Goal: Information Seeking & Learning: Learn about a topic

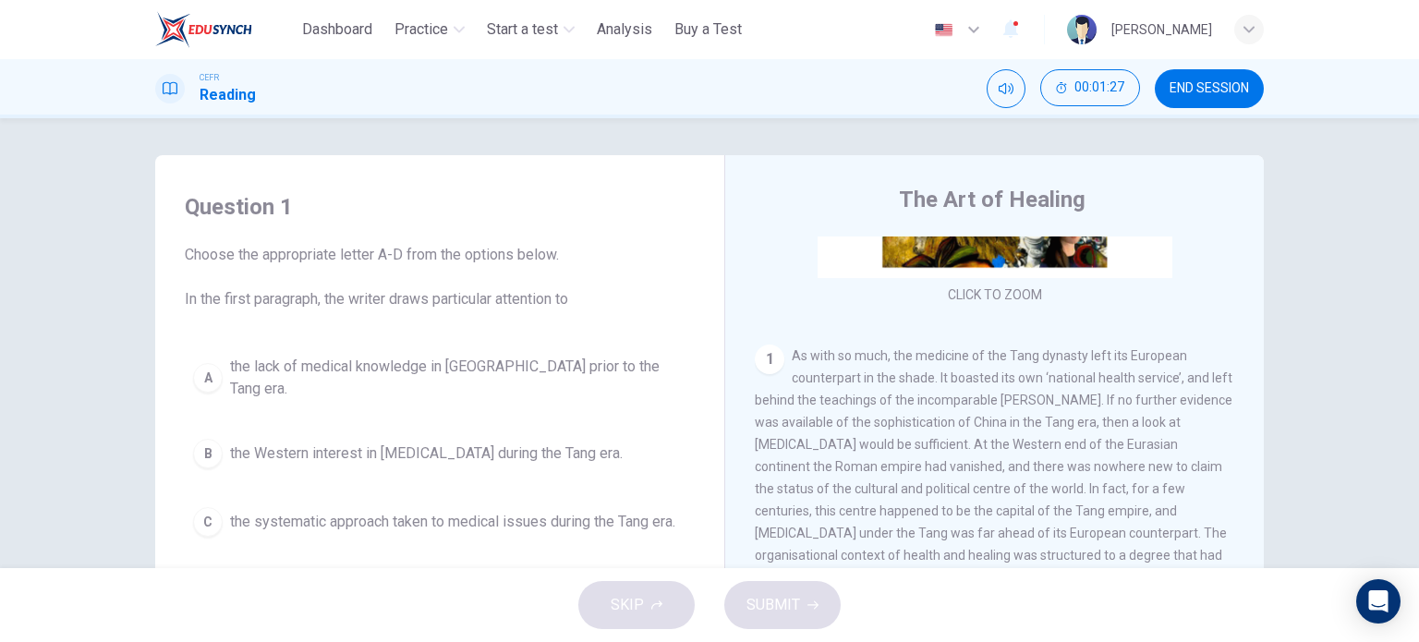
scroll to position [404, 0]
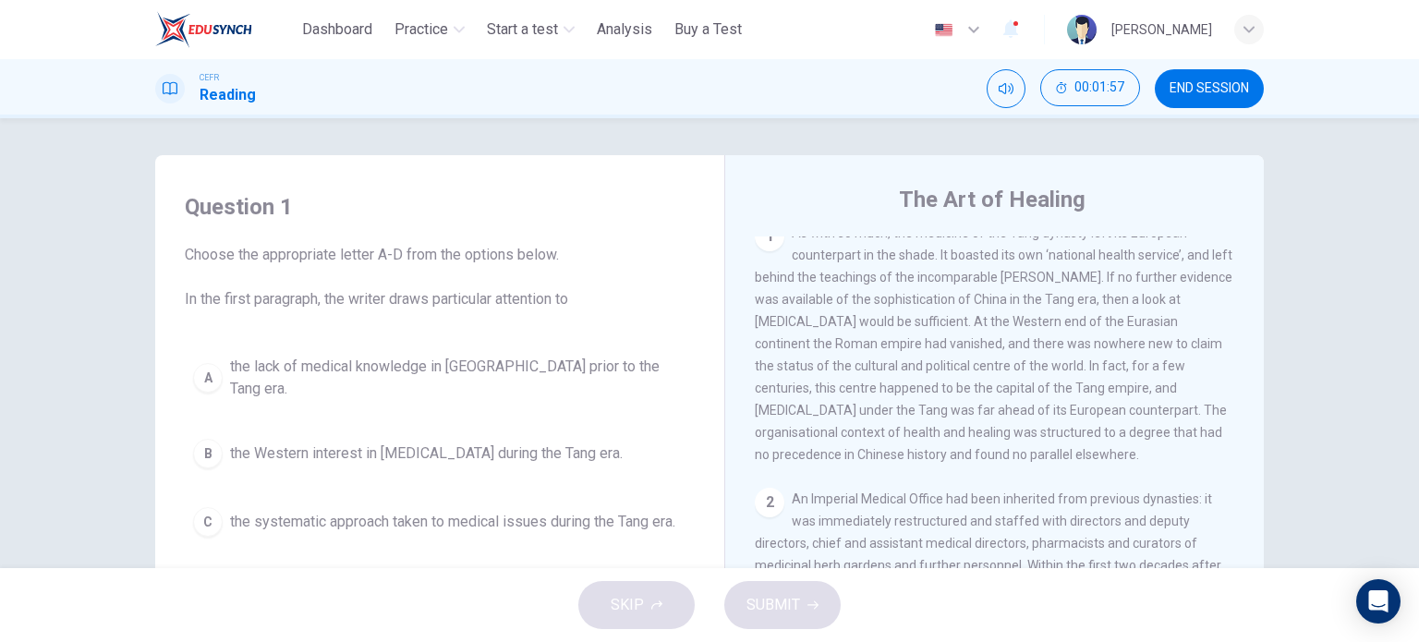
click at [203, 443] on div "B" at bounding box center [208, 454] width 30 height 30
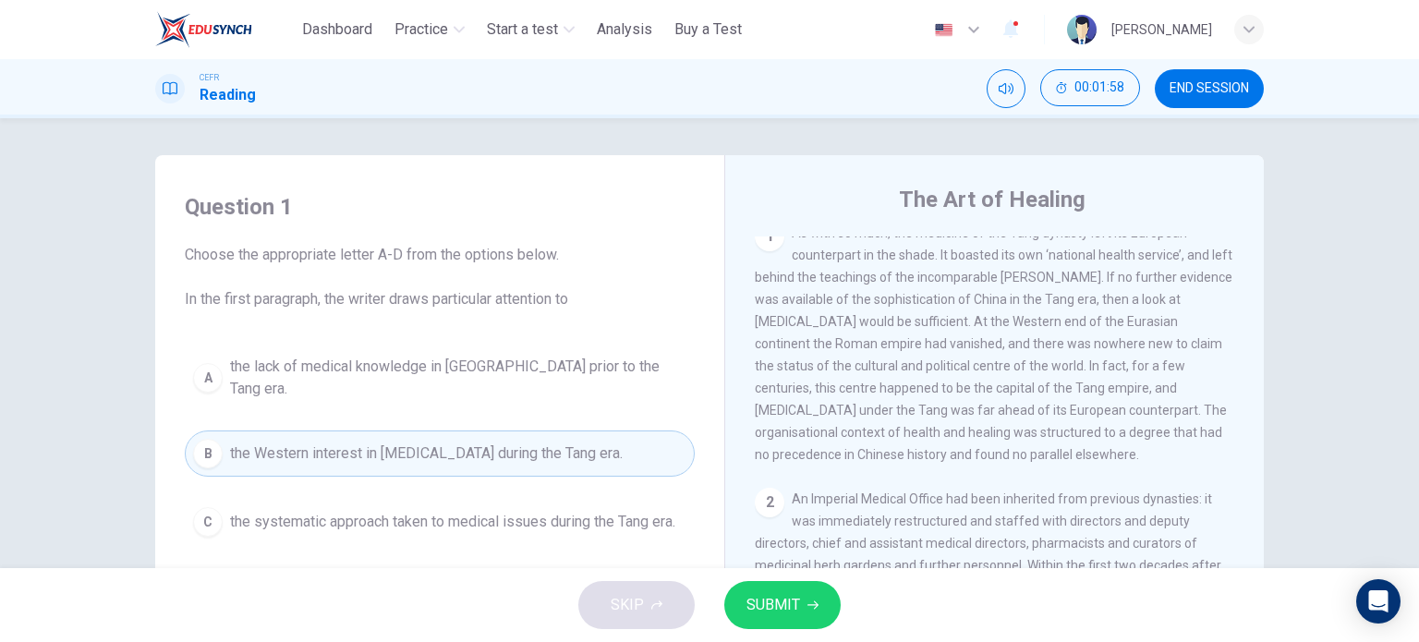
click at [759, 608] on span "SUBMIT" at bounding box center [774, 605] width 54 height 26
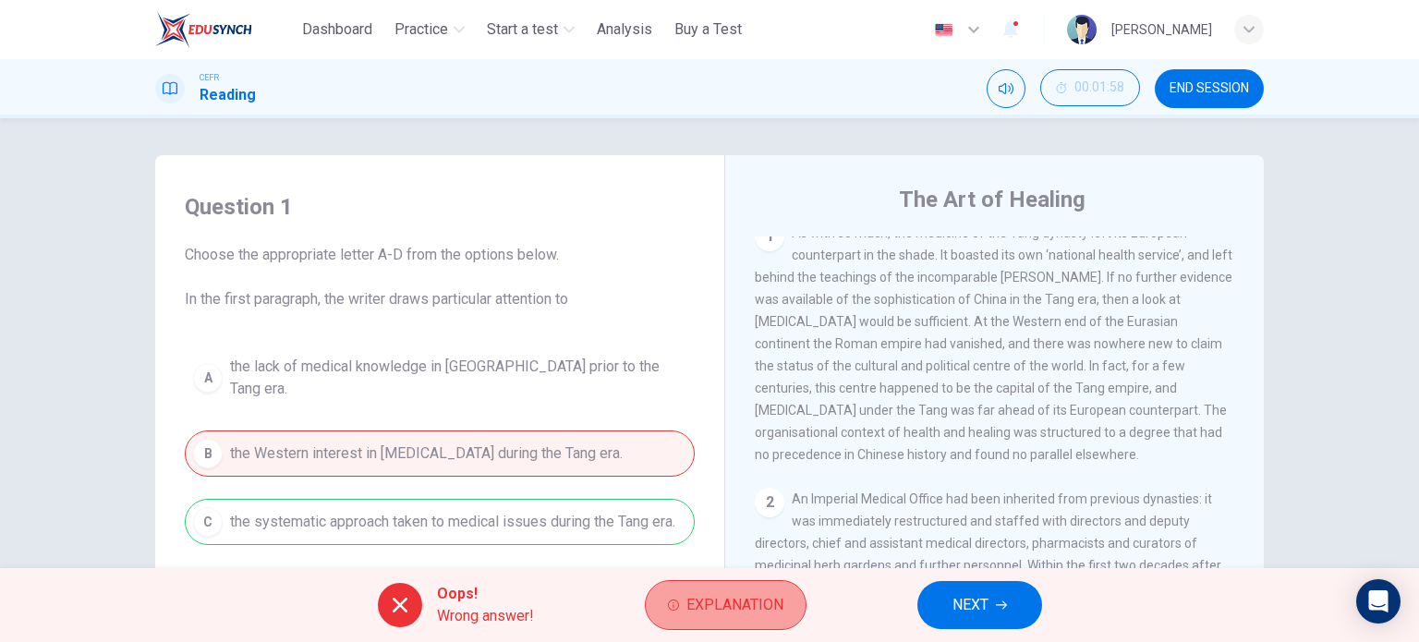
click at [680, 607] on button "Explanation" at bounding box center [726, 605] width 162 height 50
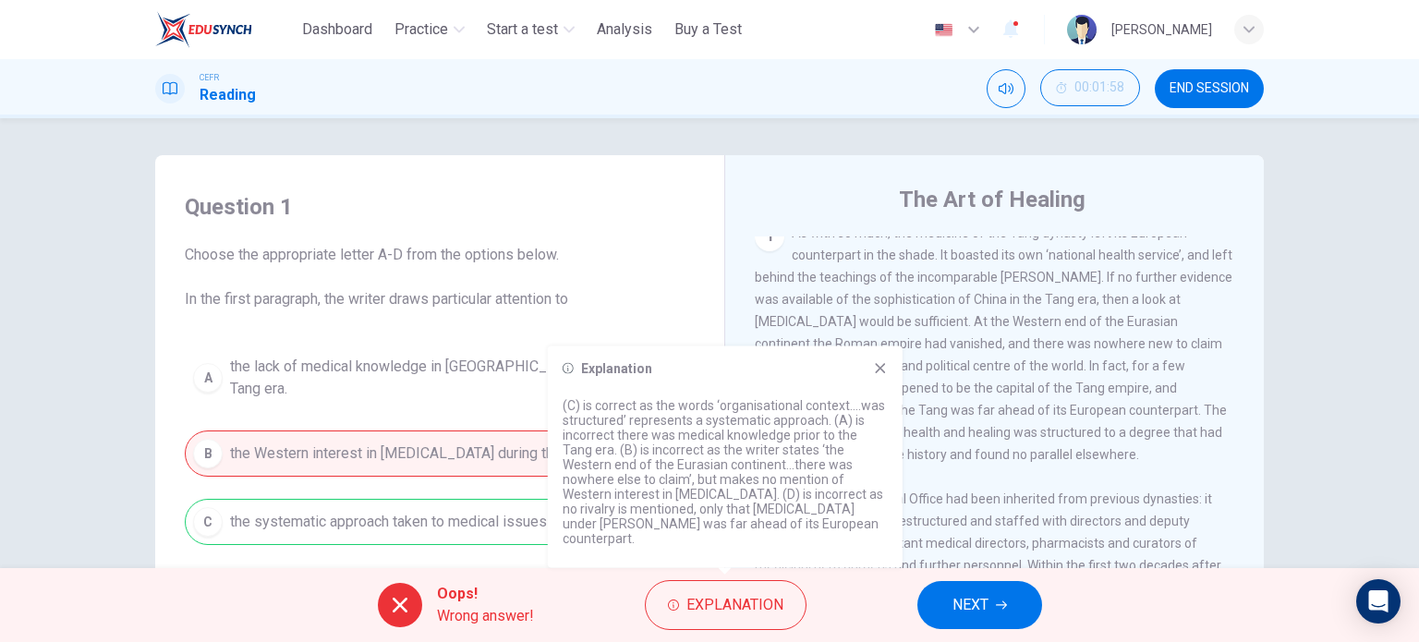
click at [882, 376] on icon at bounding box center [880, 368] width 15 height 15
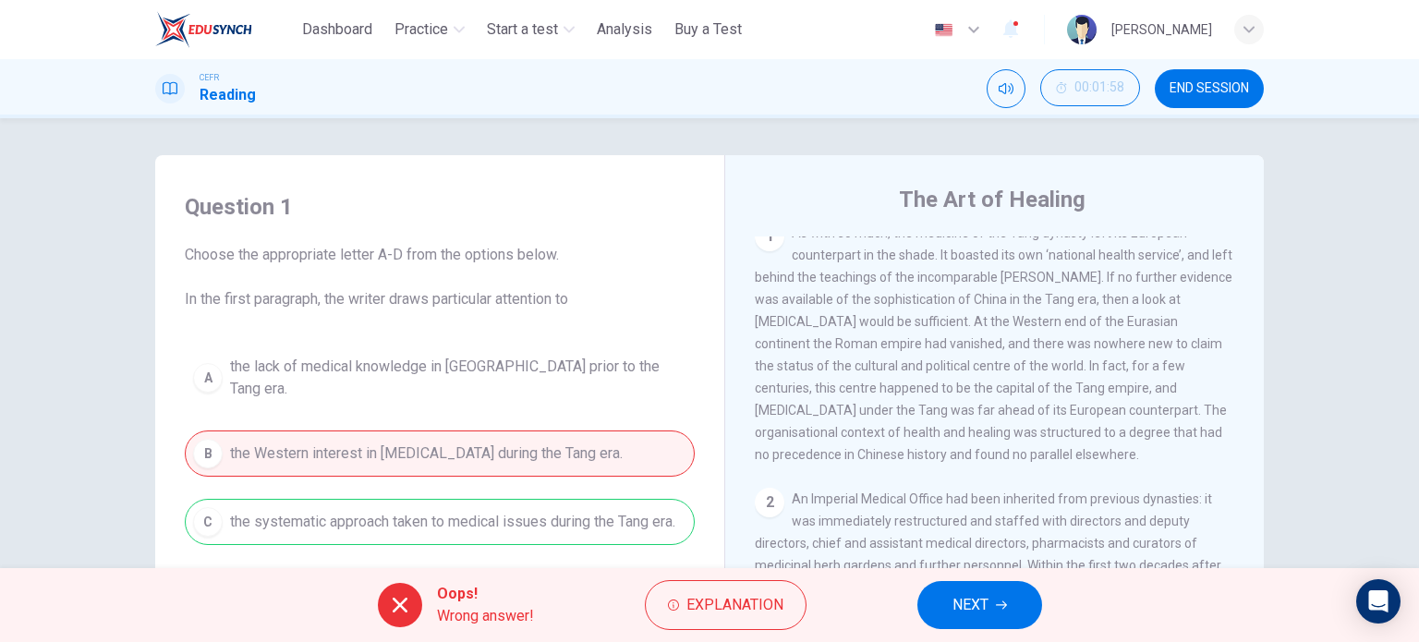
click at [207, 515] on div "A the lack of medical knowledge in [GEOGRAPHIC_DATA] prior to the Tang era. B t…" at bounding box center [440, 480] width 510 height 266
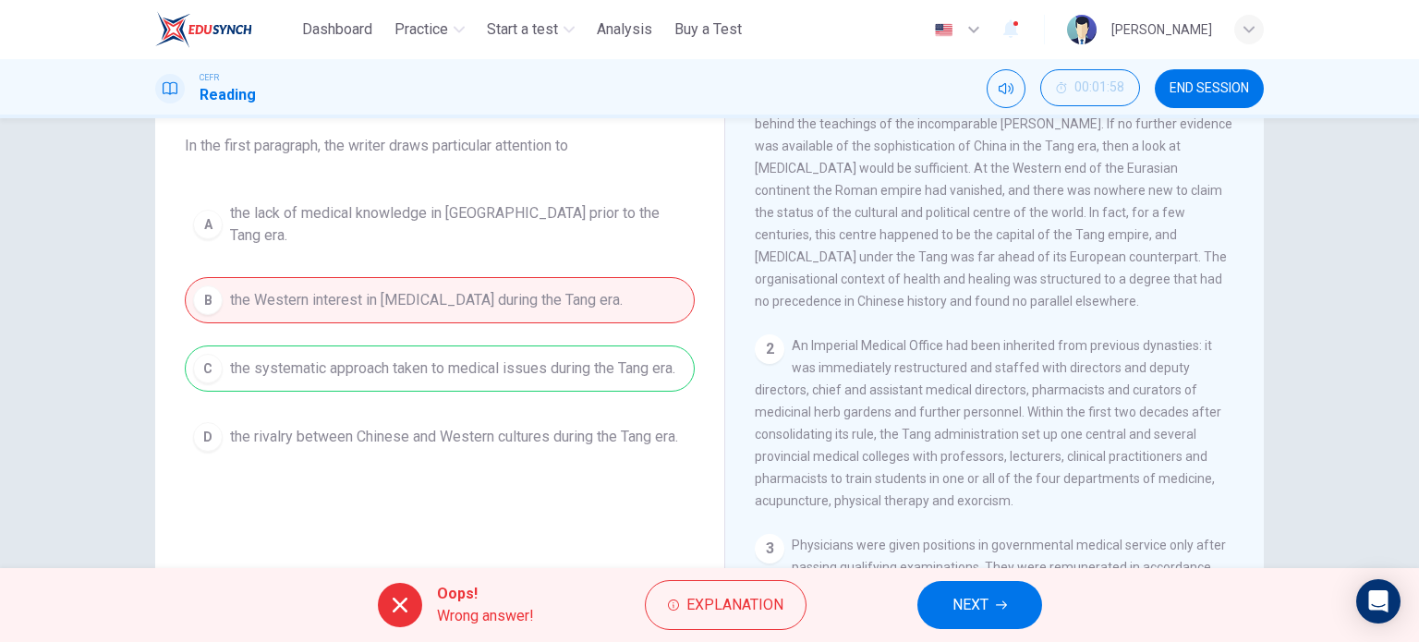
scroll to position [123, 0]
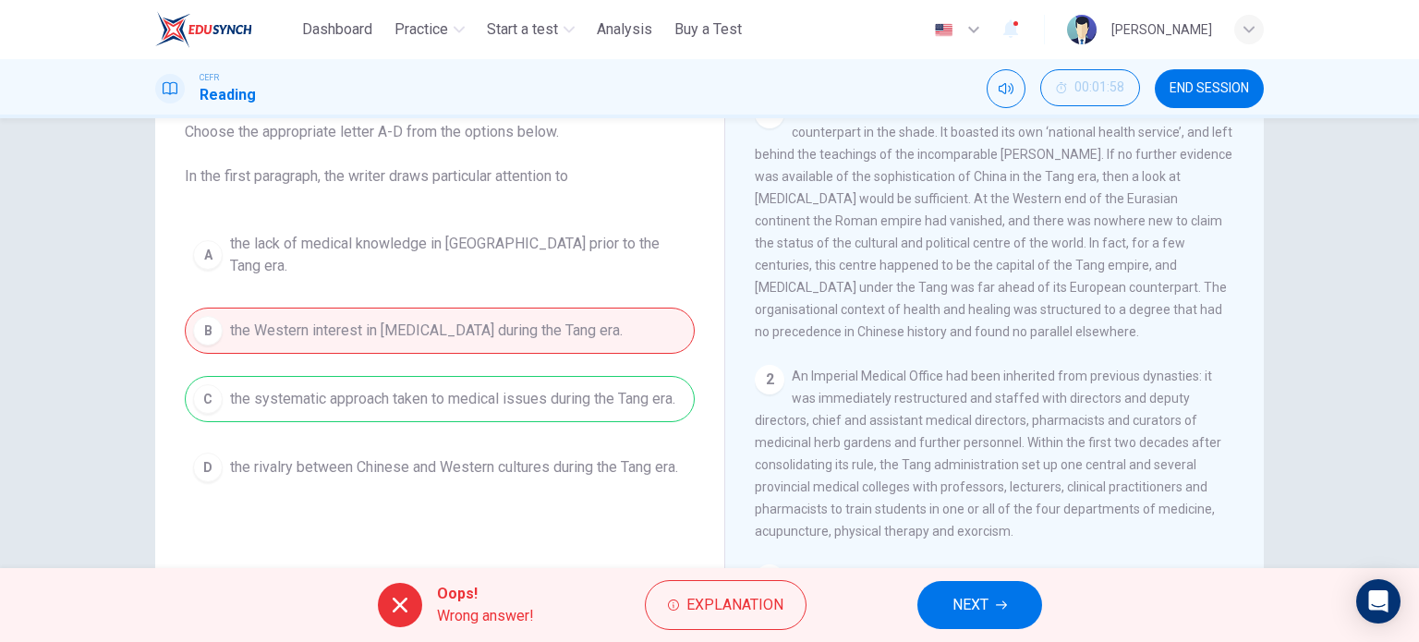
click at [1204, 90] on span "END SESSION" at bounding box center [1209, 88] width 79 height 15
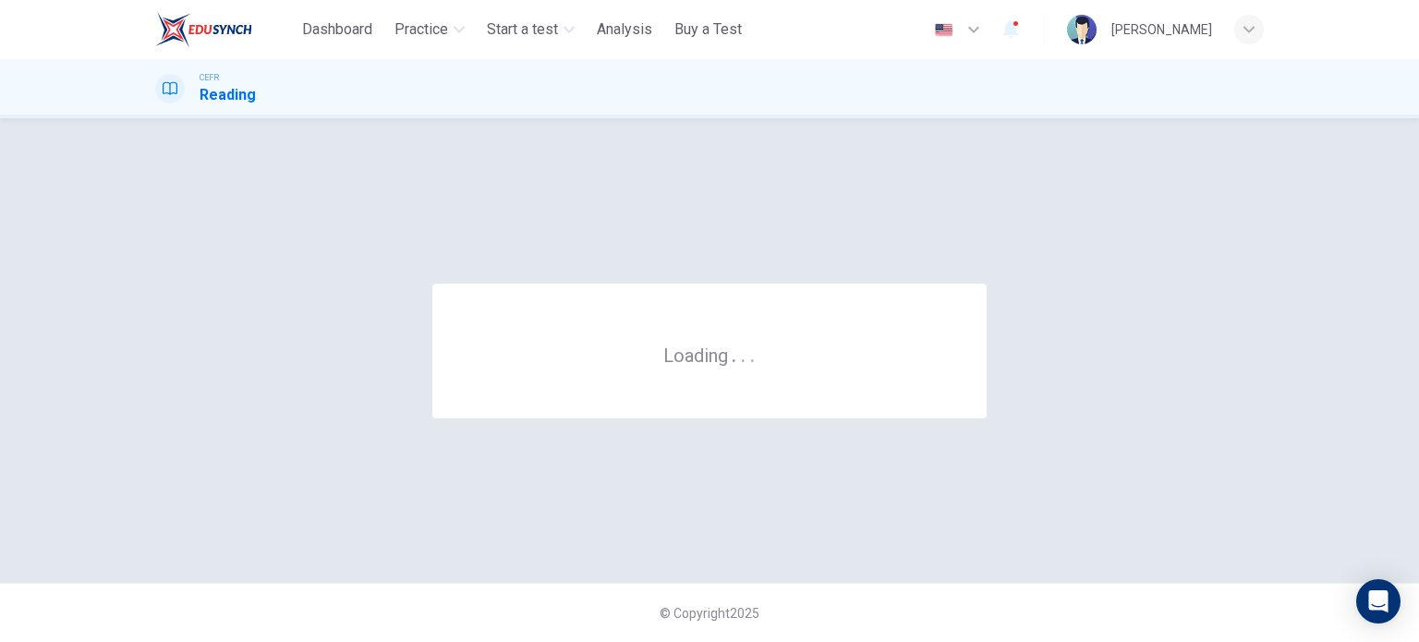
scroll to position [0, 0]
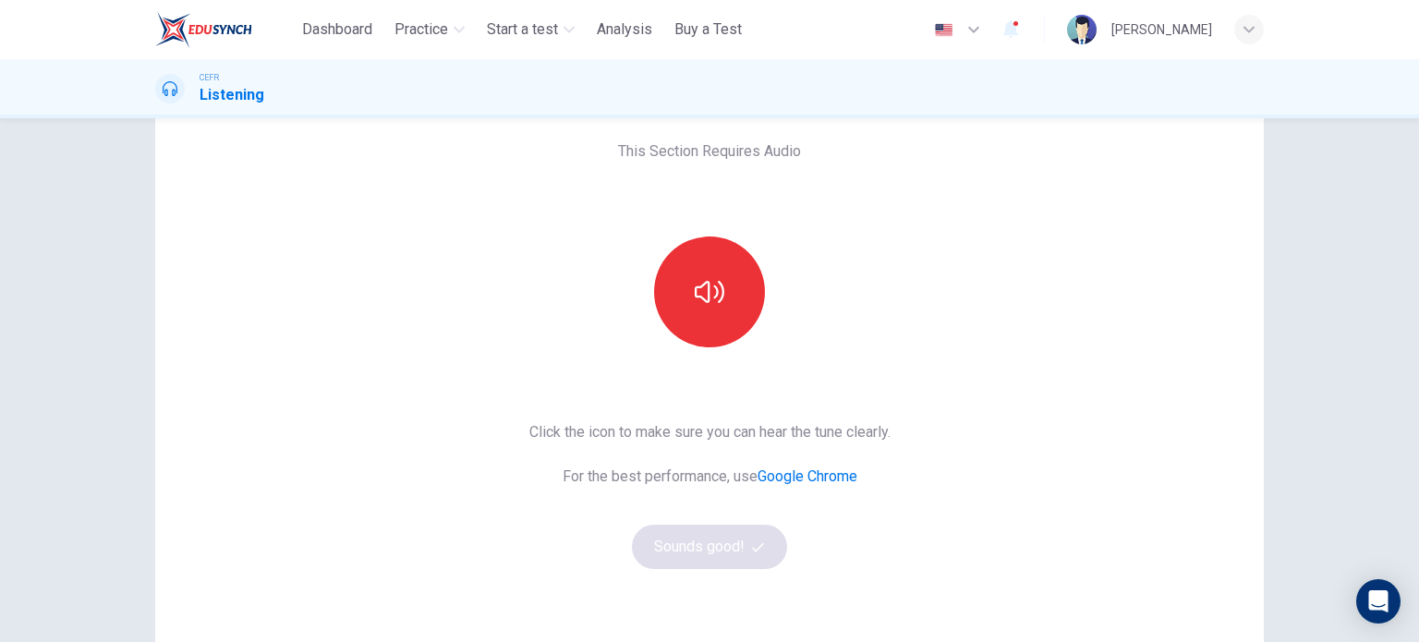
scroll to position [123, 0]
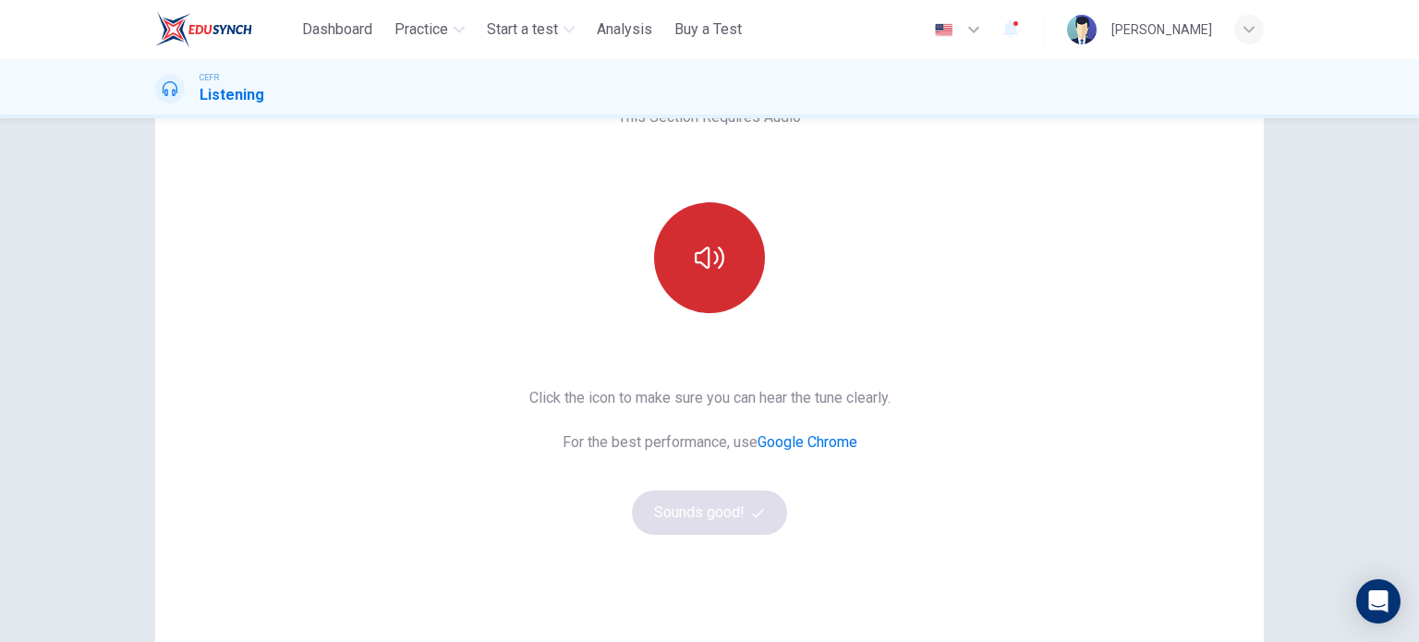
click at [706, 264] on icon "button" at bounding box center [710, 258] width 30 height 30
click at [696, 254] on icon "button" at bounding box center [710, 258] width 30 height 30
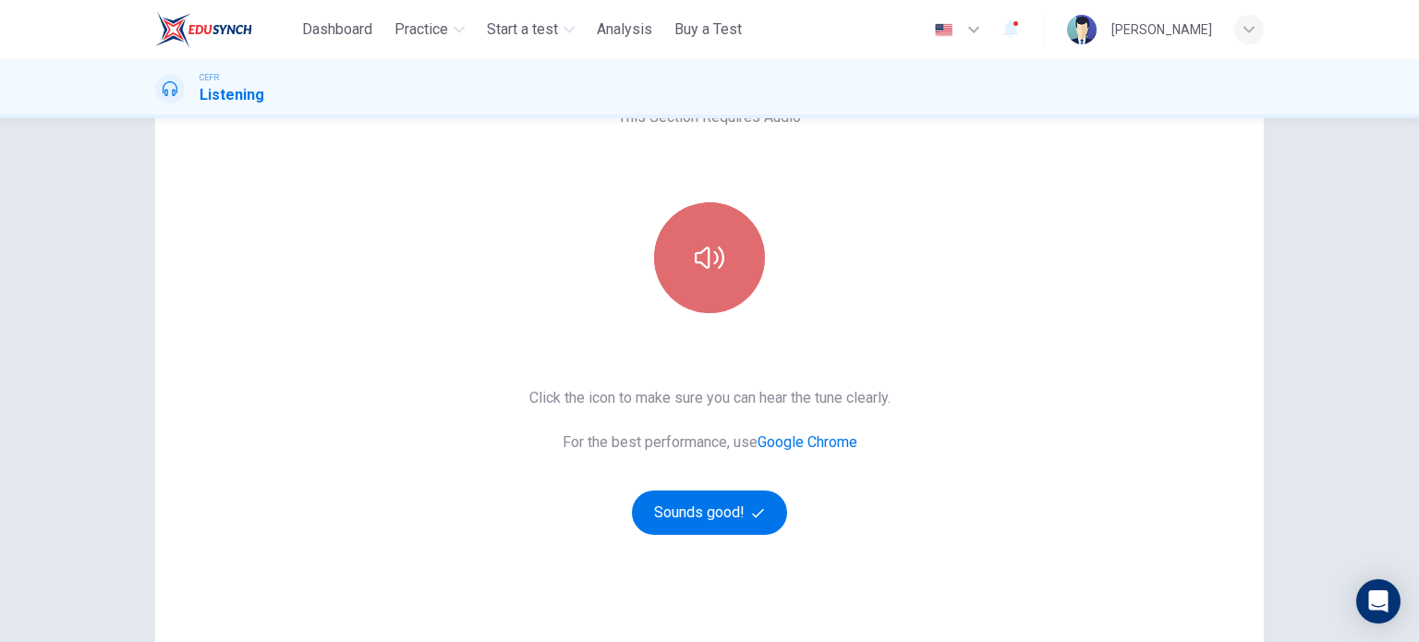
click at [696, 254] on icon "button" at bounding box center [710, 258] width 30 height 30
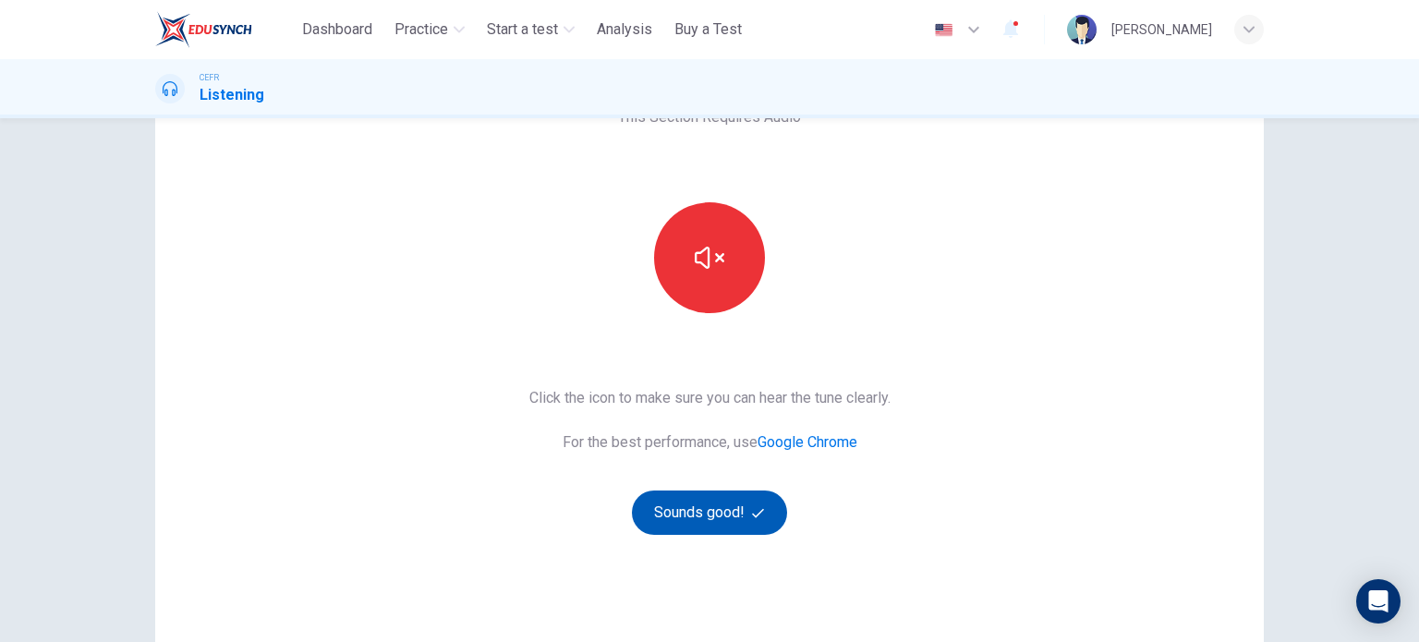
click at [673, 502] on button "Sounds good!" at bounding box center [709, 513] width 155 height 44
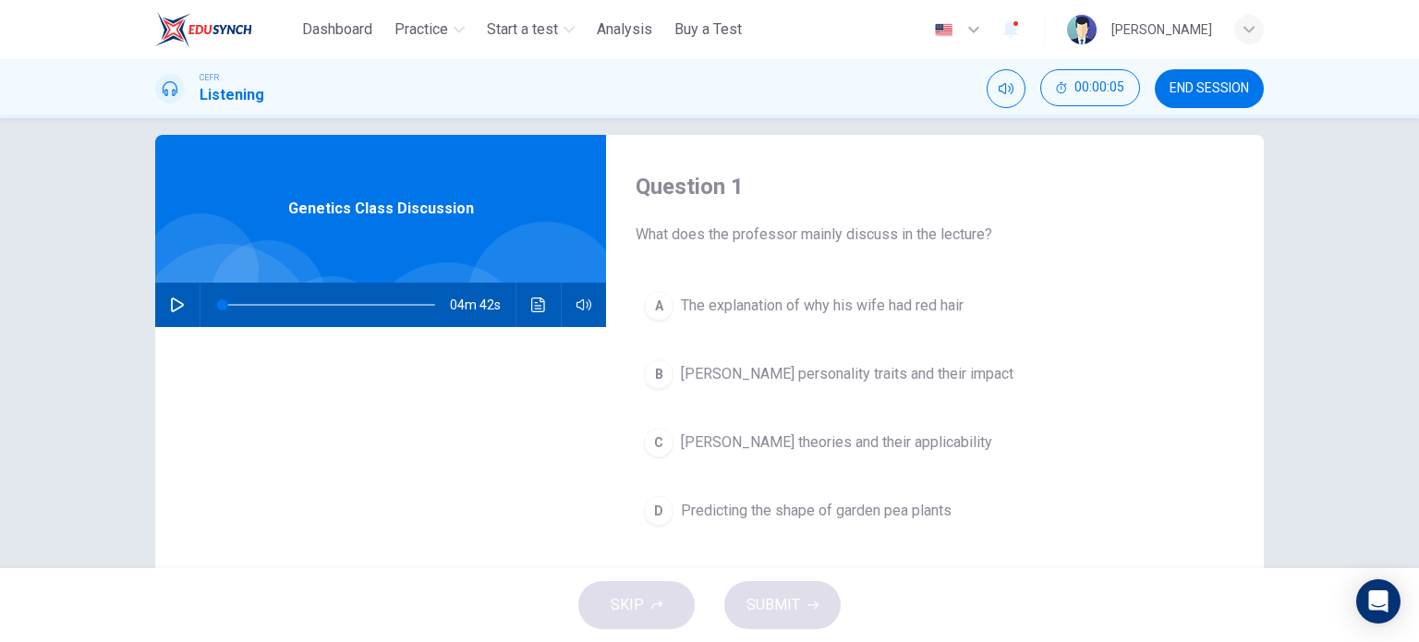
scroll to position [19, 0]
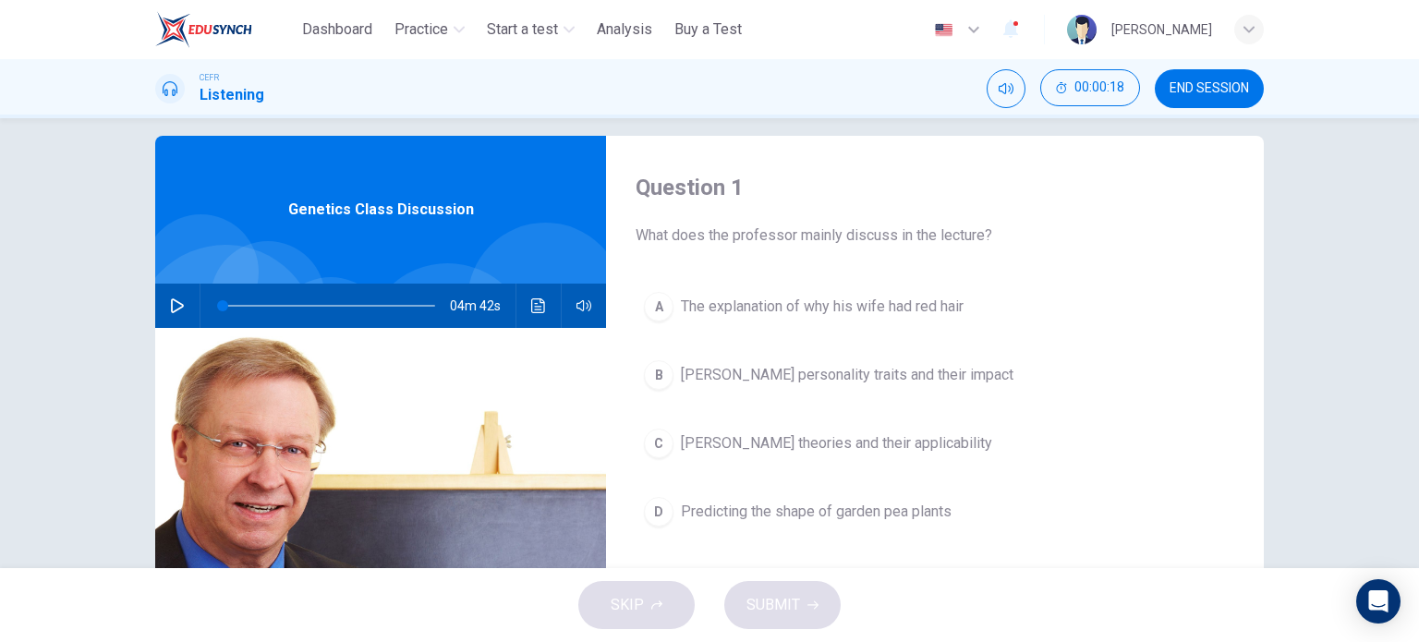
click at [163, 310] on button "button" at bounding box center [178, 306] width 30 height 44
click at [536, 305] on icon "Click to see the audio transcription" at bounding box center [538, 305] width 15 height 15
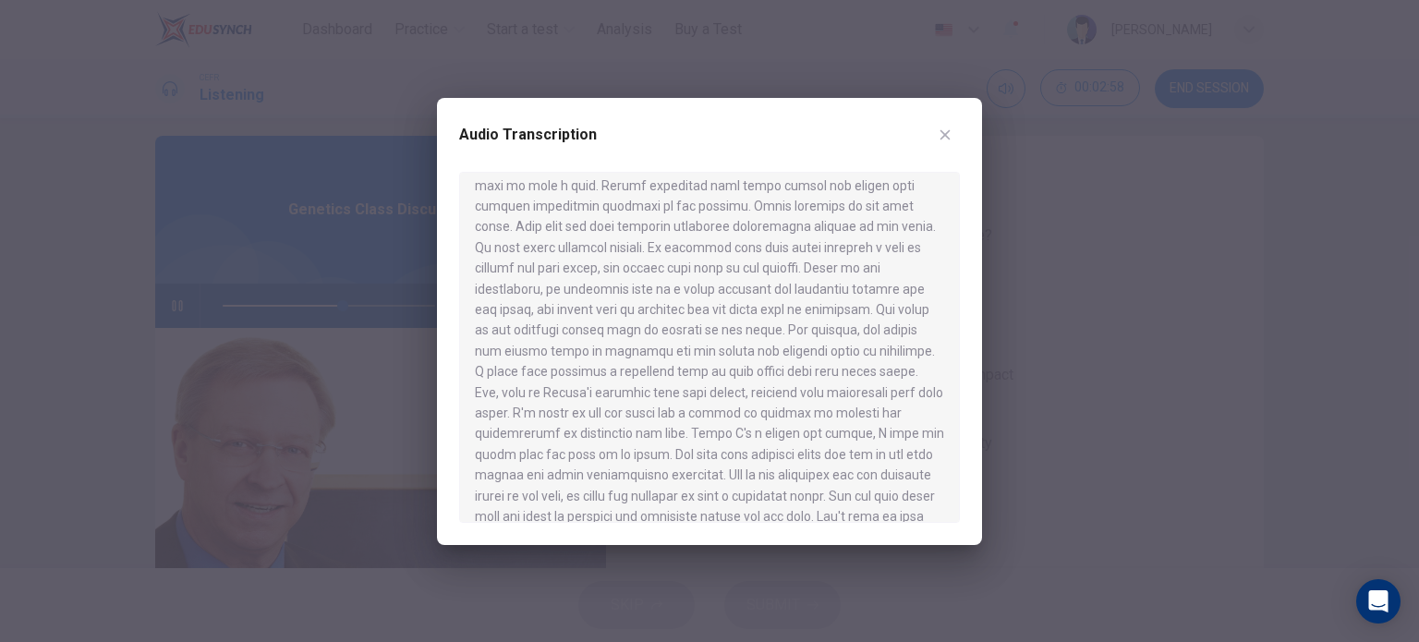
scroll to position [569, 0]
click at [941, 141] on icon "button" at bounding box center [945, 135] width 15 height 15
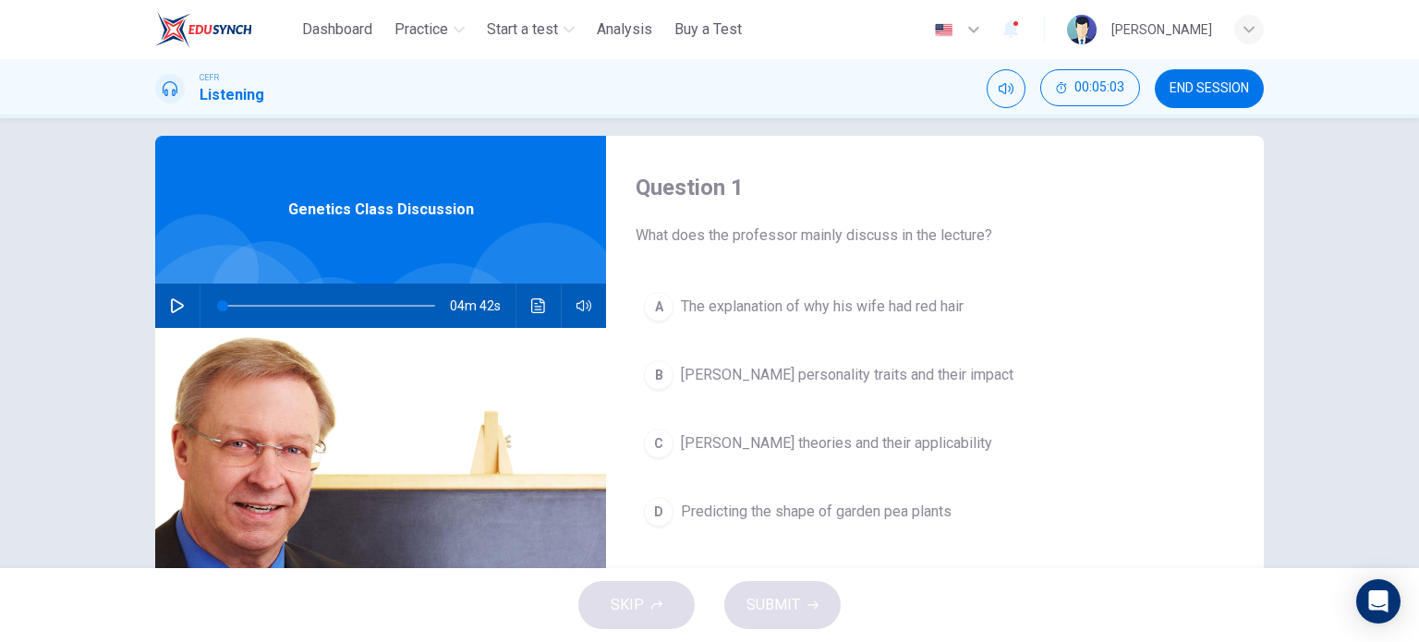
click at [652, 439] on div "C" at bounding box center [659, 444] width 30 height 30
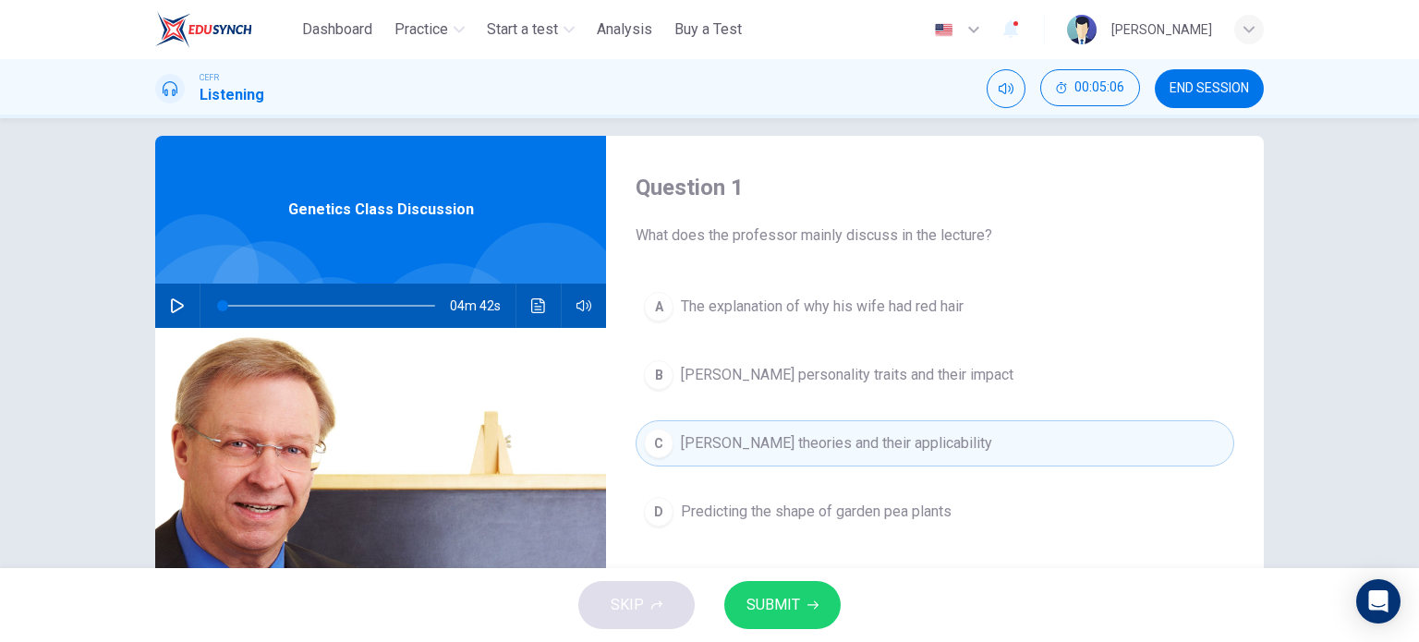
scroll to position [142, 0]
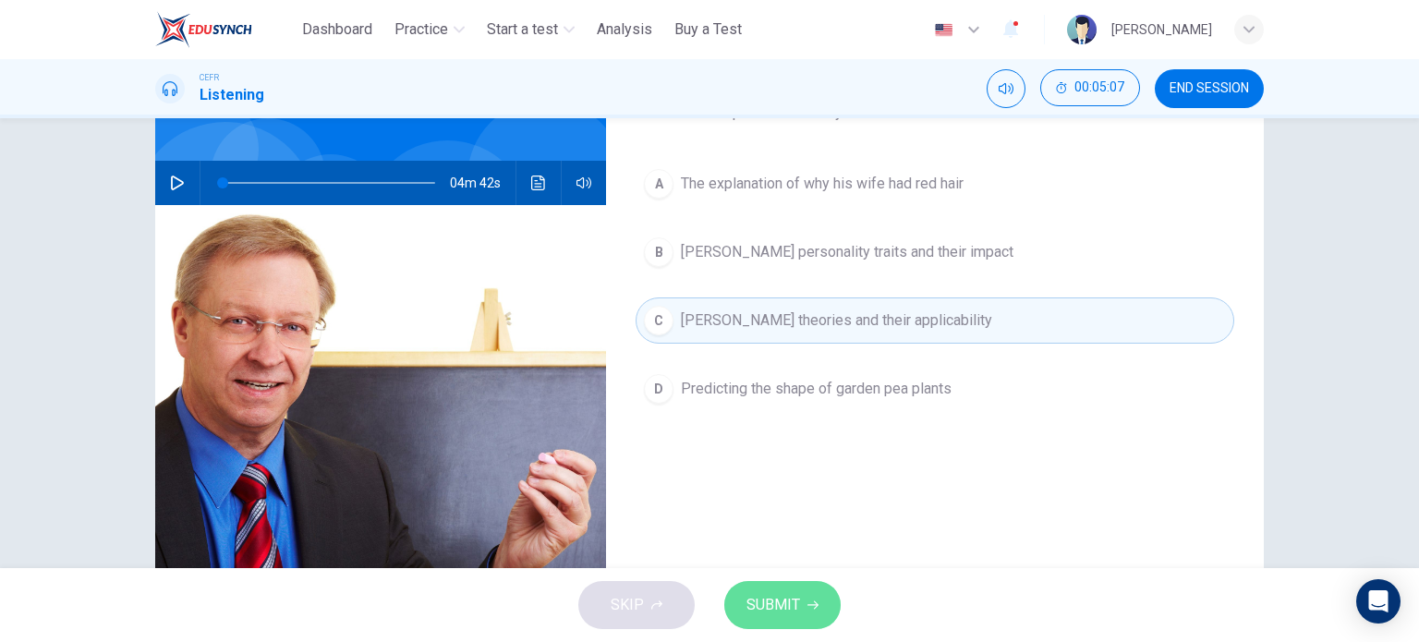
click at [744, 609] on button "SUBMIT" at bounding box center [782, 605] width 116 height 48
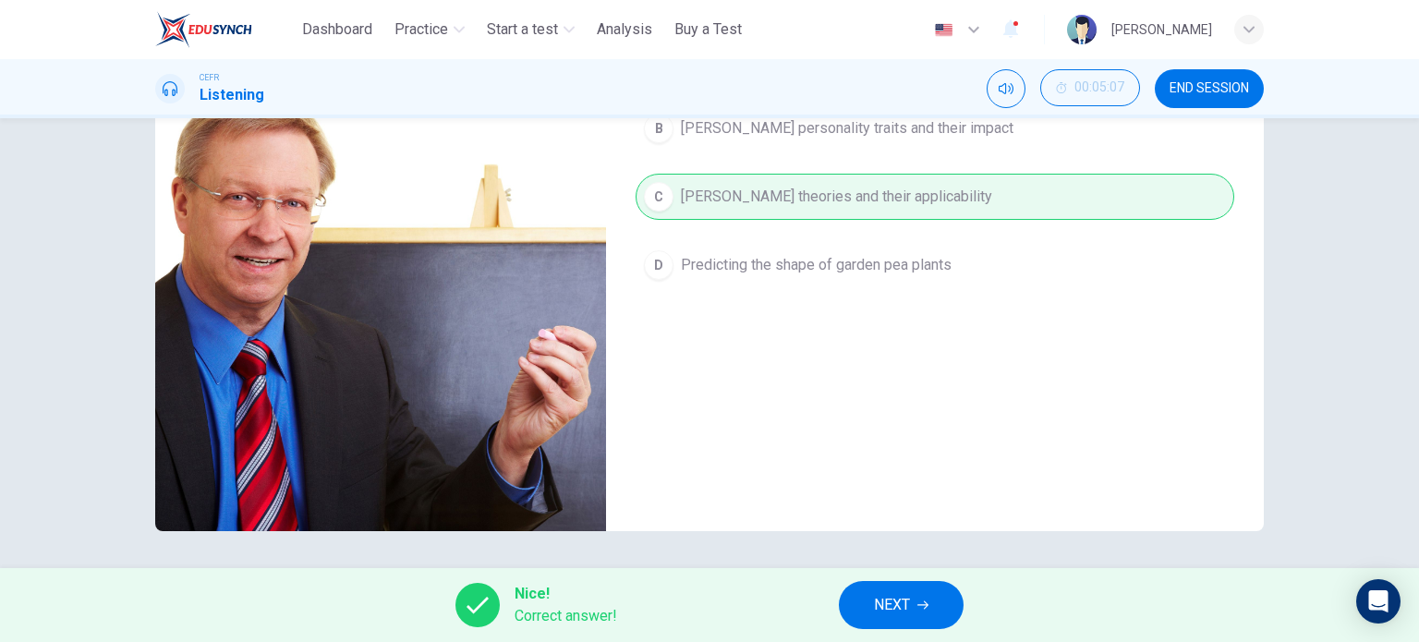
scroll to position [19, 0]
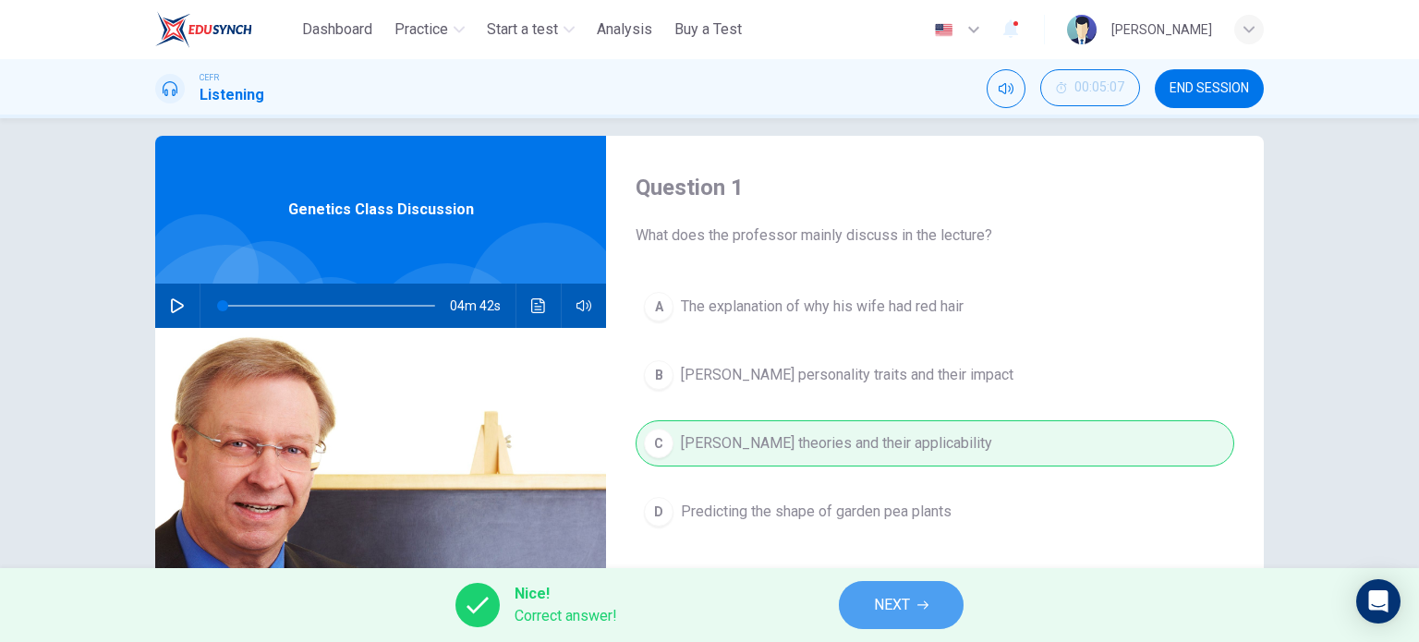
click at [870, 617] on button "NEXT" at bounding box center [901, 605] width 125 height 48
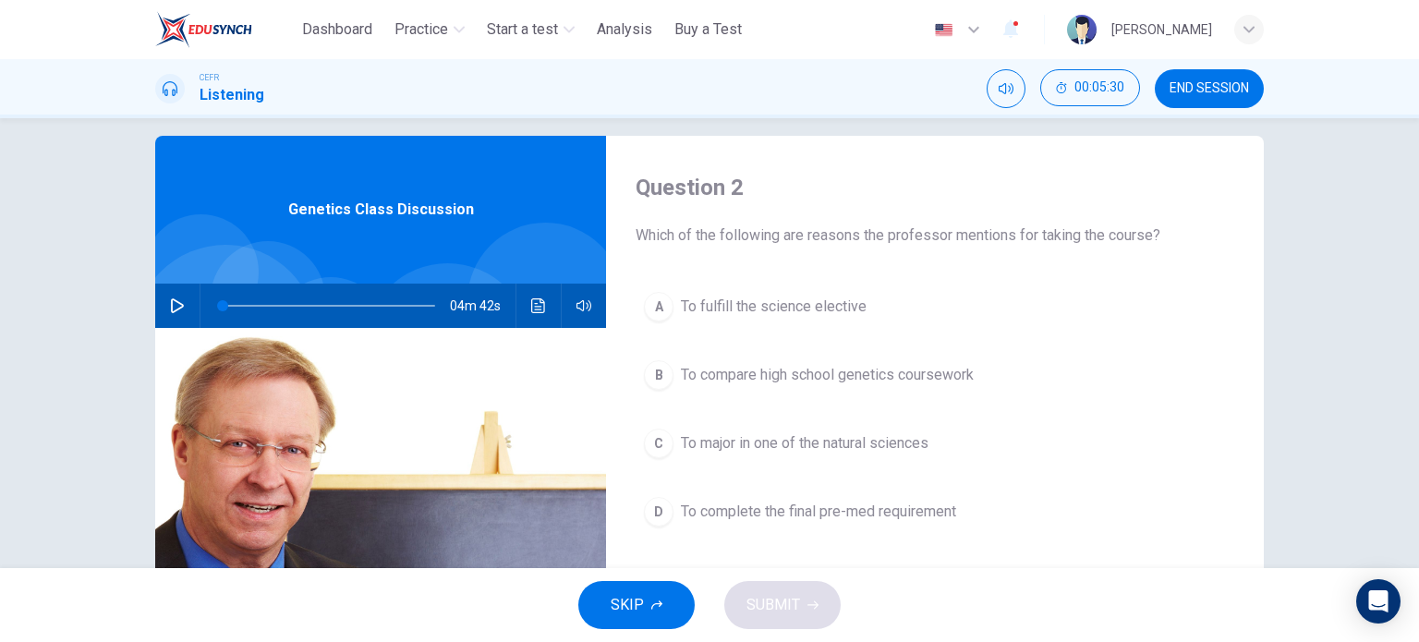
click at [655, 311] on div "A" at bounding box center [659, 307] width 30 height 30
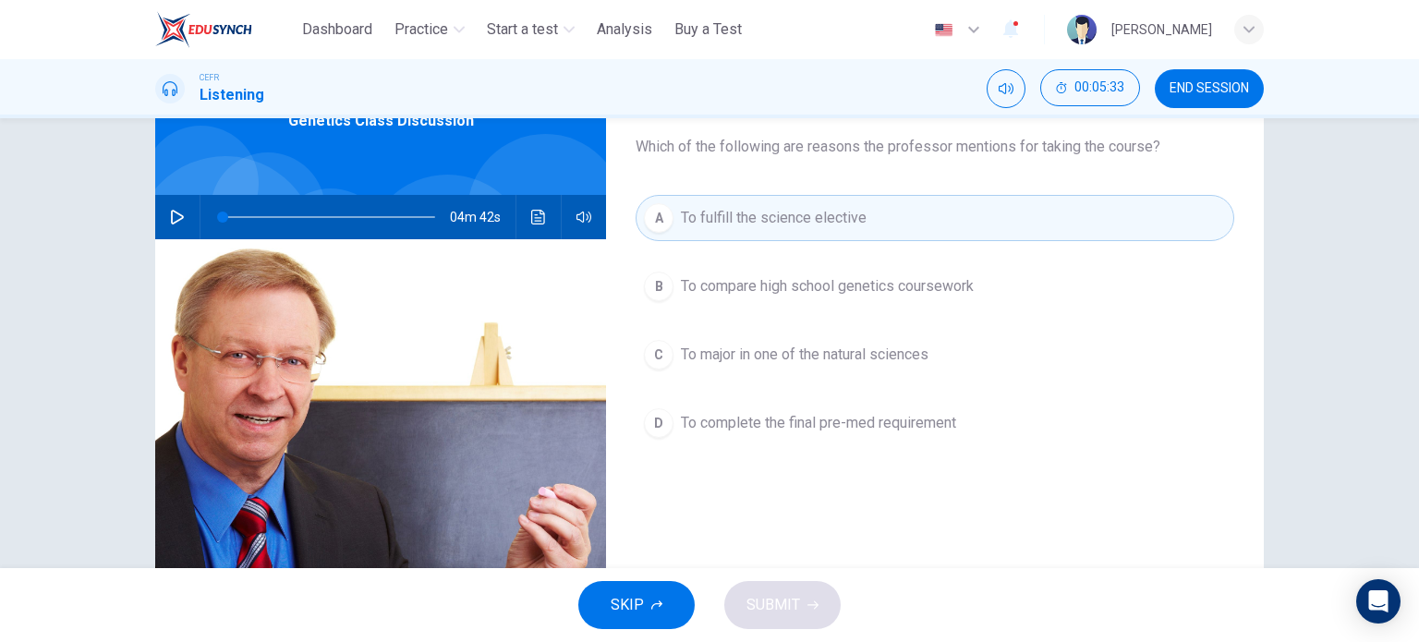
scroll to position [142, 0]
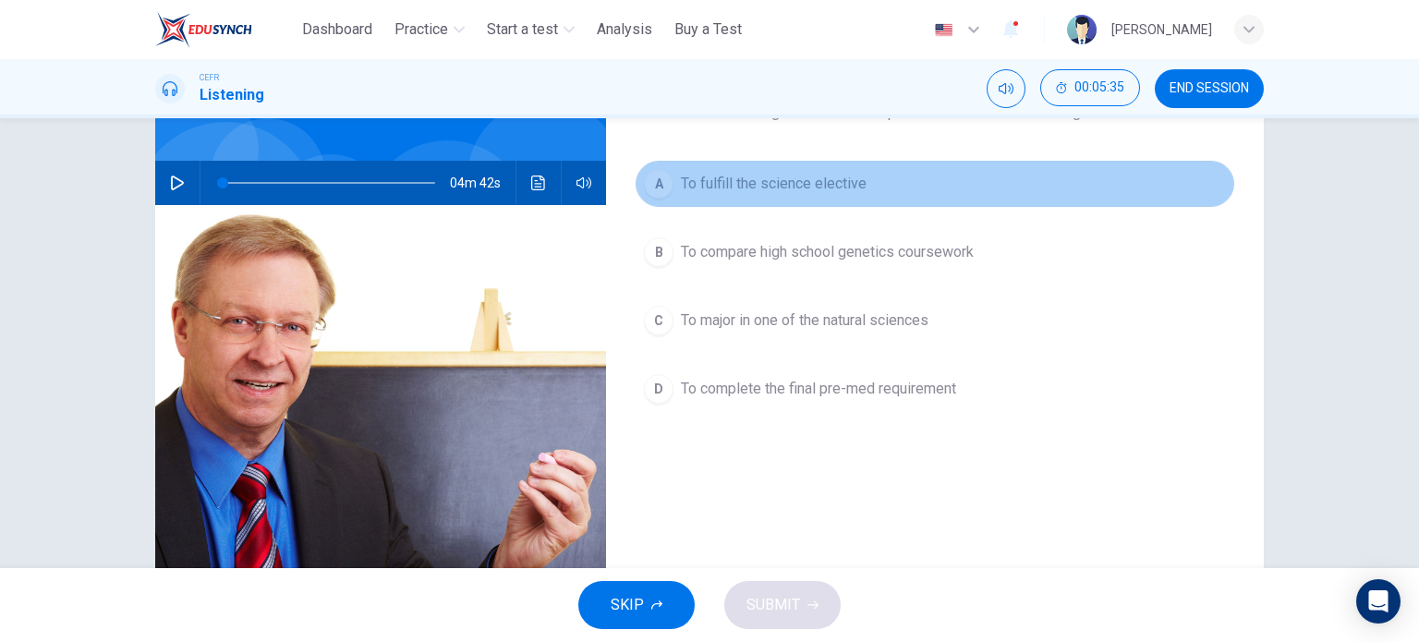
click at [647, 180] on div "A" at bounding box center [659, 184] width 30 height 30
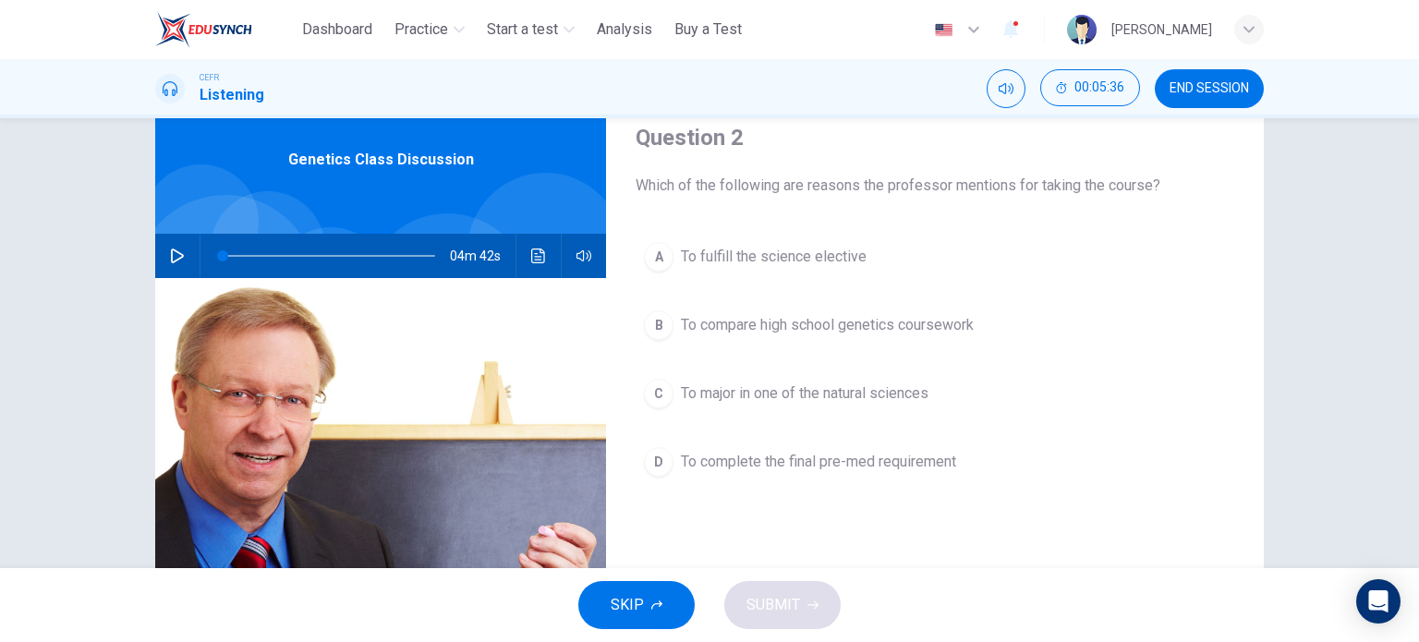
scroll to position [19, 0]
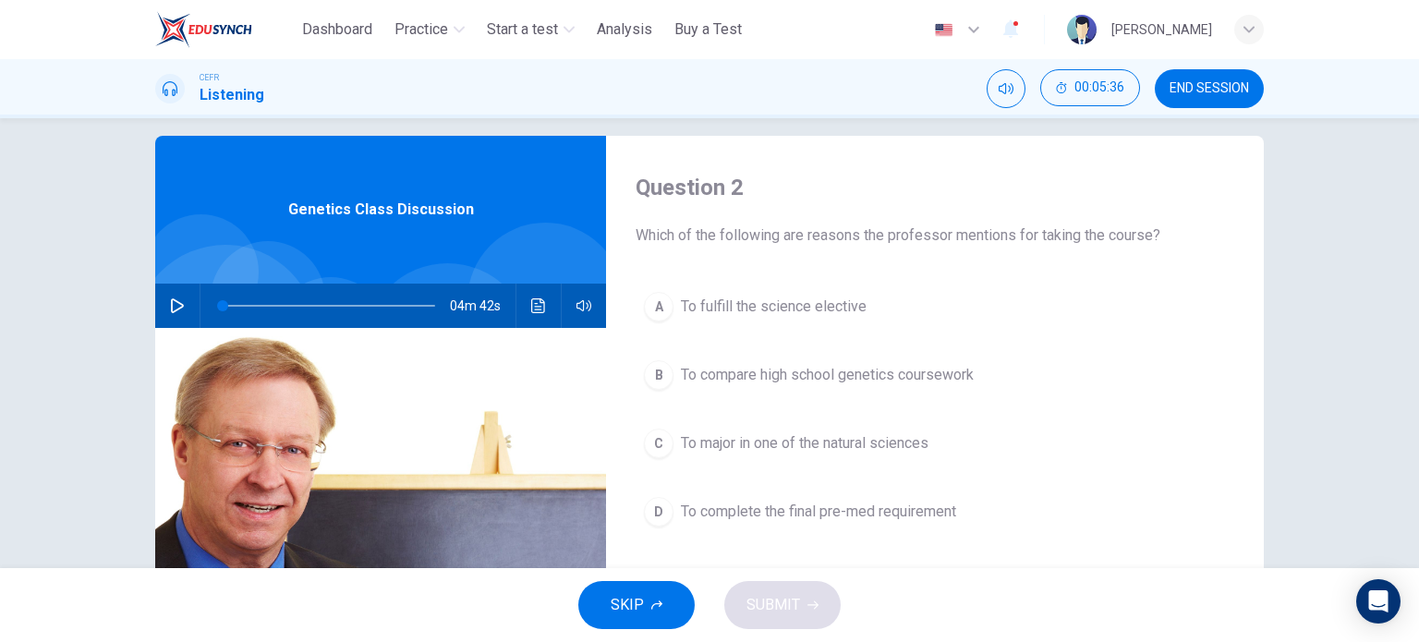
click at [669, 304] on button "A To fulfill the science elective" at bounding box center [935, 307] width 599 height 46
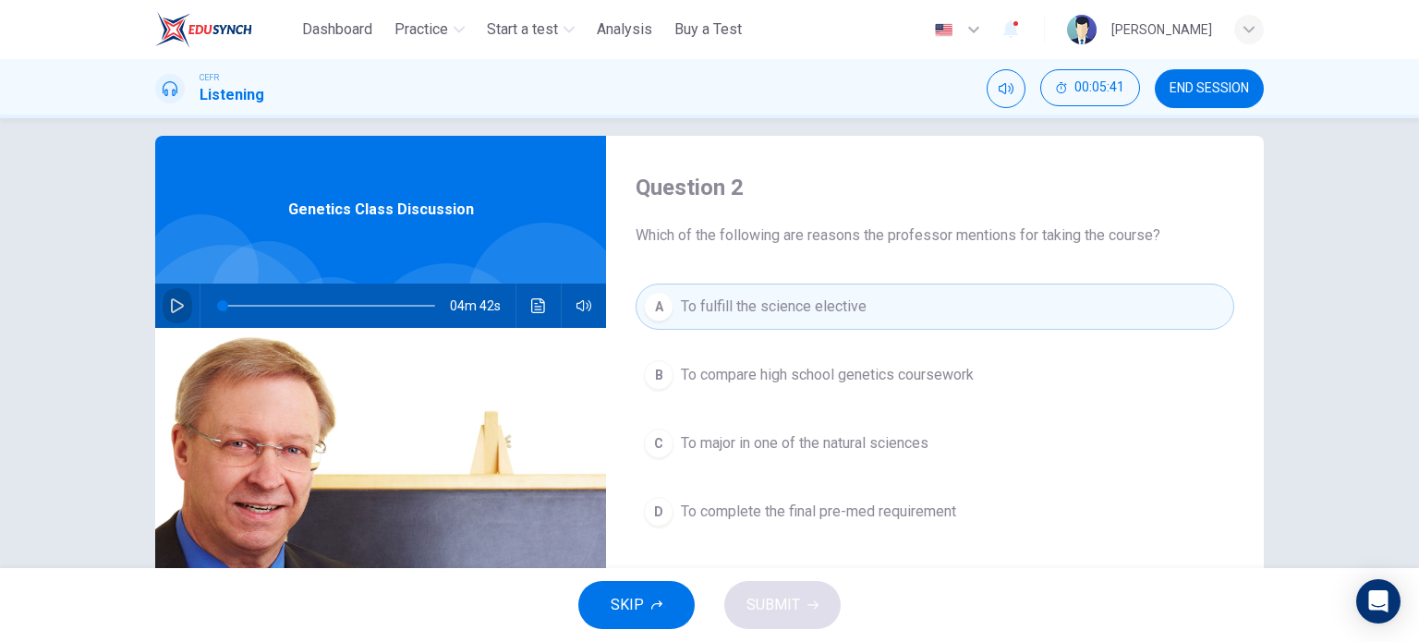
click at [177, 303] on icon "button" at bounding box center [177, 305] width 15 height 15
click at [531, 306] on icon "Click to see the audio transcription" at bounding box center [538, 305] width 14 height 15
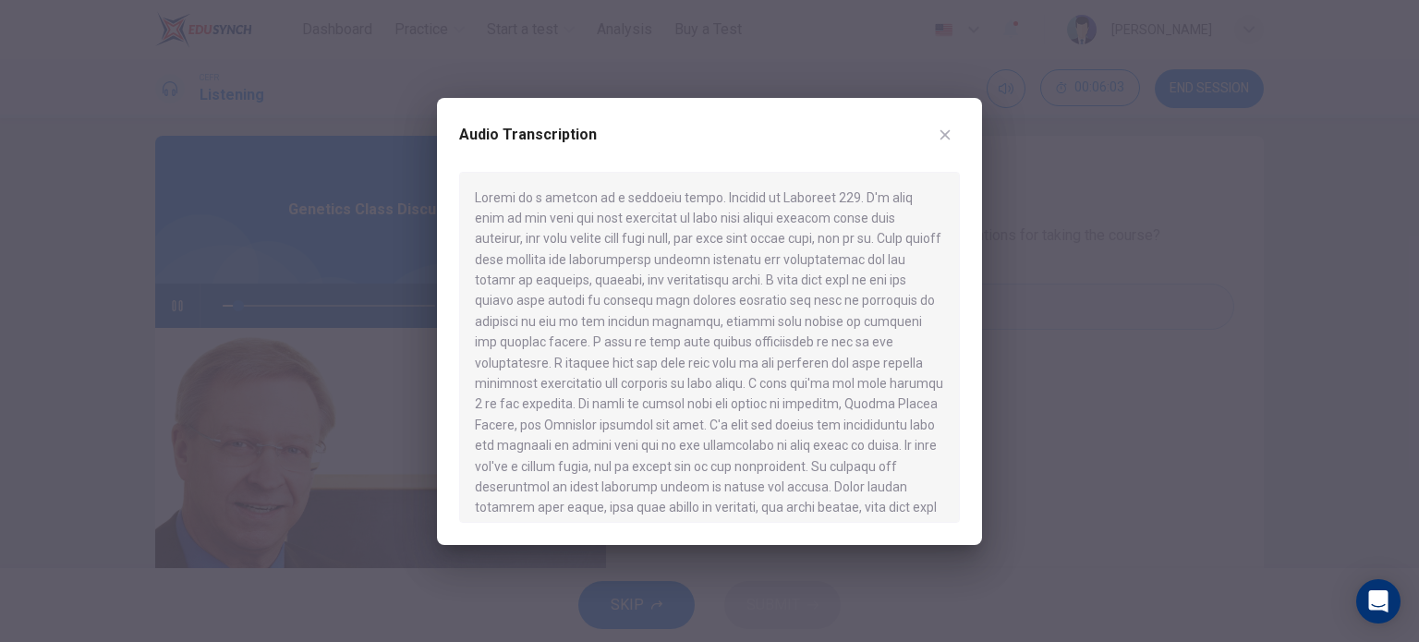
click at [946, 135] on icon "button" at bounding box center [945, 135] width 15 height 15
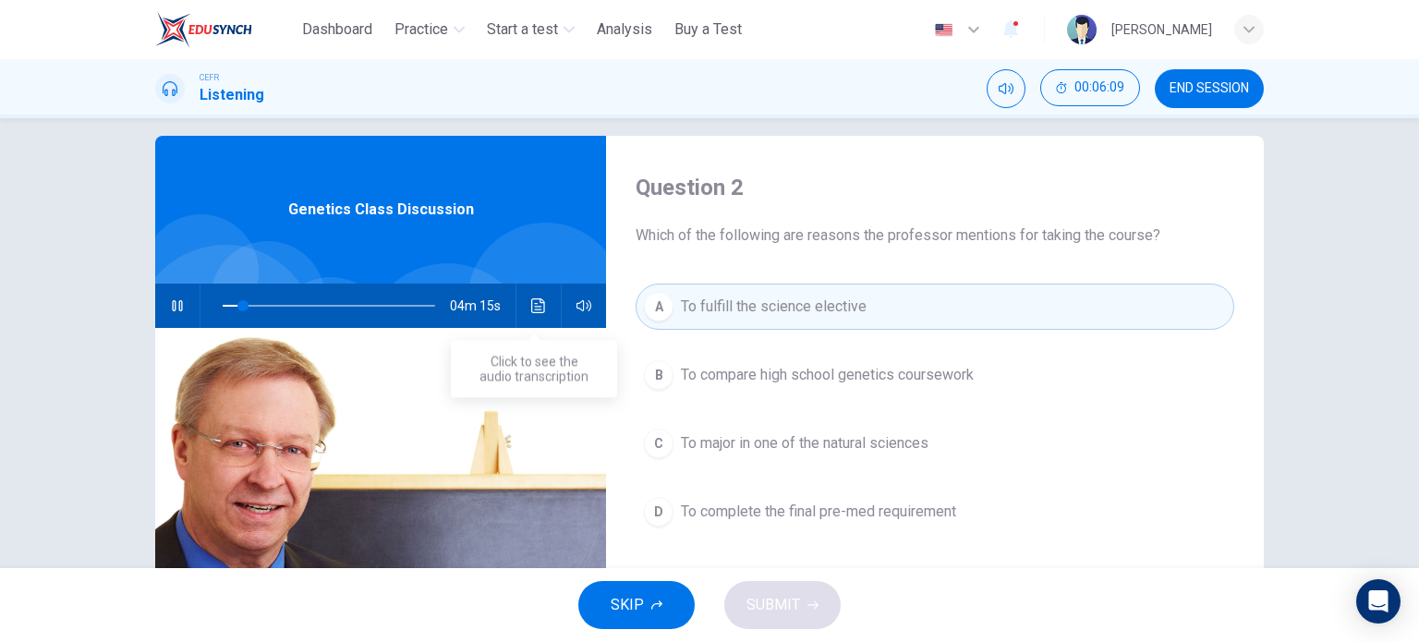
click at [531, 299] on icon "Click to see the audio transcription" at bounding box center [538, 305] width 15 height 15
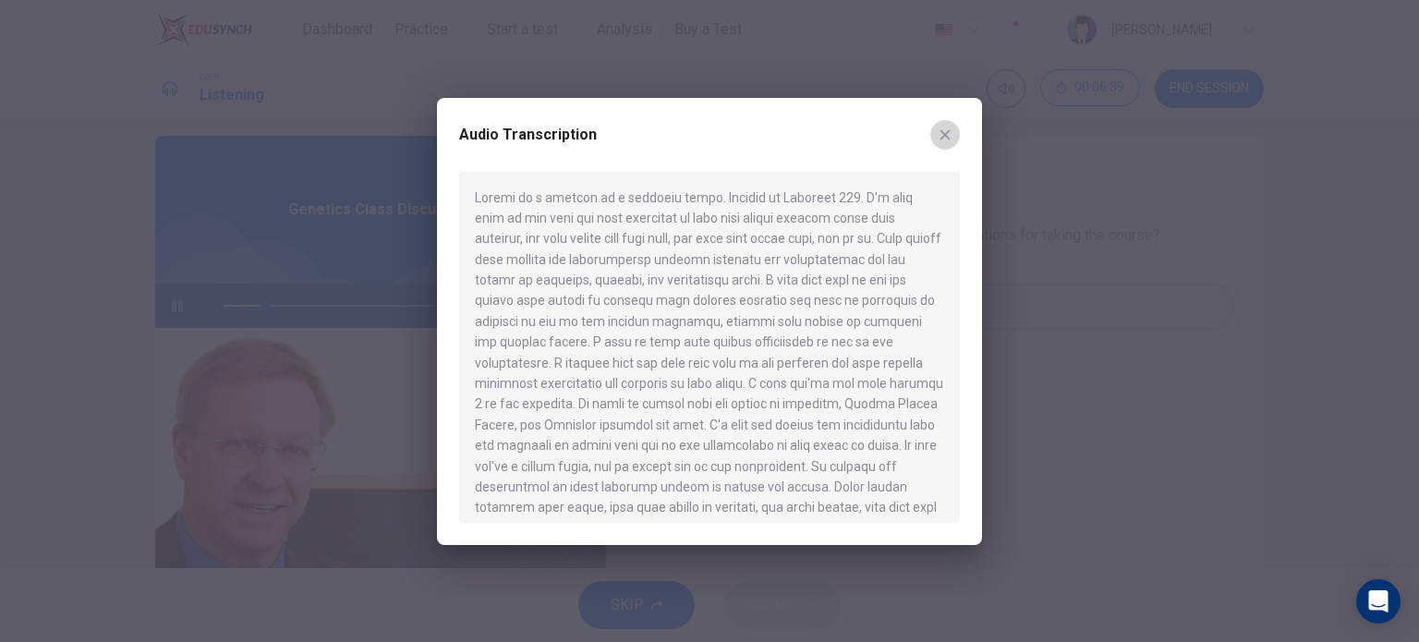
click at [939, 136] on icon "button" at bounding box center [945, 135] width 15 height 15
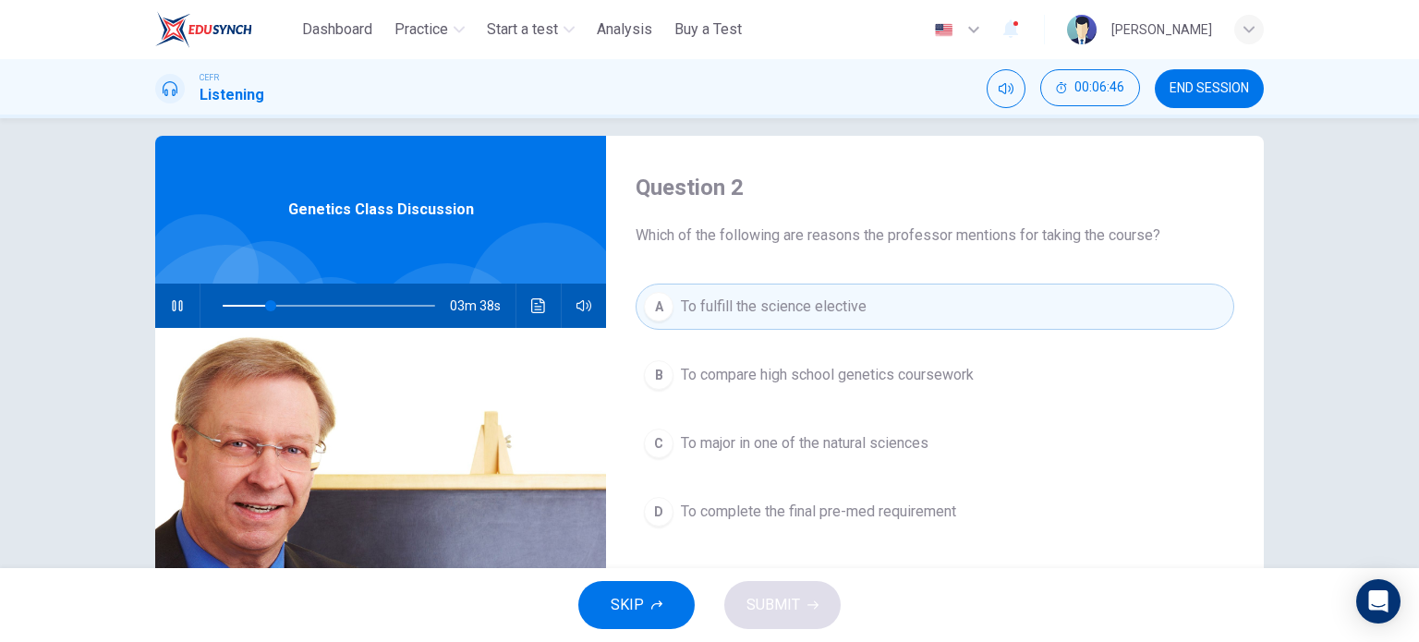
click at [651, 440] on div "C" at bounding box center [659, 444] width 30 height 30
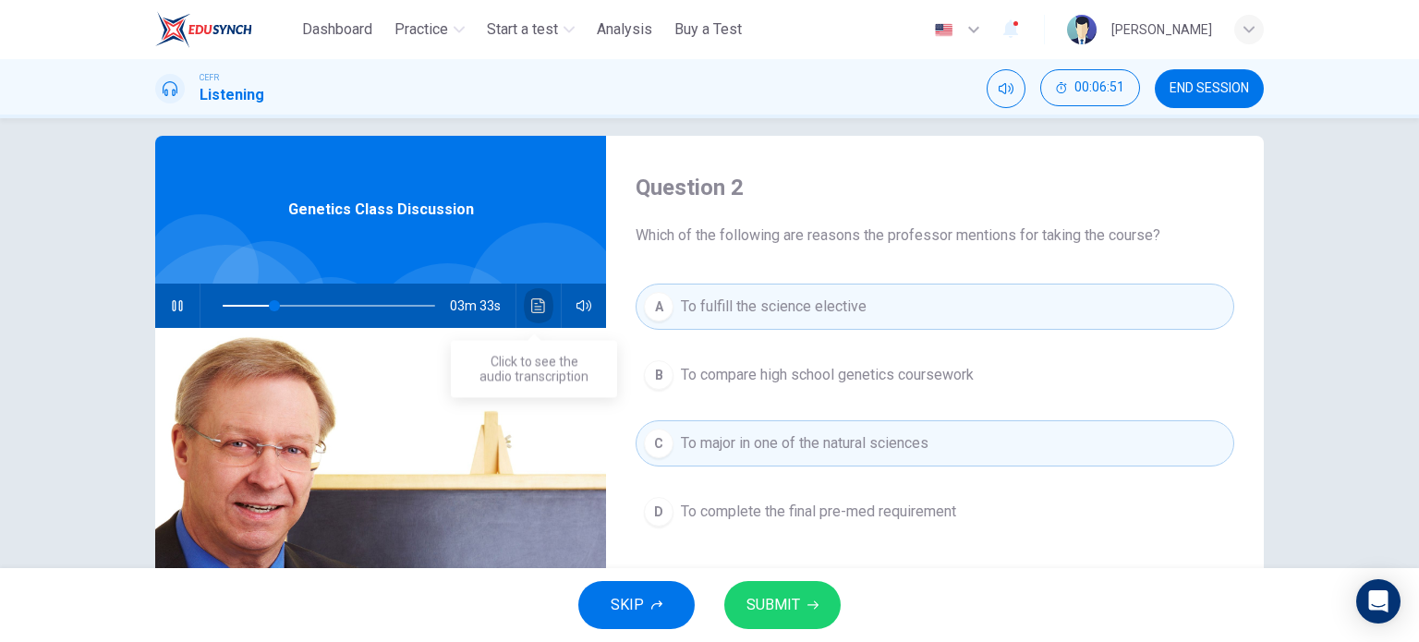
click at [531, 300] on icon "Click to see the audio transcription" at bounding box center [538, 305] width 15 height 15
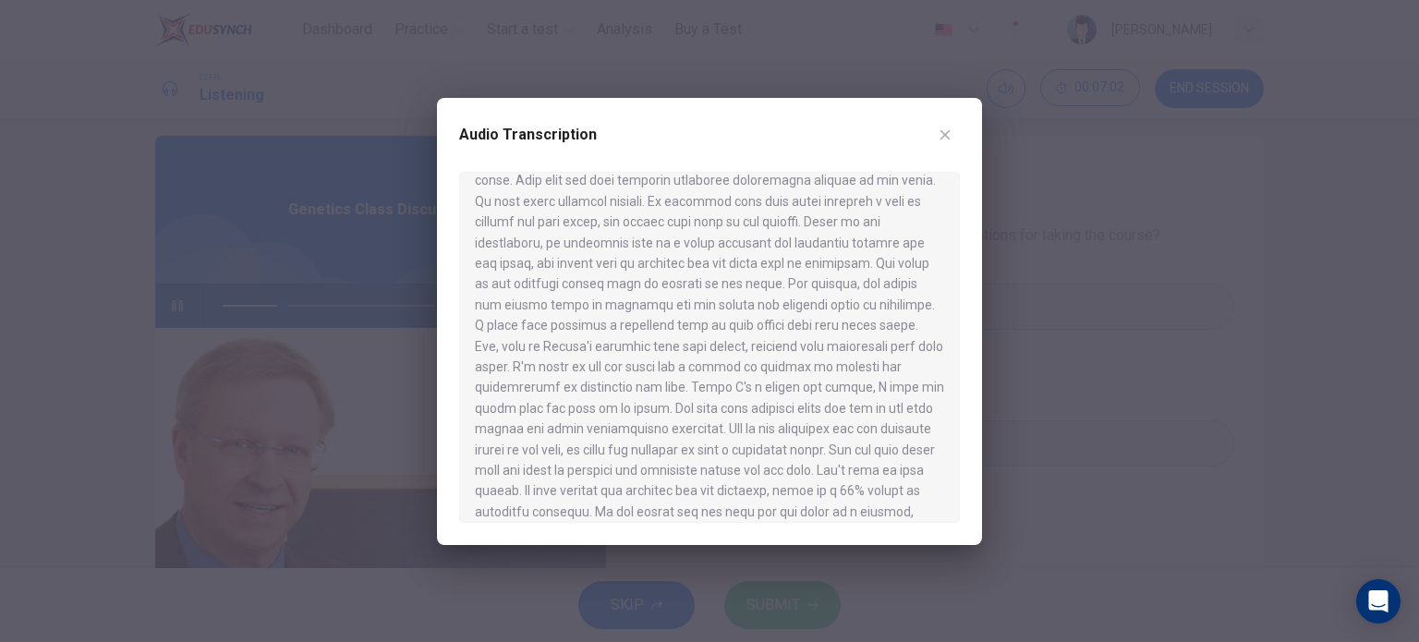
scroll to position [569, 0]
click at [944, 134] on icon "button" at bounding box center [946, 134] width 10 height 10
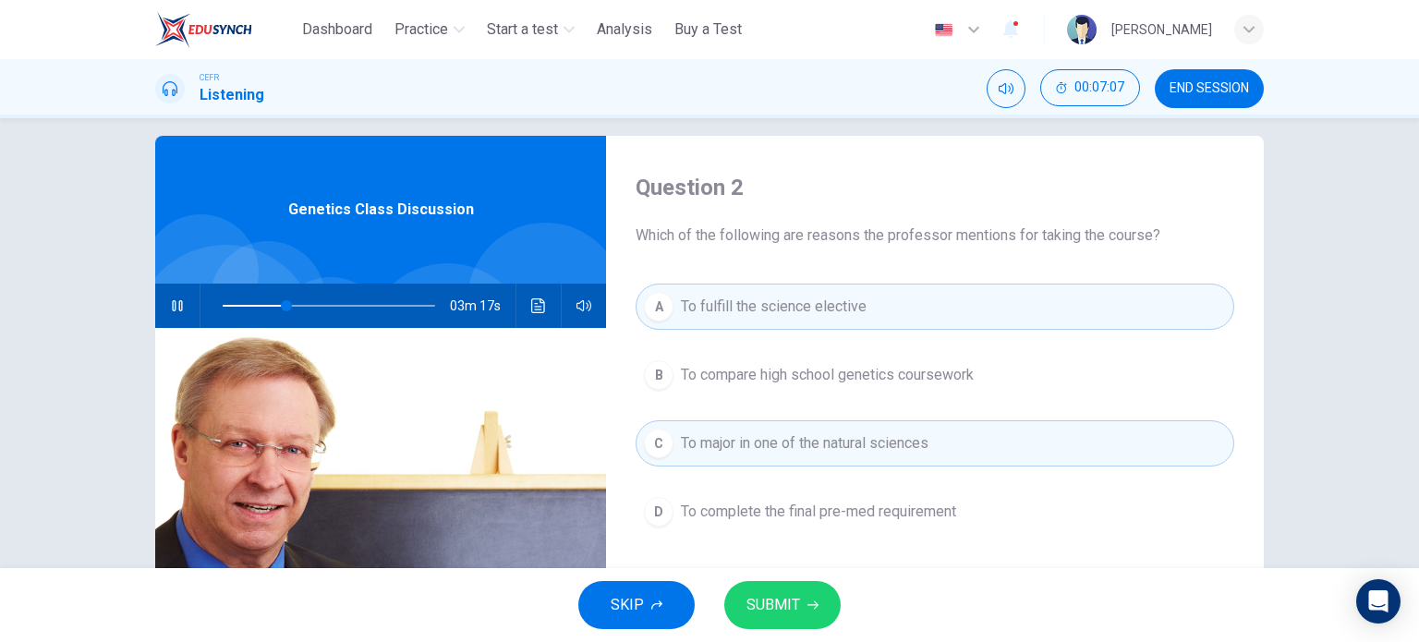
click at [170, 304] on icon "button" at bounding box center [177, 305] width 15 height 15
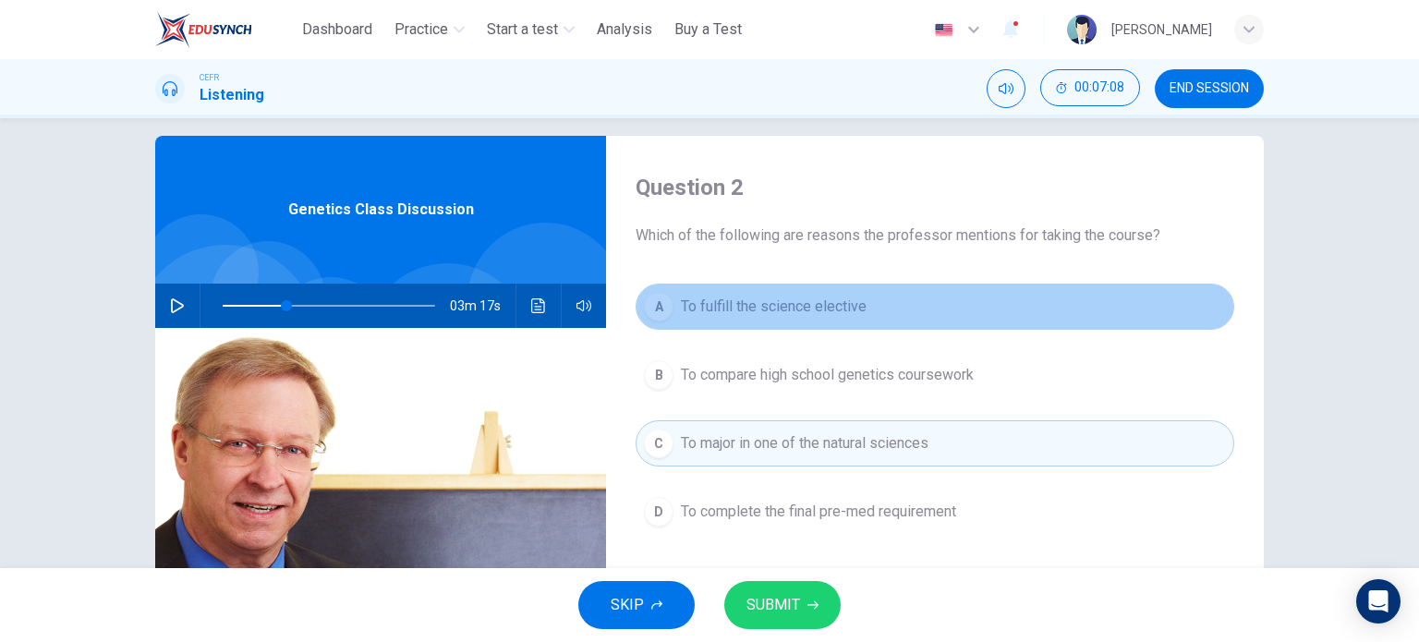
click at [655, 313] on div "A" at bounding box center [659, 307] width 30 height 30
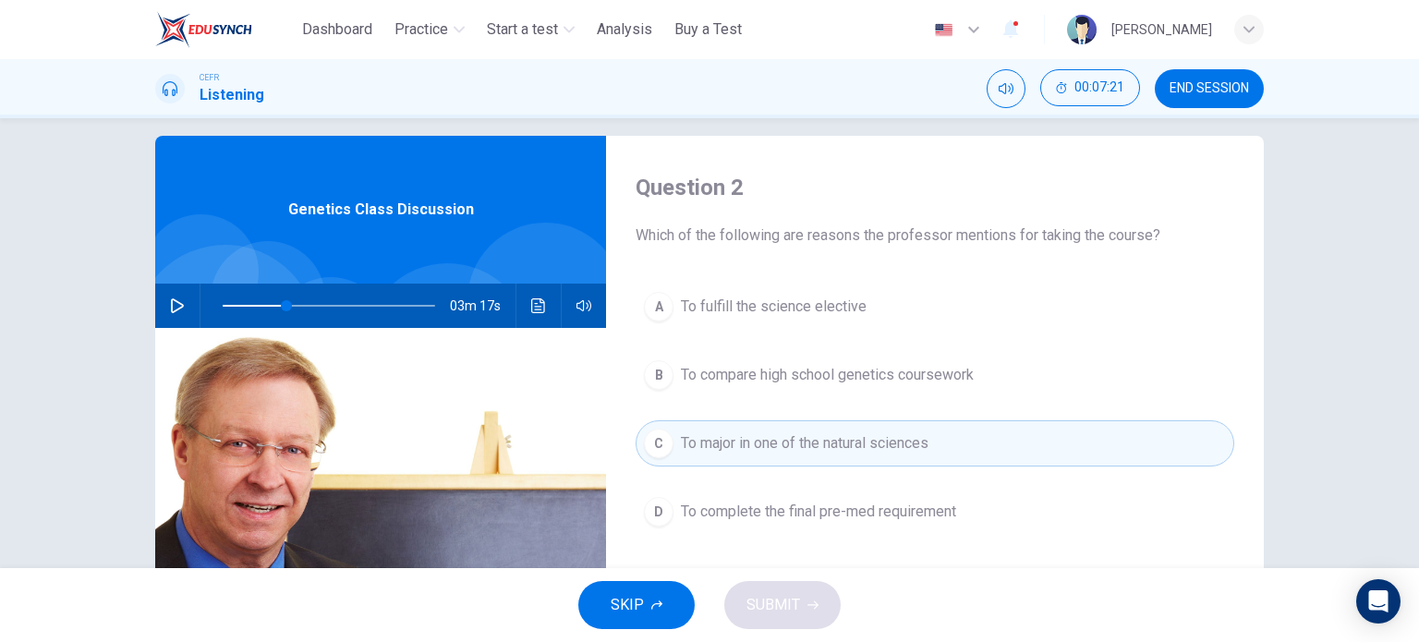
click at [663, 306] on div "A" at bounding box center [659, 307] width 30 height 30
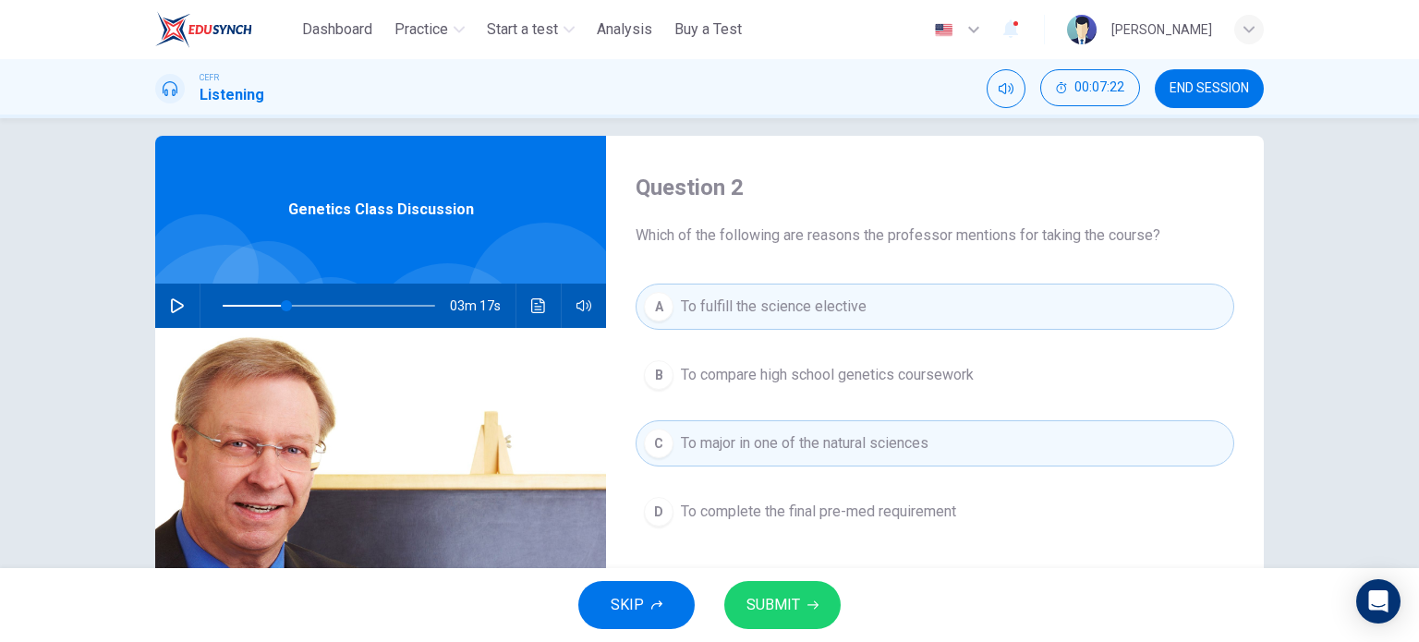
click at [655, 376] on div "B" at bounding box center [659, 375] width 30 height 30
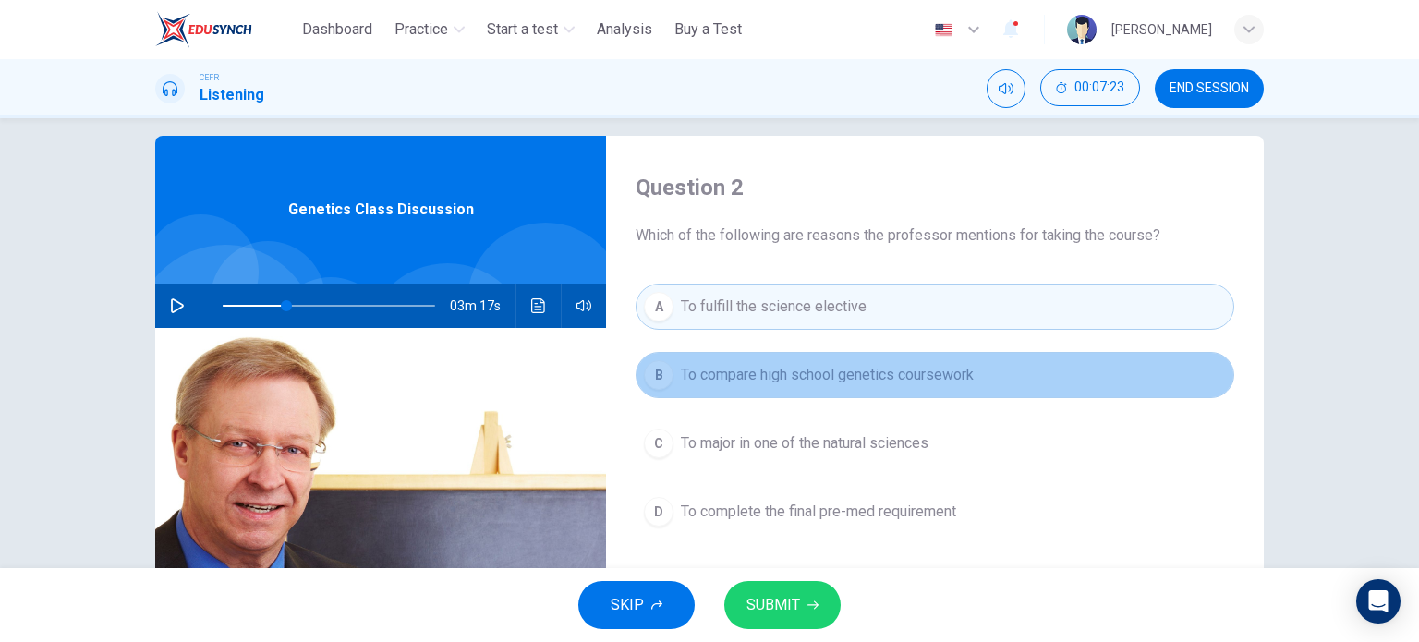
click at [655, 376] on div "B" at bounding box center [659, 375] width 30 height 30
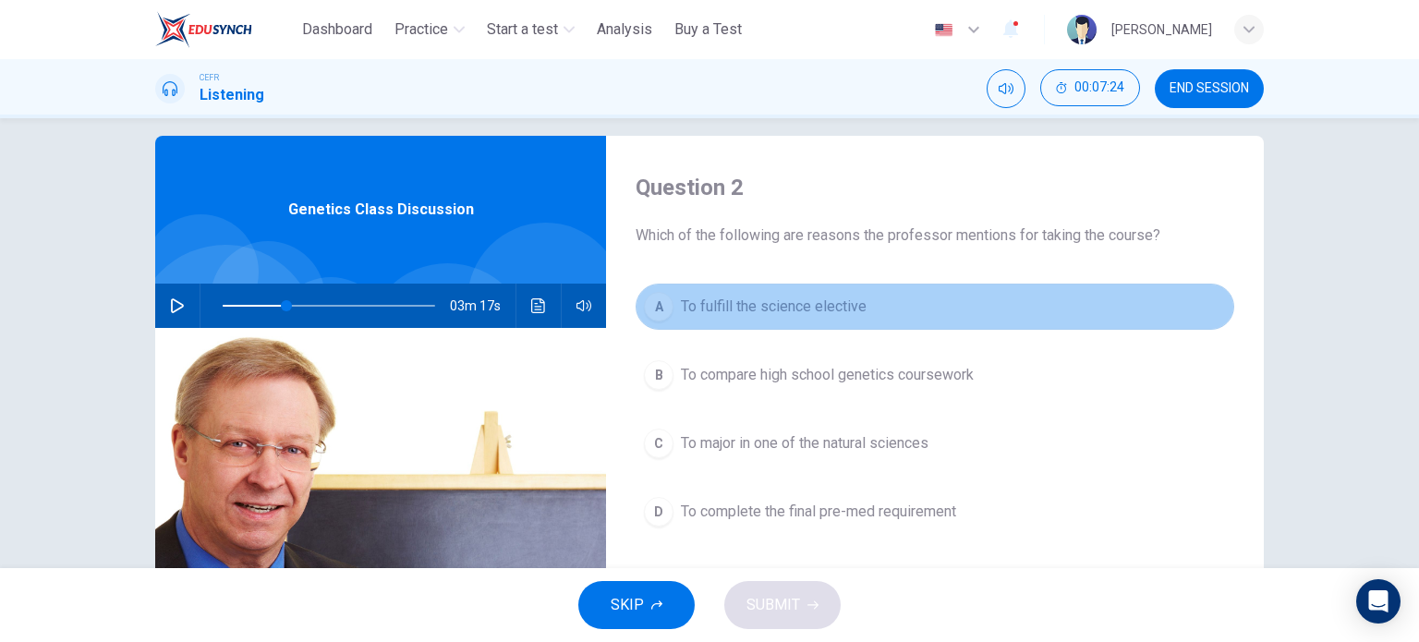
click at [655, 298] on div "A" at bounding box center [659, 307] width 30 height 30
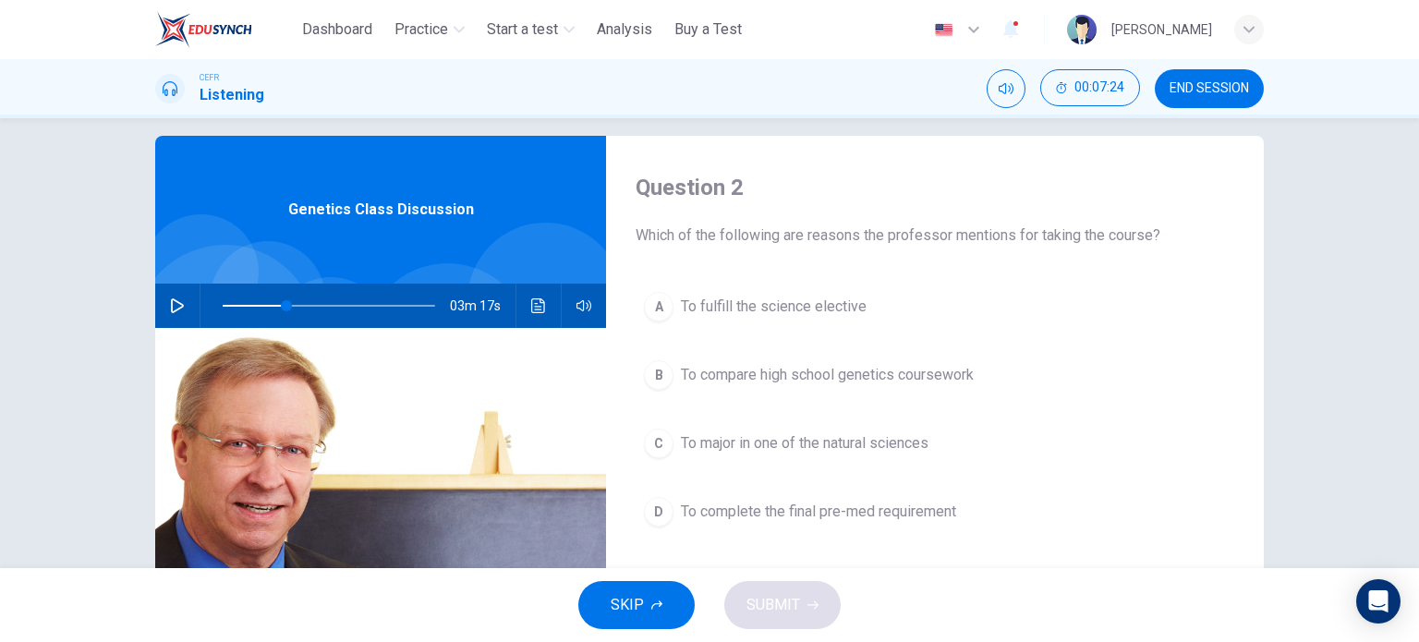
click at [647, 438] on div "C" at bounding box center [659, 444] width 30 height 30
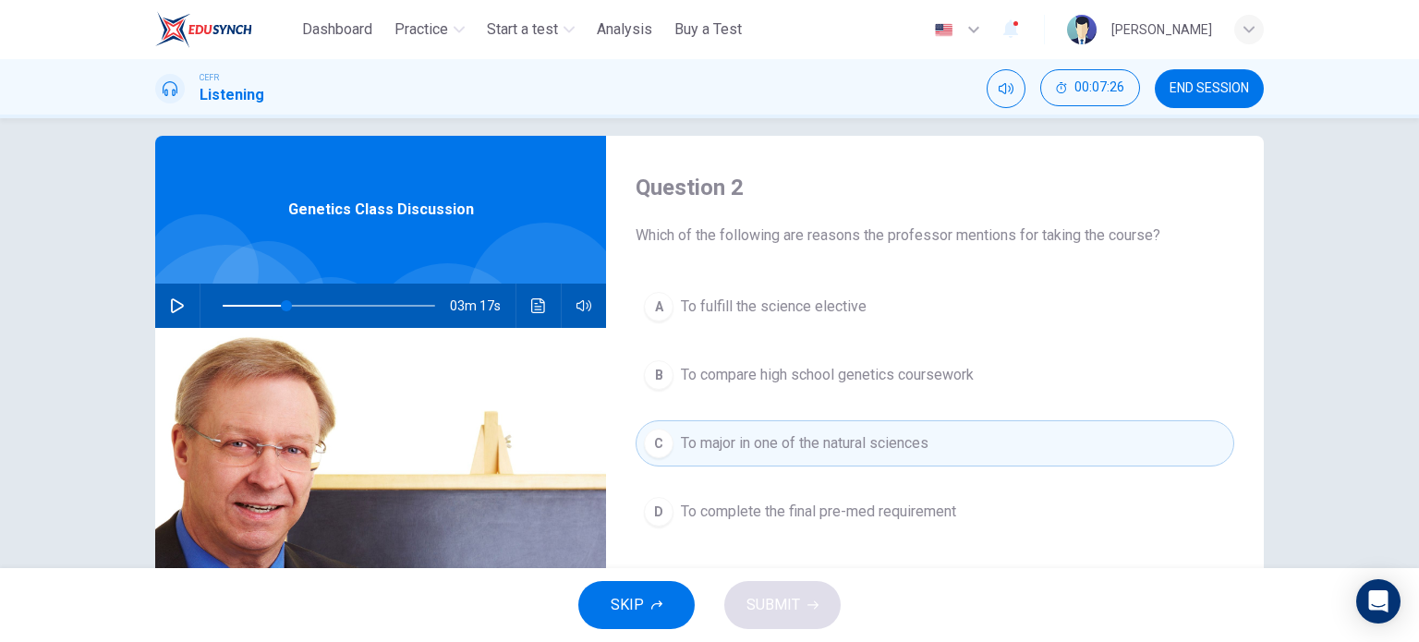
click at [655, 309] on div "A" at bounding box center [659, 307] width 30 height 30
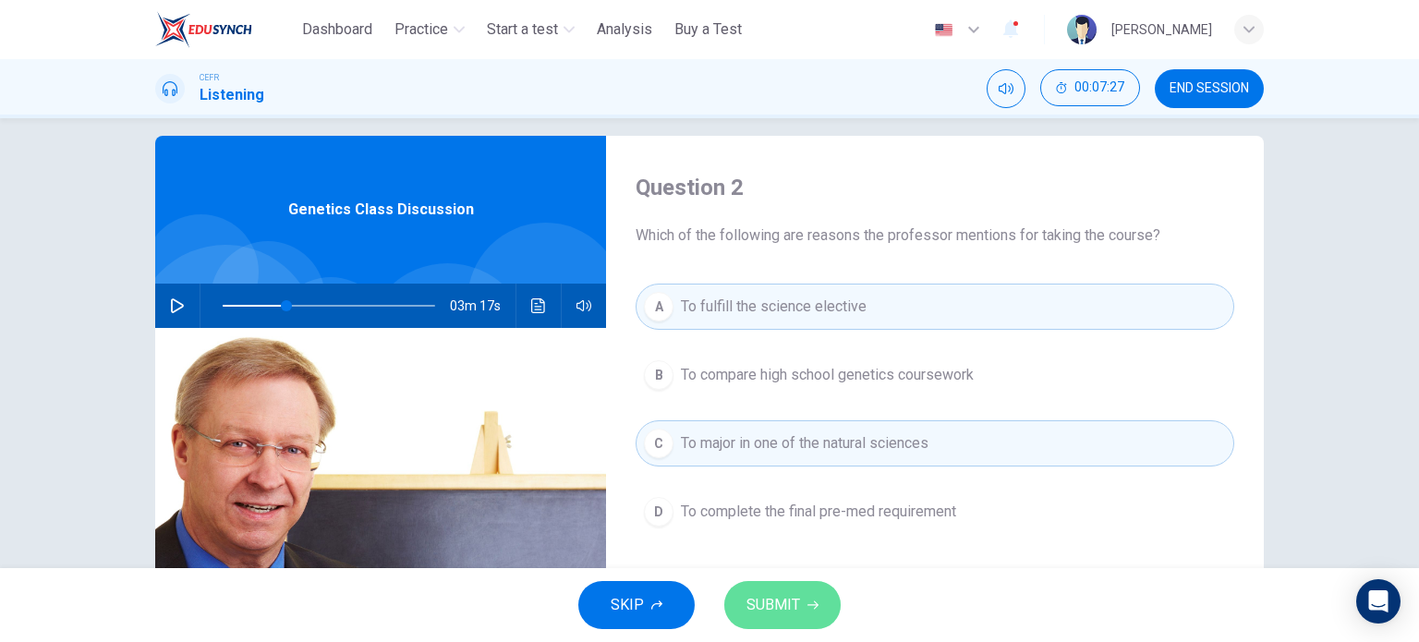
click at [771, 593] on span "SUBMIT" at bounding box center [774, 605] width 54 height 26
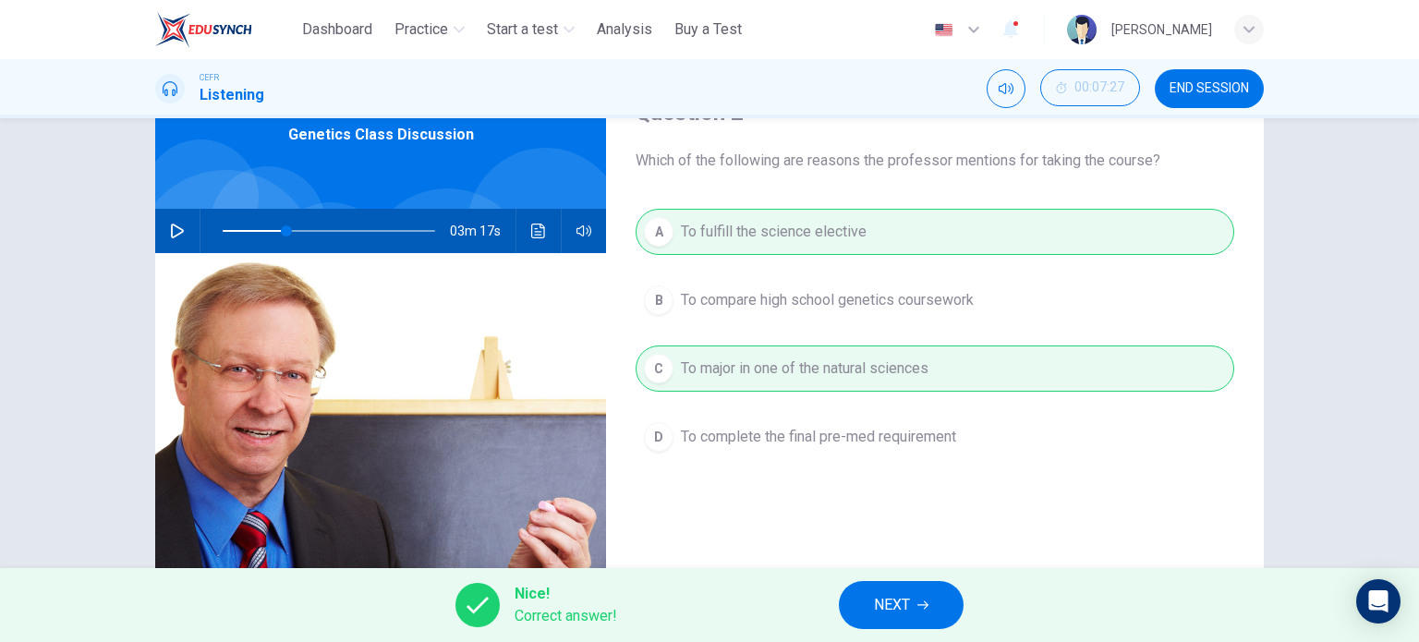
scroll to position [142, 0]
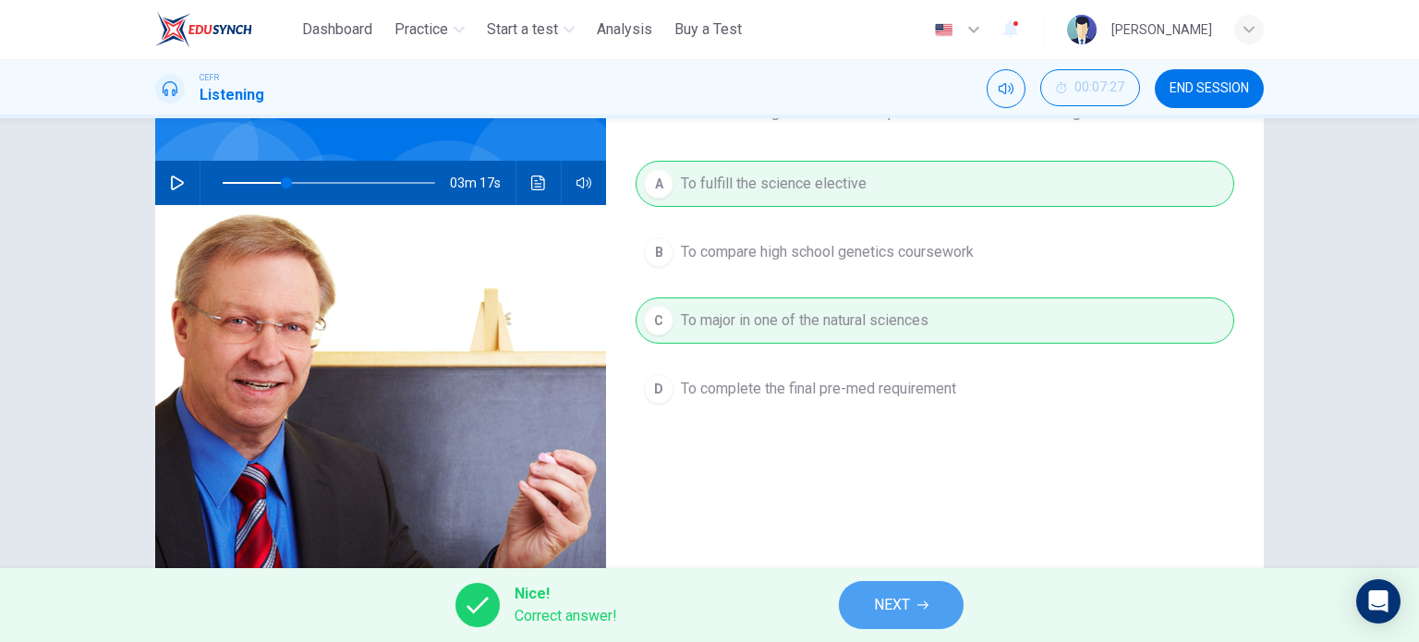
click at [905, 602] on span "NEXT" at bounding box center [892, 605] width 36 height 26
type input "**"
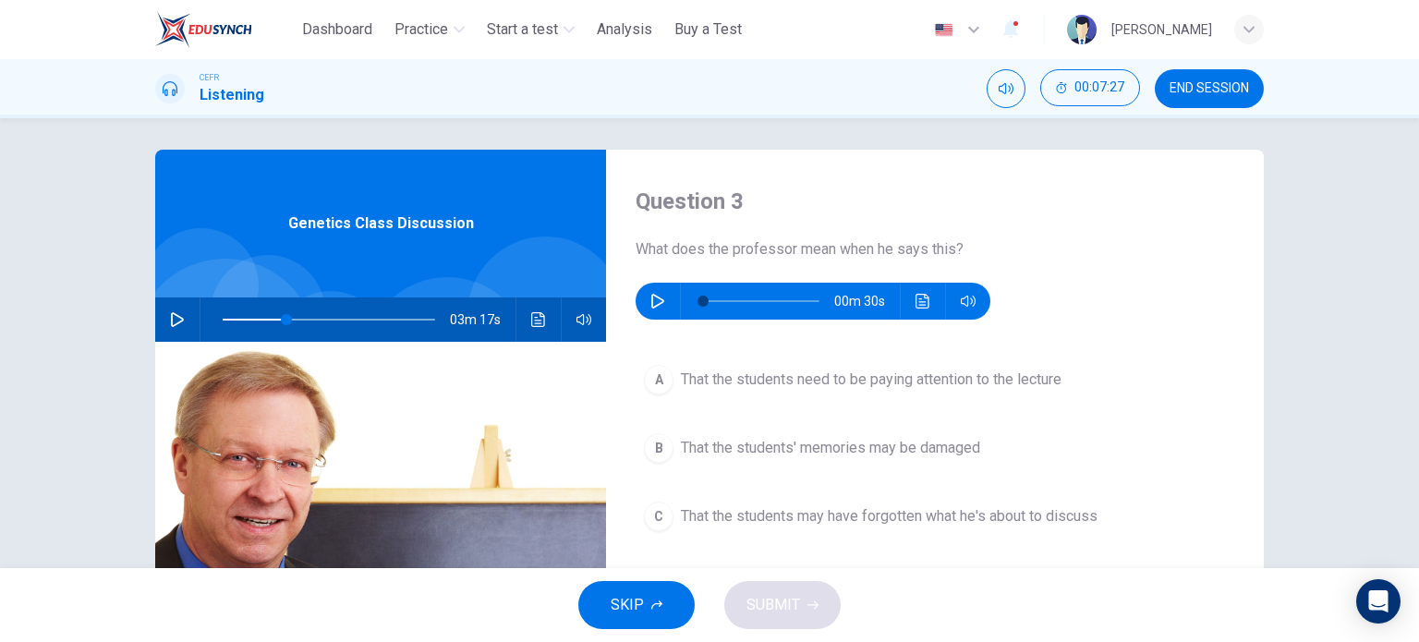
scroll to position [0, 0]
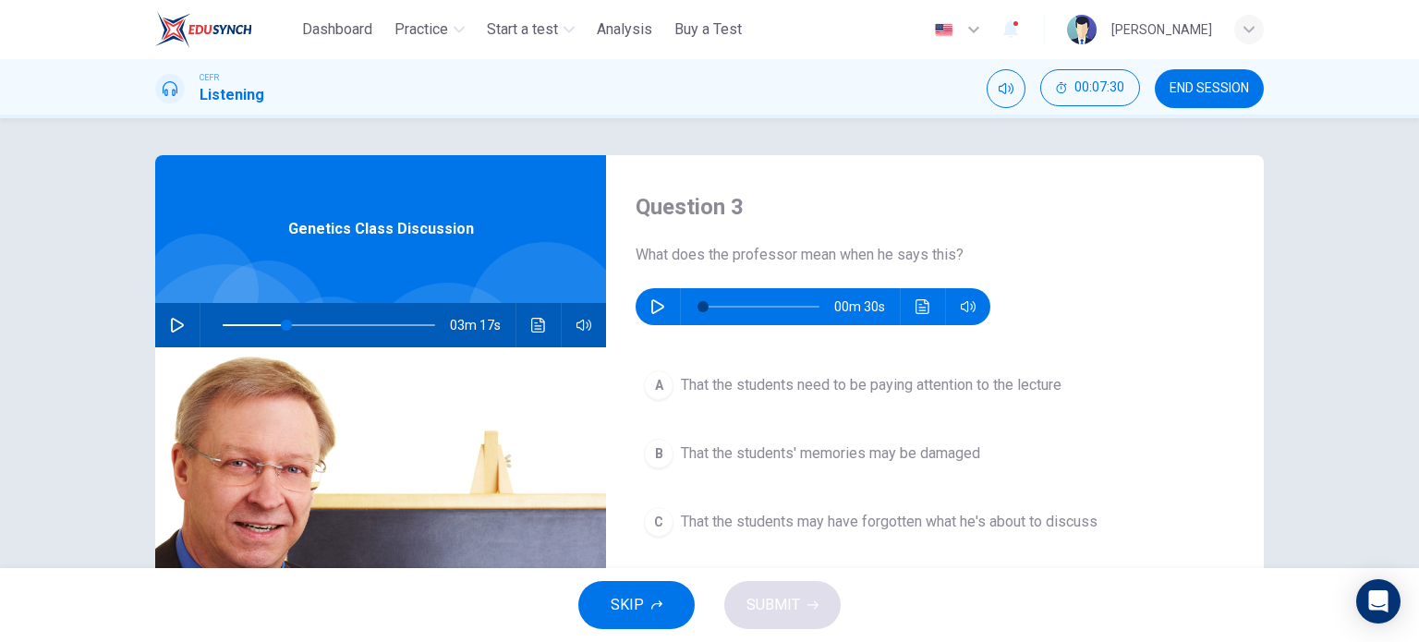
click at [654, 303] on icon "button" at bounding box center [657, 306] width 13 height 15
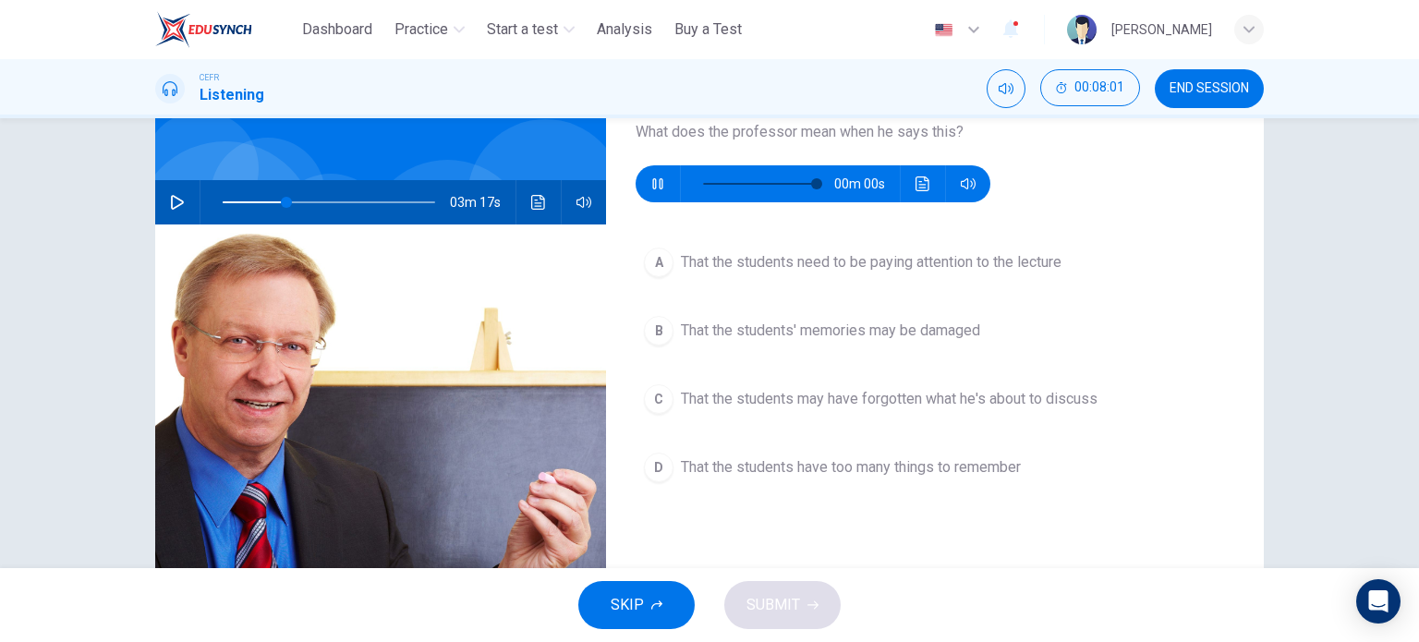
type input "*"
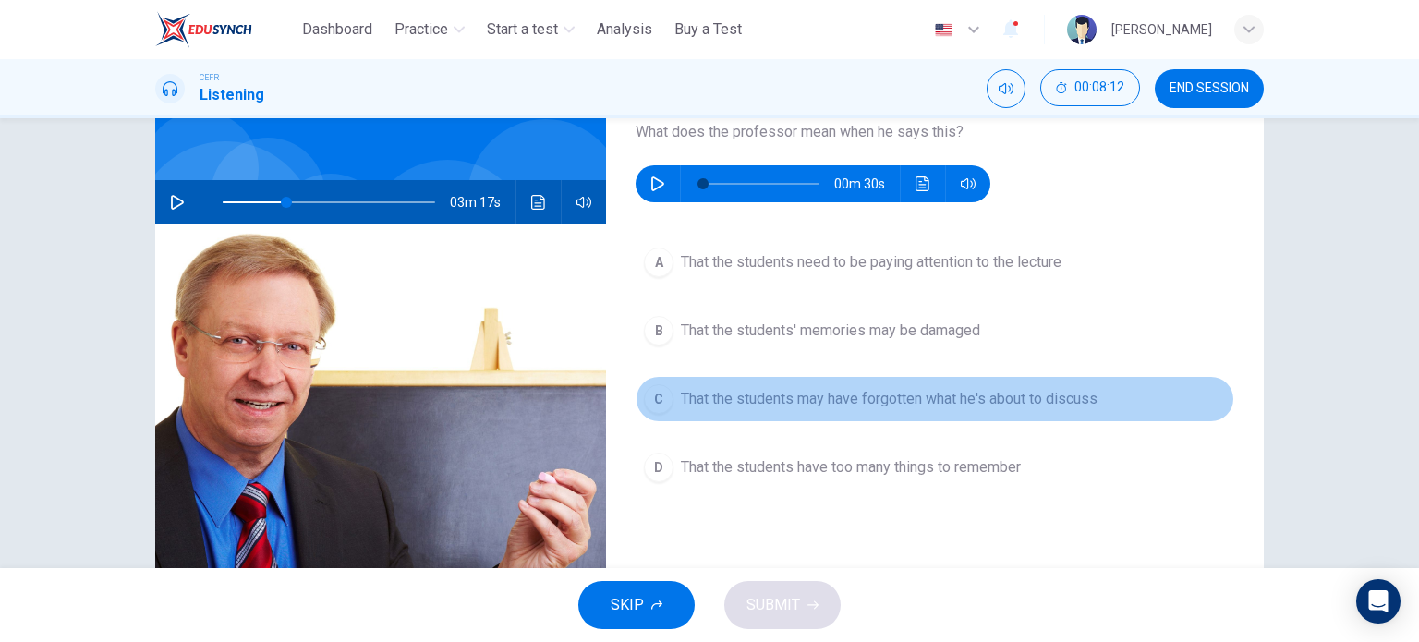
click at [649, 400] on div "C" at bounding box center [659, 399] width 30 height 30
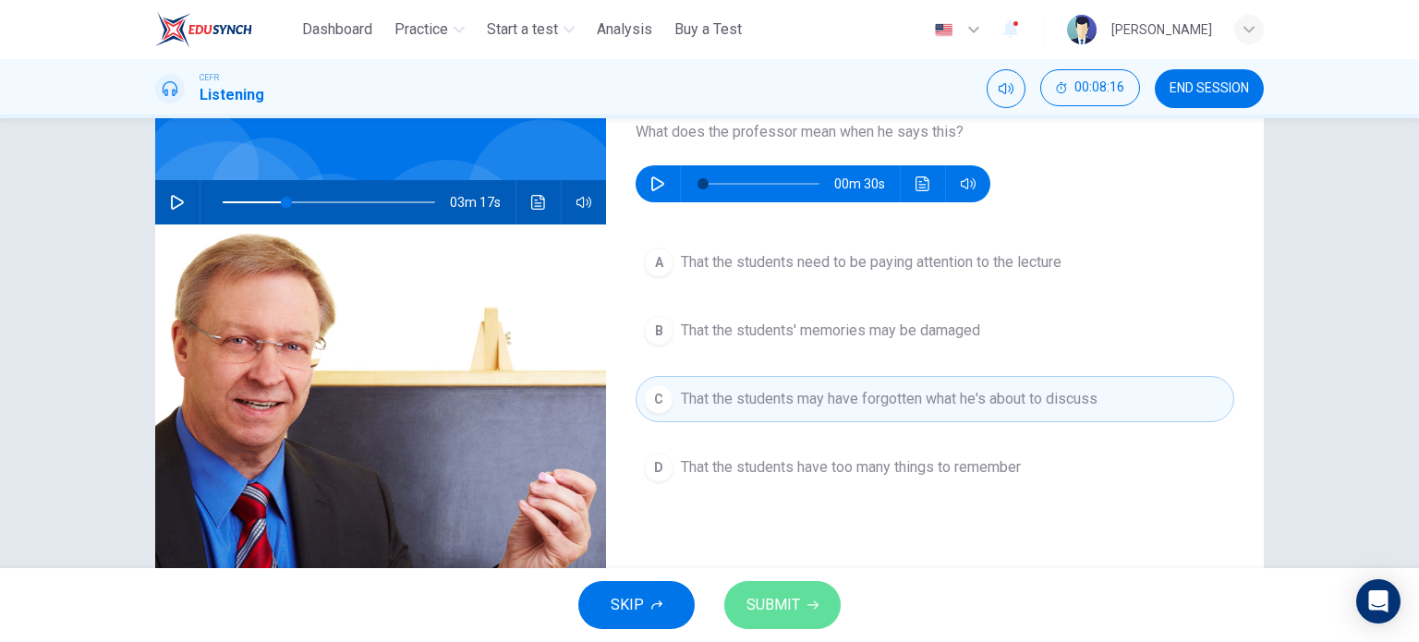
click at [753, 598] on span "SUBMIT" at bounding box center [774, 605] width 54 height 26
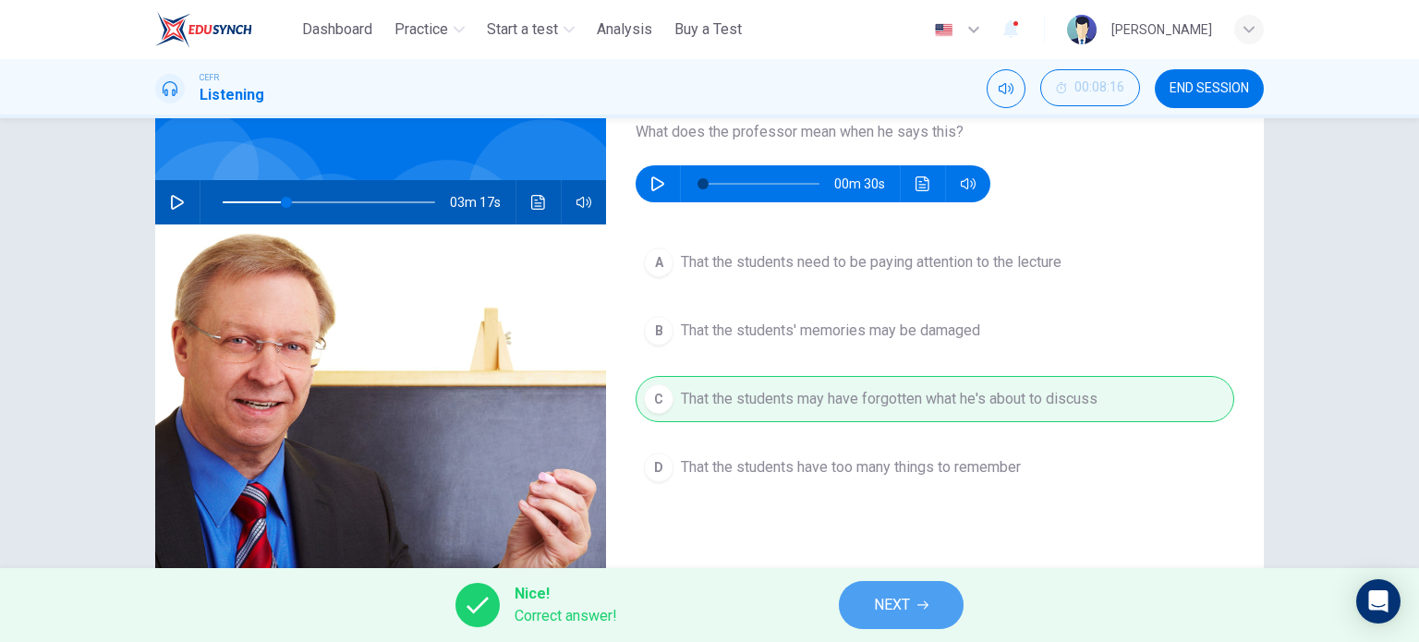
click at [909, 598] on span "NEXT" at bounding box center [892, 605] width 36 height 26
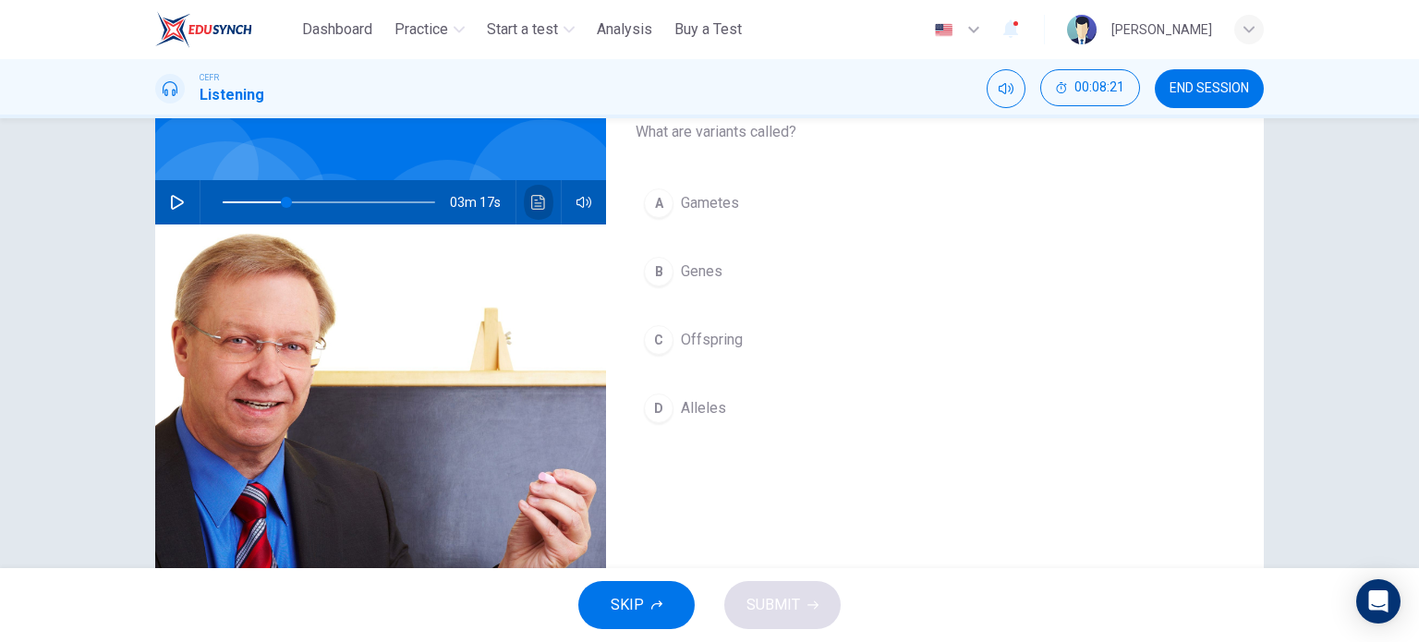
click at [537, 197] on icon "Click to see the audio transcription" at bounding box center [538, 202] width 15 height 15
type input "**"
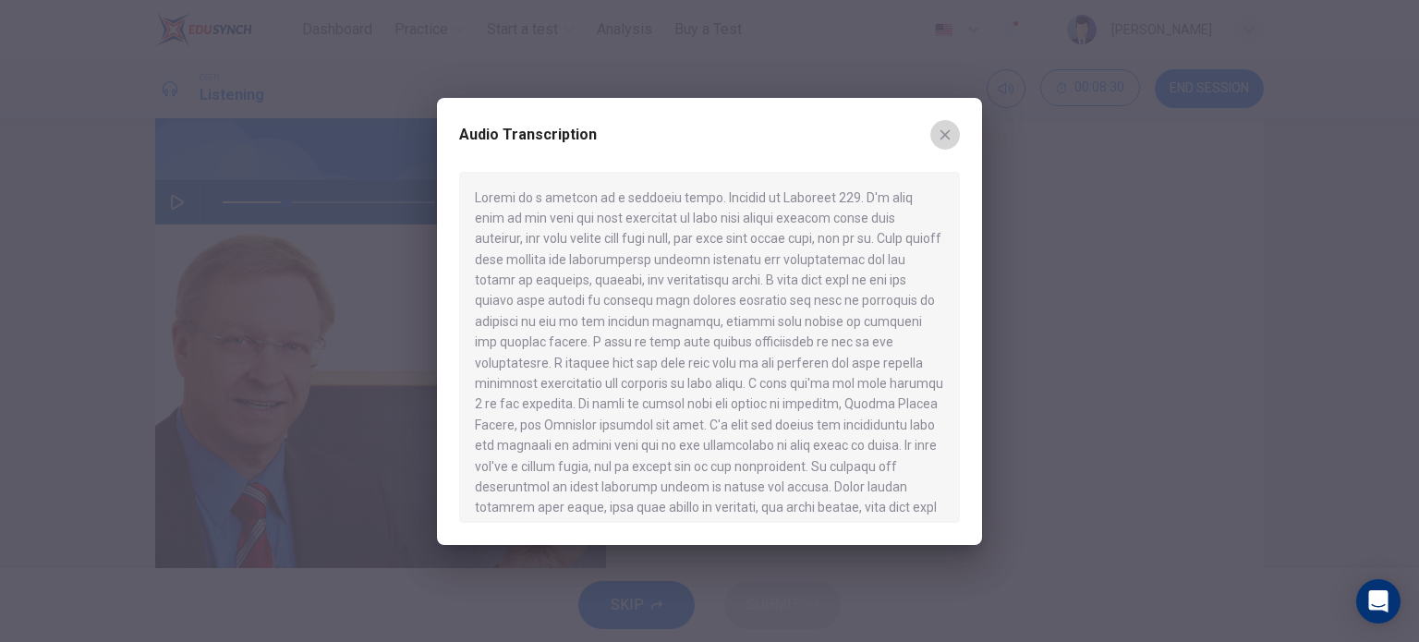
click at [943, 136] on icon "button" at bounding box center [946, 134] width 10 height 10
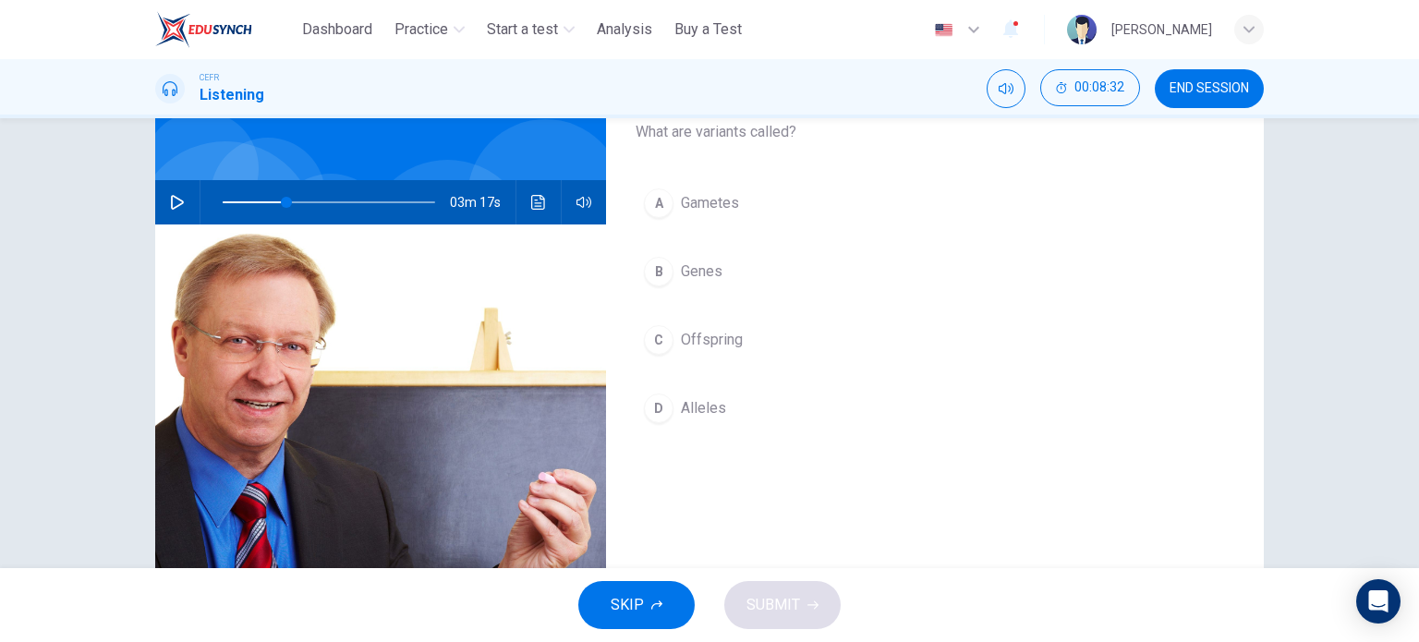
drag, startPoint x: 695, startPoint y: 131, endPoint x: 745, endPoint y: 133, distance: 49.9
click at [745, 133] on span "What are variants called?" at bounding box center [935, 132] width 599 height 22
click at [540, 201] on icon "Click to see the audio transcription" at bounding box center [538, 202] width 14 height 15
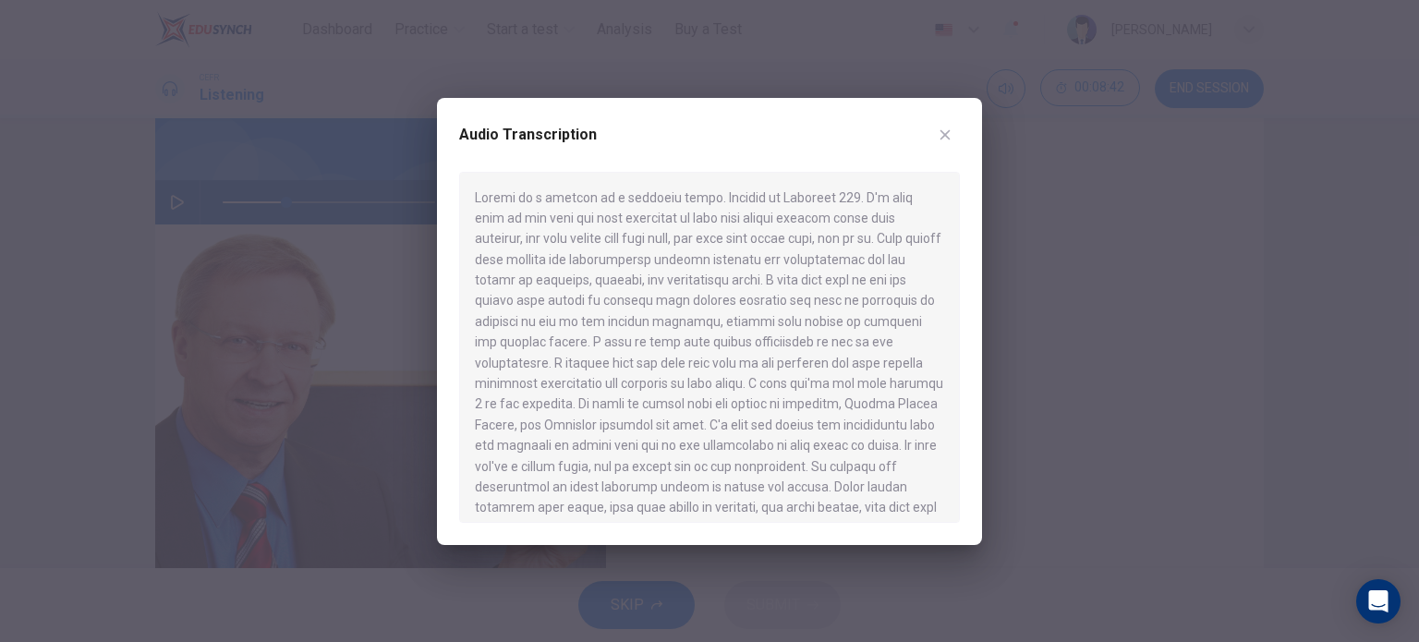
scroll to position [325, 0]
click at [946, 140] on icon "button" at bounding box center [945, 135] width 15 height 15
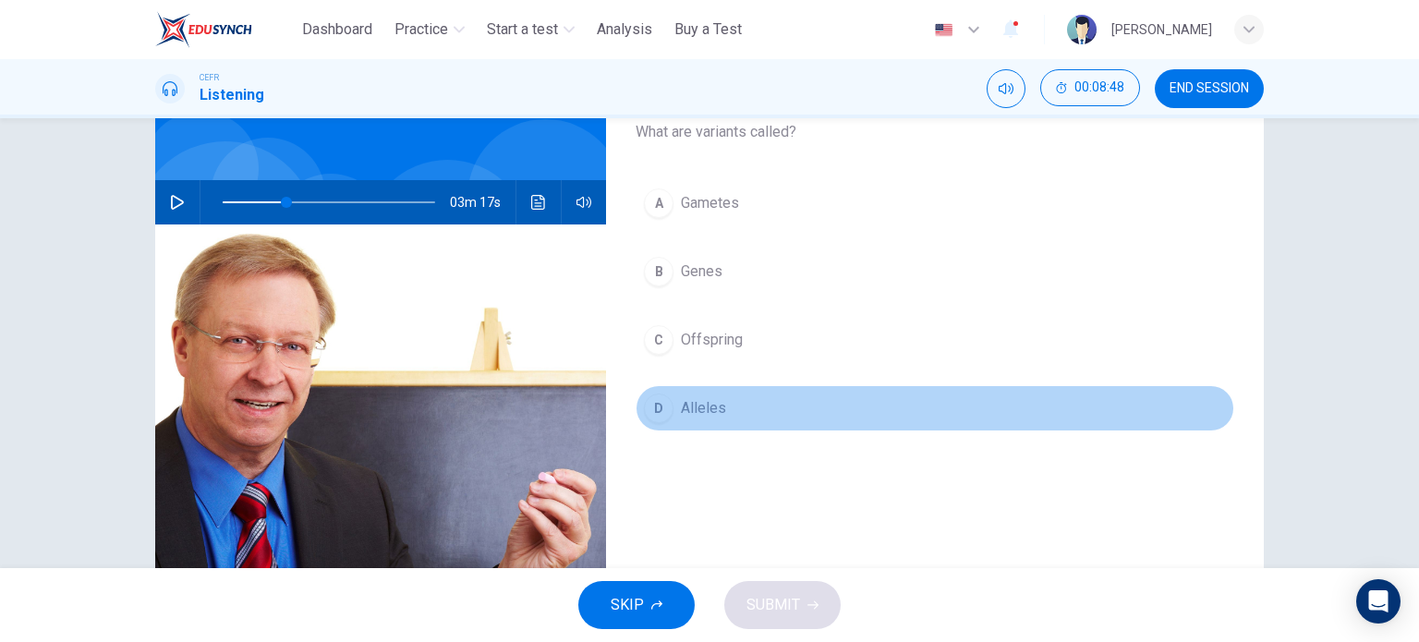
click at [654, 414] on div "D" at bounding box center [659, 409] width 30 height 30
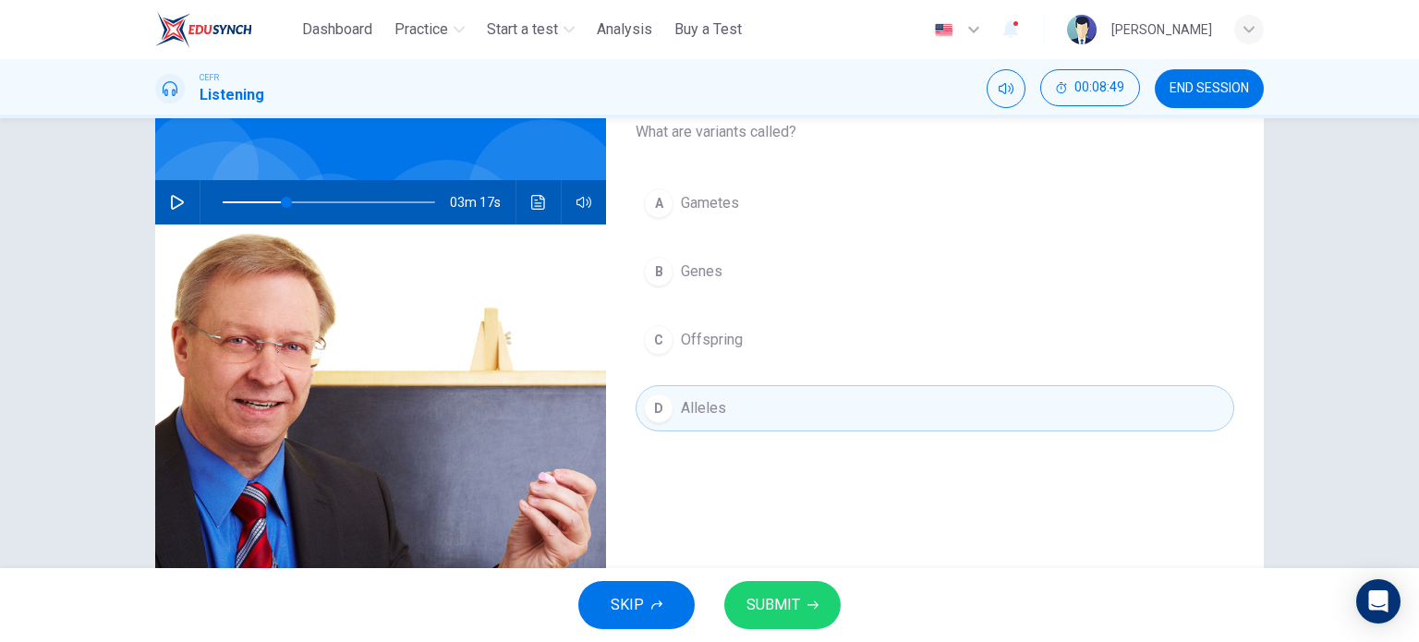
click at [770, 613] on span "SUBMIT" at bounding box center [774, 605] width 54 height 26
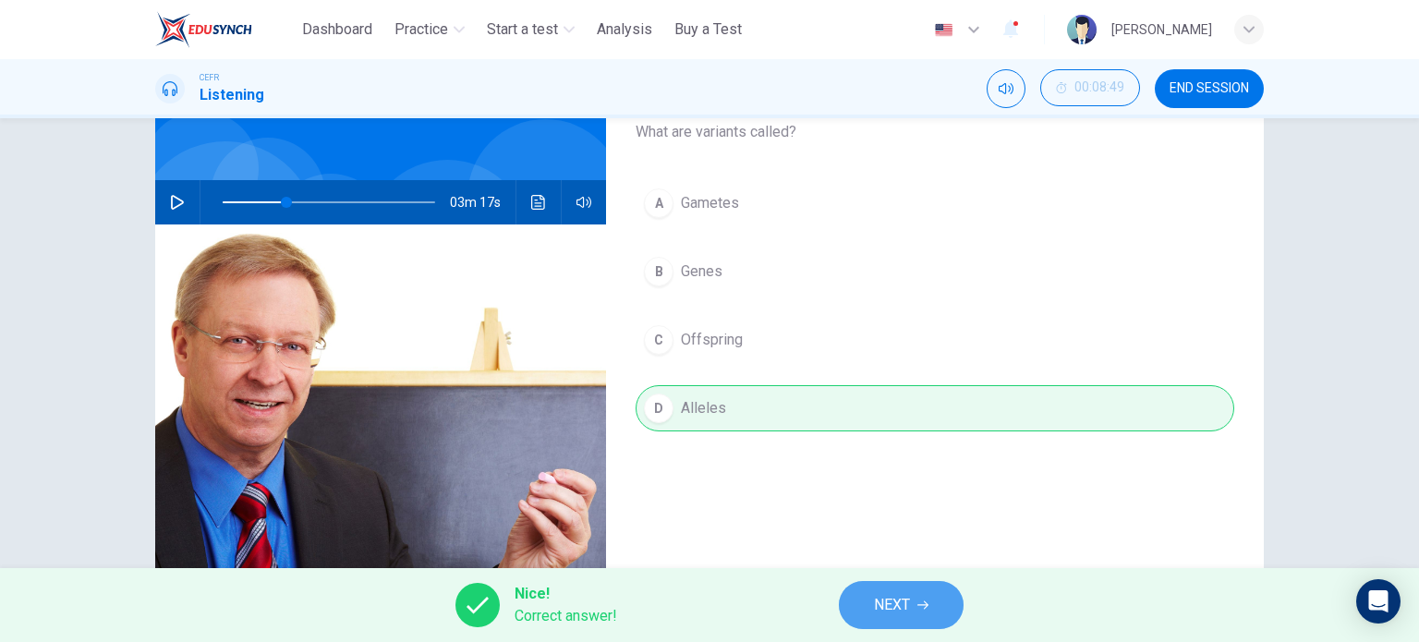
click at [898, 601] on span "NEXT" at bounding box center [892, 605] width 36 height 26
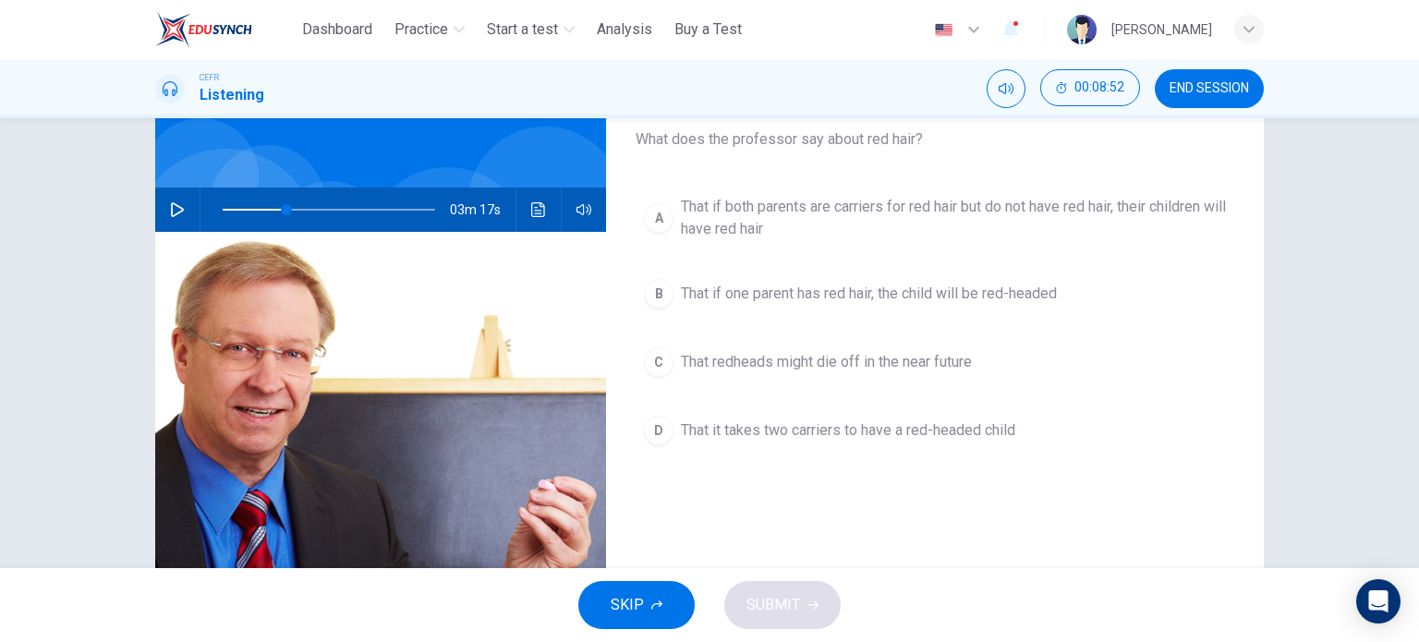
scroll to position [123, 0]
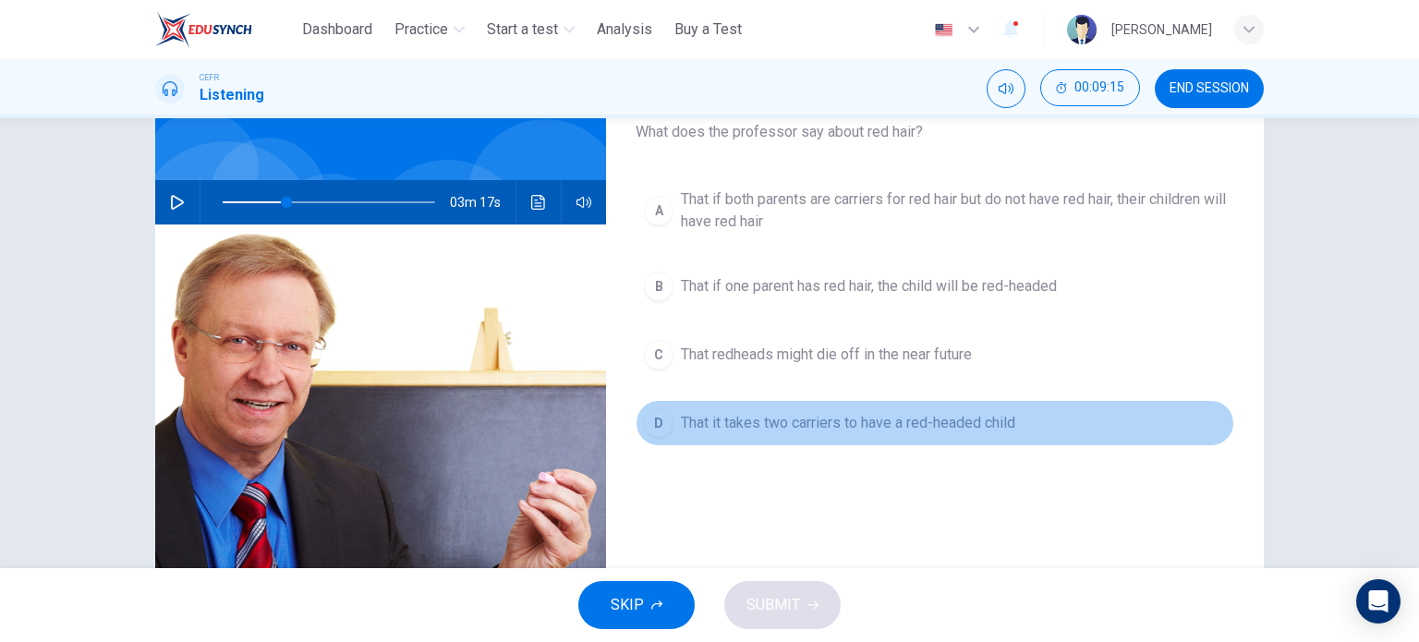
click at [658, 422] on div "D" at bounding box center [659, 423] width 30 height 30
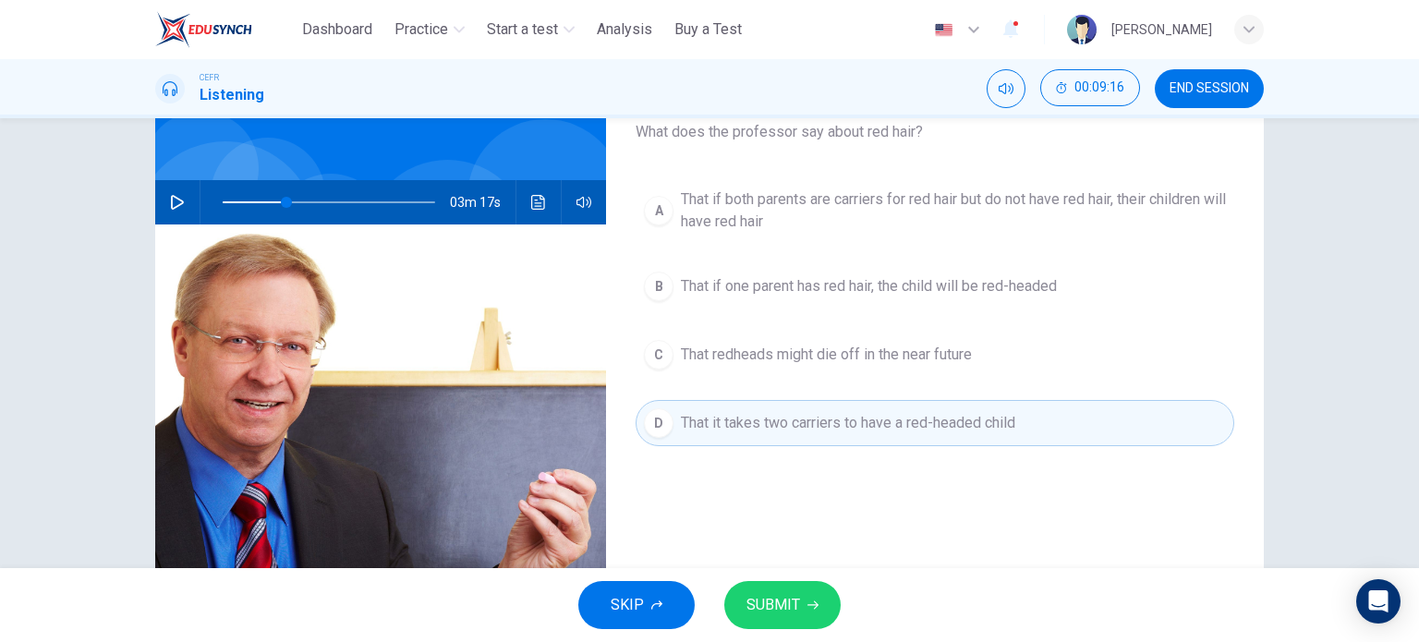
click at [754, 602] on span "SUBMIT" at bounding box center [774, 605] width 54 height 26
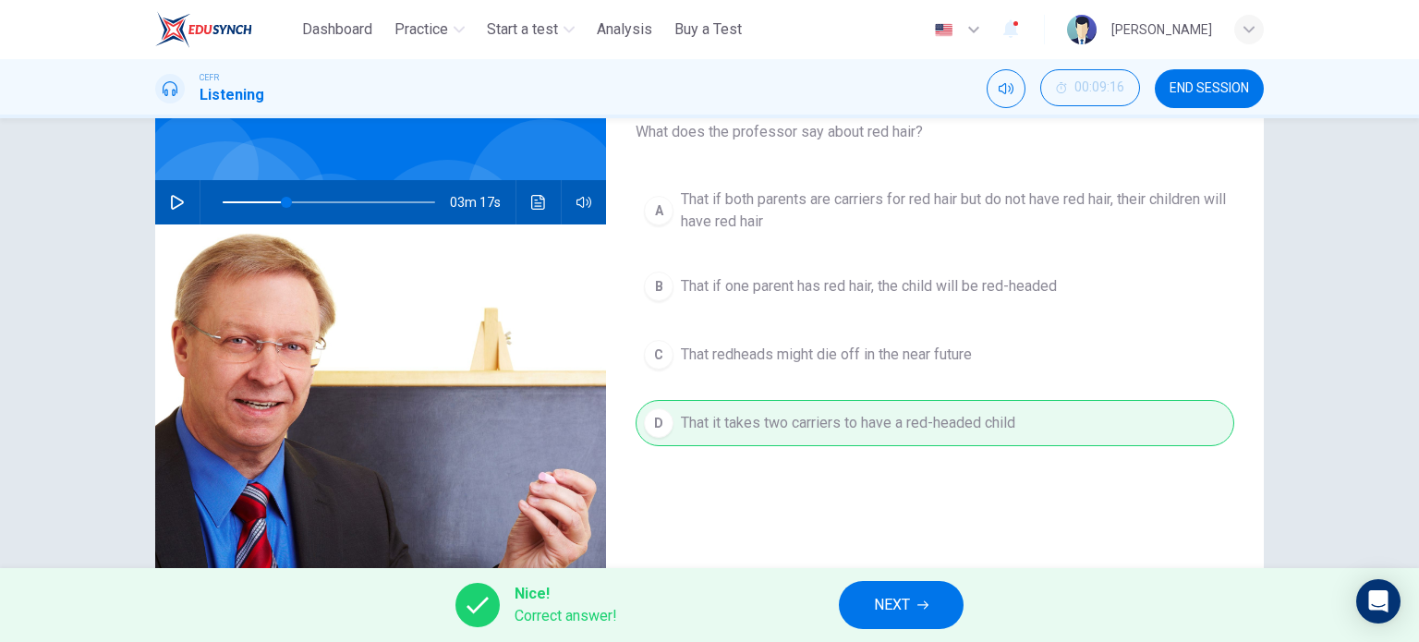
click at [921, 602] on icon "button" at bounding box center [923, 605] width 11 height 11
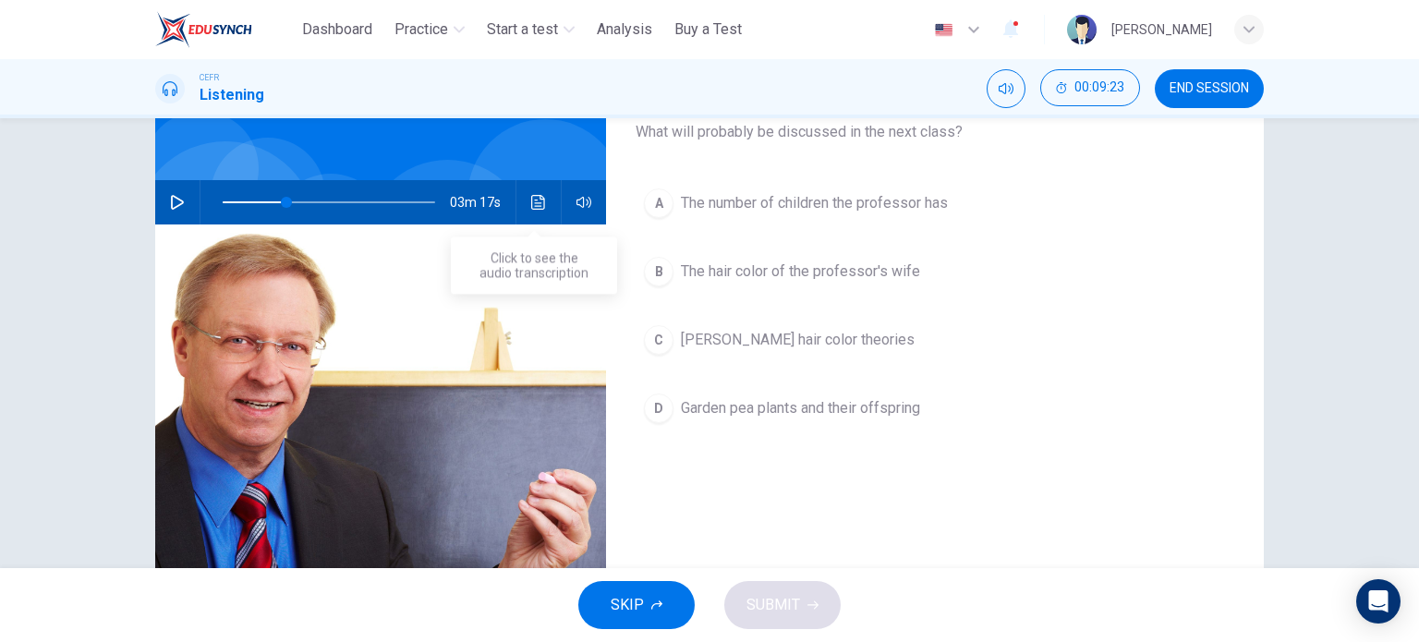
click at [536, 201] on icon "Click to see the audio transcription" at bounding box center [538, 202] width 15 height 15
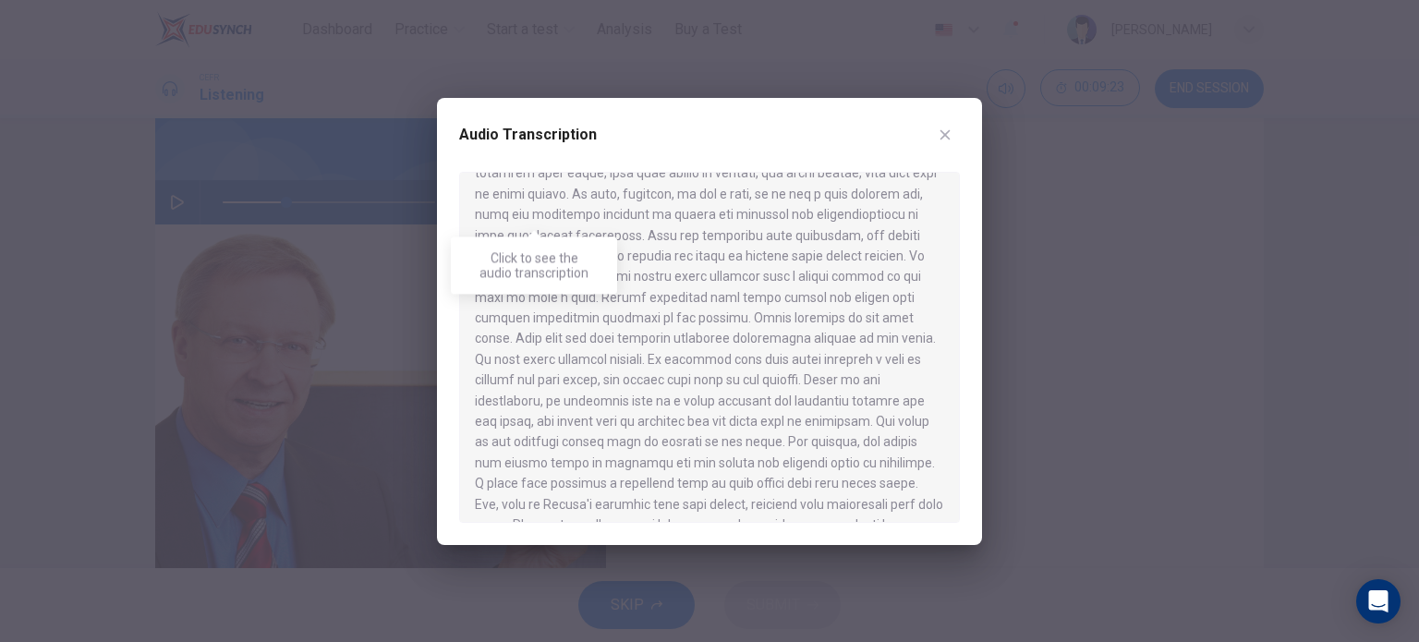
scroll to position [569, 0]
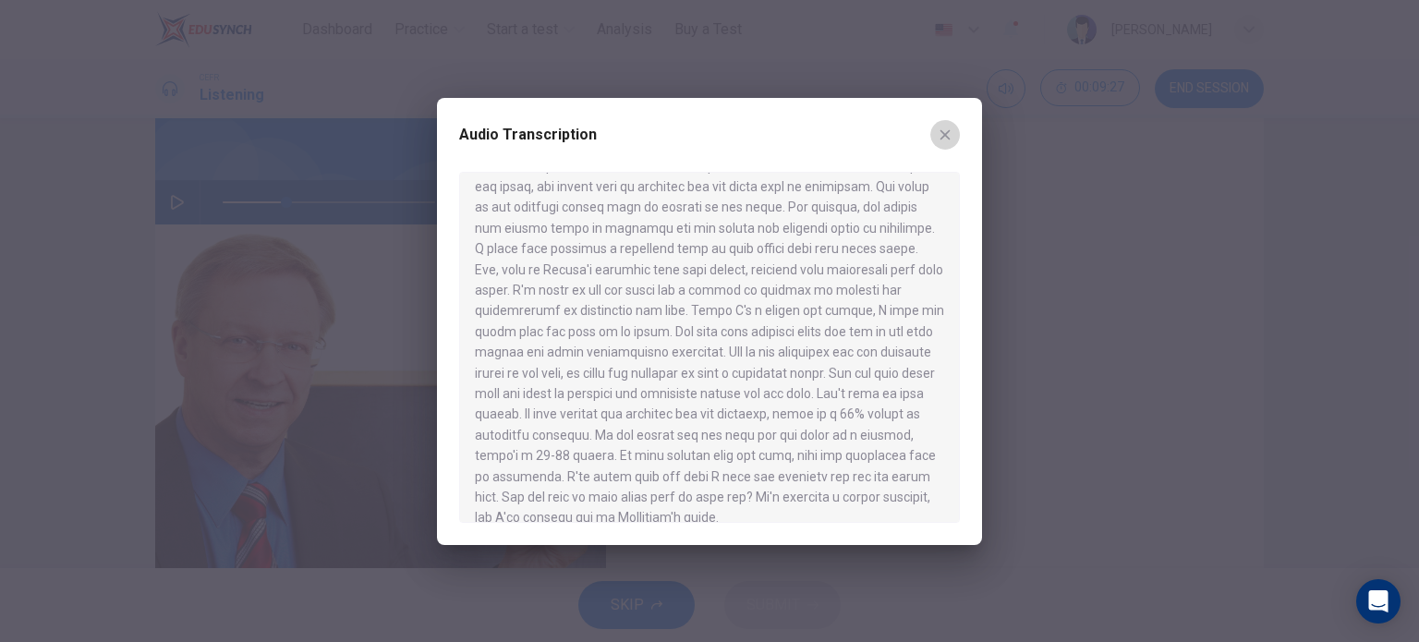
click at [946, 133] on icon "button" at bounding box center [946, 134] width 10 height 10
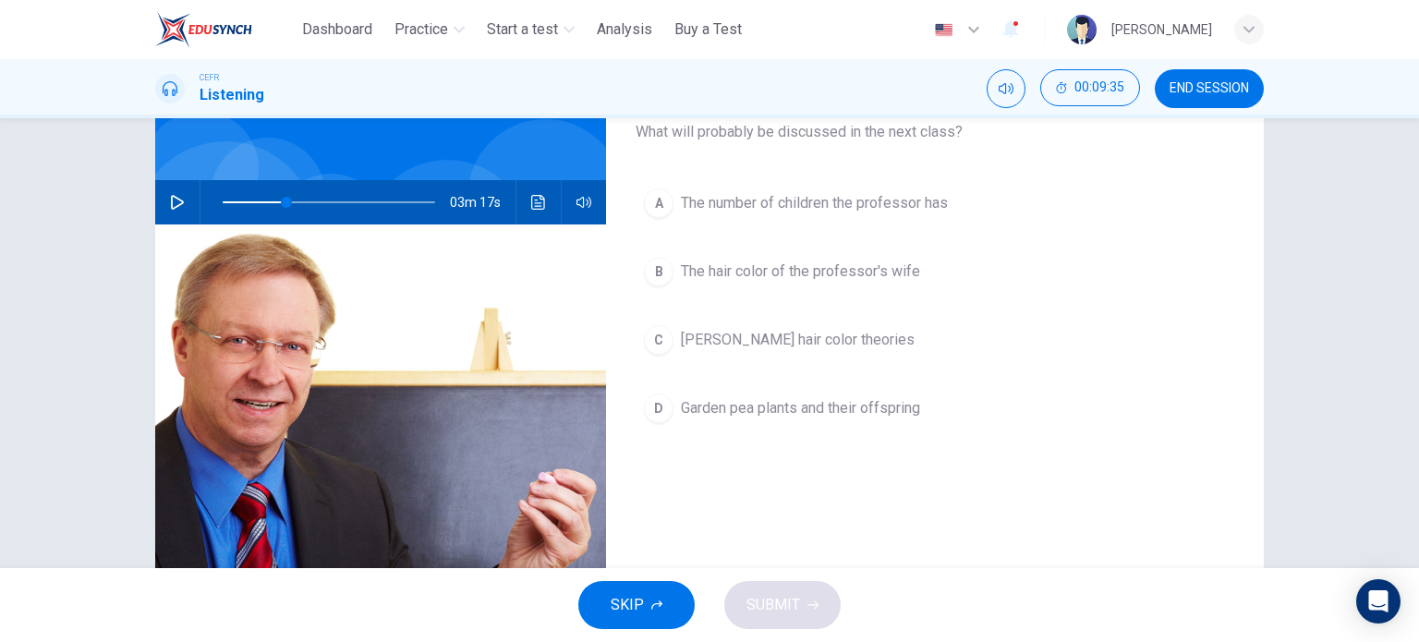
click at [658, 266] on div "B" at bounding box center [659, 272] width 30 height 30
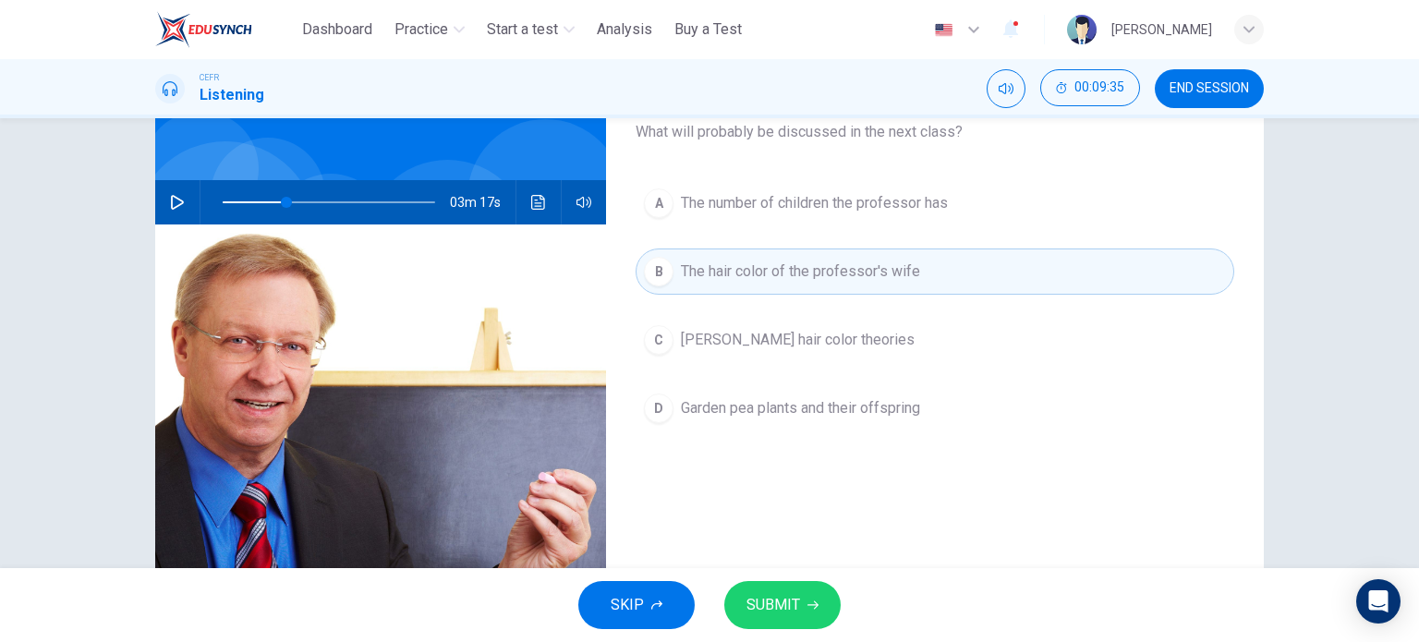
click at [814, 603] on icon "button" at bounding box center [813, 606] width 11 height 8
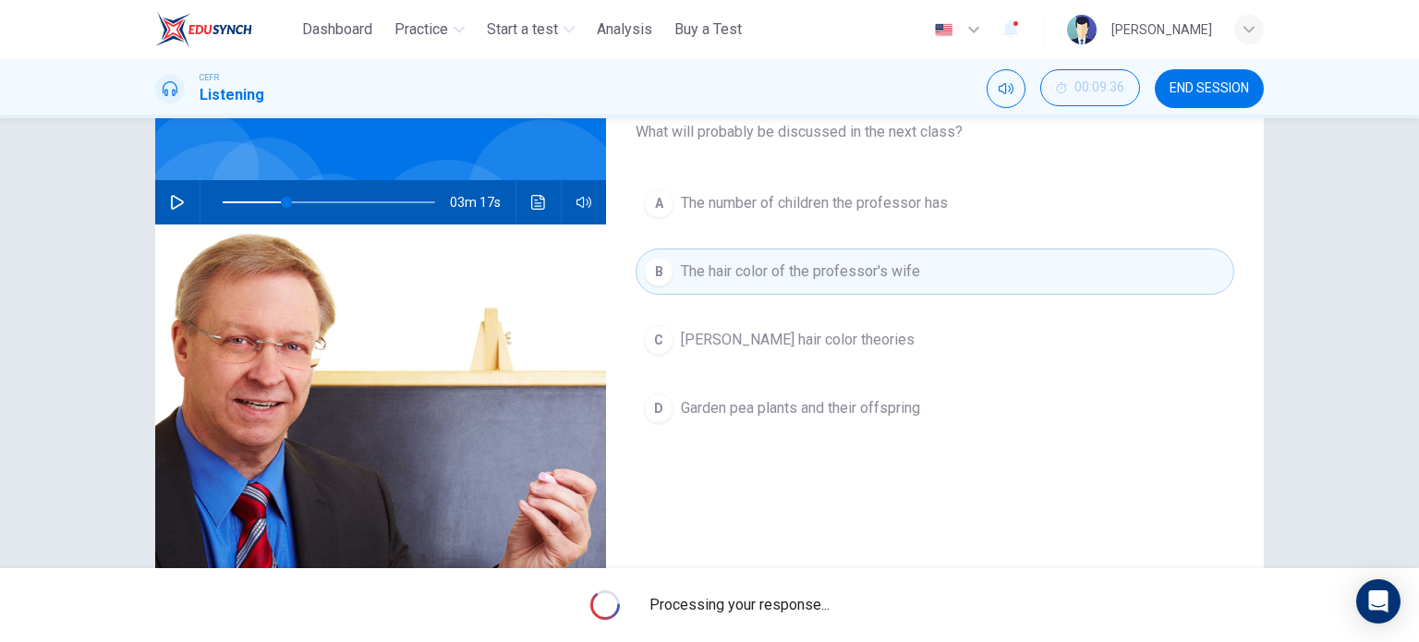
type input "**"
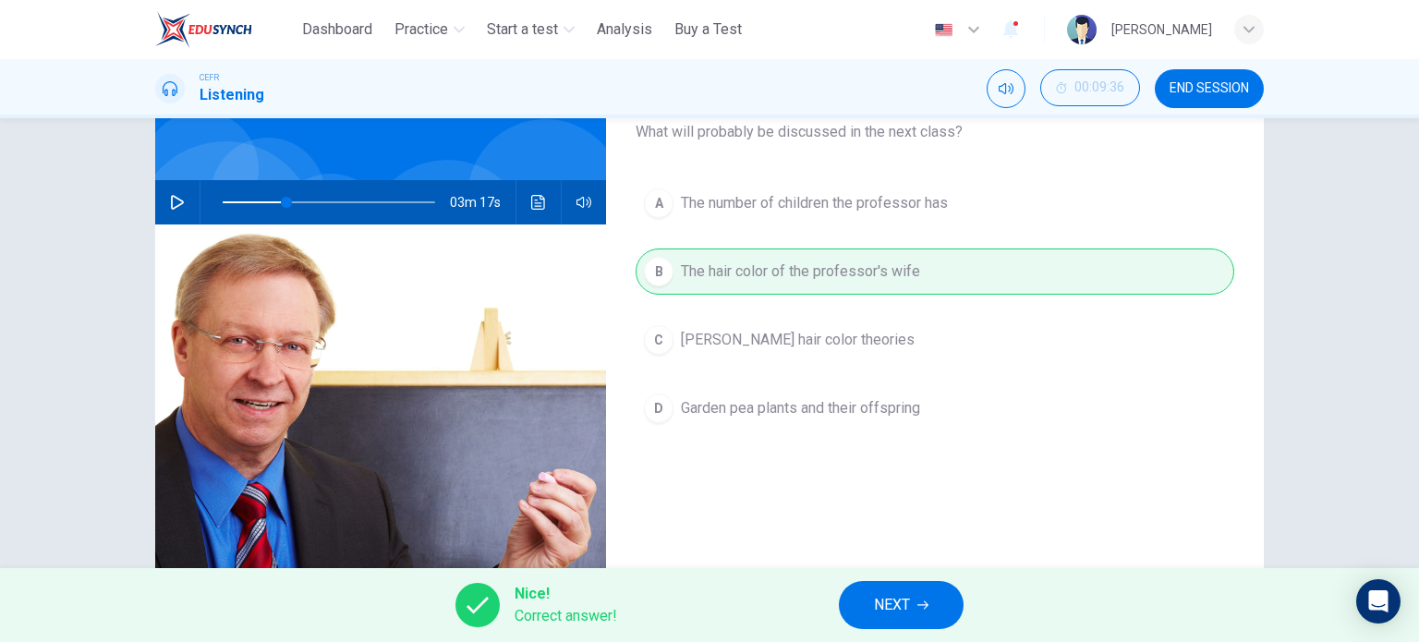
click at [913, 612] on button "NEXT" at bounding box center [901, 605] width 125 height 48
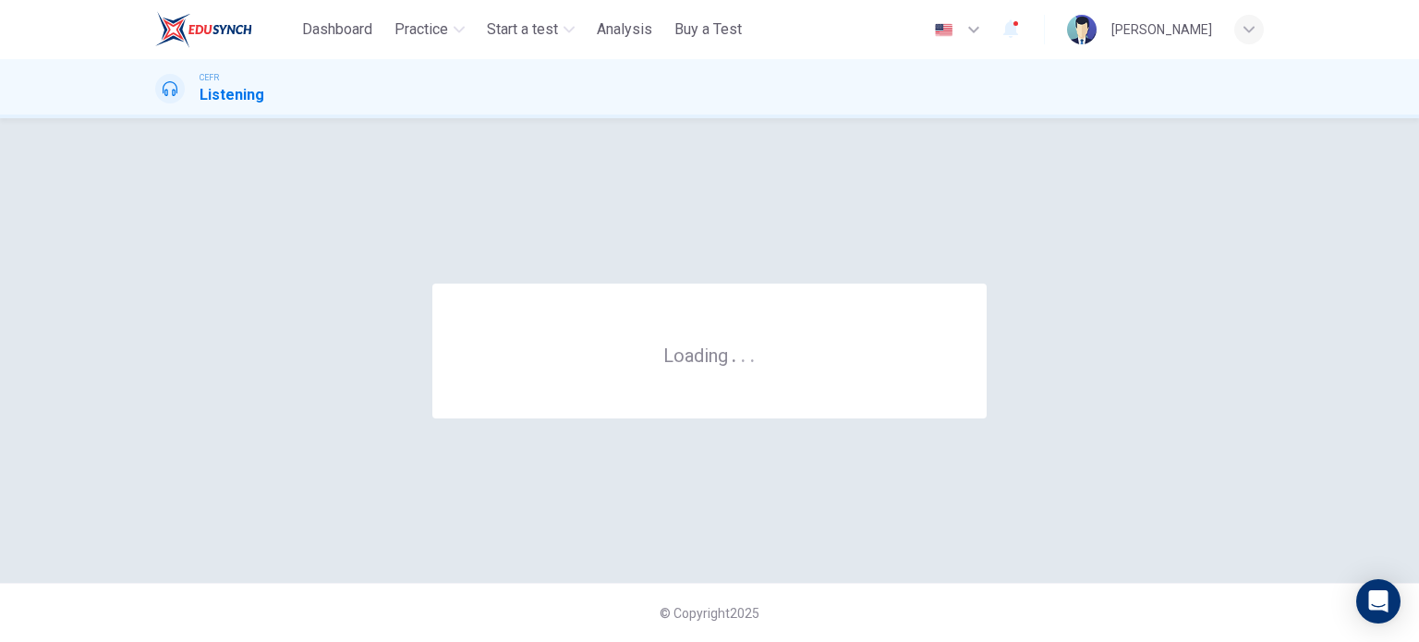
scroll to position [0, 0]
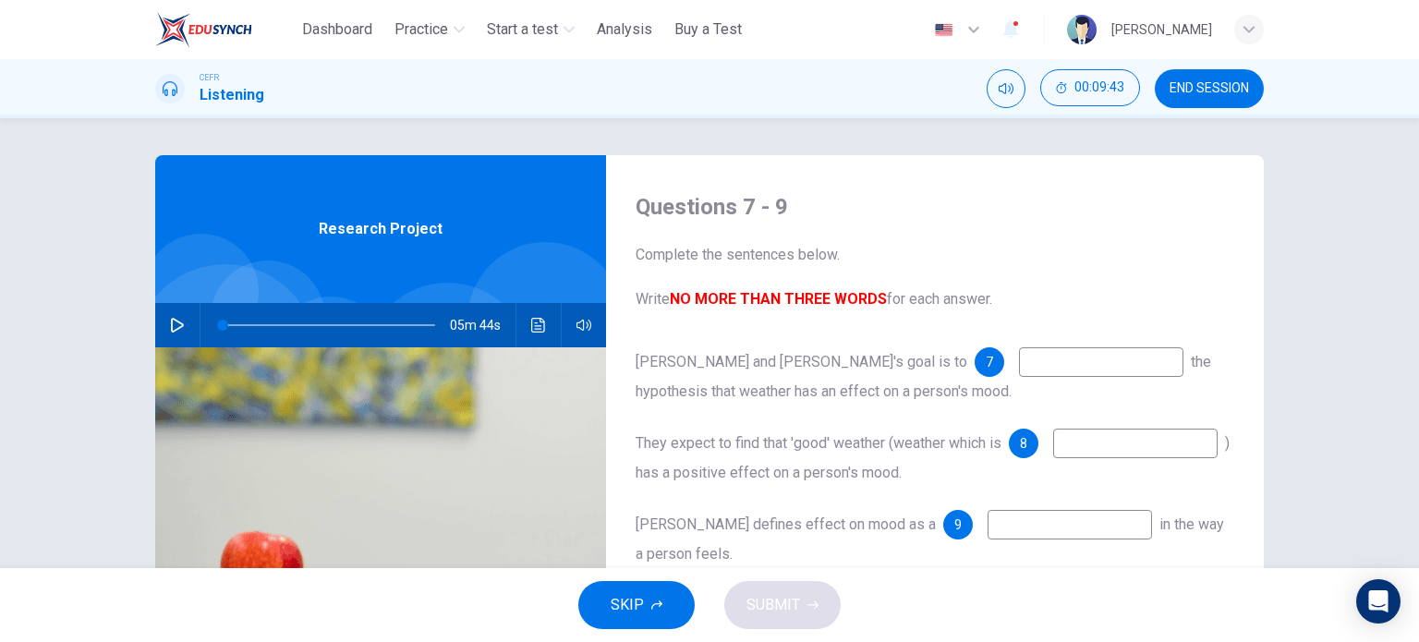
click at [170, 321] on icon "button" at bounding box center [177, 325] width 15 height 15
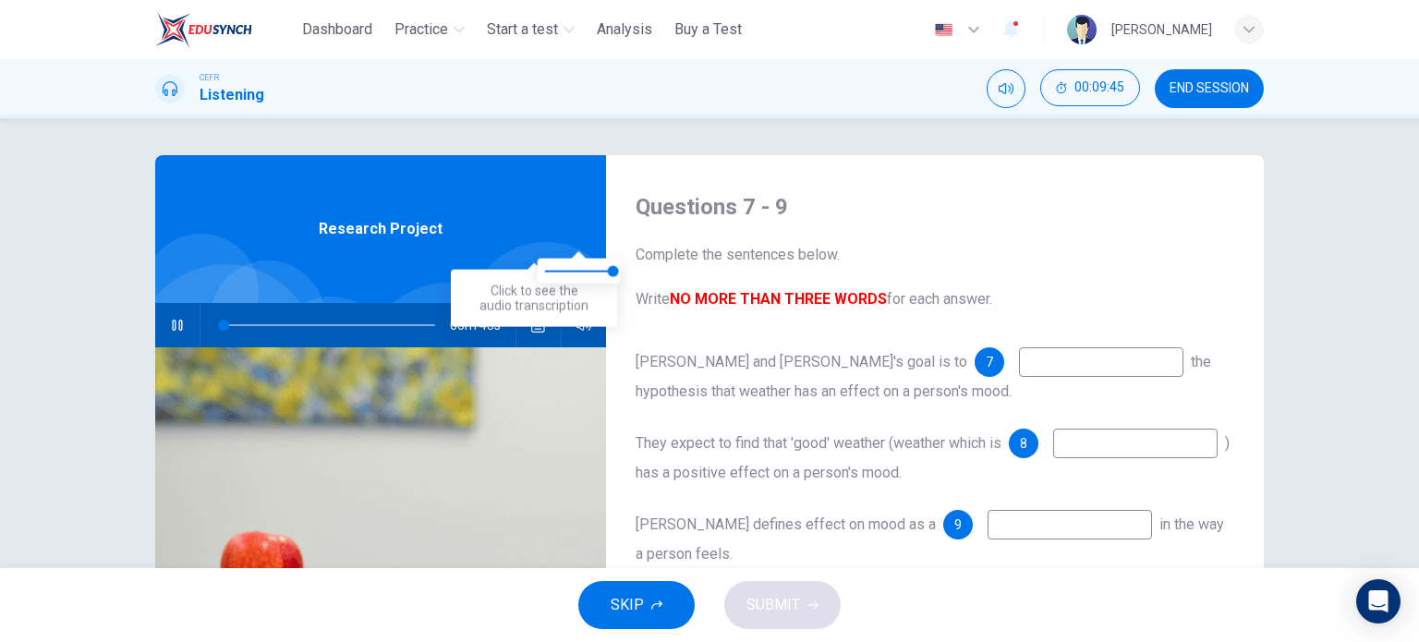
scroll to position [123, 0]
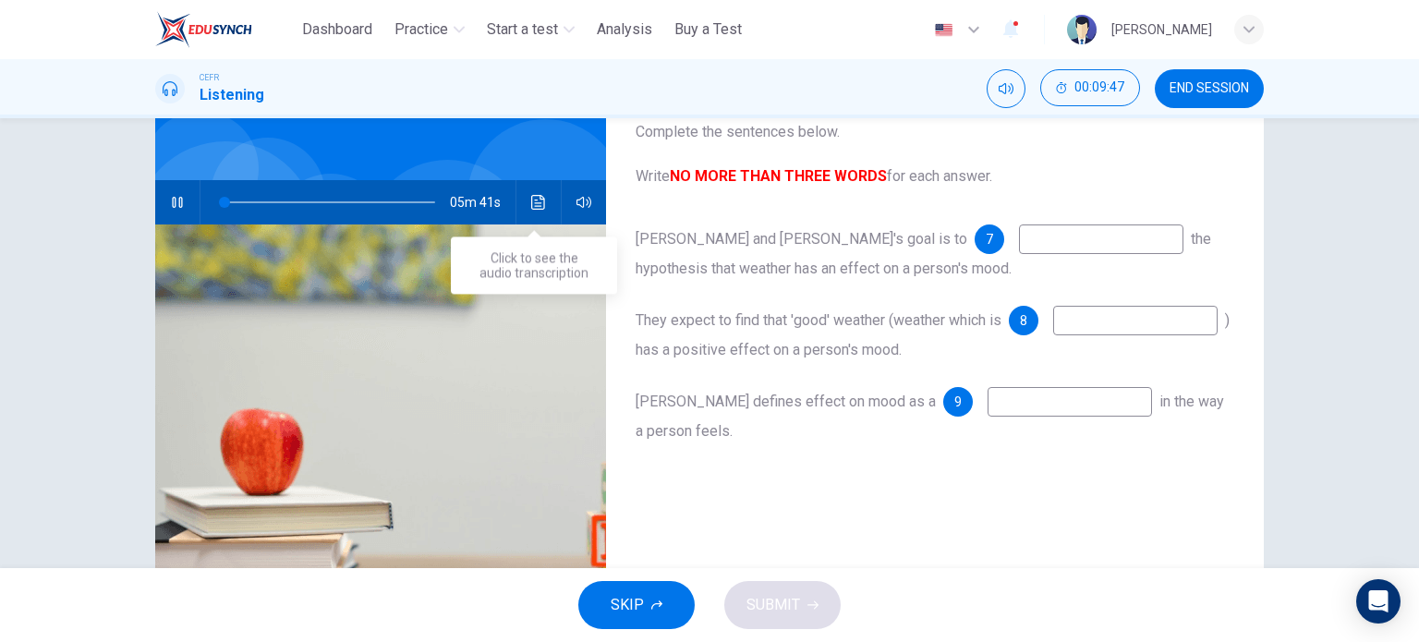
click at [535, 201] on icon "Click to see the audio transcription" at bounding box center [538, 202] width 15 height 15
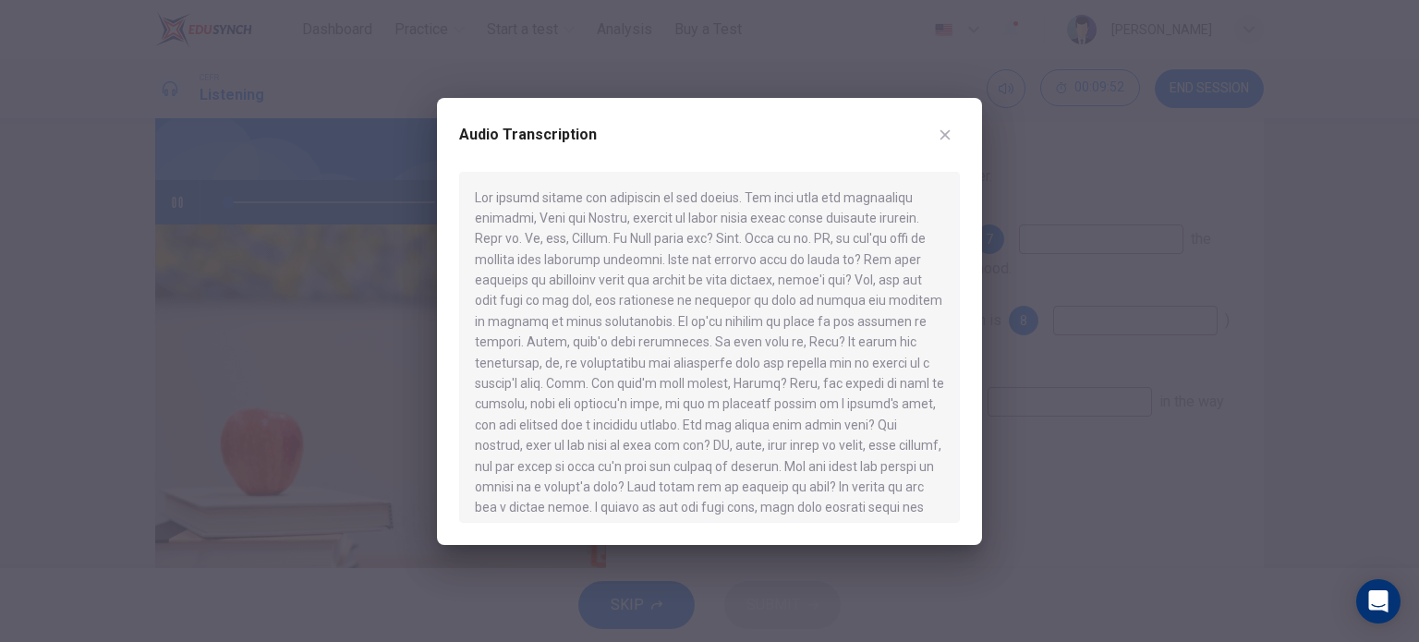
click at [946, 140] on icon "button" at bounding box center [945, 135] width 15 height 15
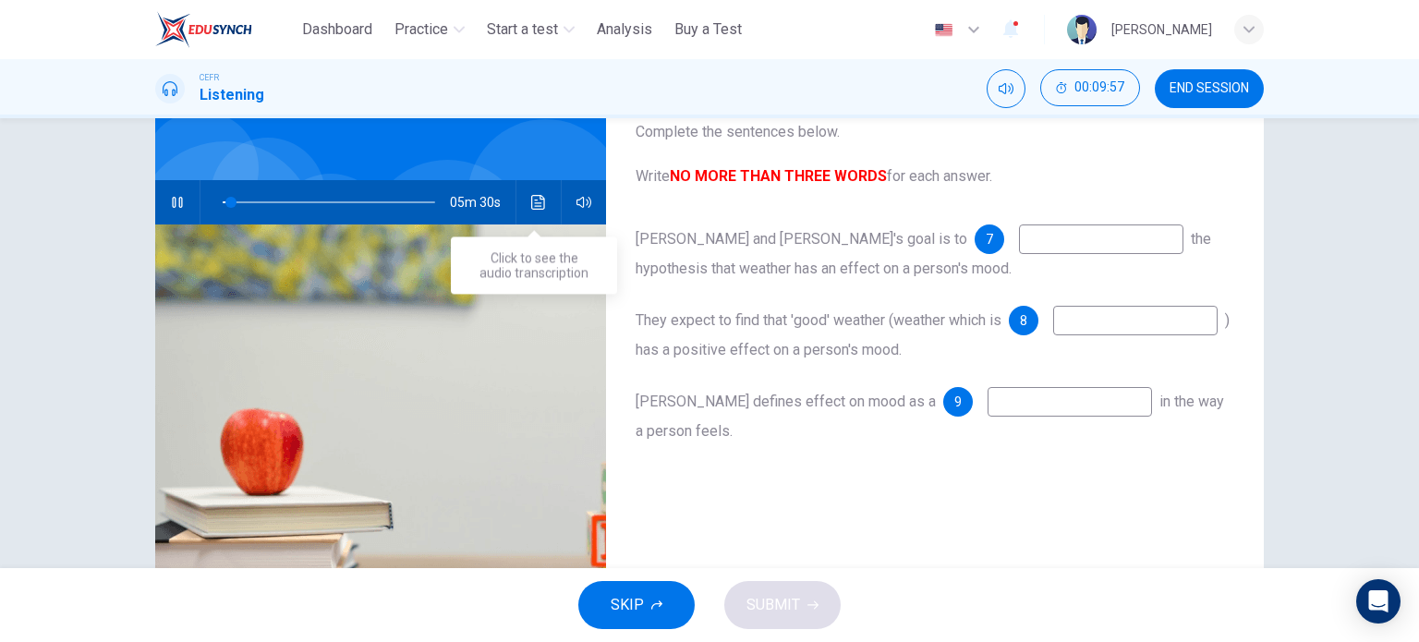
click at [539, 200] on icon "Click to see the audio transcription" at bounding box center [538, 202] width 15 height 15
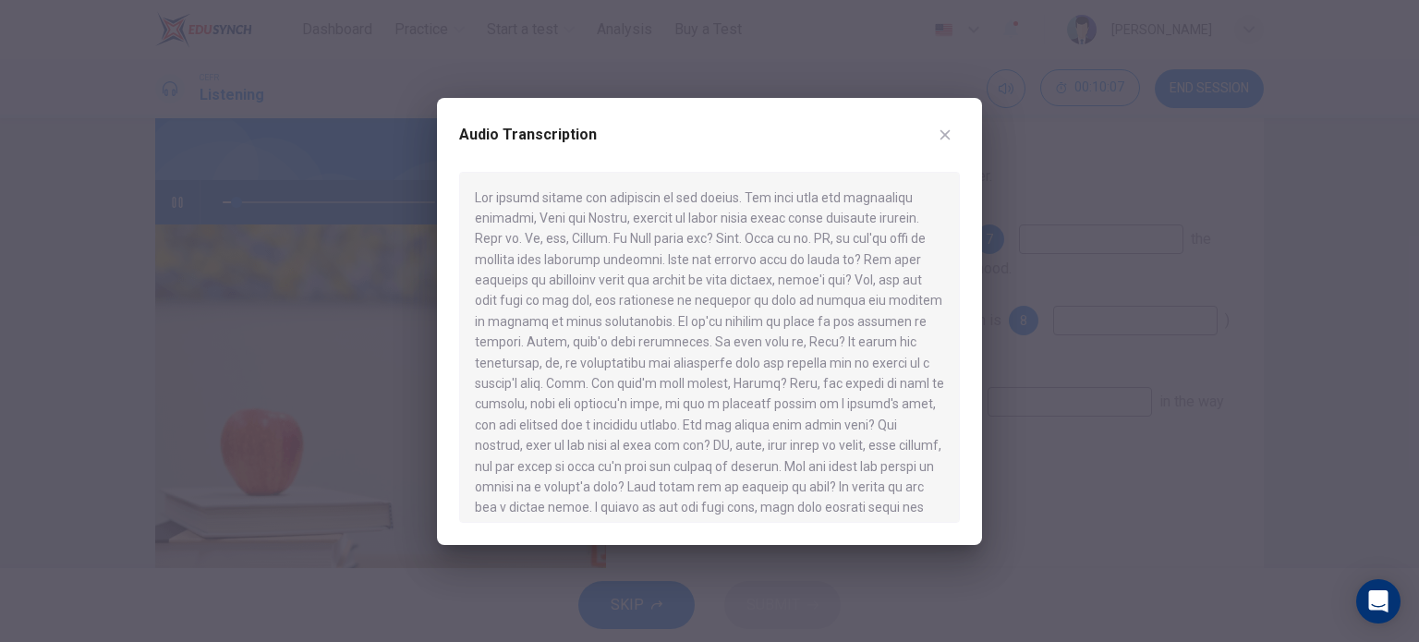
click at [940, 137] on icon "button" at bounding box center [945, 135] width 15 height 15
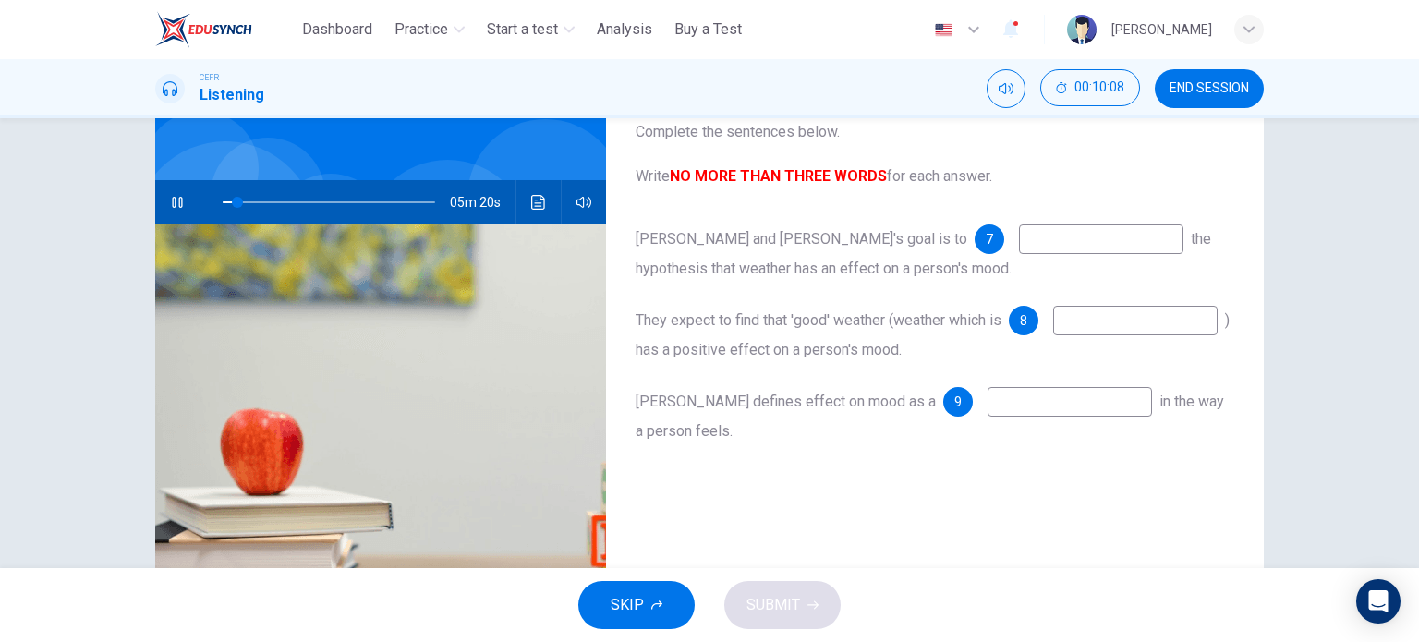
click at [1019, 244] on input at bounding box center [1101, 240] width 164 height 30
click at [541, 208] on icon "Click to see the audio transcription" at bounding box center [538, 202] width 15 height 15
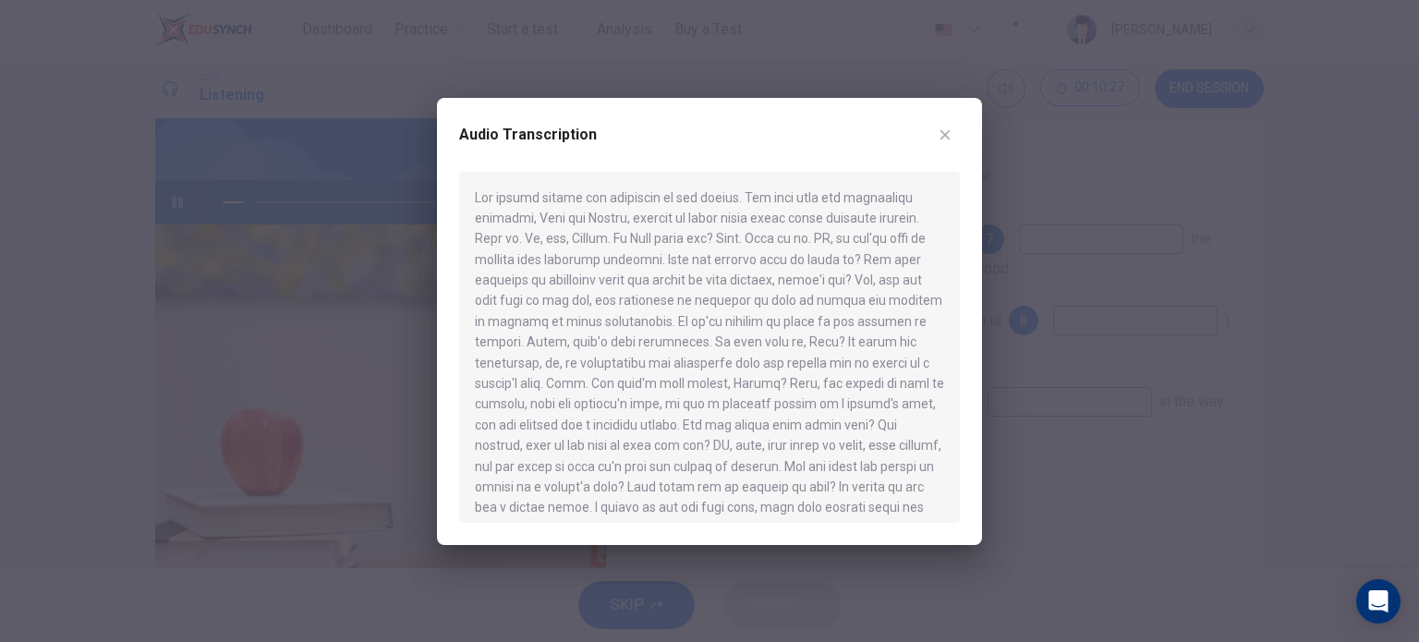
drag, startPoint x: 477, startPoint y: 347, endPoint x: 561, endPoint y: 345, distance: 84.1
click at [561, 345] on div at bounding box center [709, 347] width 501 height 351
click at [567, 343] on div at bounding box center [709, 347] width 501 height 351
drag, startPoint x: 510, startPoint y: 339, endPoint x: 573, endPoint y: 338, distance: 62.8
click at [574, 338] on div at bounding box center [709, 347] width 501 height 351
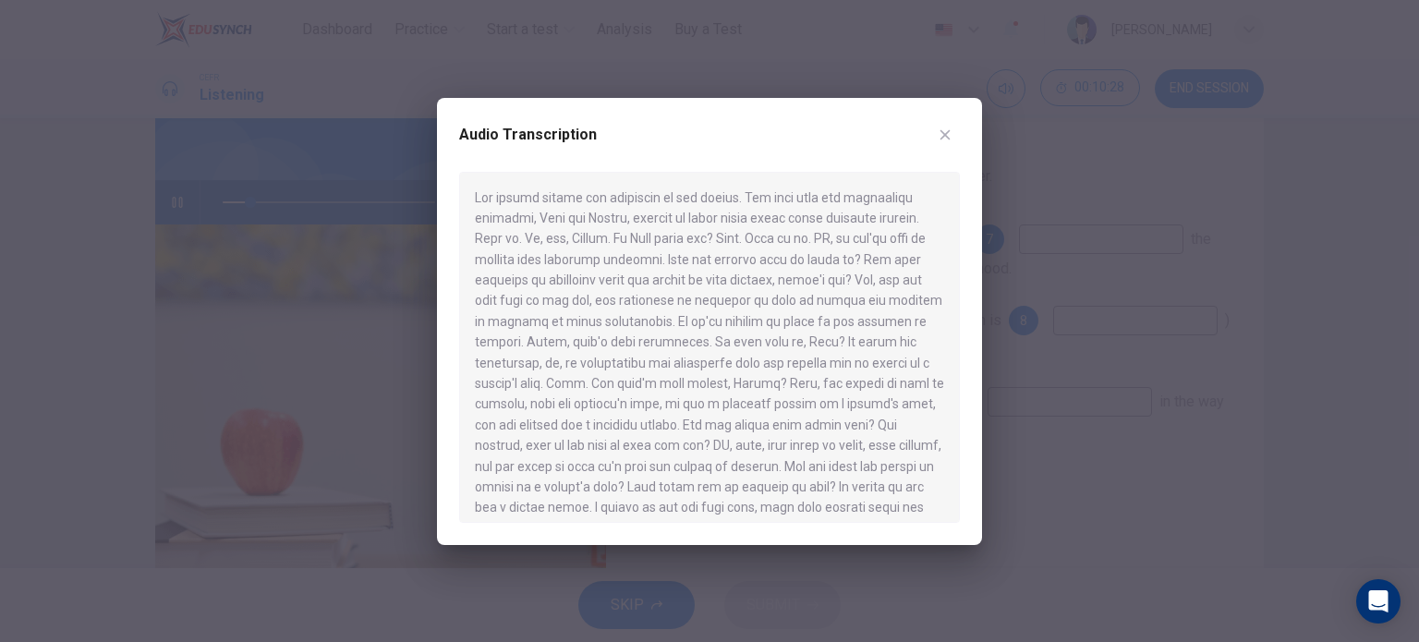
drag, startPoint x: 509, startPoint y: 342, endPoint x: 547, endPoint y: 343, distance: 37.9
click at [545, 343] on div at bounding box center [709, 347] width 501 height 351
click at [939, 133] on icon "button" at bounding box center [945, 135] width 15 height 15
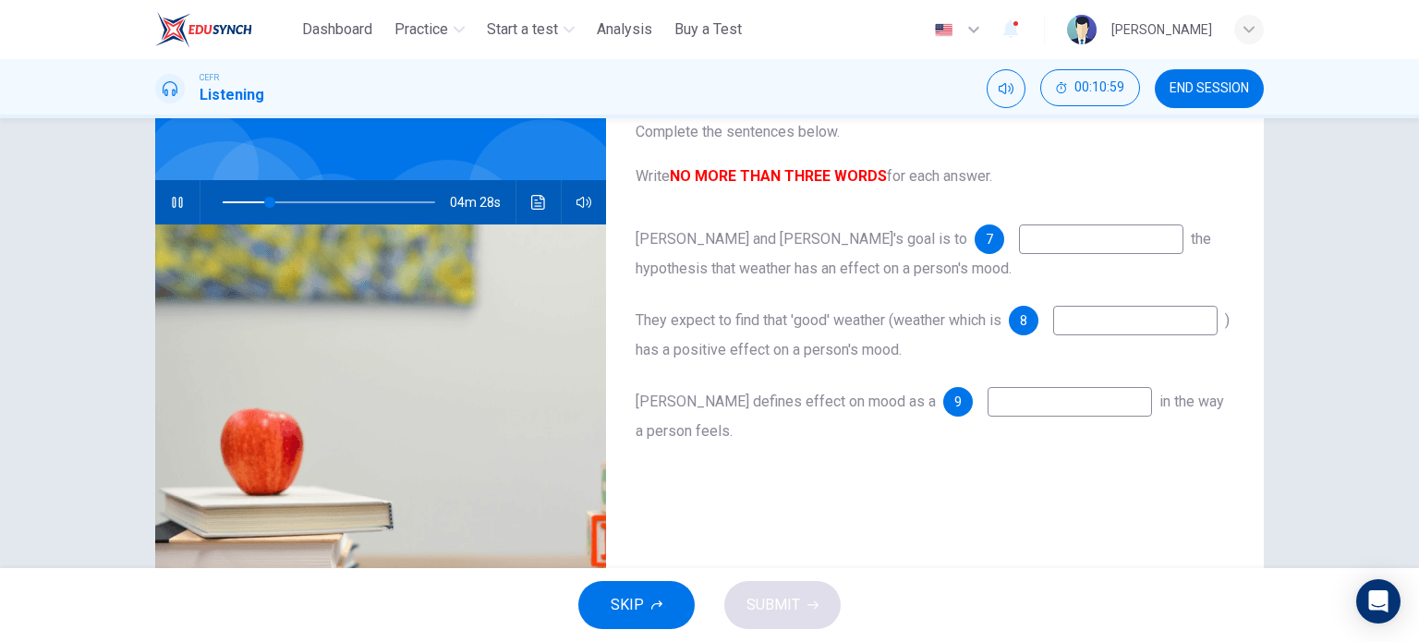
click at [172, 197] on icon "button" at bounding box center [177, 202] width 10 height 11
click at [1019, 231] on input at bounding box center [1101, 240] width 164 height 30
click at [532, 202] on icon "Click to see the audio transcription" at bounding box center [538, 202] width 14 height 15
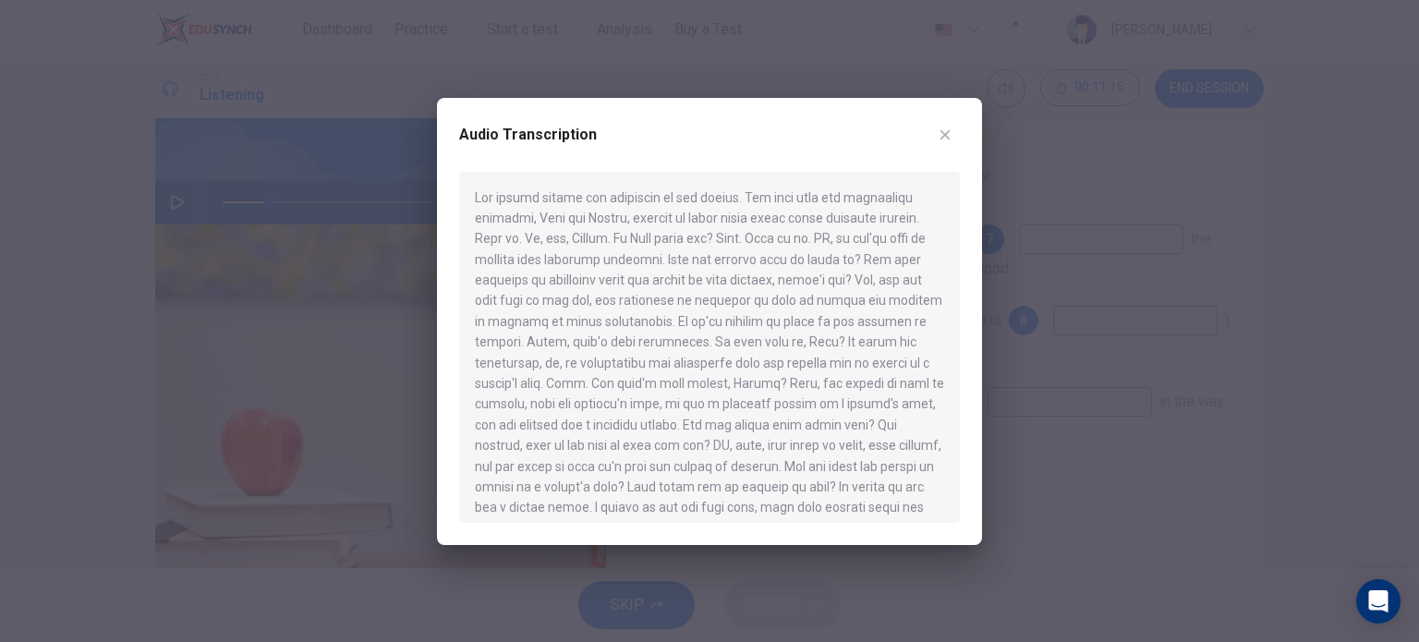
drag, startPoint x: 536, startPoint y: 324, endPoint x: 606, endPoint y: 323, distance: 70.3
click at [606, 323] on div at bounding box center [709, 347] width 501 height 351
click at [943, 137] on icon "button" at bounding box center [946, 134] width 10 height 10
type input "**"
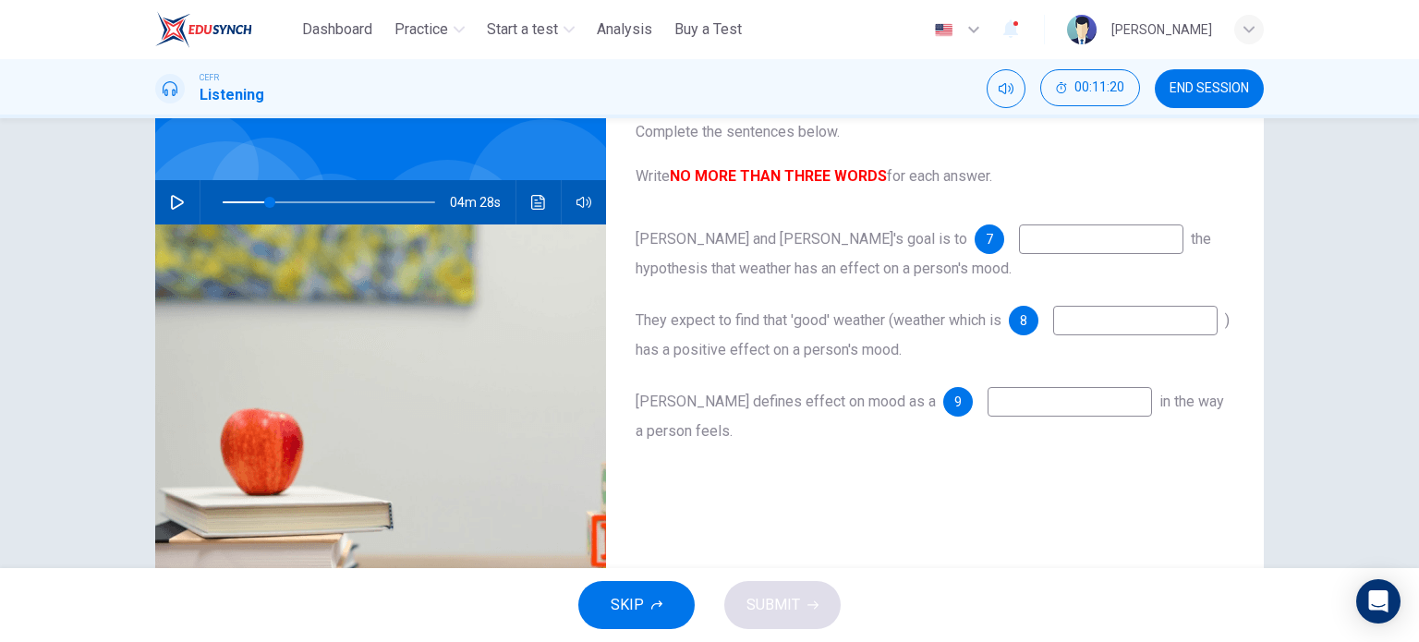
click at [1019, 237] on input at bounding box center [1101, 240] width 164 height 30
click at [1019, 236] on input "**********" at bounding box center [1101, 240] width 164 height 30
click at [1019, 237] on input "**********" at bounding box center [1101, 240] width 164 height 30
click at [1019, 234] on input "**********" at bounding box center [1101, 240] width 164 height 30
type input "**********"
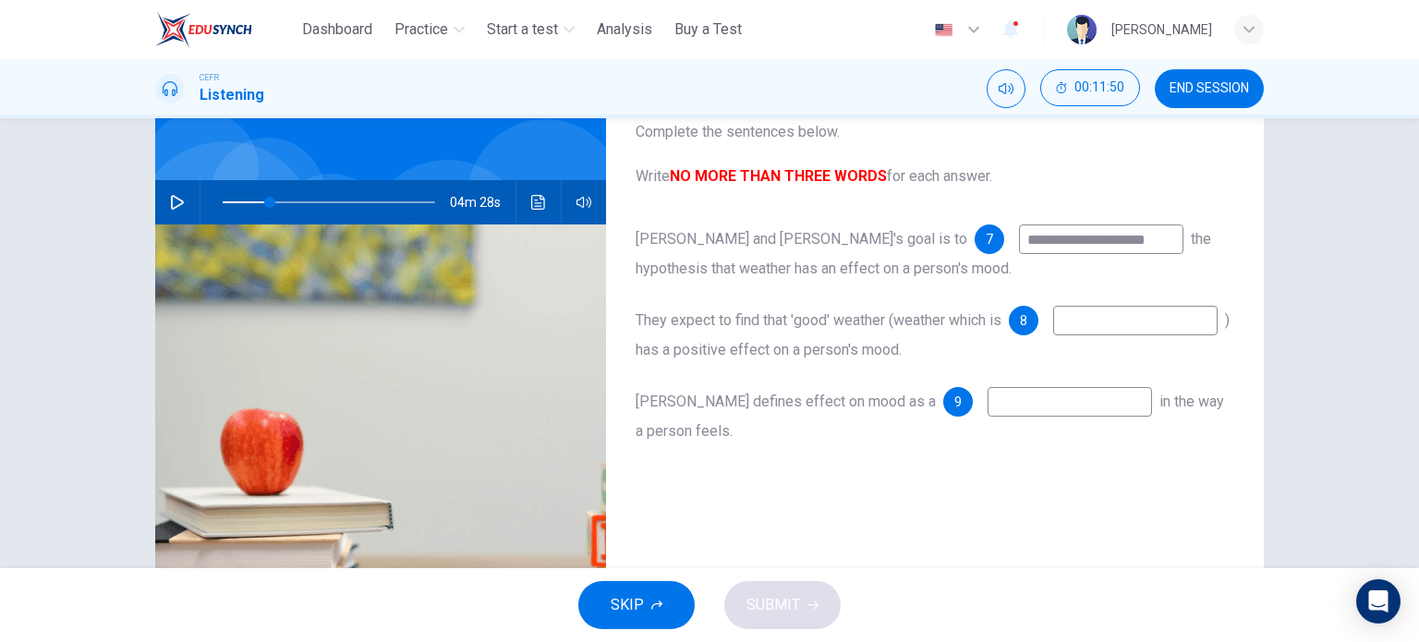
type input "**"
type input "**********"
click at [170, 198] on icon "button" at bounding box center [177, 202] width 15 height 15
click at [531, 201] on icon "Click to see the audio transcription" at bounding box center [538, 202] width 15 height 15
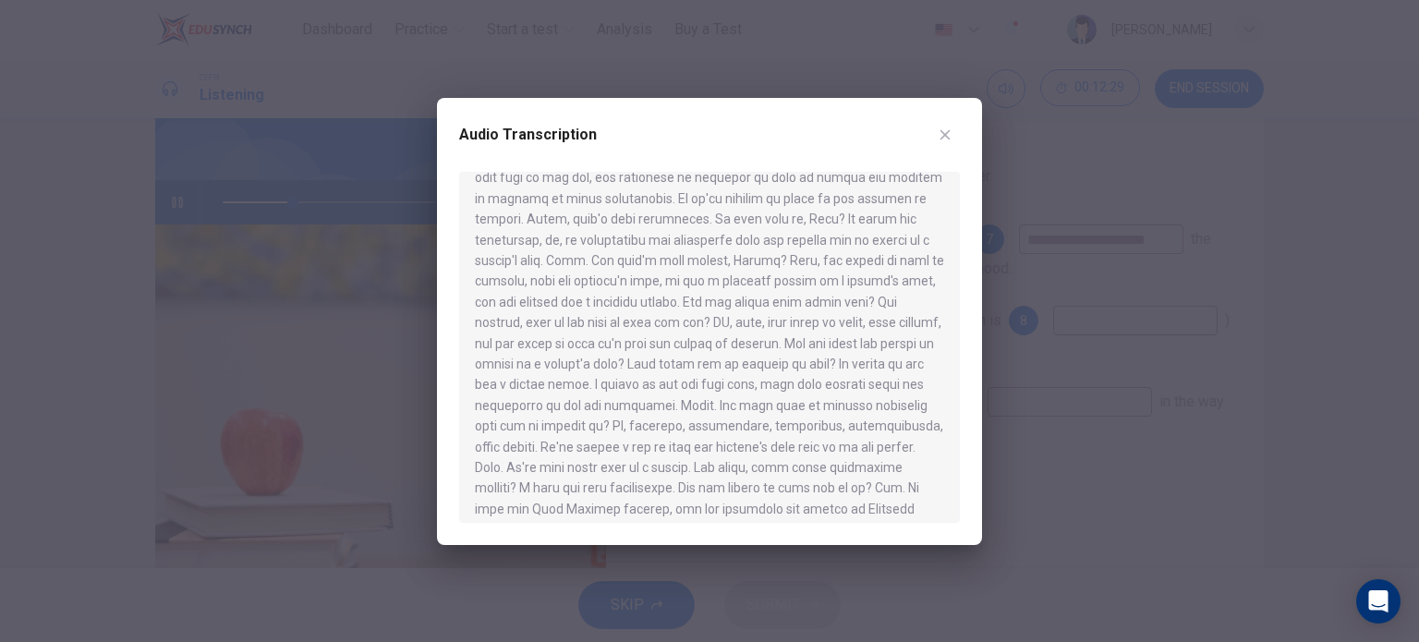
scroll to position [246, 0]
click at [955, 134] on button "button" at bounding box center [946, 135] width 30 height 30
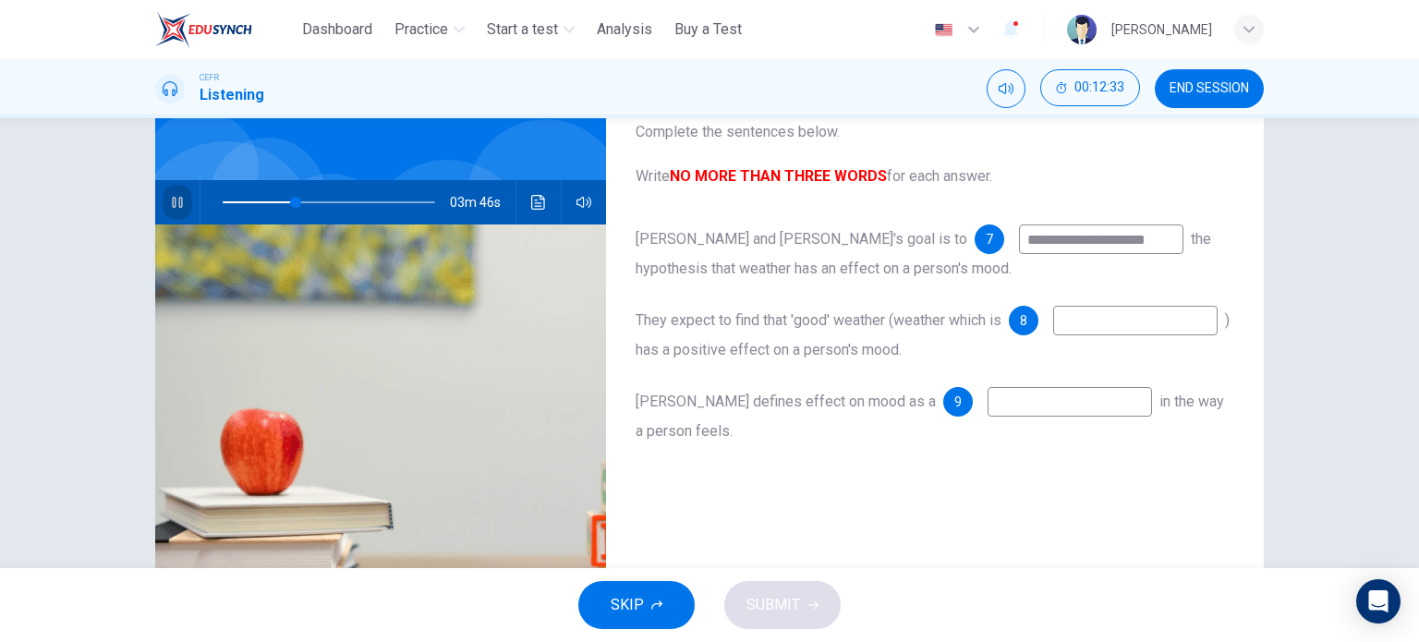
click at [170, 202] on icon "button" at bounding box center [177, 202] width 15 height 15
click at [534, 206] on icon "Click to see the audio transcription" at bounding box center [538, 202] width 15 height 15
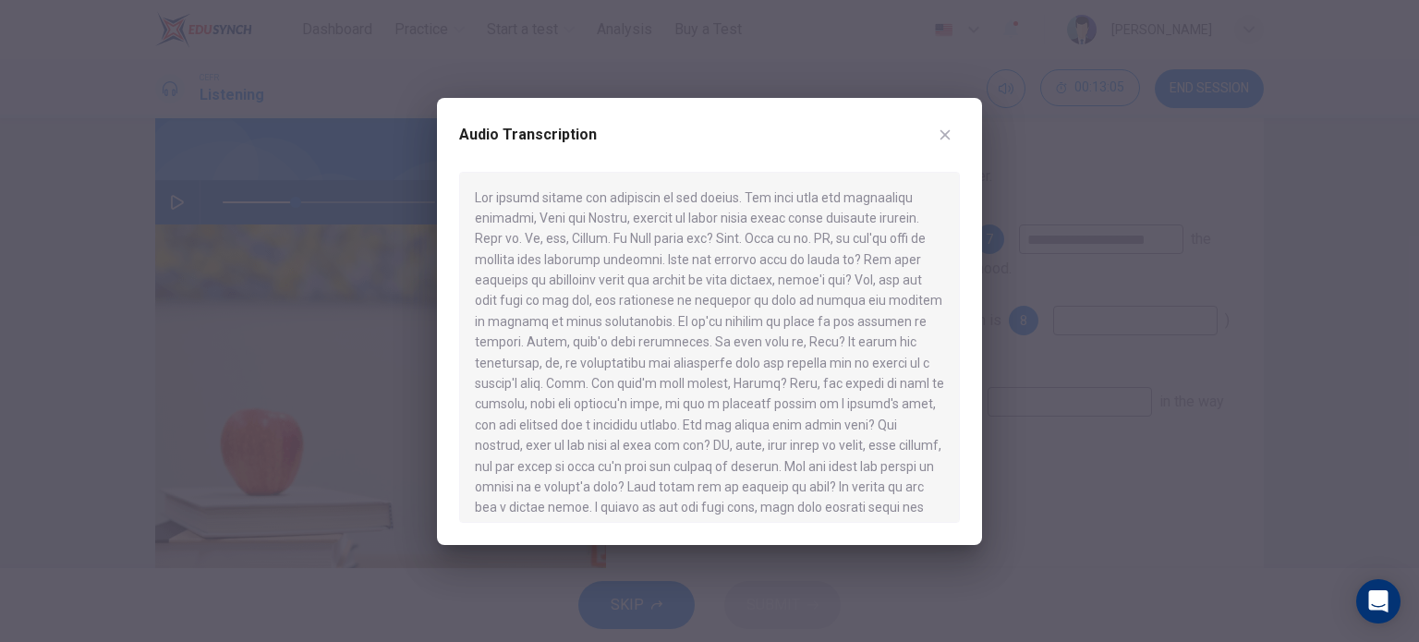
drag, startPoint x: 474, startPoint y: 467, endPoint x: 494, endPoint y: 468, distance: 20.4
click at [494, 468] on div at bounding box center [709, 347] width 501 height 351
click at [941, 132] on icon "button" at bounding box center [945, 135] width 15 height 15
type input "**"
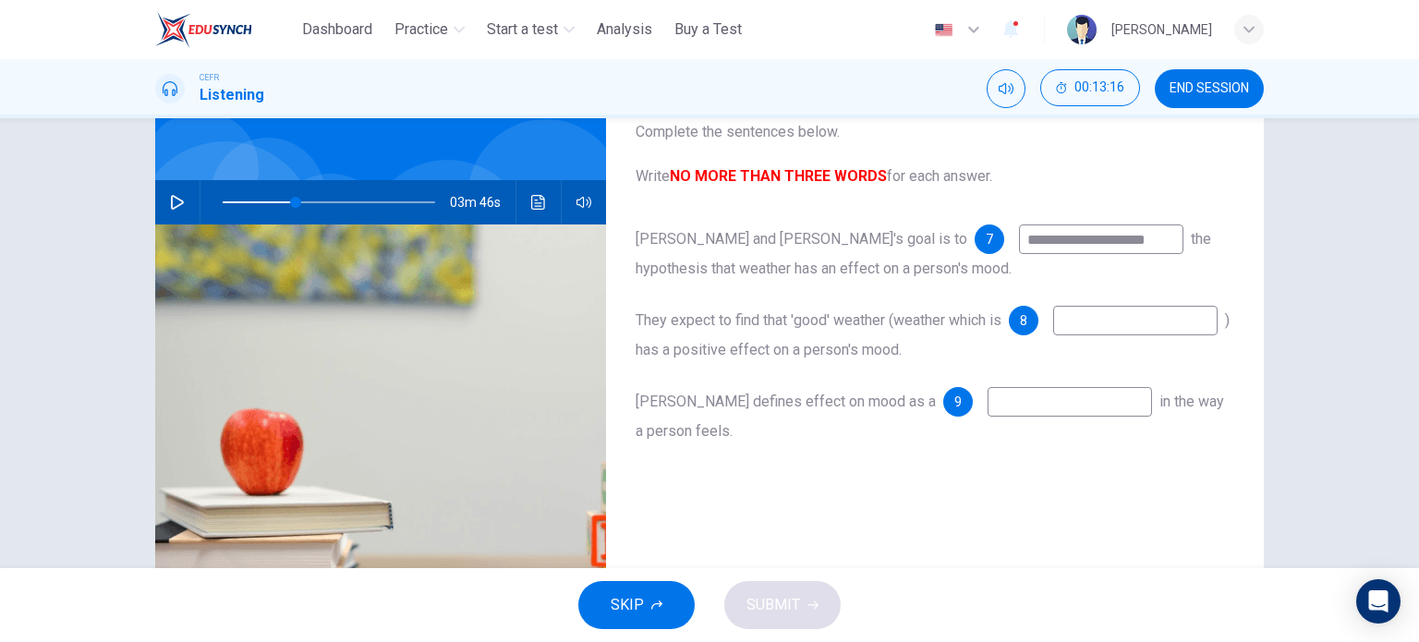
click at [1053, 335] on input at bounding box center [1135, 321] width 164 height 30
type input "**********"
type input "**"
type input "**********"
click at [178, 198] on icon "button" at bounding box center [177, 202] width 15 height 15
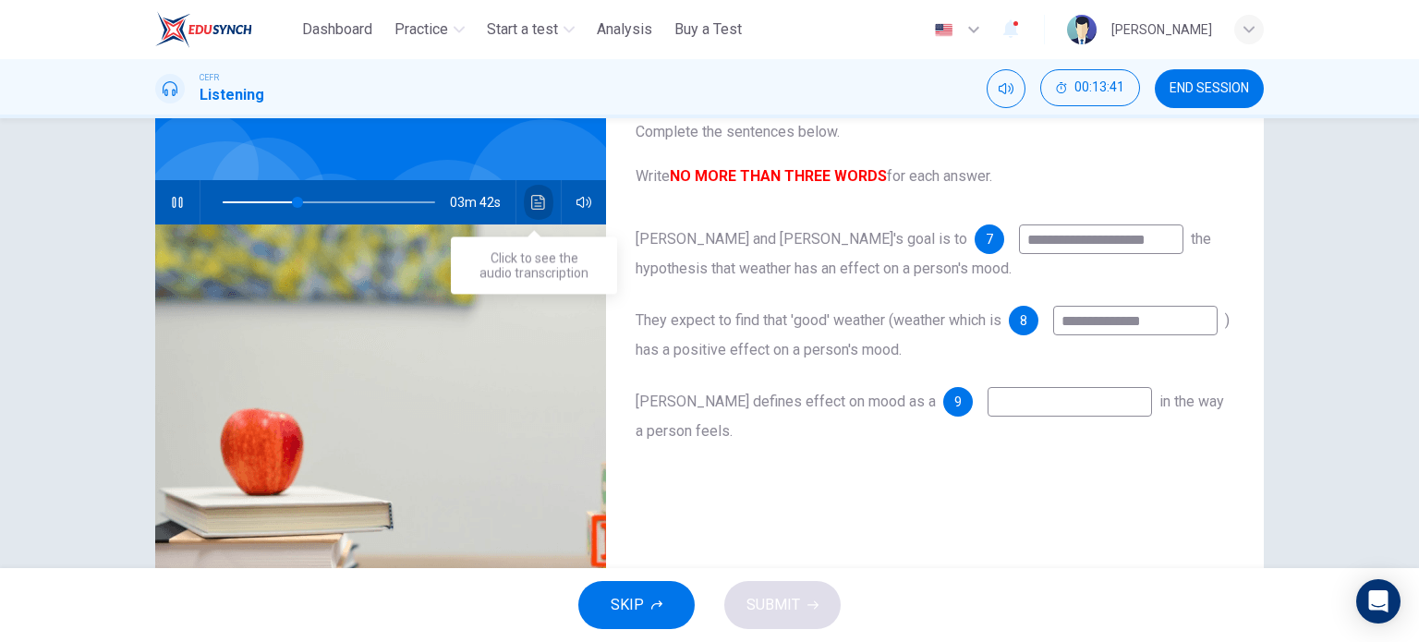
click at [531, 201] on icon "Click to see the audio transcription" at bounding box center [538, 202] width 15 height 15
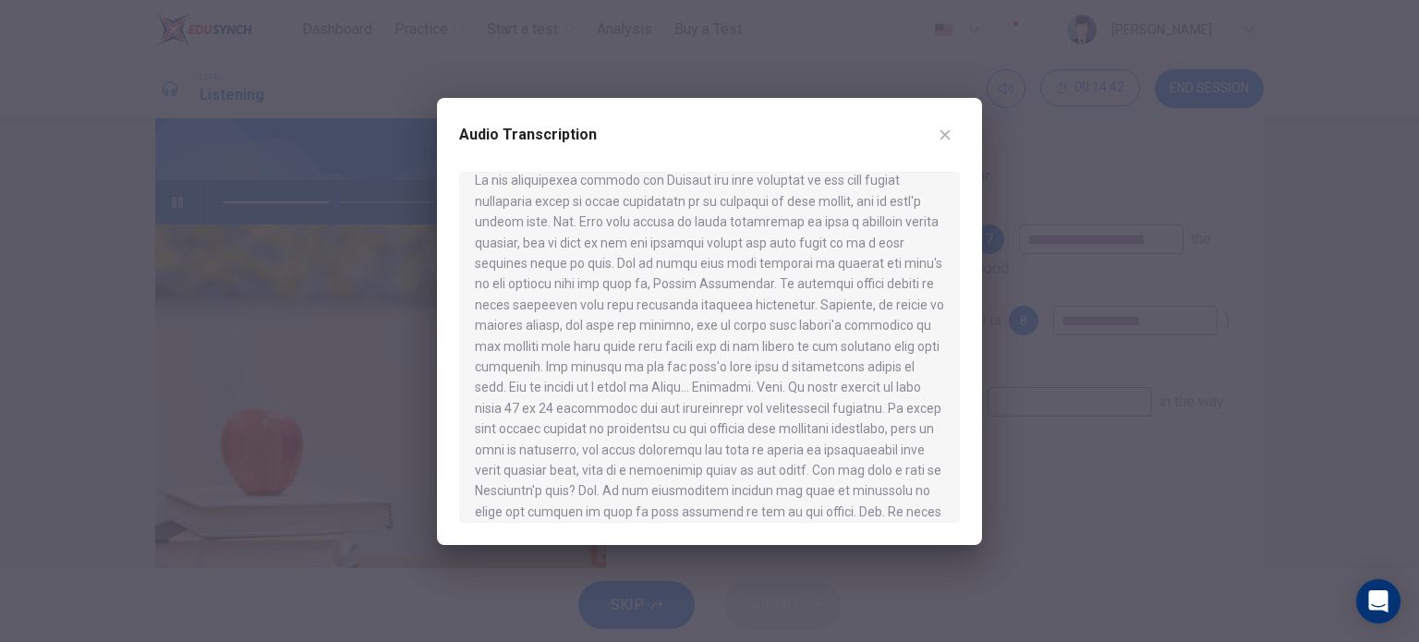
scroll to position [615, 0]
click at [944, 129] on icon "button" at bounding box center [945, 135] width 15 height 15
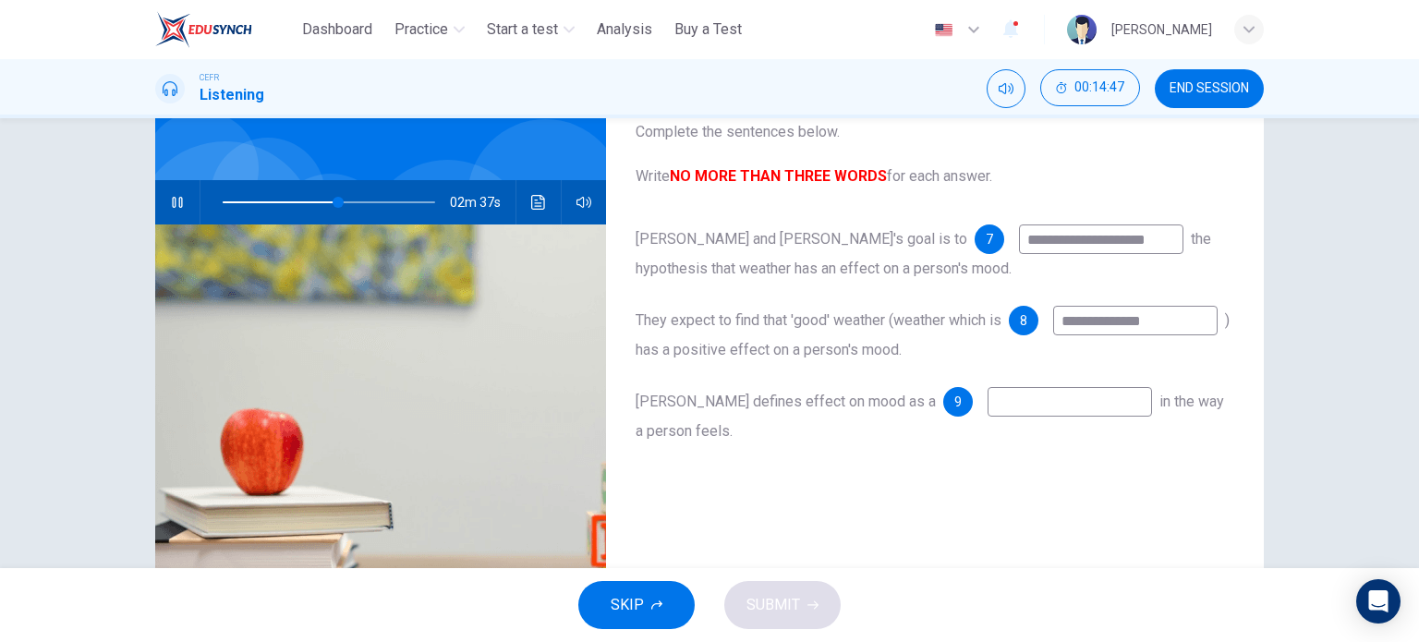
click at [171, 197] on icon "button" at bounding box center [177, 202] width 15 height 15
click at [531, 197] on icon "Click to see the audio transcription" at bounding box center [538, 202] width 14 height 15
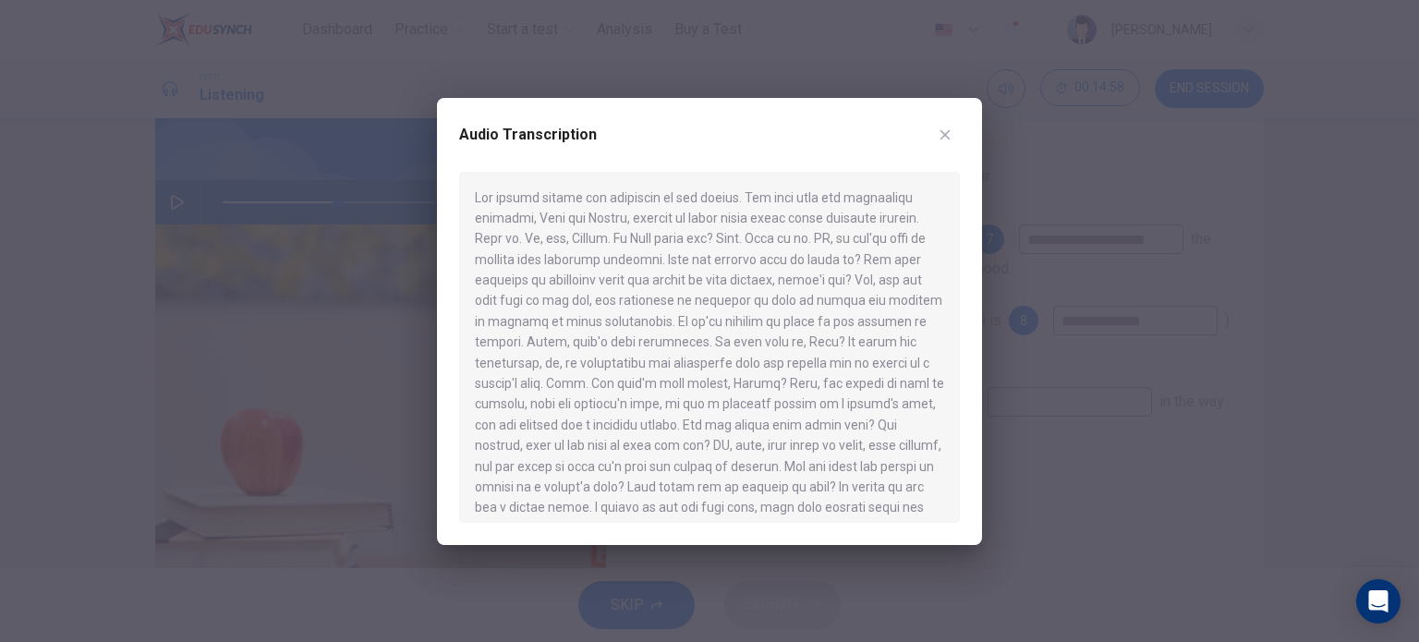
click at [209, 204] on div at bounding box center [709, 321] width 1419 height 642
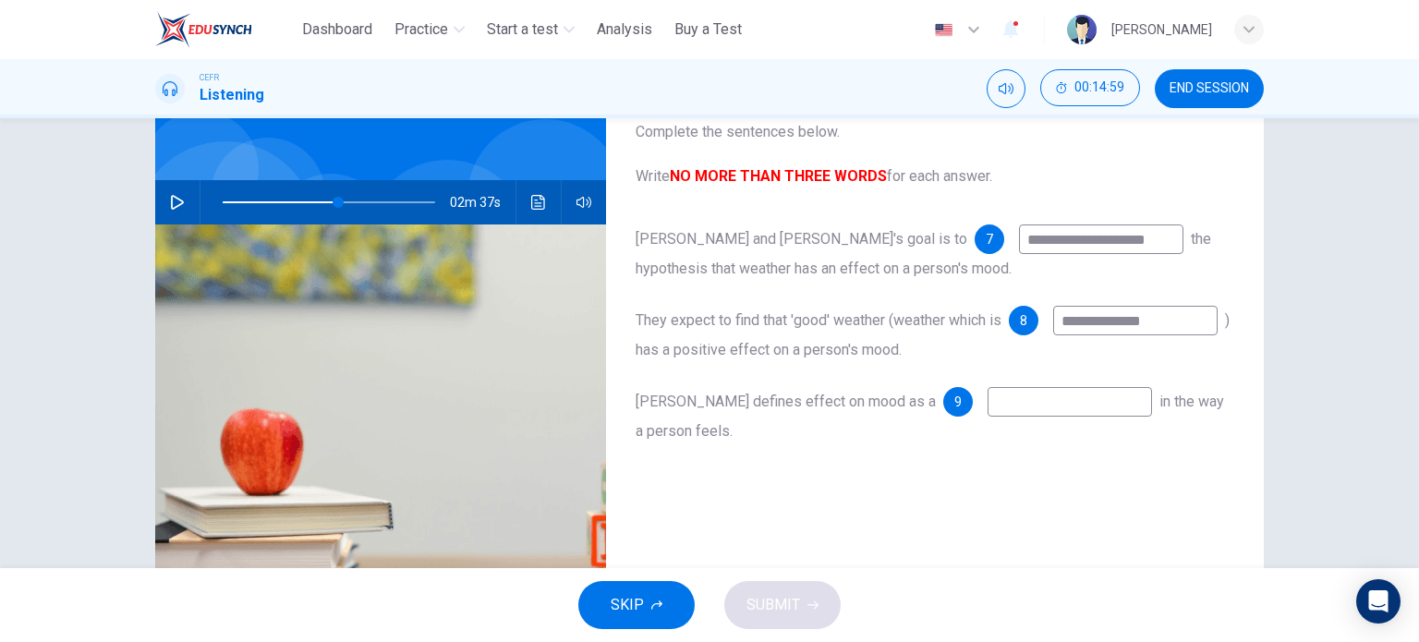
click at [172, 202] on icon "button" at bounding box center [177, 202] width 15 height 15
click at [531, 201] on icon "Click to see the audio transcription" at bounding box center [538, 202] width 15 height 15
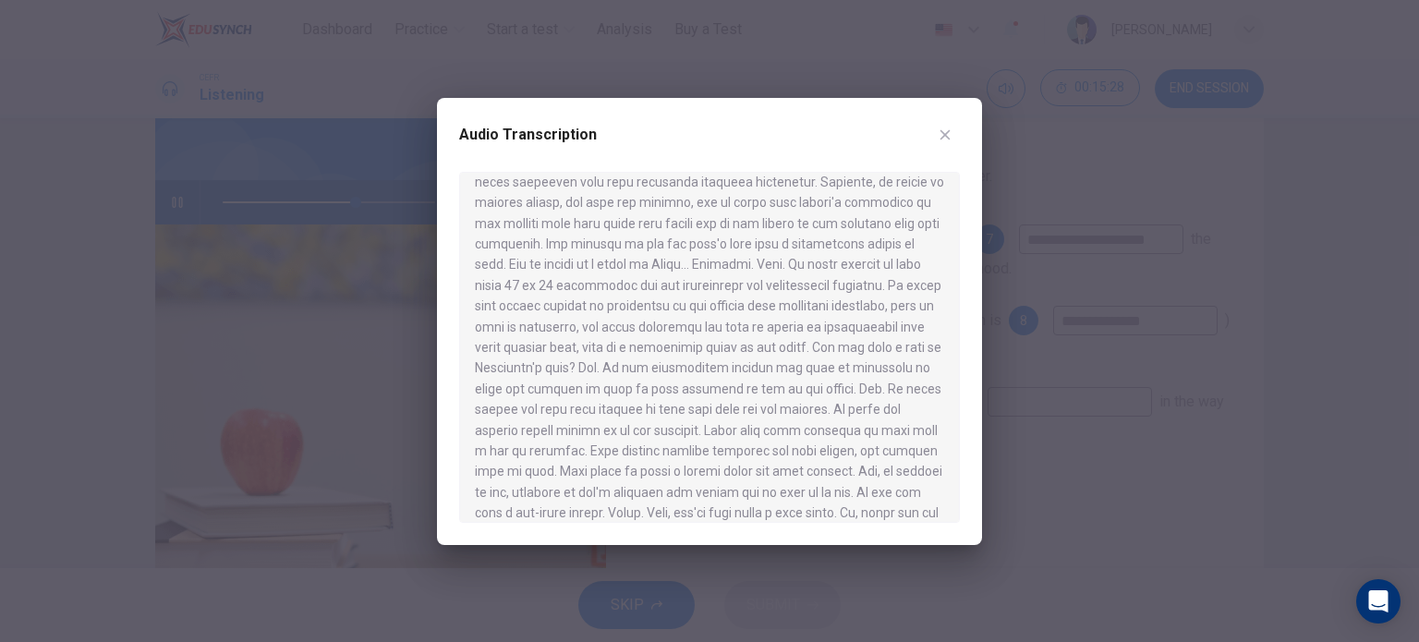
drag, startPoint x: 724, startPoint y: 322, endPoint x: 754, endPoint y: 323, distance: 29.6
click at [754, 323] on div at bounding box center [709, 347] width 501 height 351
drag, startPoint x: 732, startPoint y: 325, endPoint x: 817, endPoint y: 322, distance: 85.1
click at [817, 322] on div at bounding box center [709, 347] width 501 height 351
click at [946, 133] on icon "button" at bounding box center [946, 134] width 10 height 10
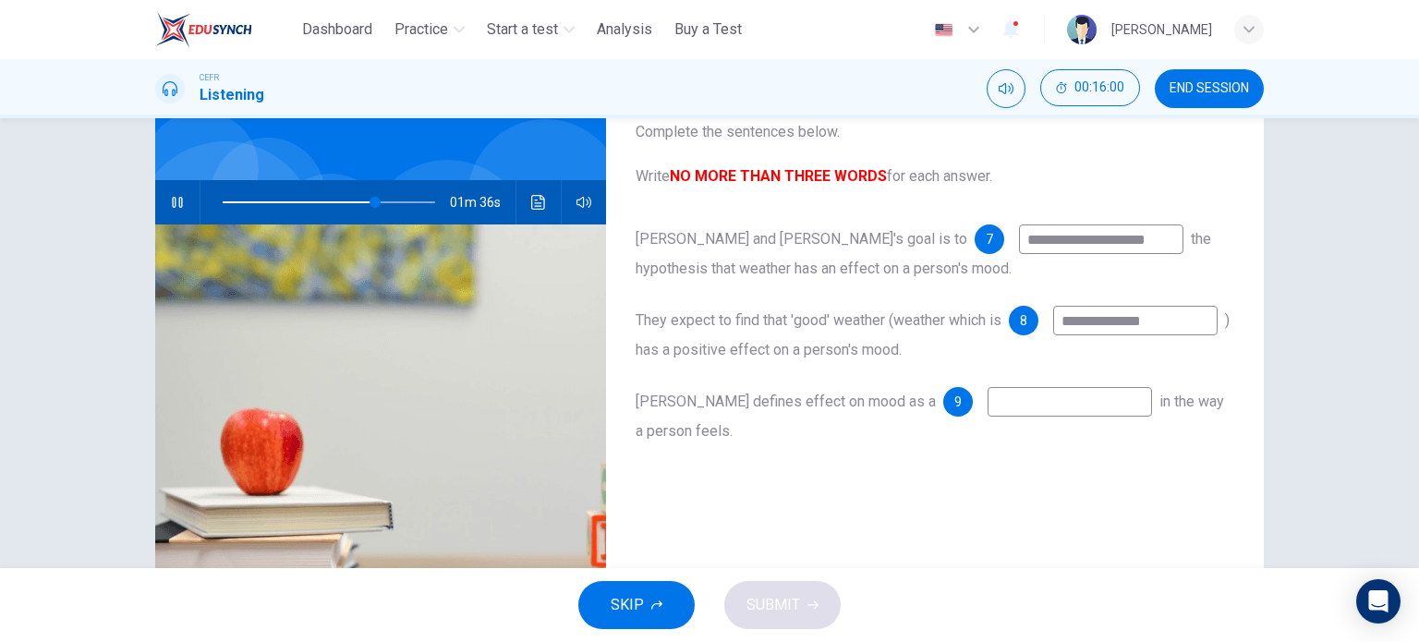
click at [988, 407] on input at bounding box center [1070, 402] width 164 height 30
type input "**"
type input "*"
type input "**"
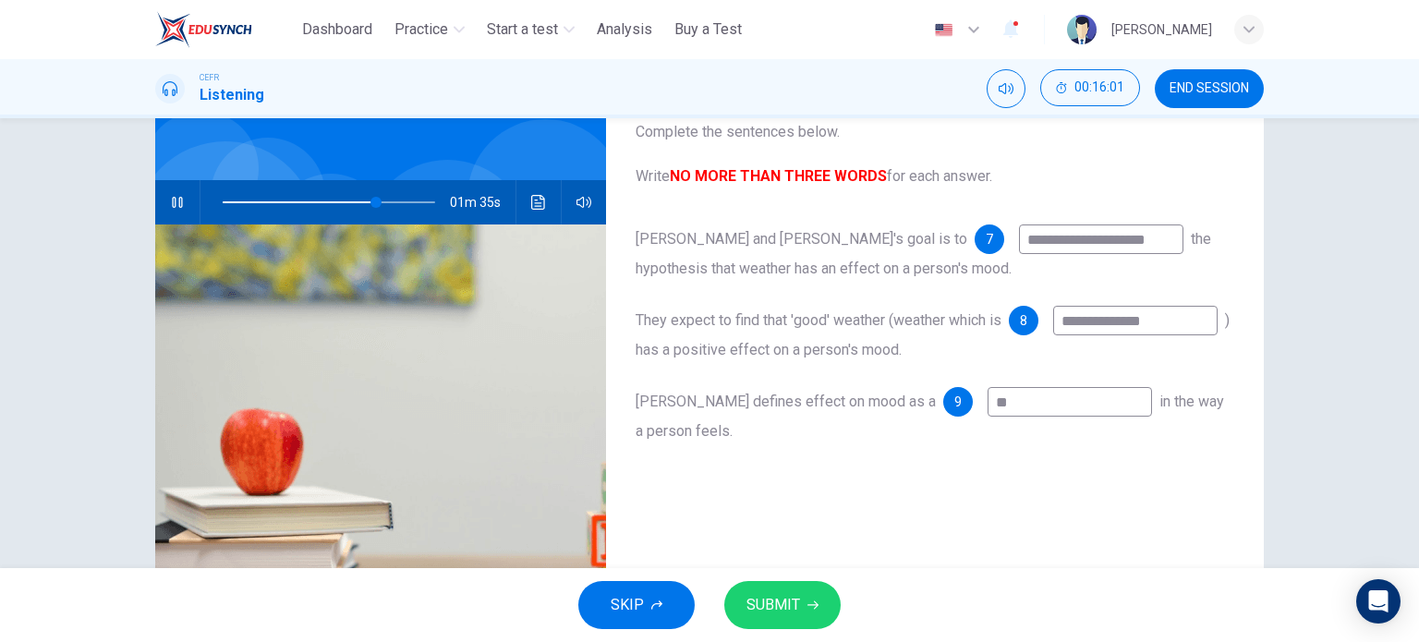
type input "**"
type input "***"
type input "**"
type input "****"
type input "**"
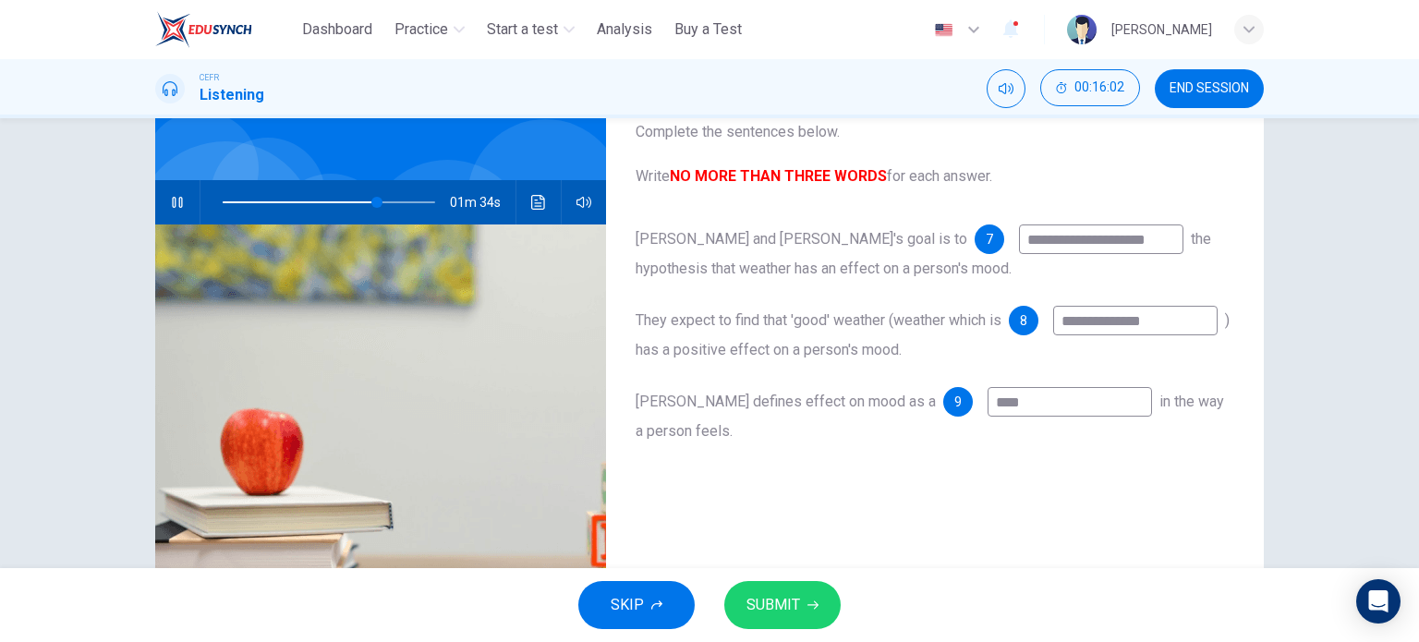
type input "****"
type input "**"
type input "******"
type input "**"
type input "*******"
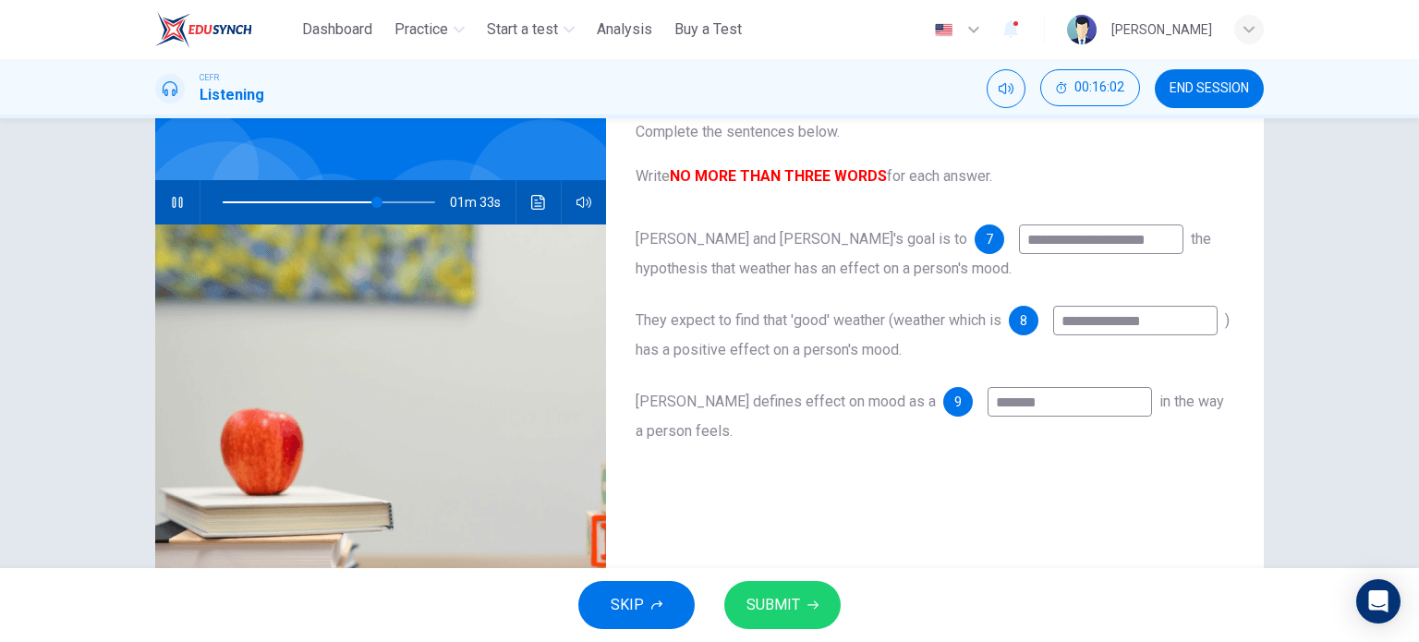
type input "**"
type input "********"
type input "**"
type input "********"
type input "**"
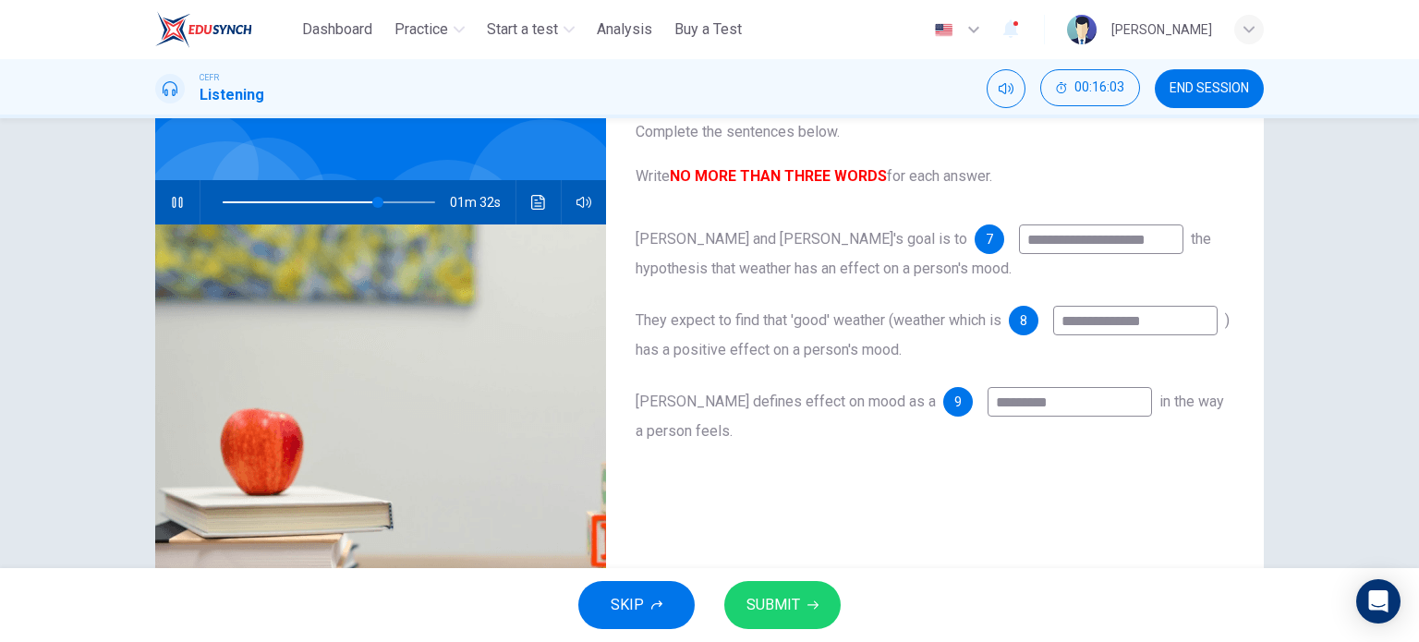
type input "**********"
type input "**"
type input "**********"
type input "**"
type input "**********"
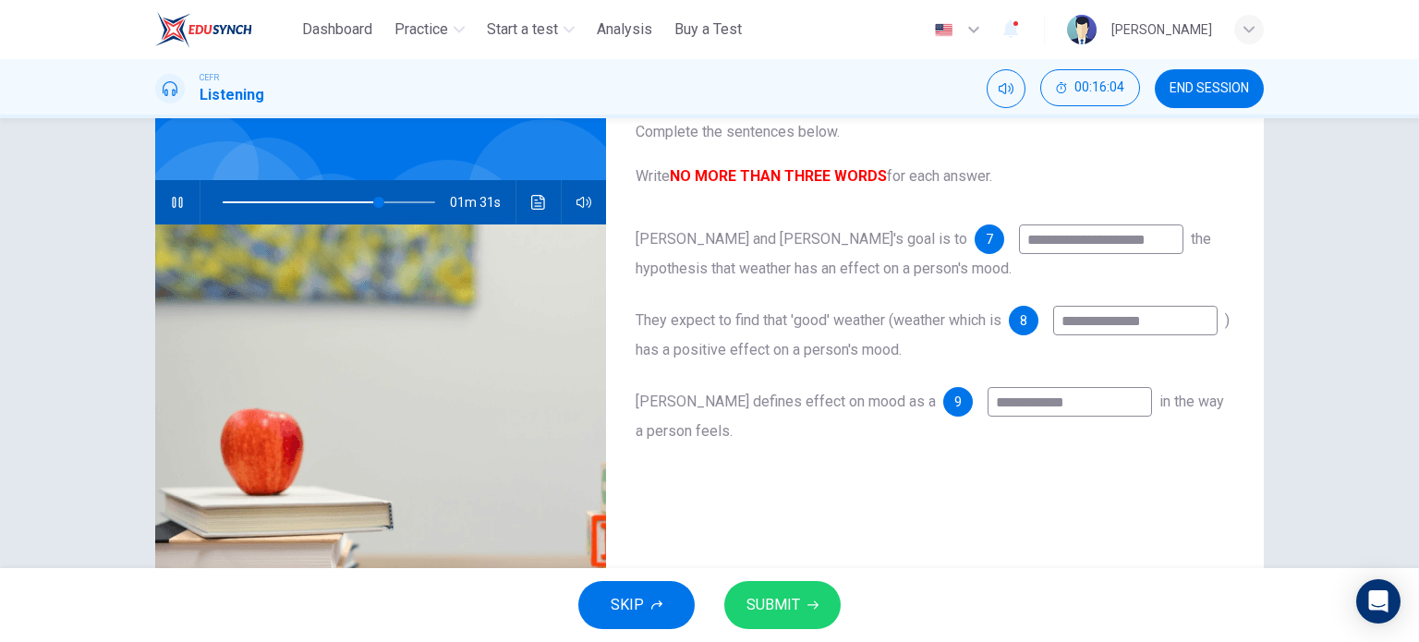
type input "**"
type input "**********"
type input "**"
type input "**********"
type input "**"
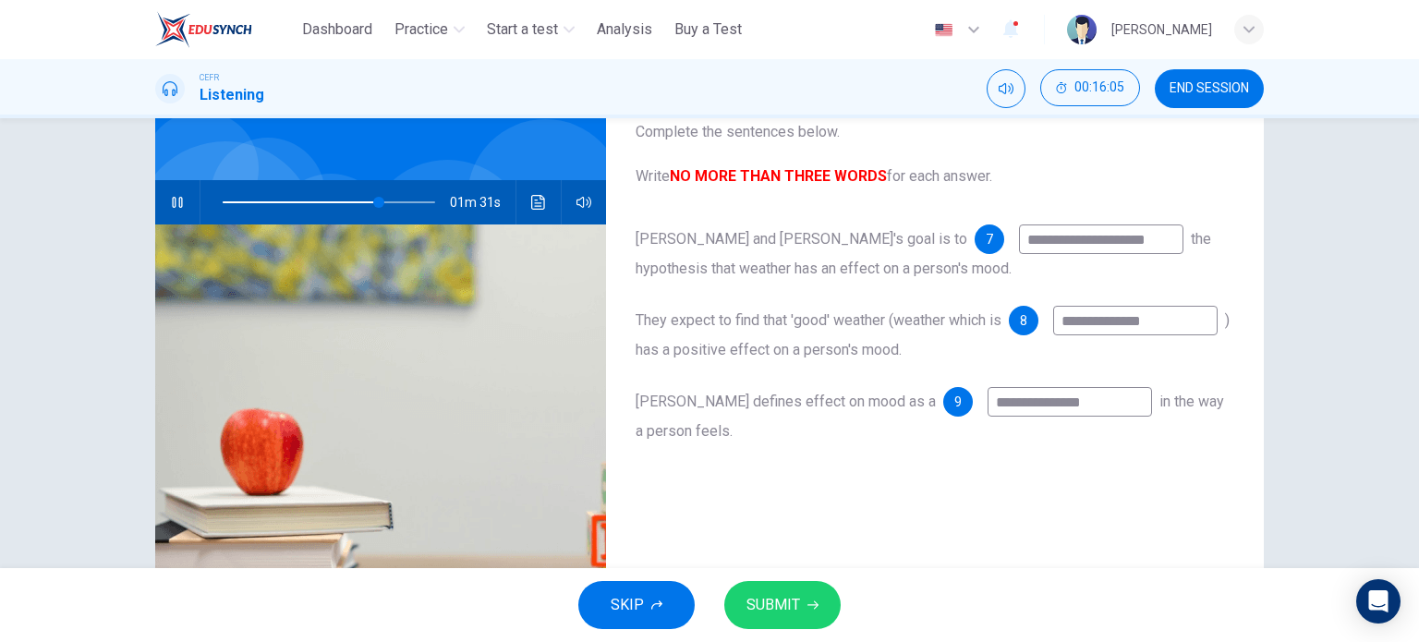
type input "**********"
type input "**"
type input "**********"
type input "**"
type input "**********"
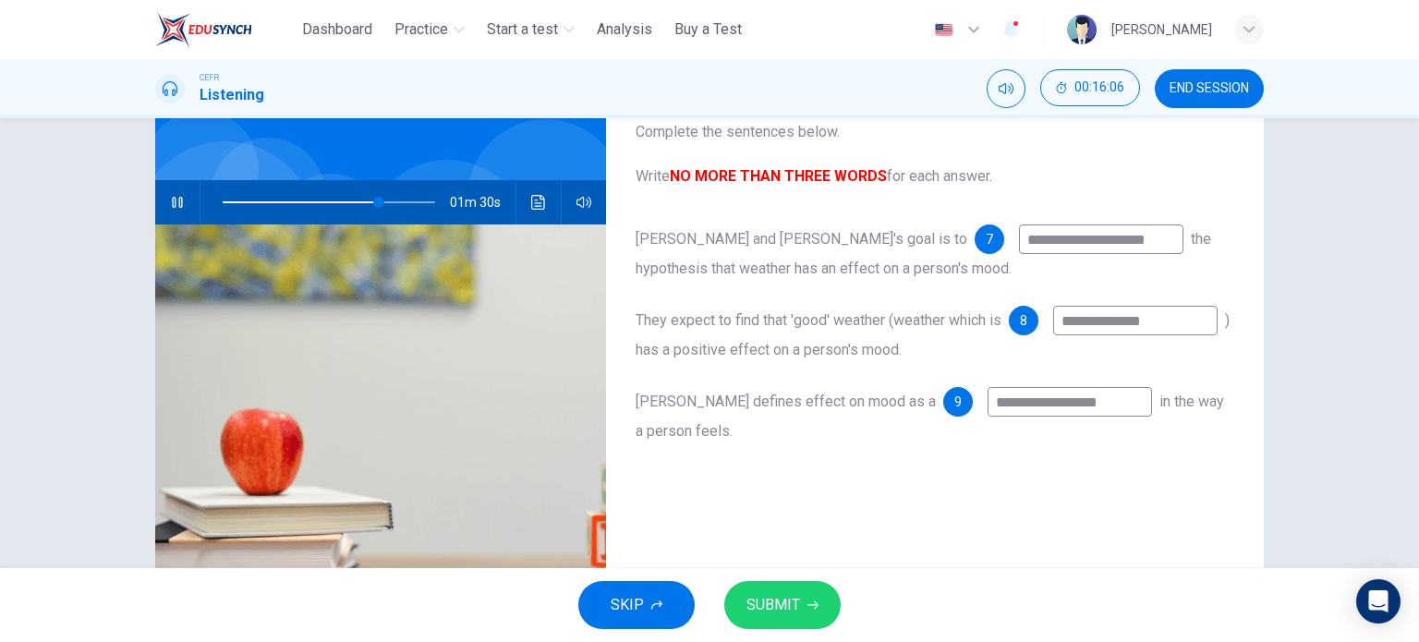
type input "**"
type input "**********"
click at [534, 202] on icon "Click to see the audio transcription" at bounding box center [538, 202] width 14 height 15
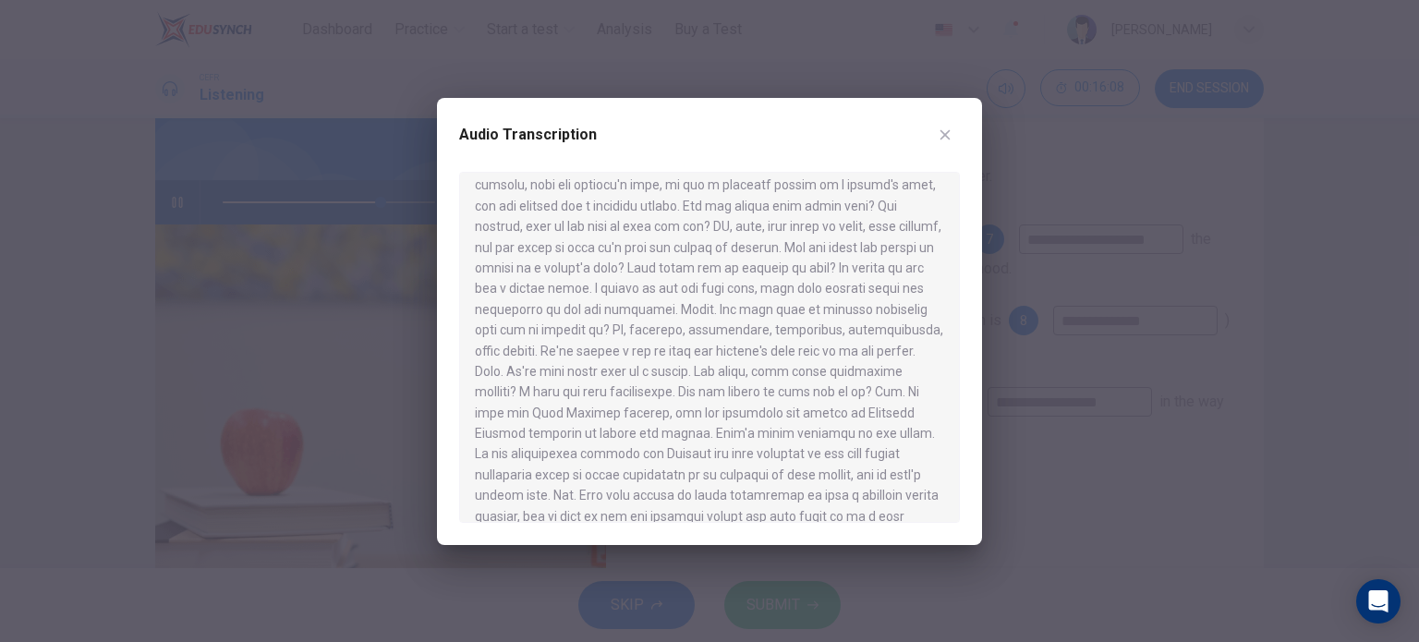
scroll to position [493, 0]
click at [944, 133] on icon "button" at bounding box center [946, 134] width 10 height 10
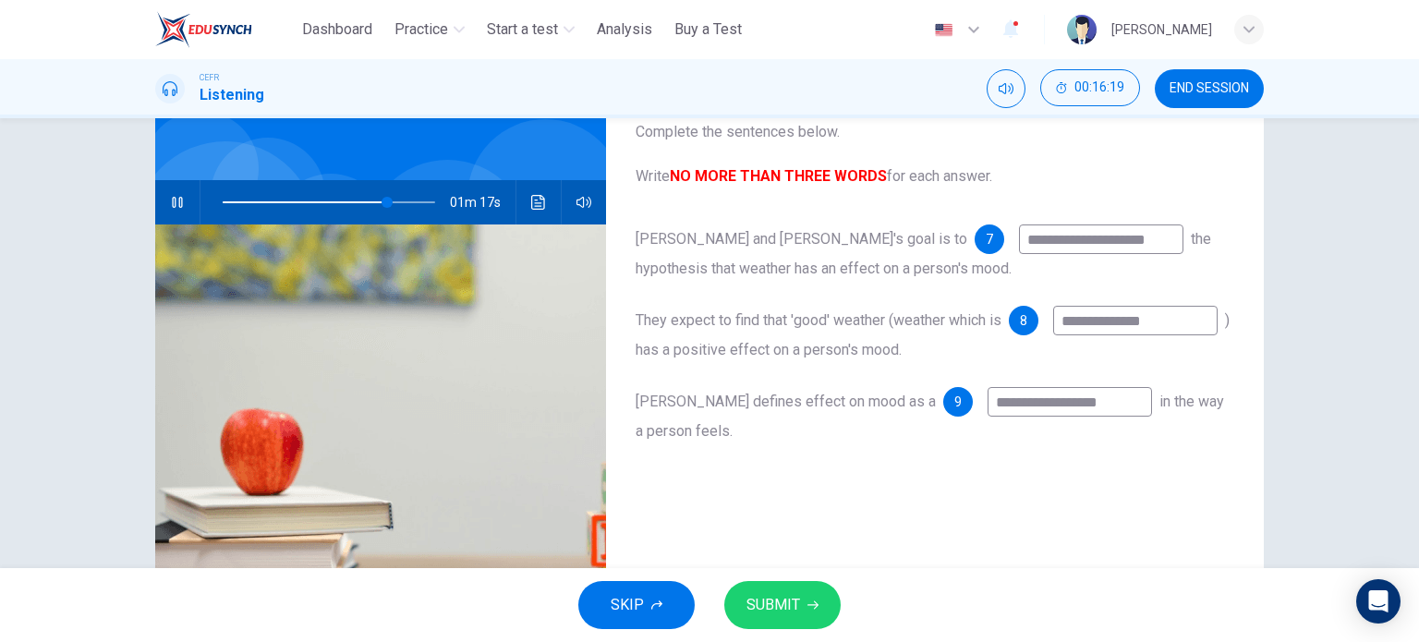
click at [172, 199] on icon "button" at bounding box center [177, 202] width 10 height 11
click at [785, 599] on span "SUBMIT" at bounding box center [774, 605] width 54 height 26
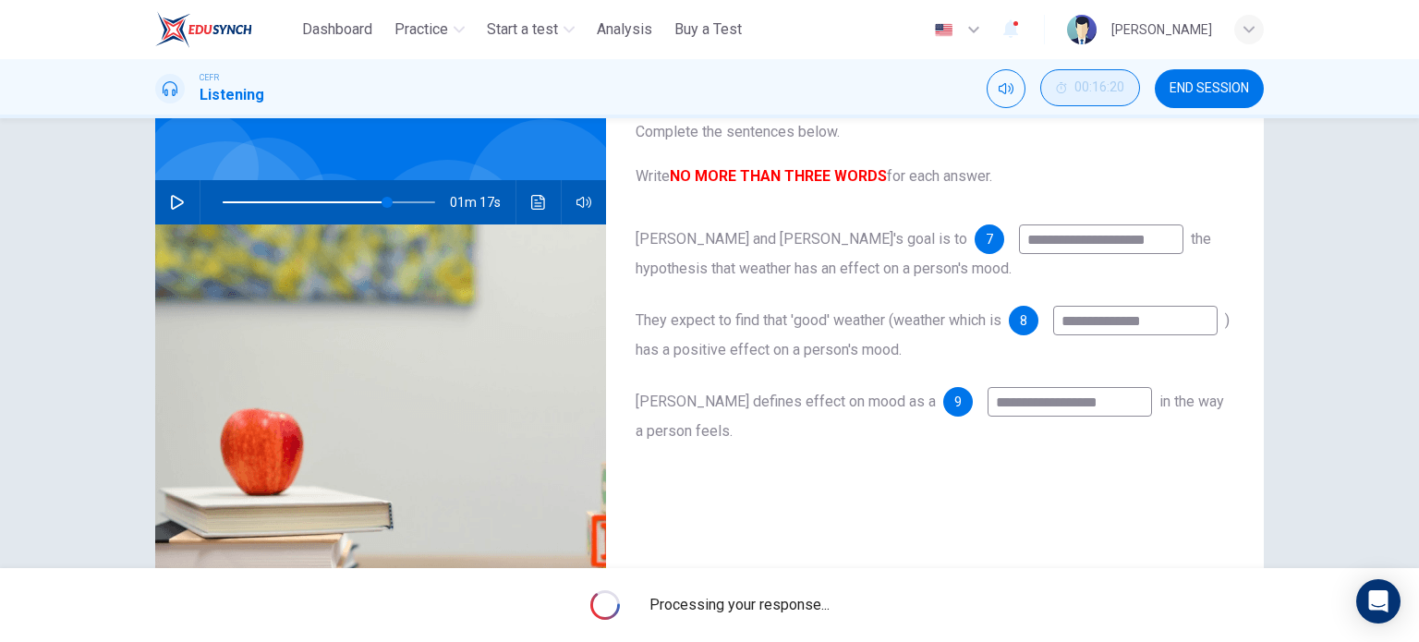
type input "**"
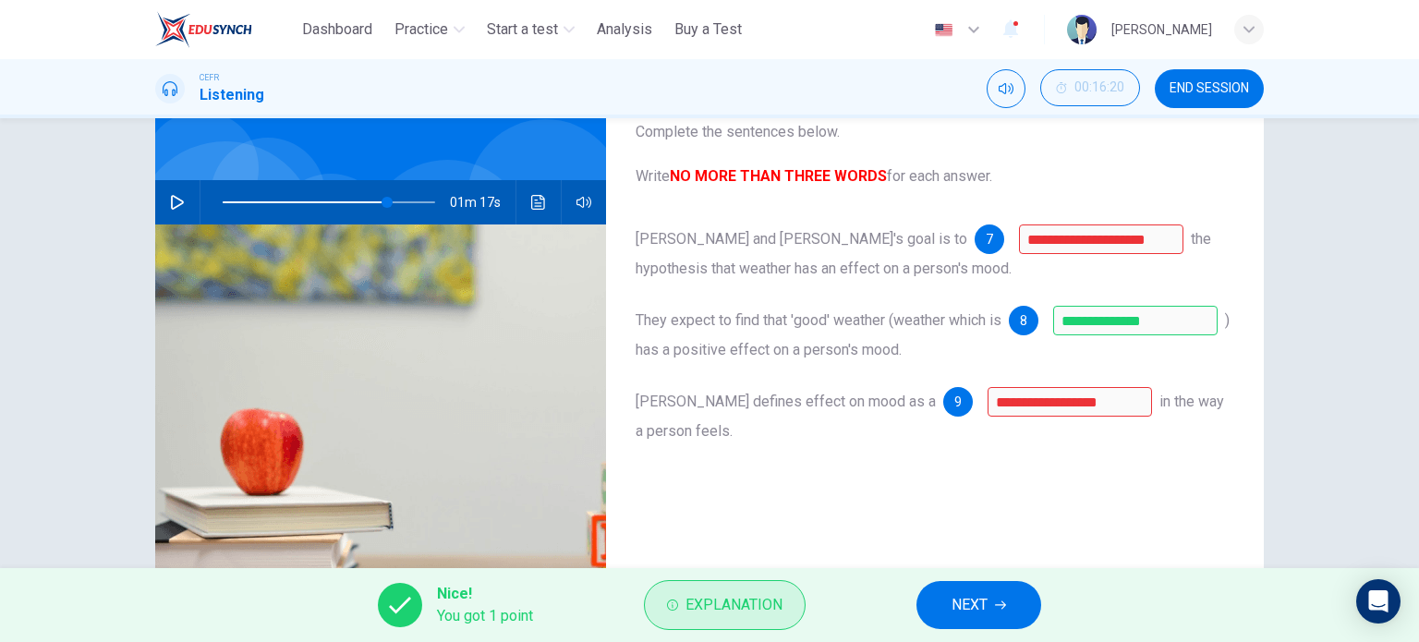
click at [684, 615] on button "Explanation" at bounding box center [725, 605] width 162 height 50
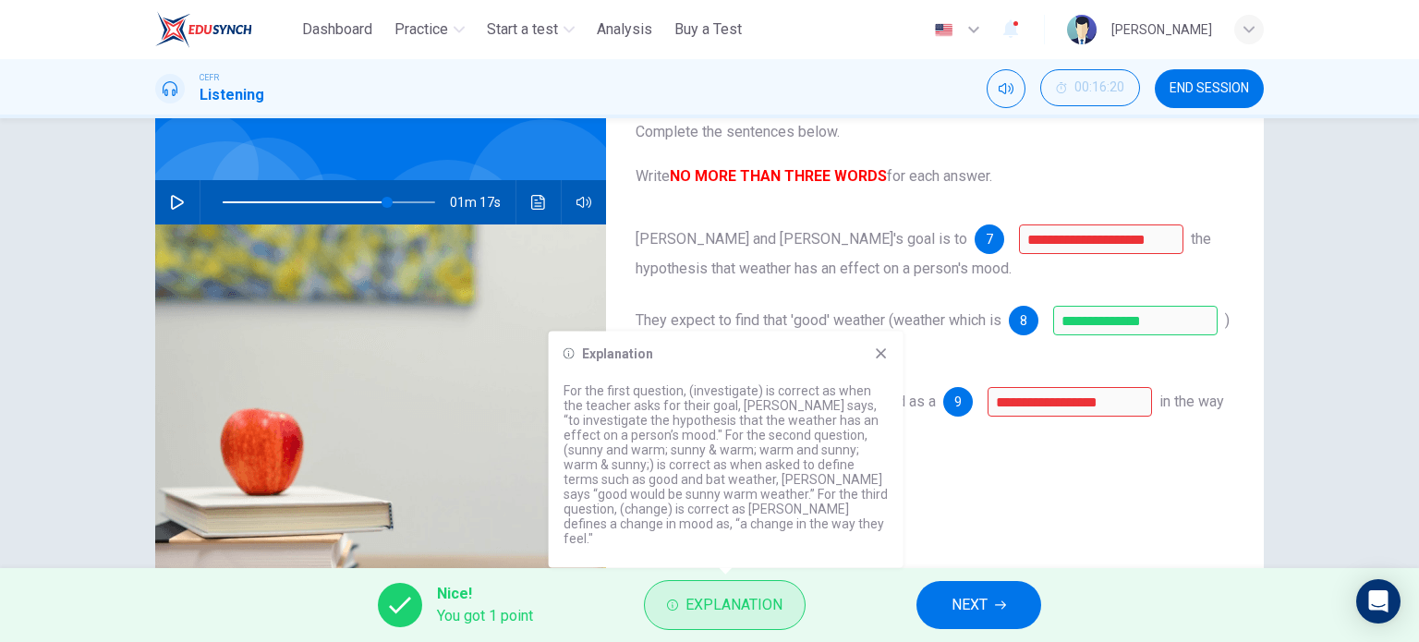
click at [684, 615] on button "Explanation" at bounding box center [725, 605] width 162 height 50
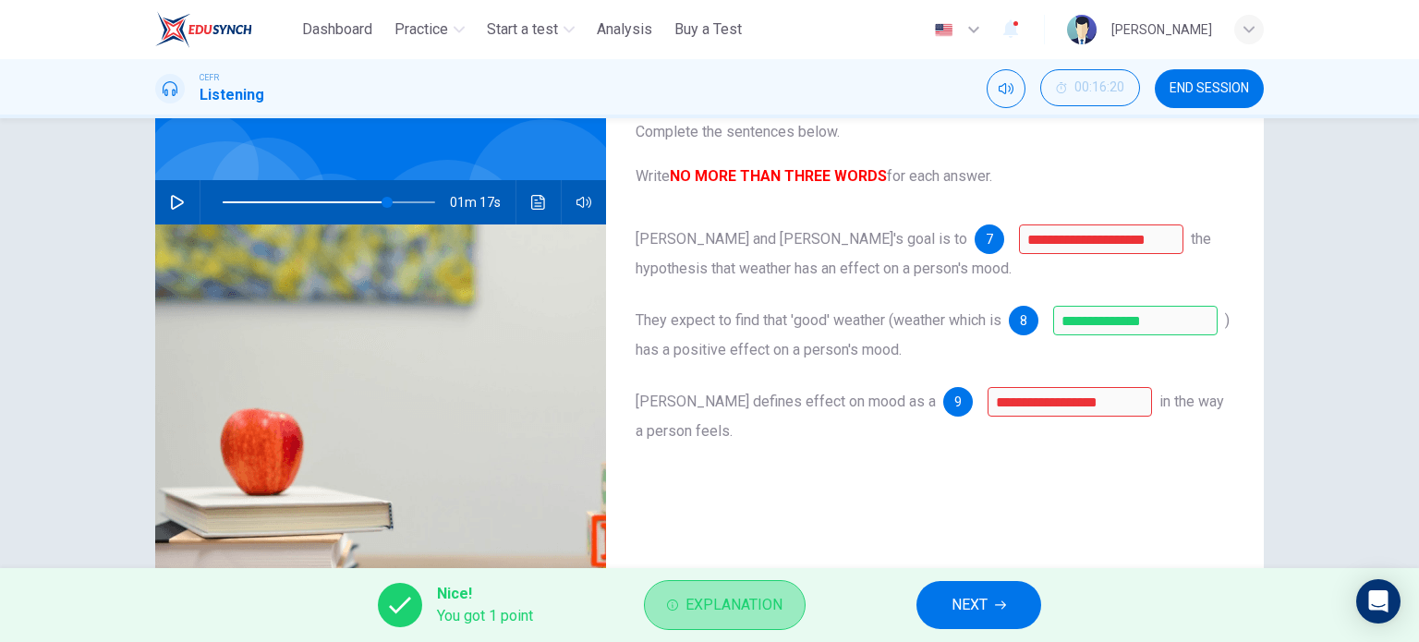
click at [684, 615] on button "Explanation" at bounding box center [725, 605] width 162 height 50
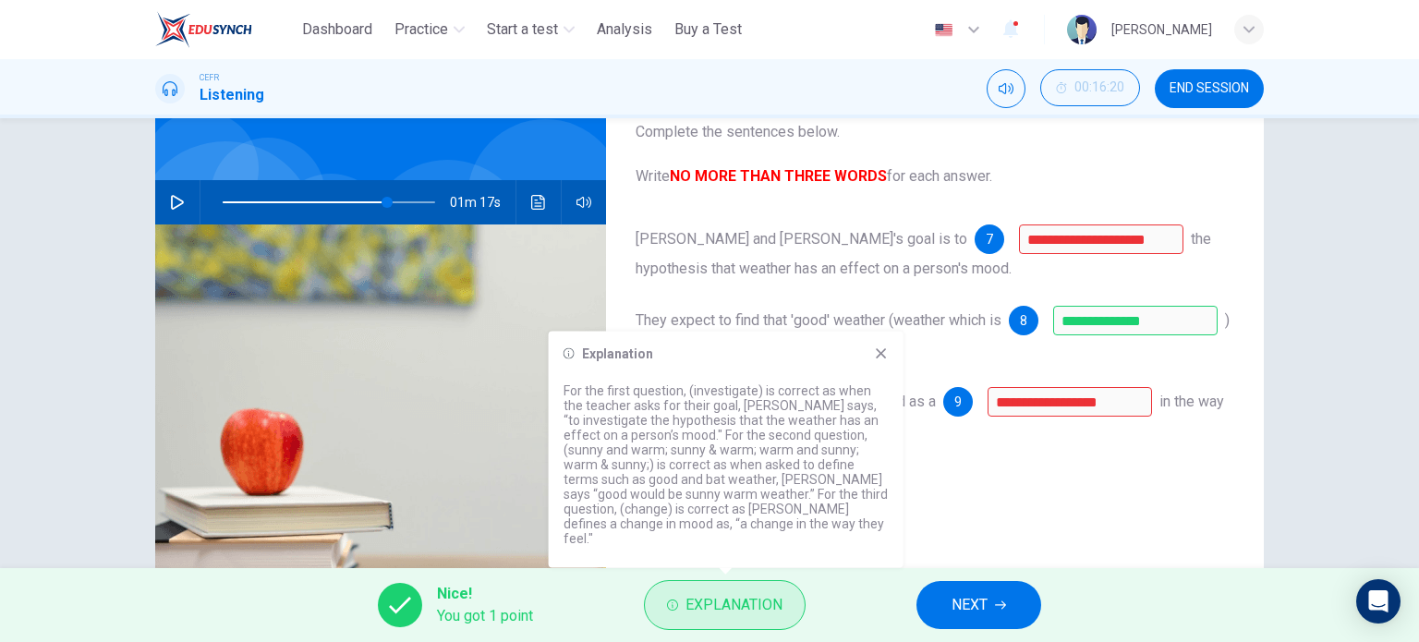
click at [684, 615] on button "Explanation" at bounding box center [725, 605] width 162 height 50
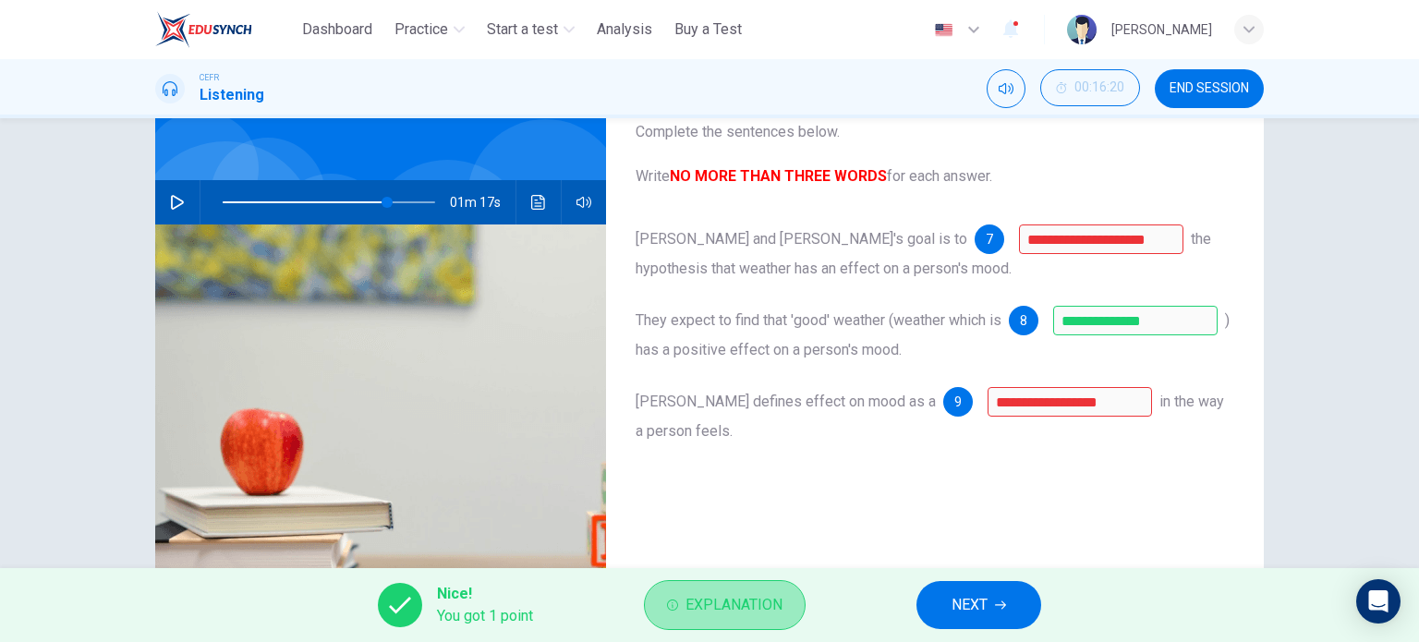
click at [684, 615] on button "Explanation" at bounding box center [725, 605] width 162 height 50
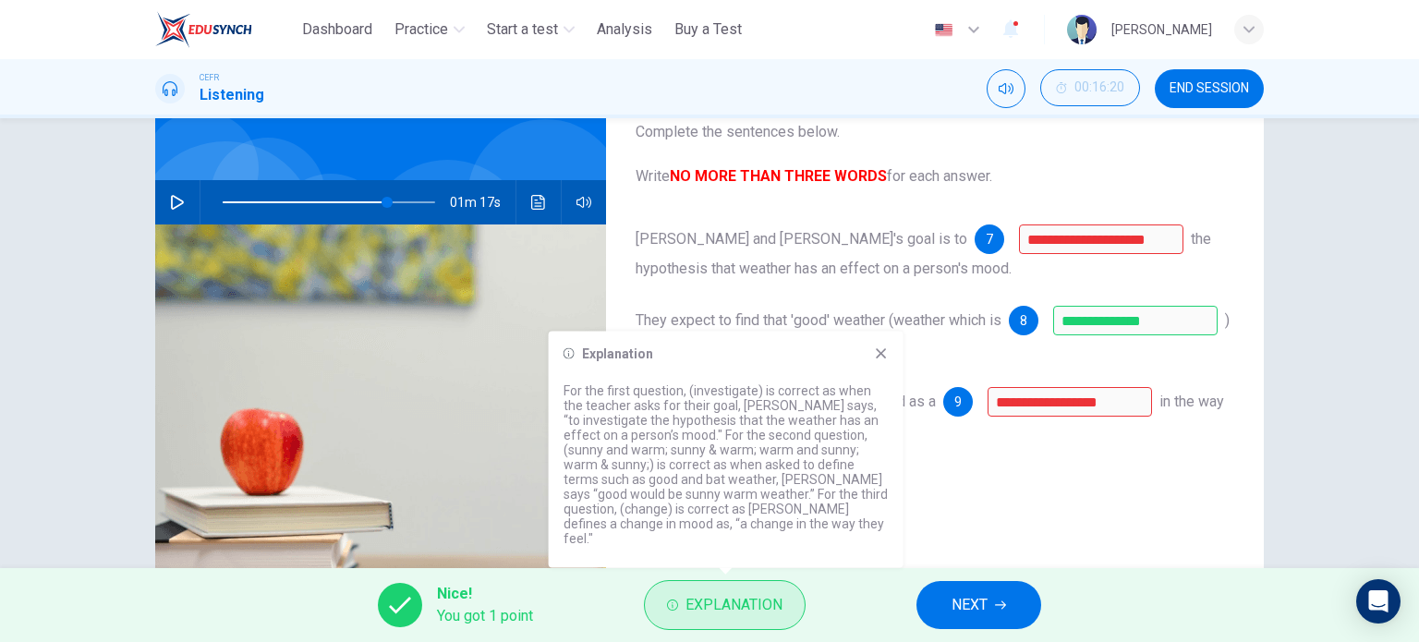
click at [684, 615] on button "Explanation" at bounding box center [725, 605] width 162 height 50
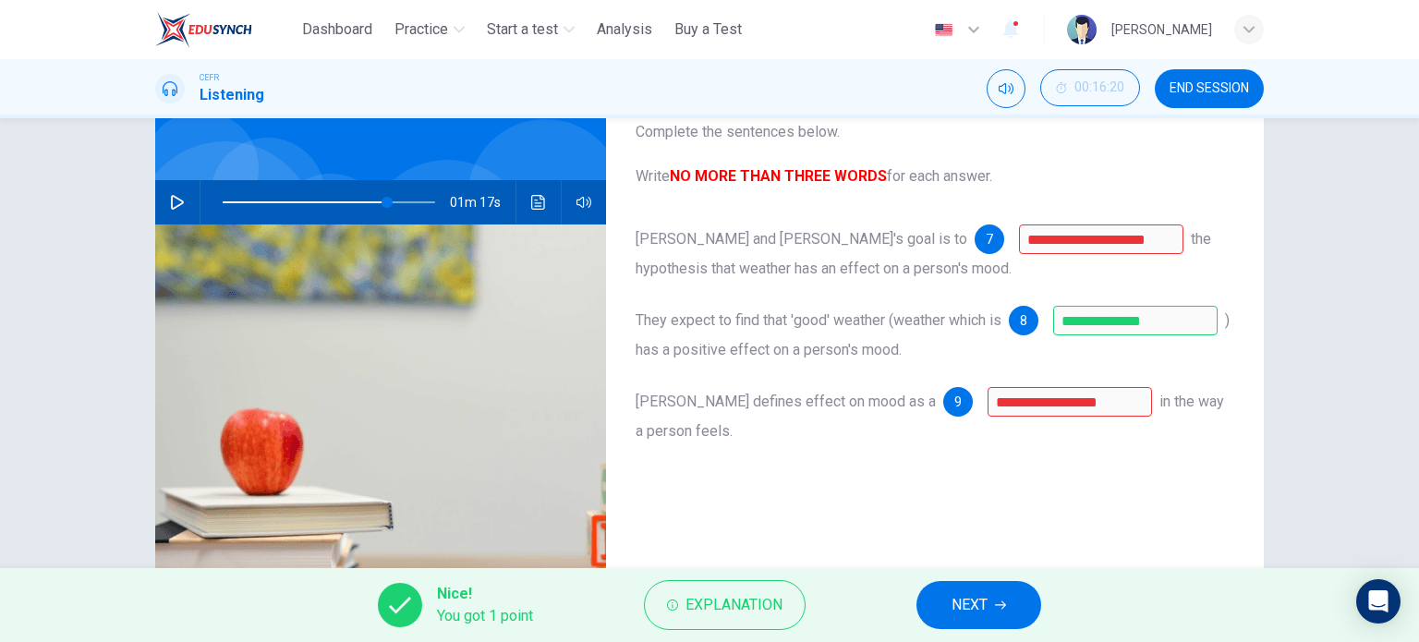
click at [1187, 76] on button "END SESSION" at bounding box center [1209, 88] width 109 height 39
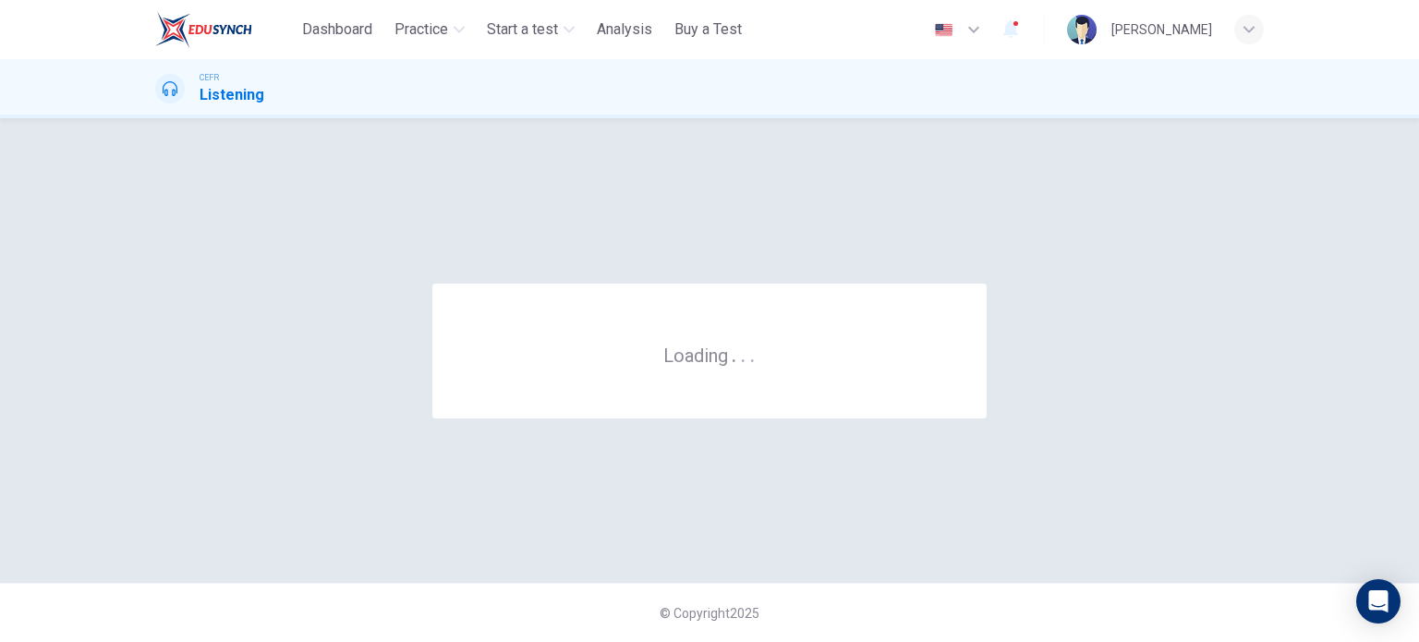
scroll to position [0, 0]
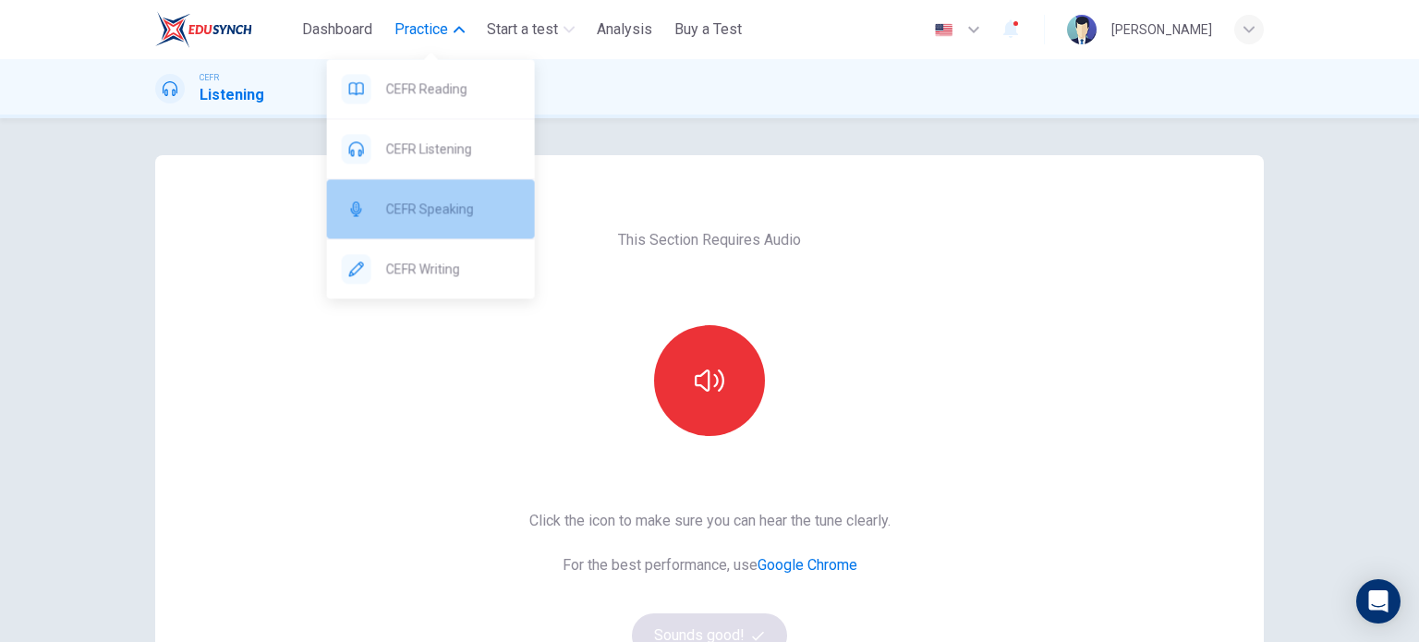
click at [451, 221] on div "CEFR Speaking" at bounding box center [431, 208] width 208 height 59
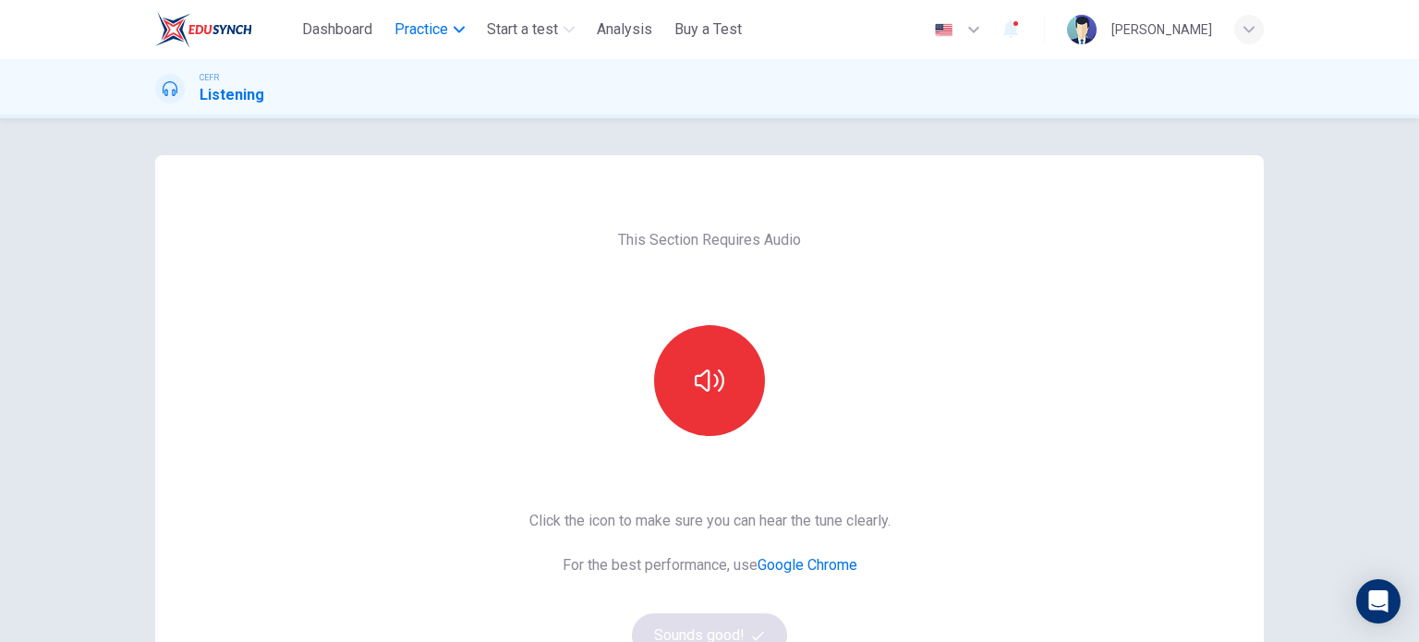
click at [429, 28] on span "Practice" at bounding box center [422, 29] width 54 height 22
click at [355, 27] on span "Dashboard" at bounding box center [337, 29] width 70 height 22
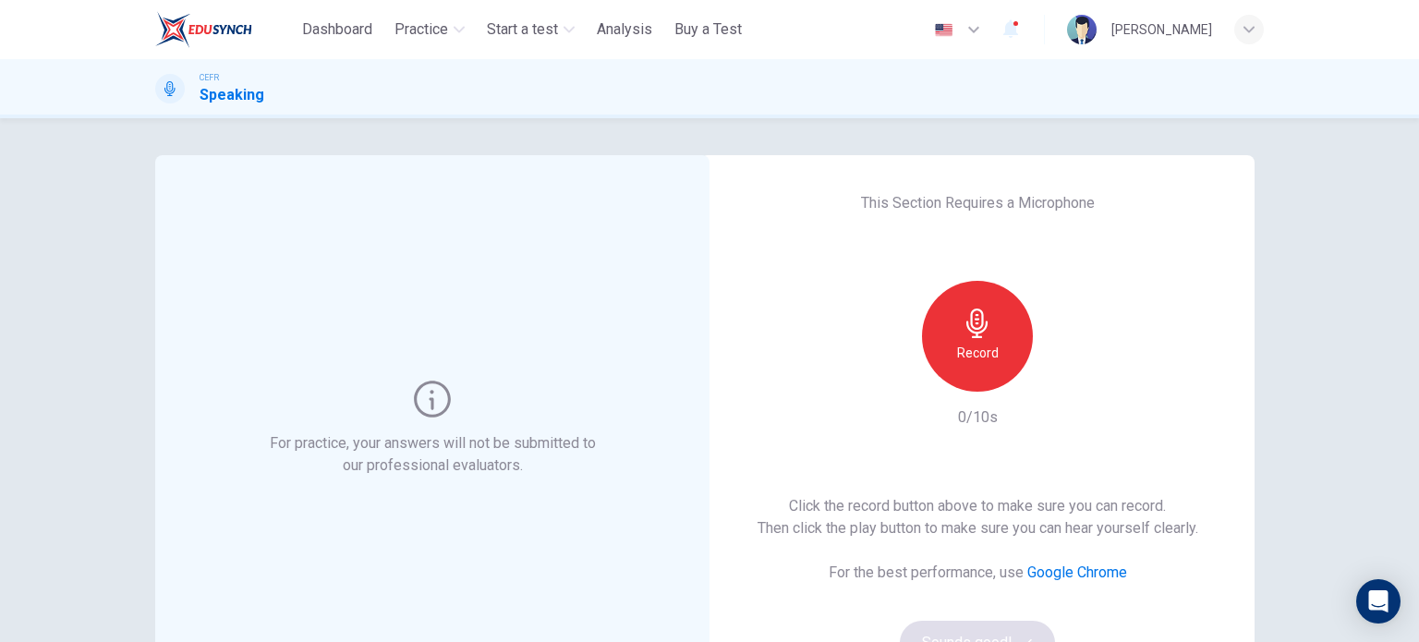
scroll to position [123, 0]
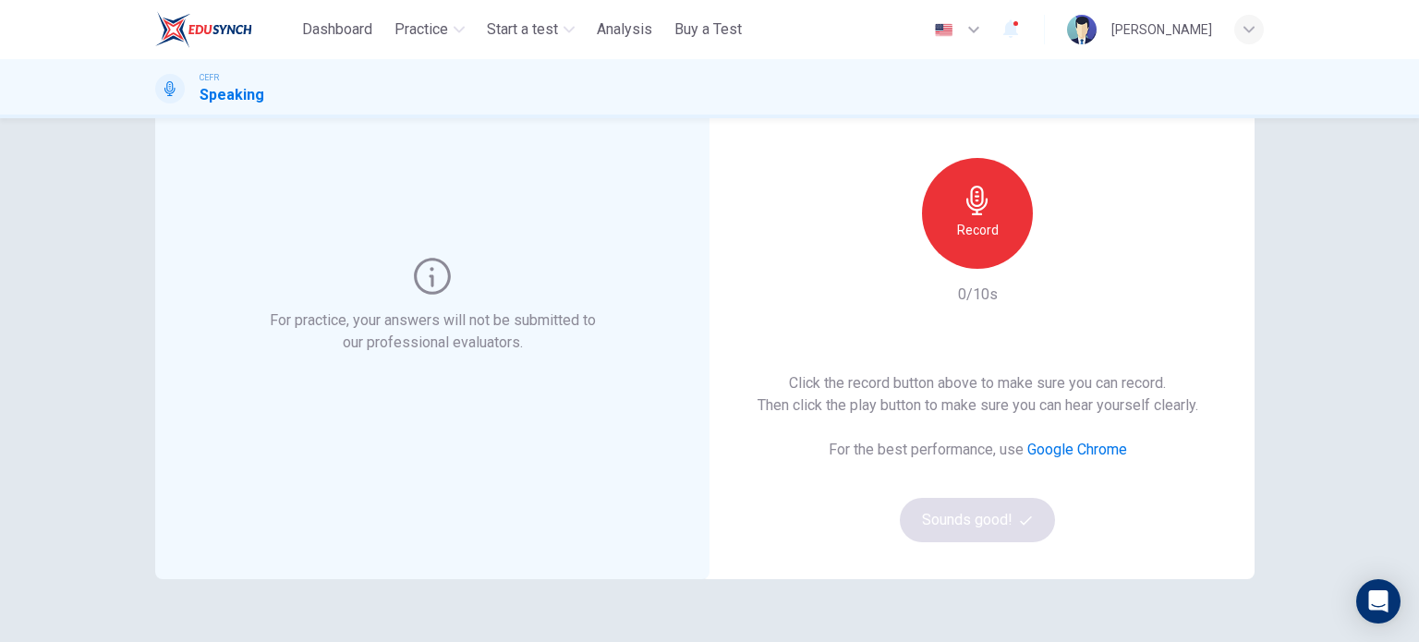
click at [985, 222] on h6 "Record" at bounding box center [978, 230] width 42 height 22
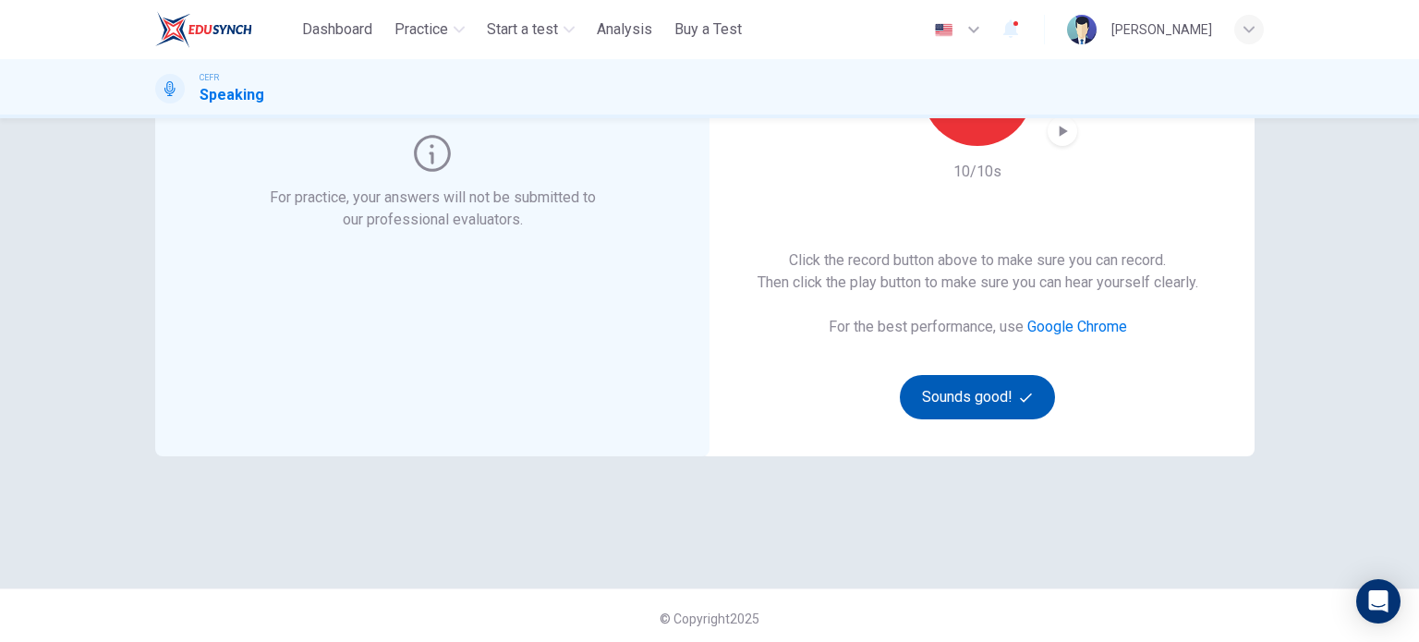
click at [955, 394] on button "Sounds good!" at bounding box center [977, 397] width 155 height 44
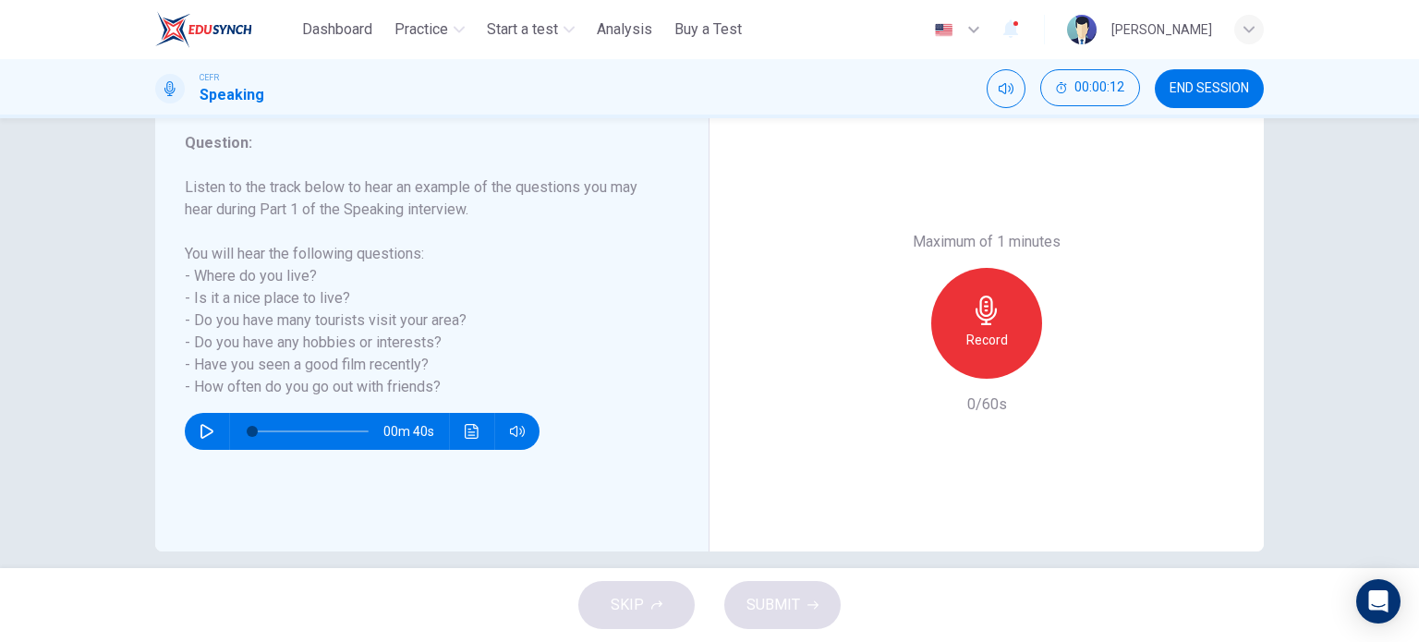
click at [201, 425] on icon "button" at bounding box center [207, 431] width 13 height 15
type input "*"
click at [972, 329] on h6 "Record" at bounding box center [988, 340] width 42 height 22
click at [779, 593] on span "SUBMIT" at bounding box center [774, 605] width 54 height 26
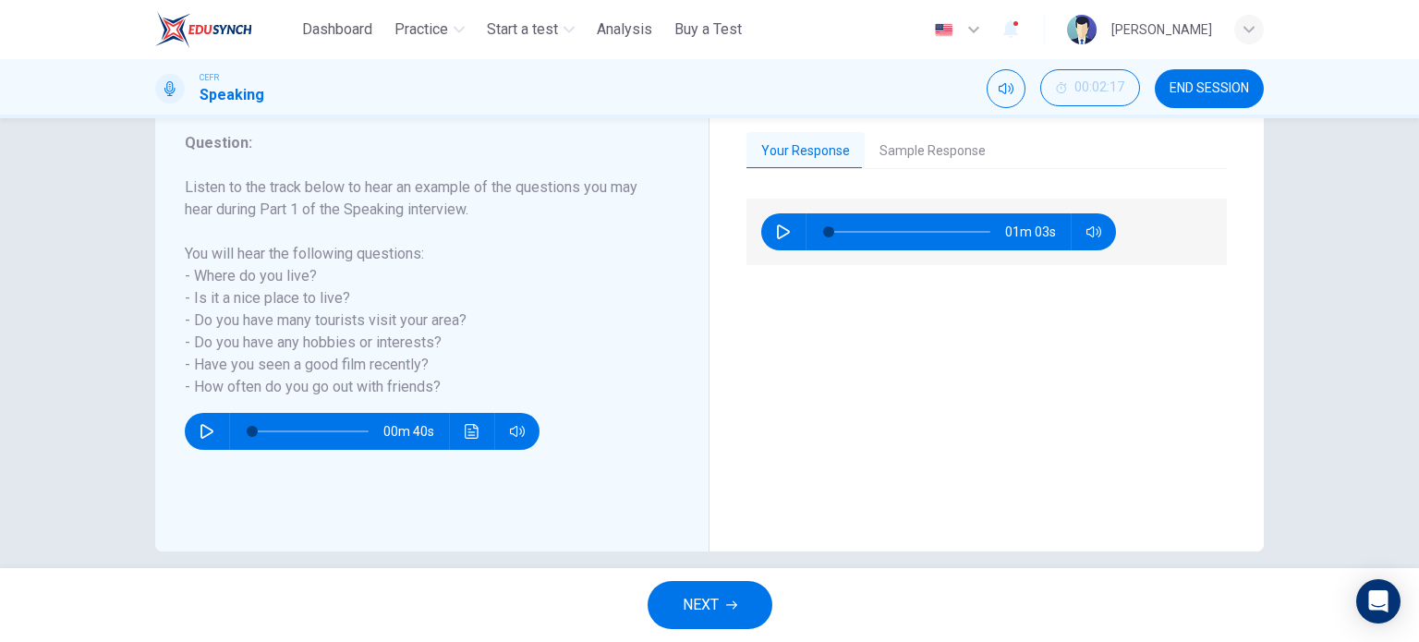
click at [905, 150] on button "Sample Response" at bounding box center [933, 151] width 136 height 39
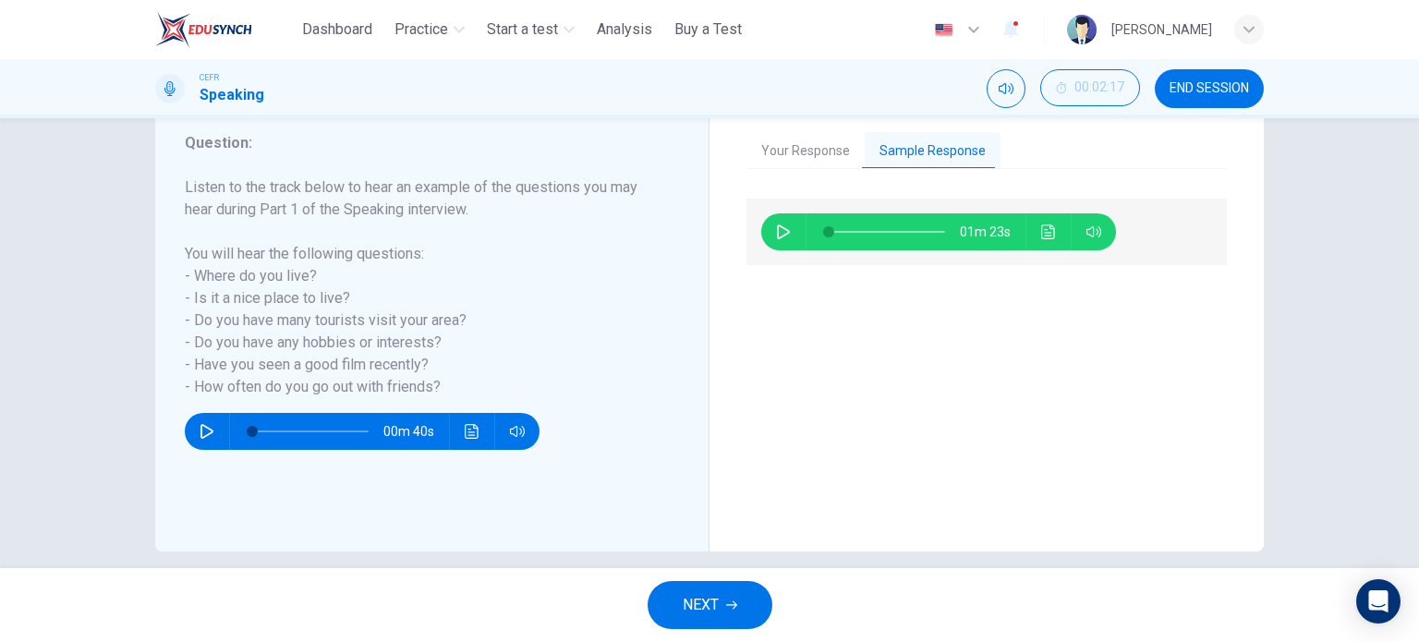
click at [807, 152] on button "Your Response" at bounding box center [806, 151] width 118 height 39
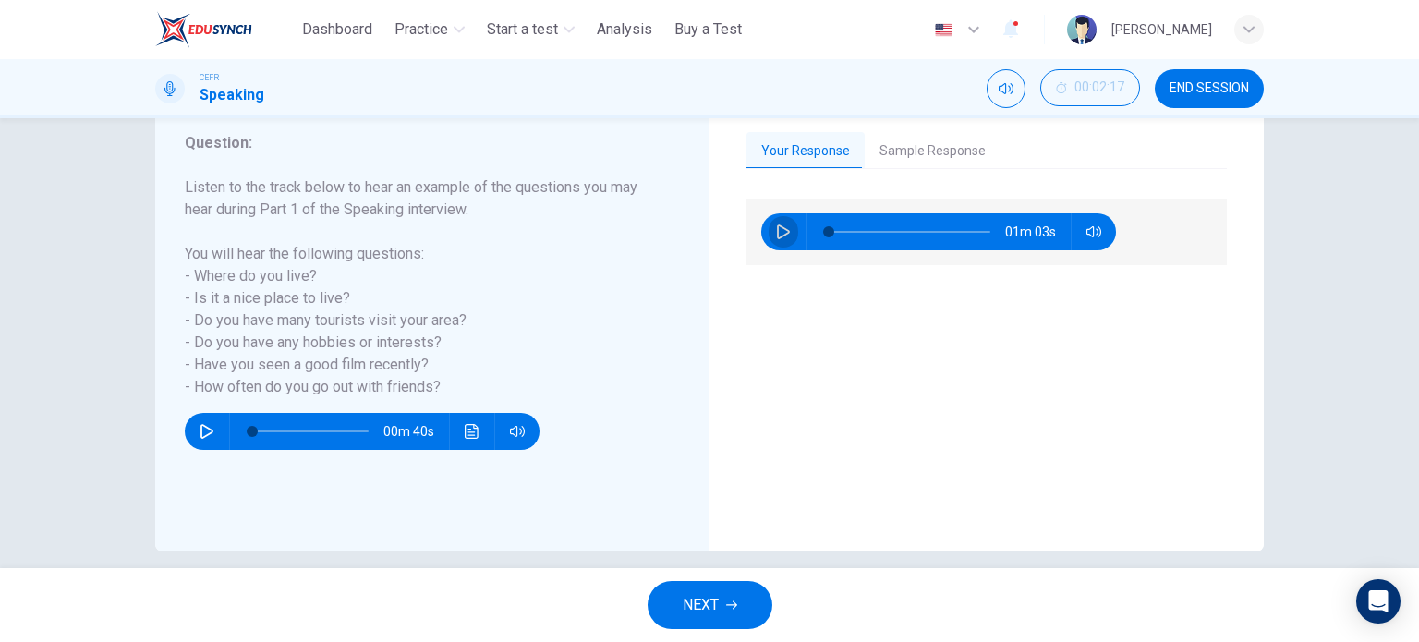
click at [777, 233] on icon "button" at bounding box center [783, 232] width 13 height 15
click at [778, 233] on icon "button" at bounding box center [783, 231] width 10 height 11
type input "*"
click at [917, 151] on button "Sample Response" at bounding box center [933, 151] width 136 height 39
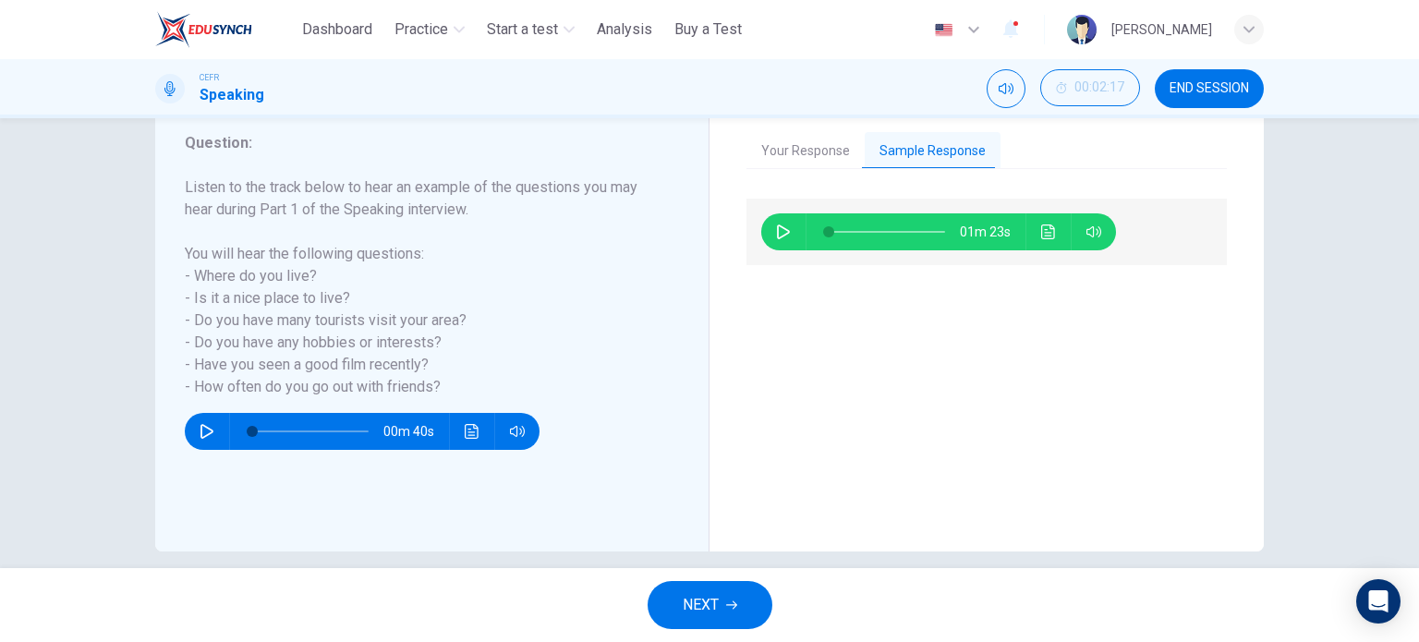
click at [777, 235] on icon "button" at bounding box center [783, 232] width 13 height 15
click at [778, 235] on icon "button" at bounding box center [783, 231] width 10 height 11
click at [777, 235] on icon "button" at bounding box center [783, 232] width 13 height 15
click at [831, 226] on span at bounding box center [836, 231] width 11 height 11
click at [779, 231] on icon "button" at bounding box center [783, 232] width 15 height 15
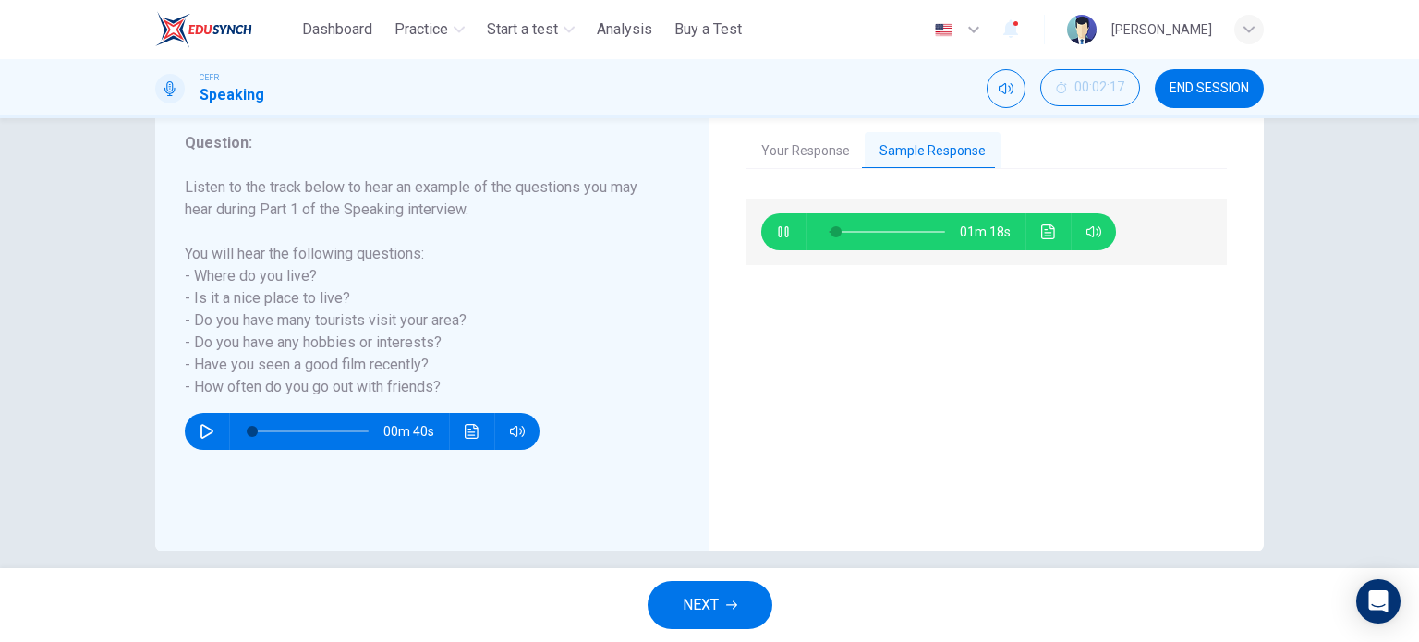
click at [779, 231] on icon "button" at bounding box center [783, 232] width 15 height 15
type input "*"
click at [705, 603] on span "NEXT" at bounding box center [701, 605] width 36 height 26
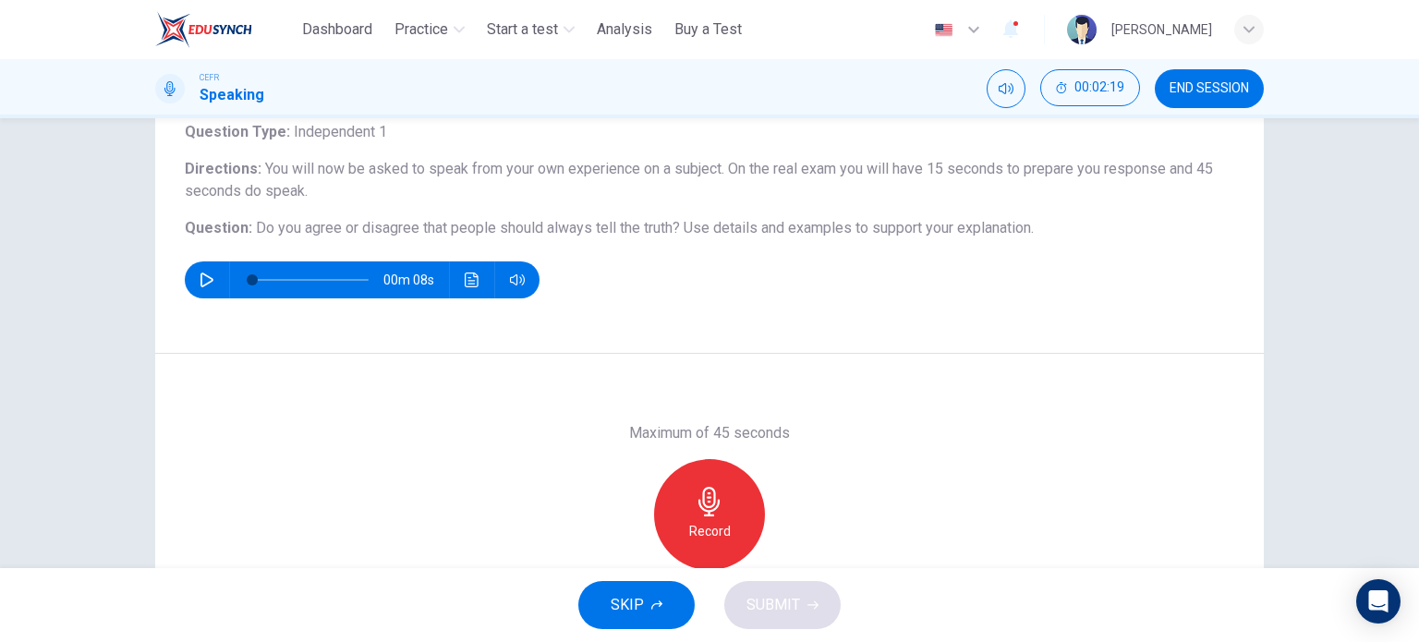
scroll to position [0, 0]
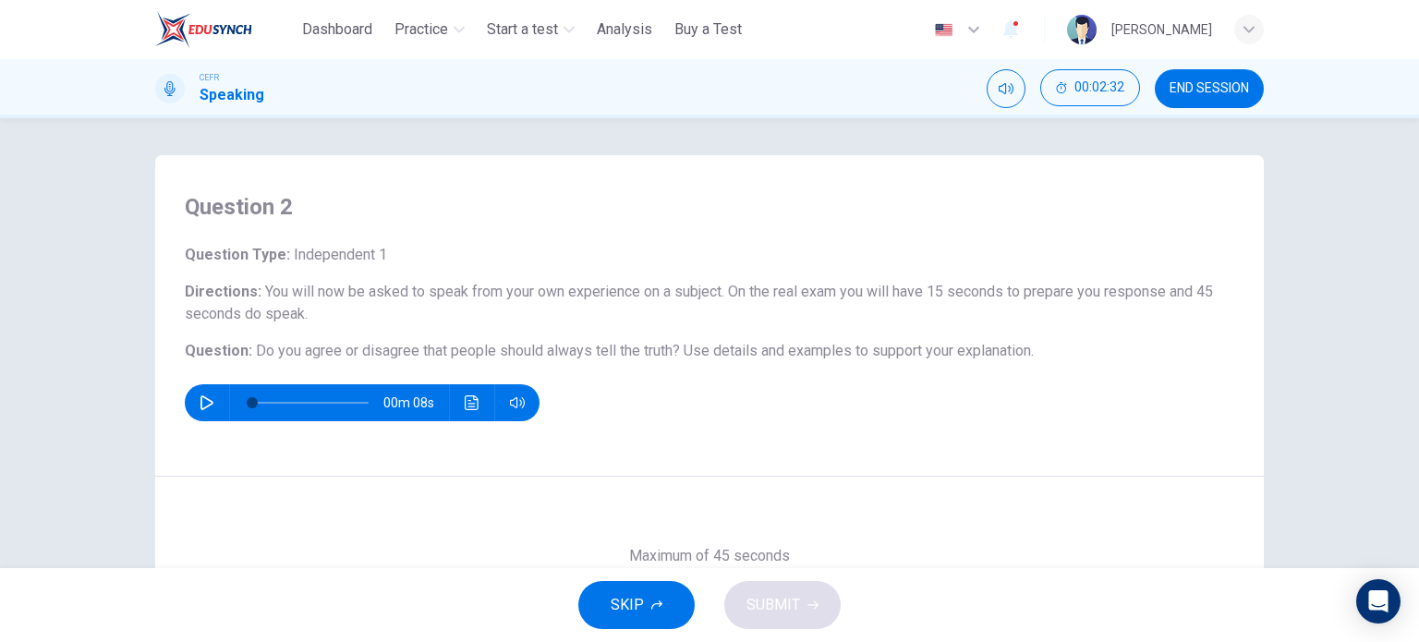
click at [192, 395] on button "button" at bounding box center [207, 402] width 30 height 37
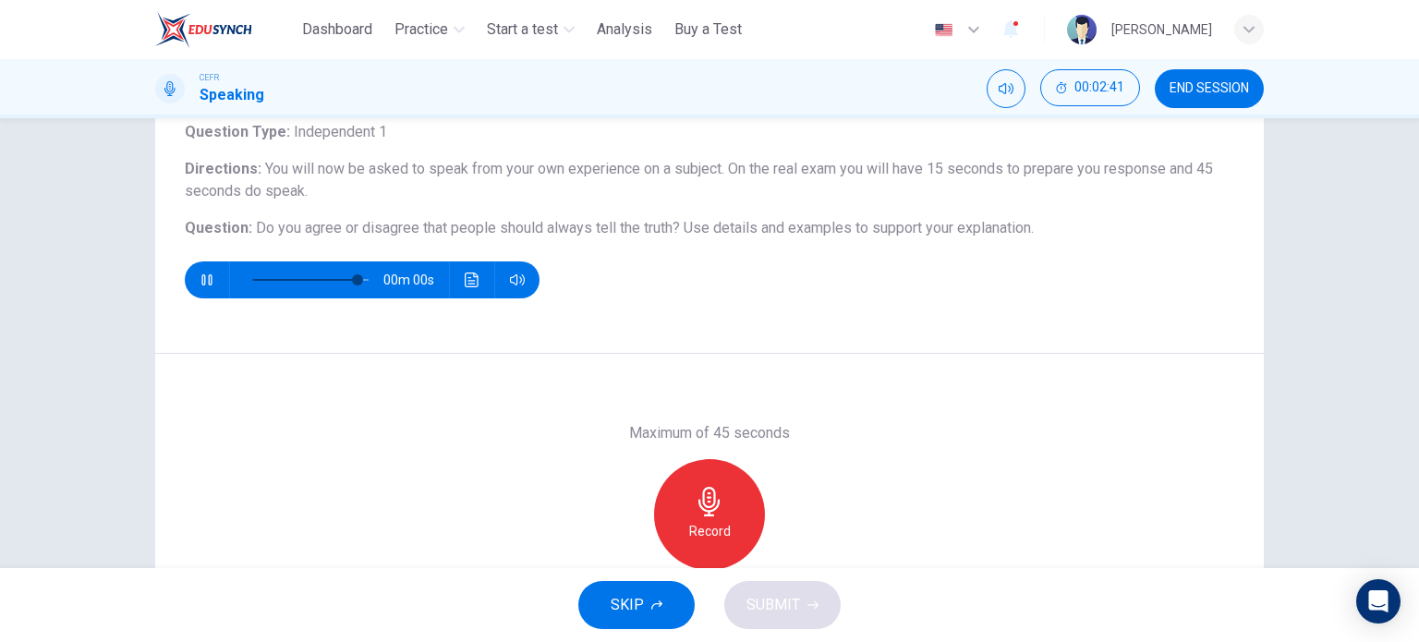
type input "*"
click at [708, 502] on icon "button" at bounding box center [710, 502] width 30 height 30
click at [618, 557] on icon "button" at bounding box center [624, 555] width 17 height 17
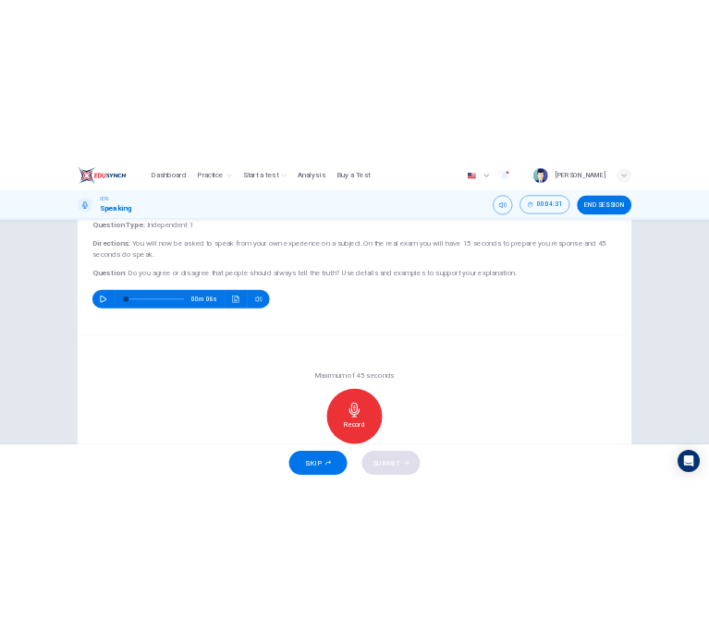
scroll to position [0, 0]
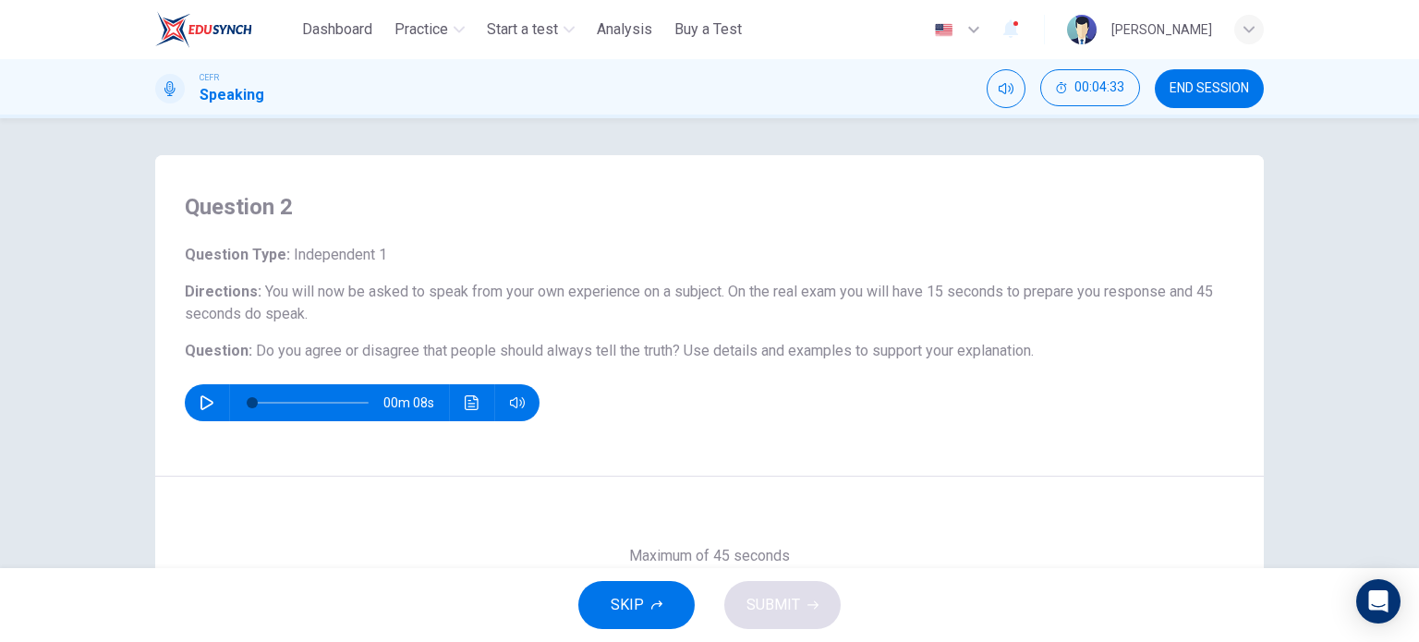
drag, startPoint x: 353, startPoint y: 354, endPoint x: 566, endPoint y: 356, distance: 212.5
click at [566, 356] on span "Do you agree or disagree that people should always tell the truth?" at bounding box center [468, 351] width 424 height 18
drag, startPoint x: 473, startPoint y: 345, endPoint x: 359, endPoint y: 347, distance: 114.6
click at [469, 345] on span "Do you agree or disagree that people should always tell the truth?" at bounding box center [468, 351] width 424 height 18
drag, startPoint x: 396, startPoint y: 361, endPoint x: 434, endPoint y: 363, distance: 38.9
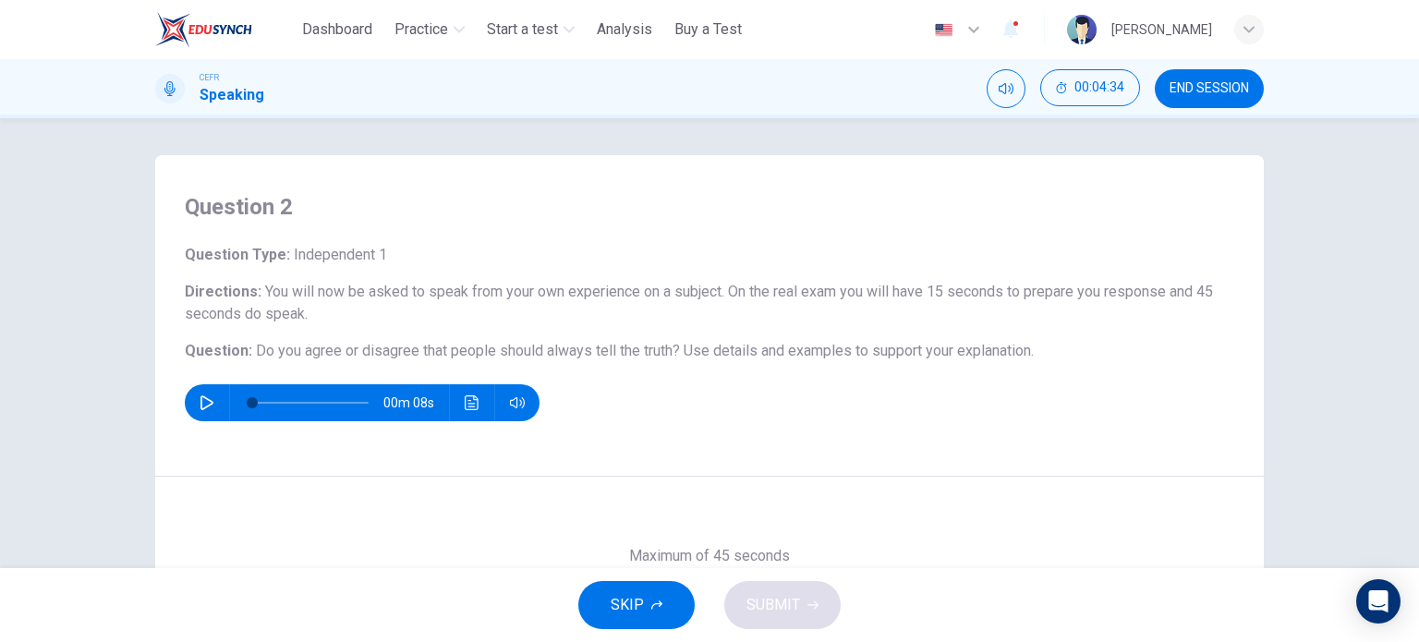
click at [434, 363] on div "Question Type : Independent 1 Directions : You will now be asked to speak from …" at bounding box center [710, 332] width 1050 height 177
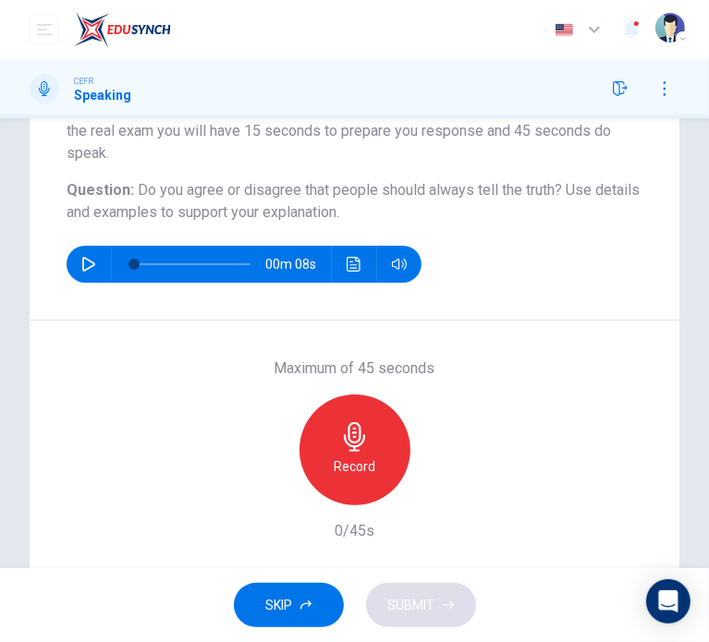
scroll to position [230, 0]
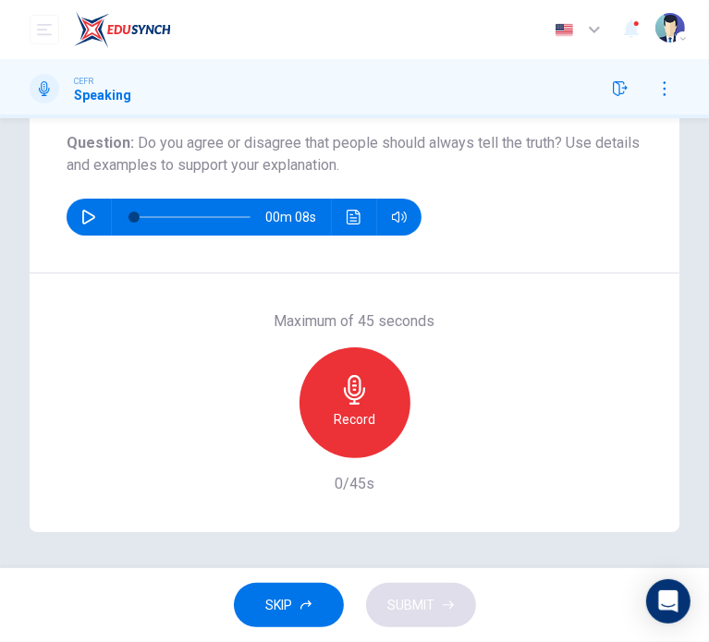
click at [340, 422] on h6 "Record" at bounding box center [355, 419] width 42 height 22
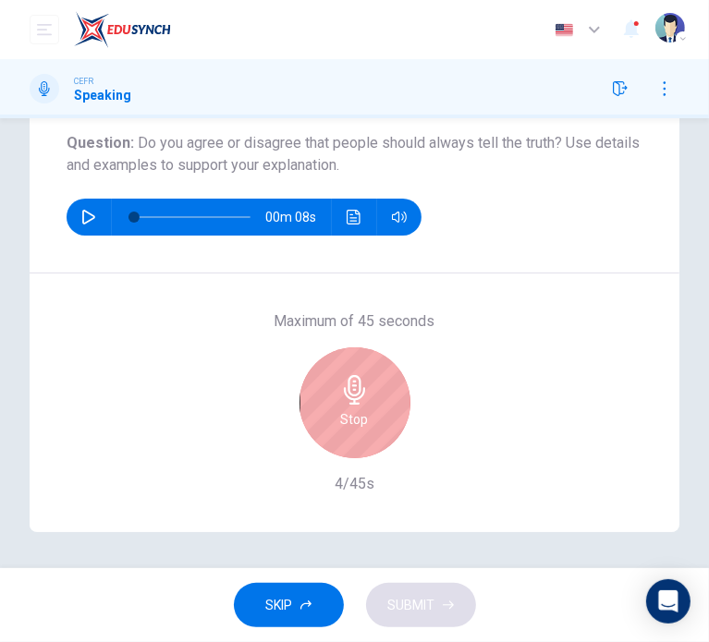
scroll to position [107, 0]
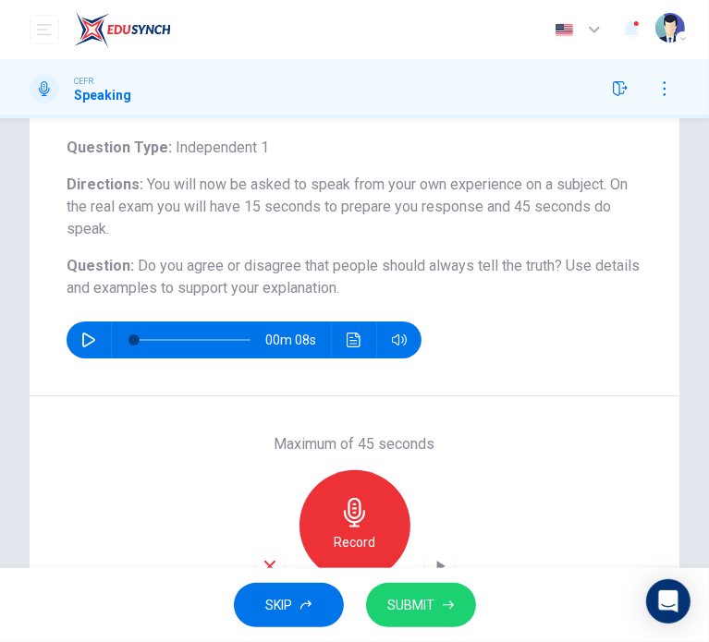
drag, startPoint x: 243, startPoint y: 262, endPoint x: 536, endPoint y: 262, distance: 292.9
click at [536, 262] on span "Do you agree or disagree that people should always tell the truth?" at bounding box center [350, 266] width 424 height 18
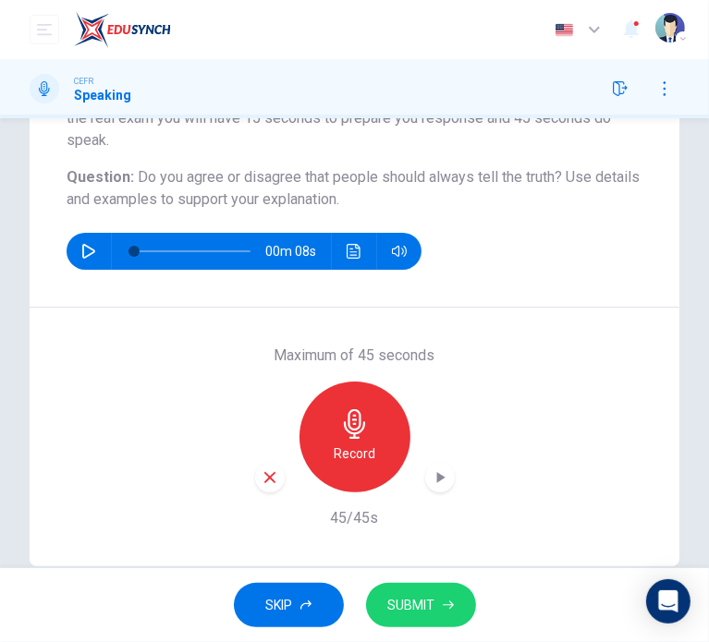
scroll to position [230, 0]
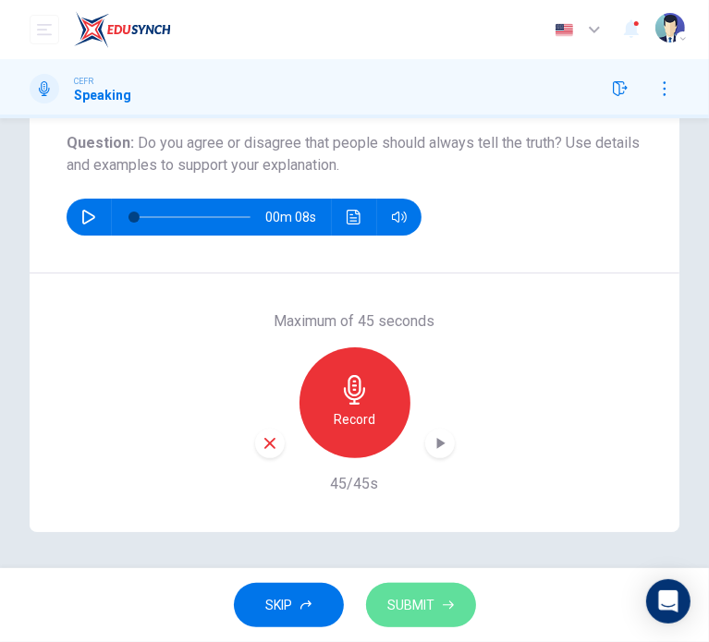
click at [414, 610] on span "SUBMIT" at bounding box center [411, 605] width 47 height 23
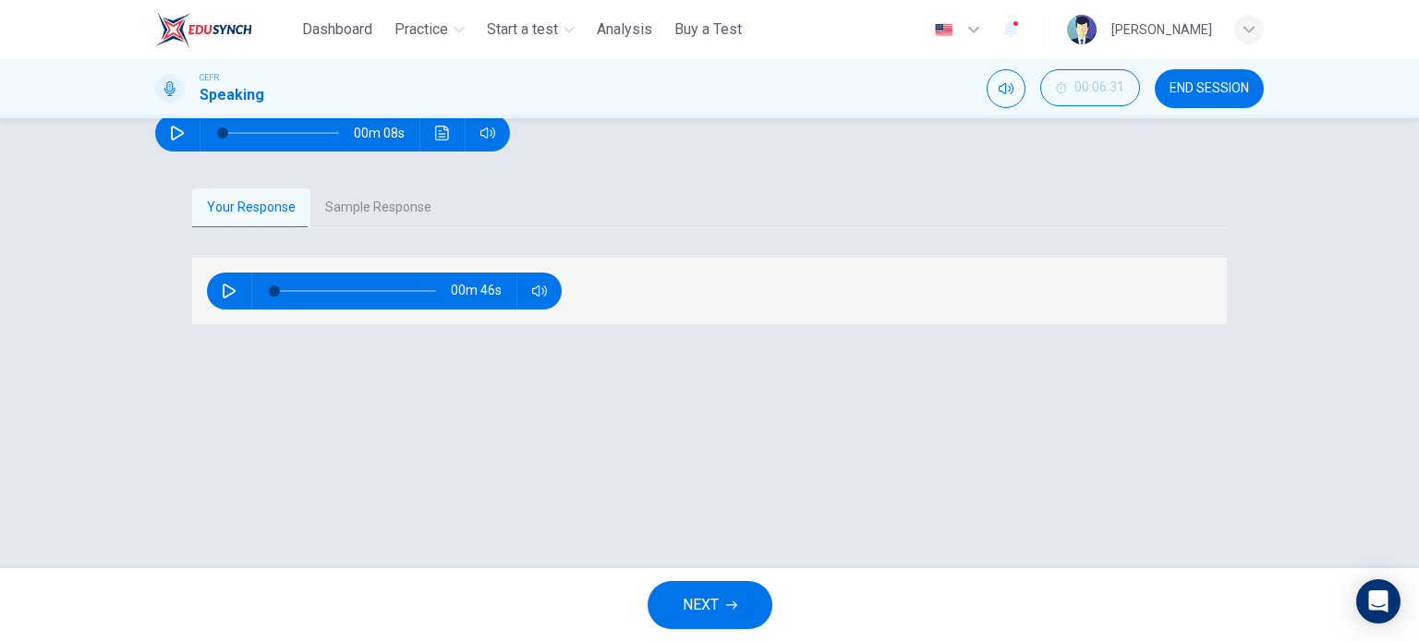
scroll to position [266, 0]
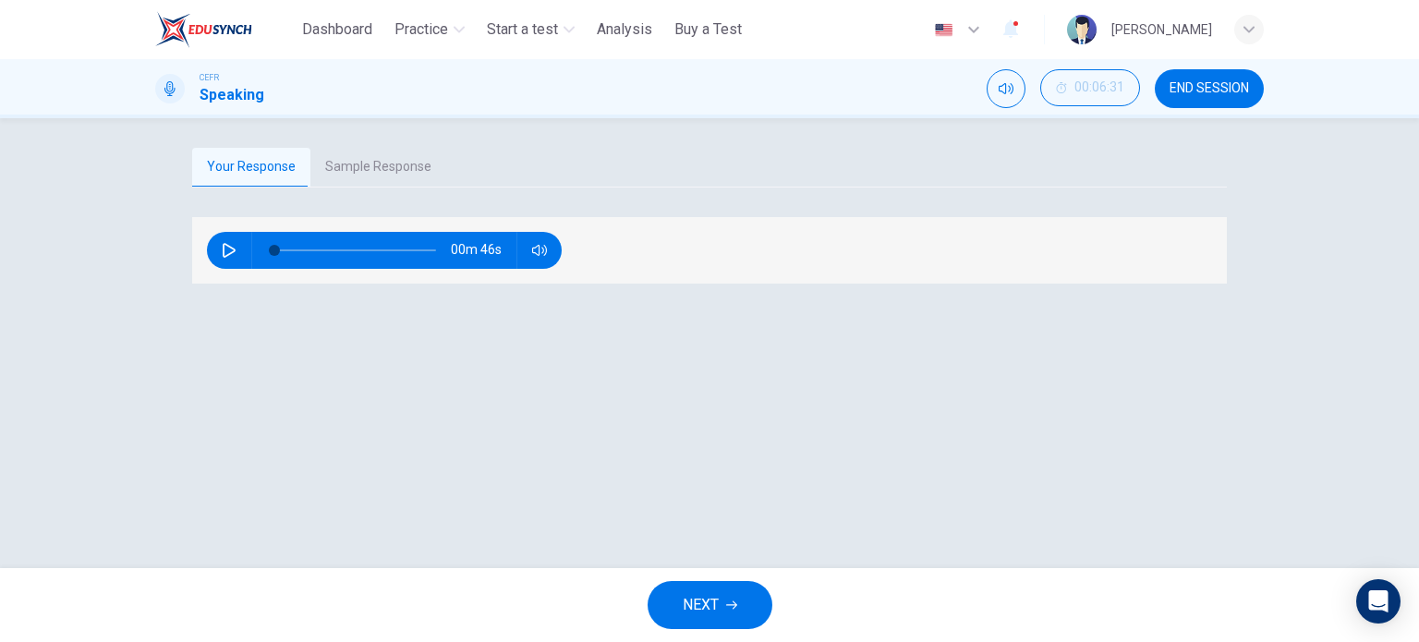
click at [393, 187] on button "Sample Response" at bounding box center [378, 167] width 136 height 39
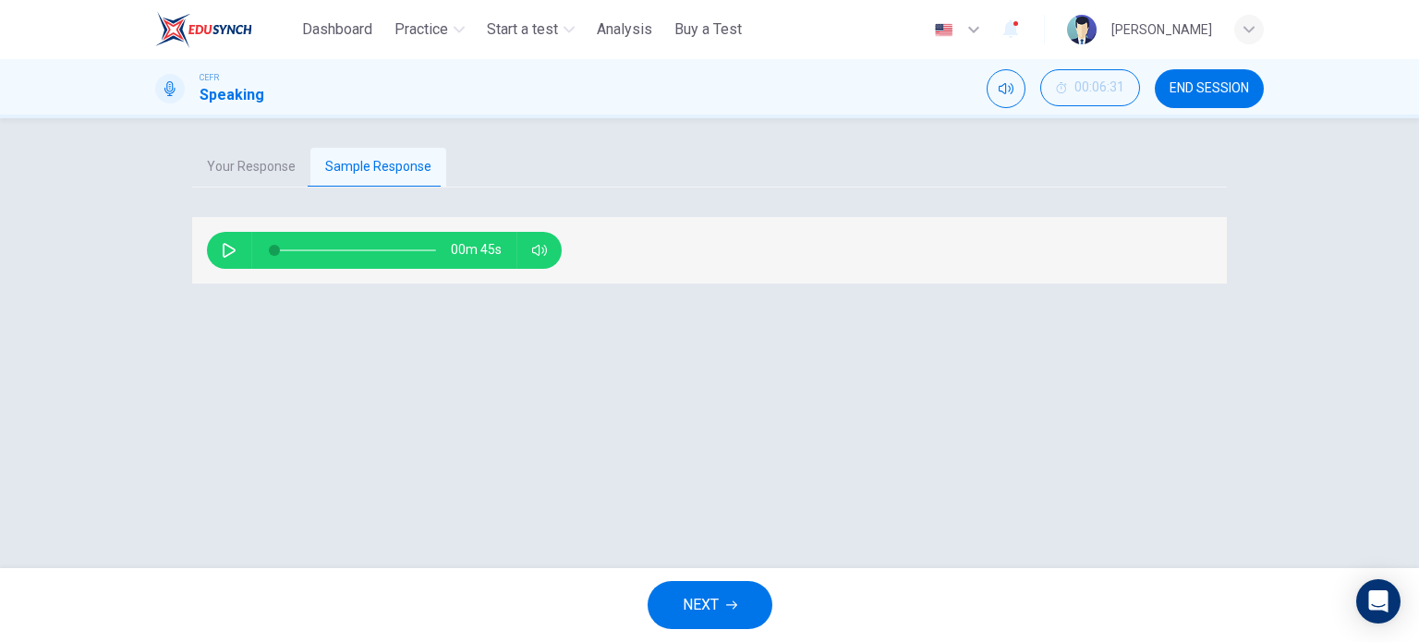
click at [222, 258] on icon "button" at bounding box center [229, 250] width 15 height 15
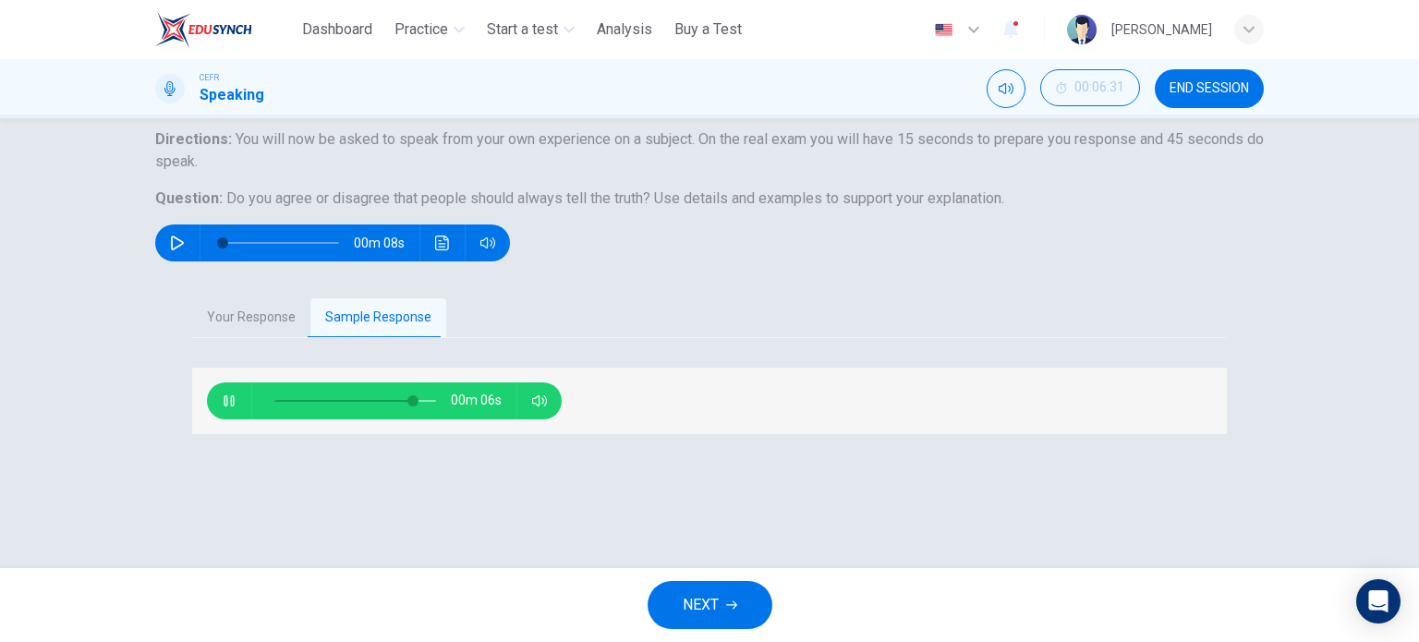
scroll to position [142, 0]
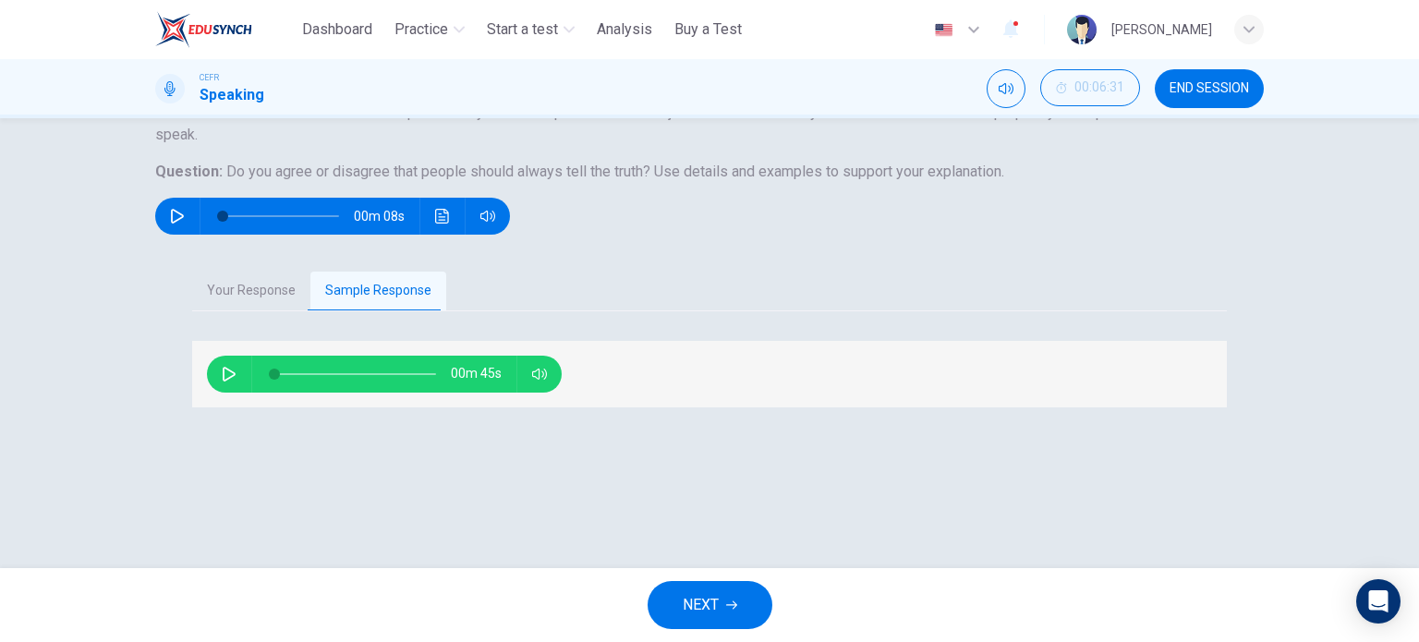
click at [223, 382] on icon "button" at bounding box center [229, 374] width 13 height 15
click at [228, 382] on icon "button" at bounding box center [229, 374] width 15 height 15
click at [274, 387] on span at bounding box center [355, 374] width 162 height 26
click at [278, 380] on span at bounding box center [282, 374] width 11 height 11
click at [278, 387] on span at bounding box center [355, 374] width 162 height 26
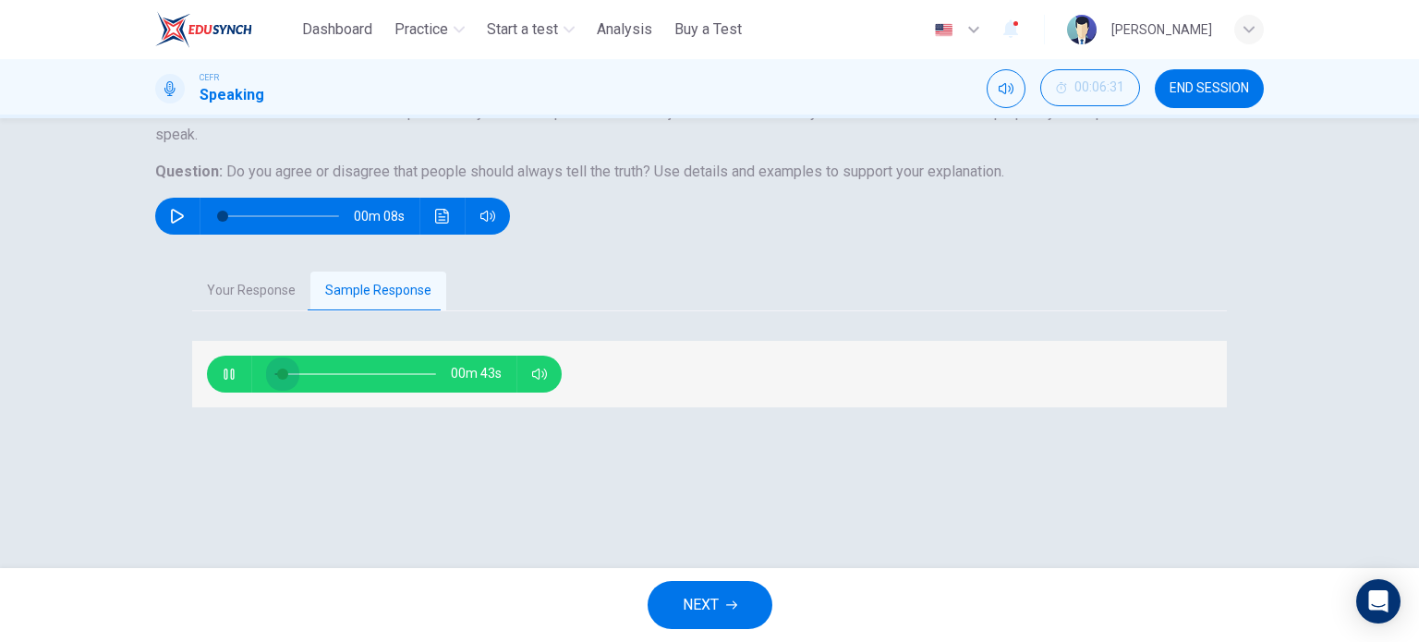
click at [278, 387] on span at bounding box center [355, 374] width 162 height 26
click at [287, 387] on span at bounding box center [355, 374] width 162 height 26
click at [303, 387] on span at bounding box center [355, 374] width 162 height 26
click at [297, 380] on span at bounding box center [302, 374] width 11 height 11
click at [310, 387] on span at bounding box center [355, 374] width 162 height 26
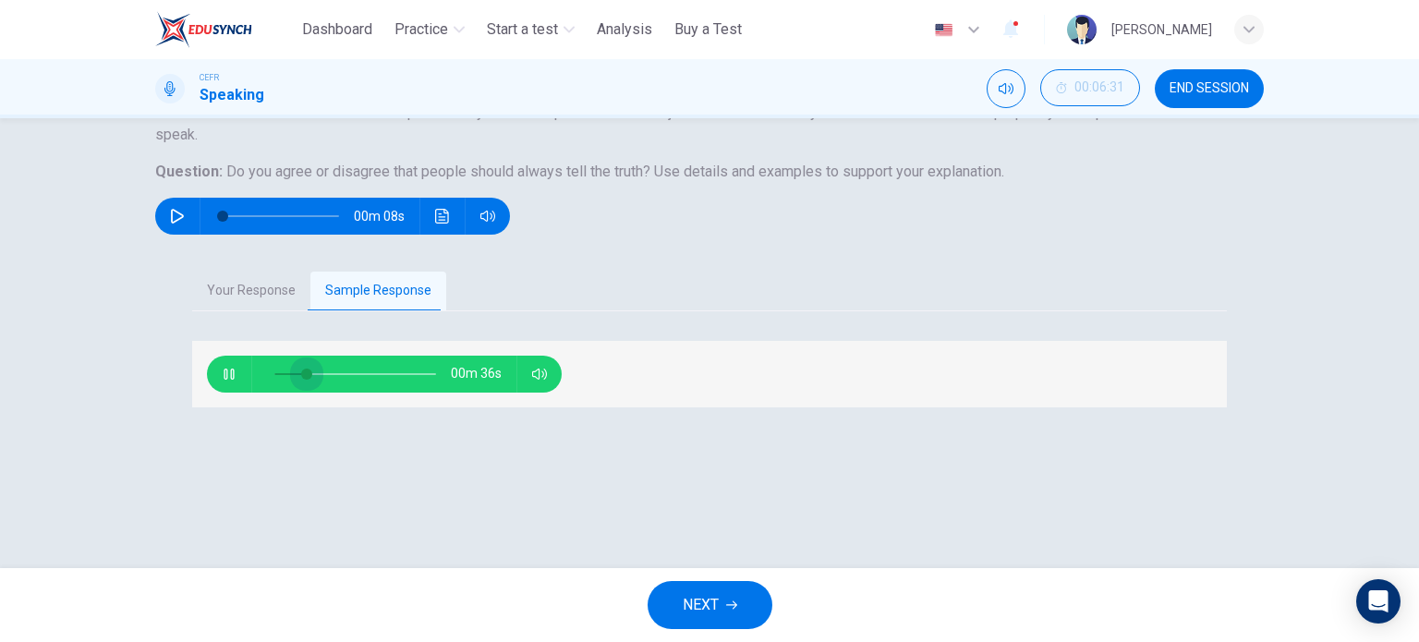
click at [302, 387] on span at bounding box center [355, 374] width 162 height 26
click at [310, 387] on span at bounding box center [355, 374] width 162 height 26
click at [274, 387] on span at bounding box center [355, 374] width 162 height 26
click at [345, 387] on span at bounding box center [355, 374] width 162 height 26
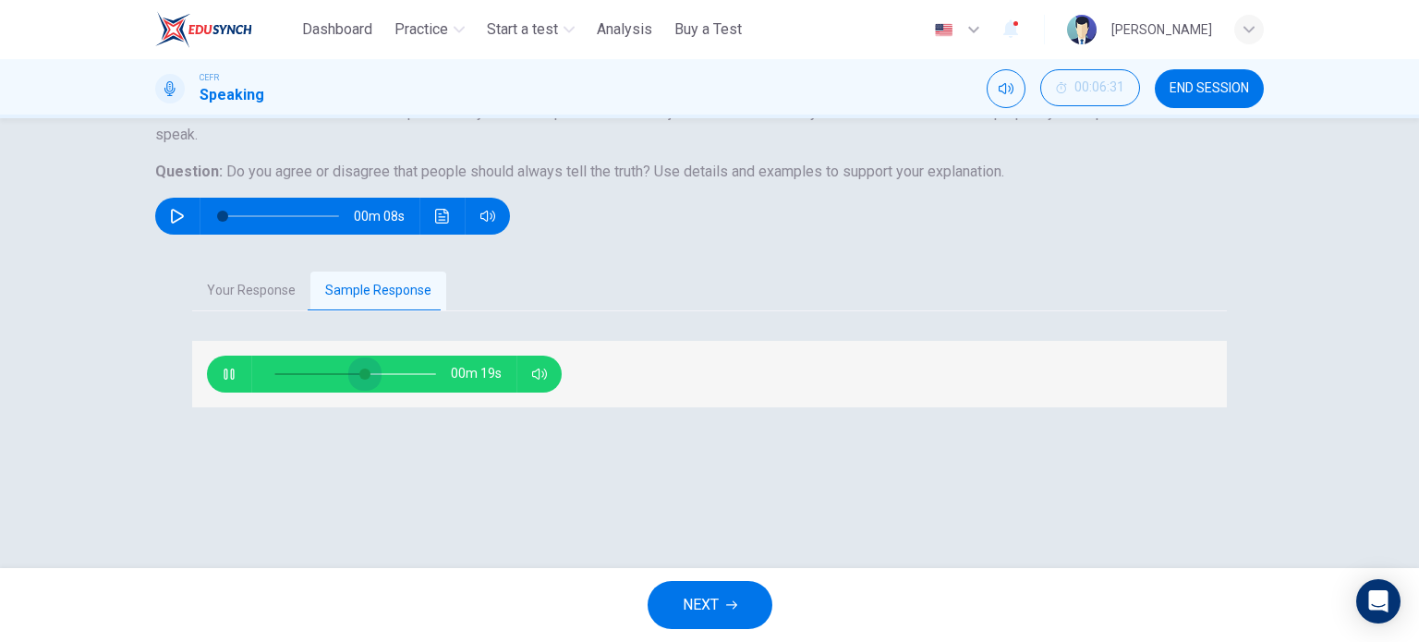
click at [361, 387] on span at bounding box center [355, 374] width 162 height 26
click at [214, 393] on button "button" at bounding box center [229, 374] width 30 height 37
type input "*"
click at [706, 613] on span "NEXT" at bounding box center [701, 605] width 36 height 26
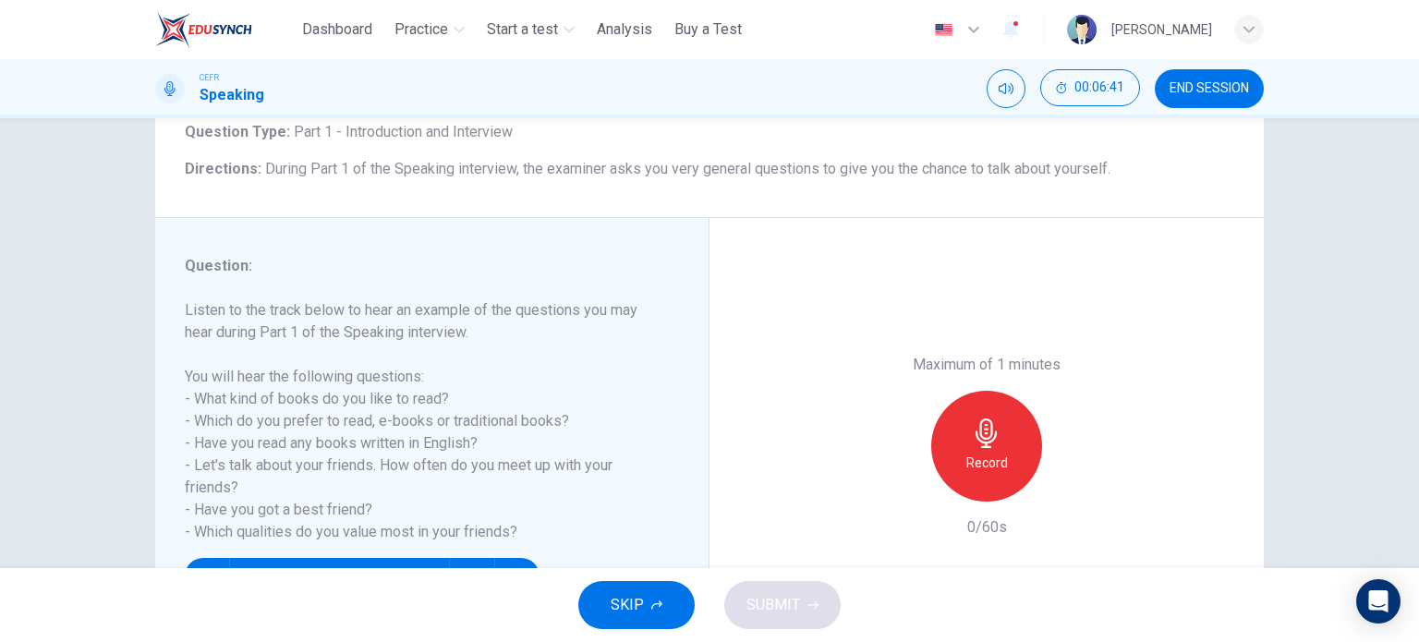
scroll to position [246, 0]
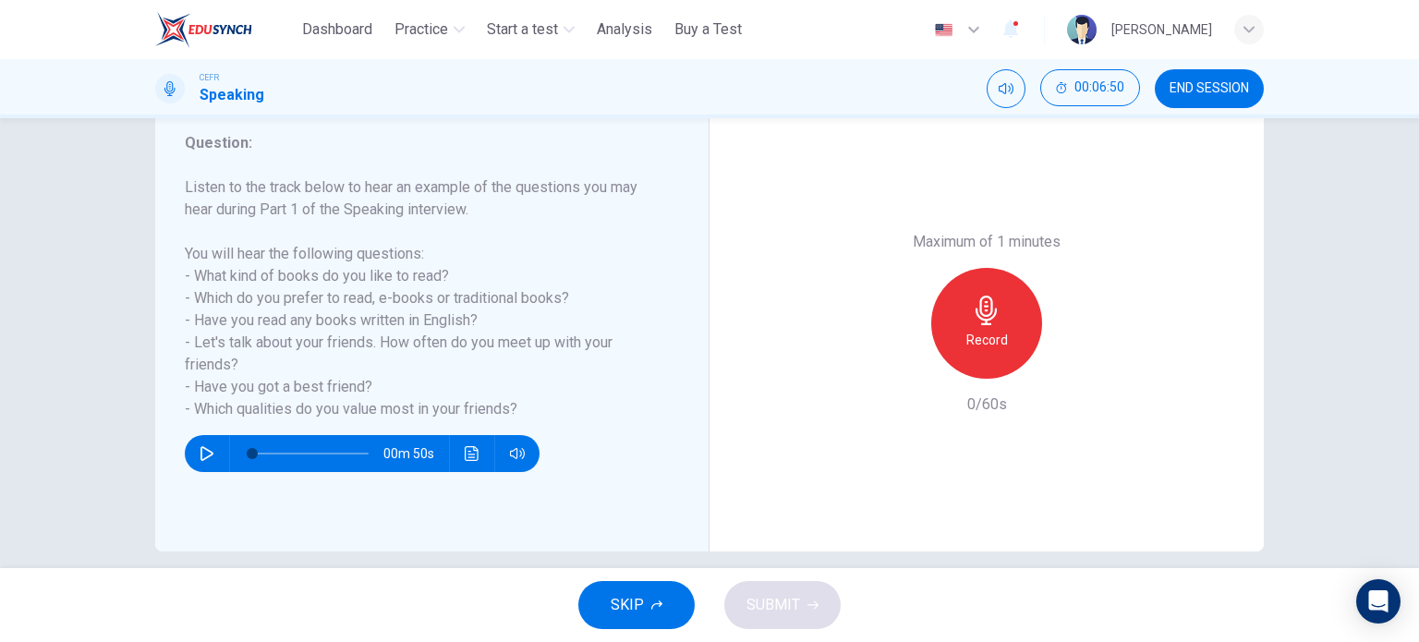
click at [200, 450] on icon "button" at bounding box center [207, 453] width 15 height 15
type input "*"
click at [947, 328] on div "Record" at bounding box center [986, 323] width 111 height 111
click at [773, 604] on span "SUBMIT" at bounding box center [774, 605] width 54 height 26
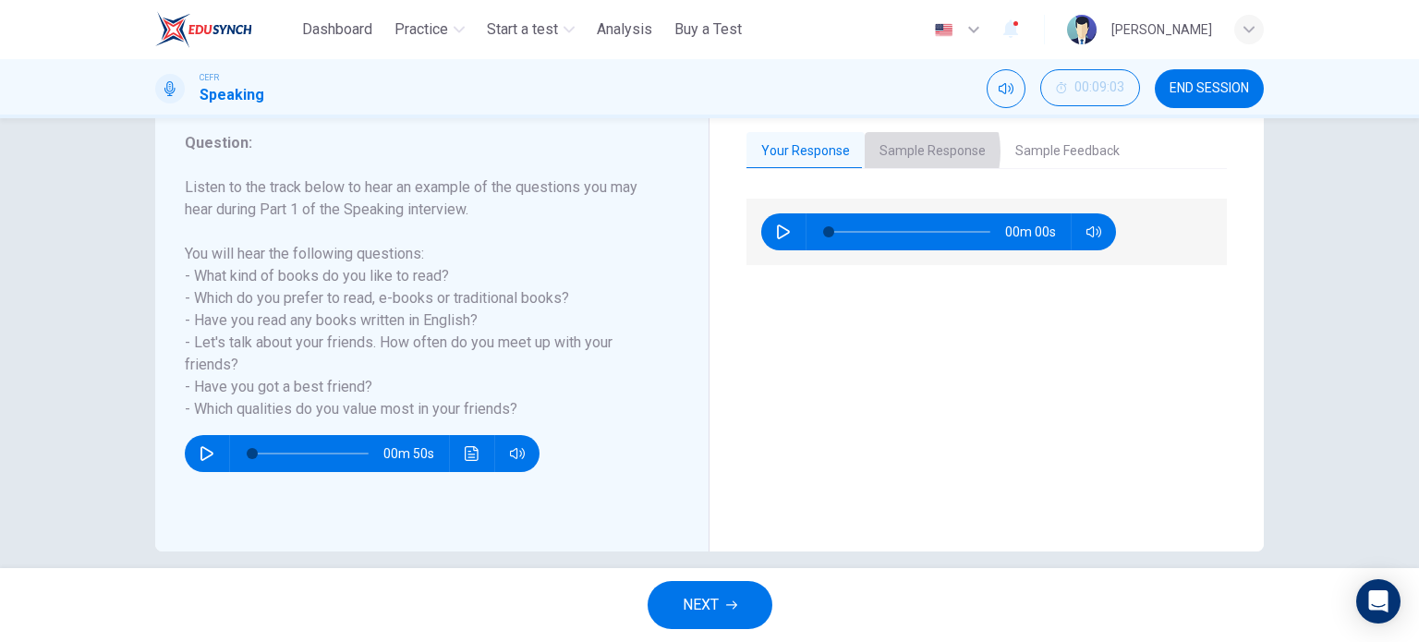
click at [894, 151] on button "Sample Response" at bounding box center [933, 151] width 136 height 39
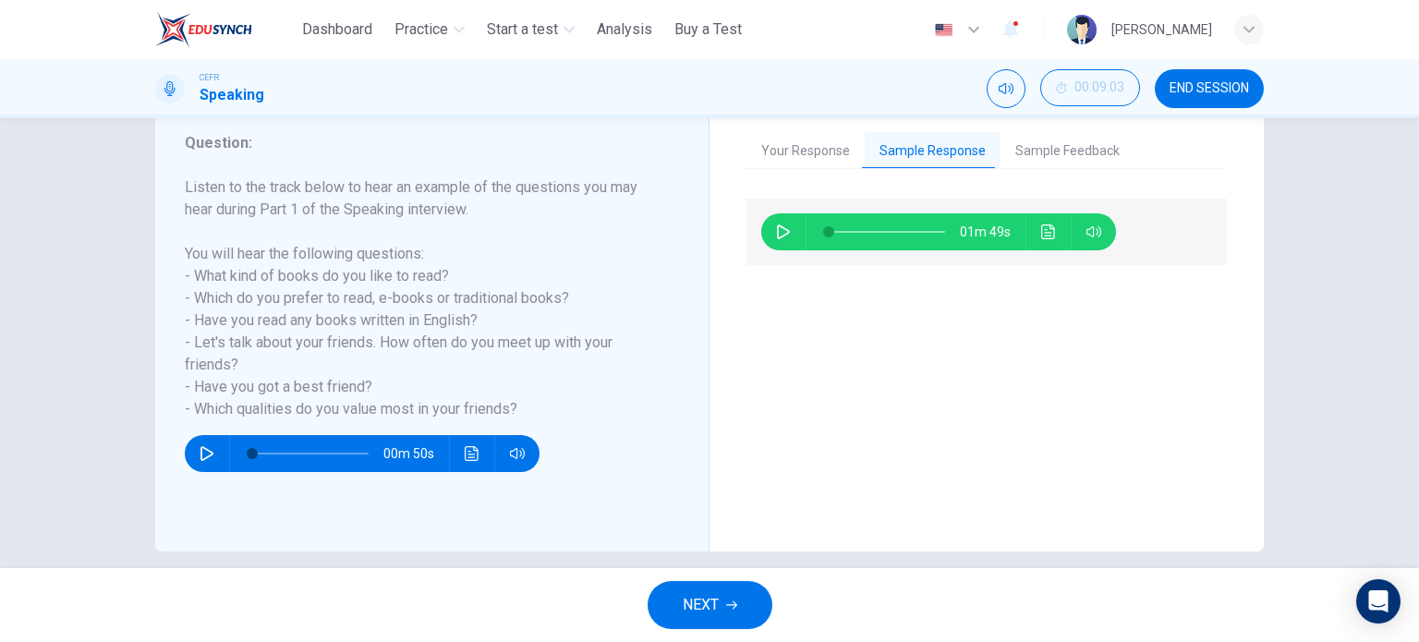
click at [1059, 150] on button "Sample Feedback" at bounding box center [1068, 151] width 134 height 39
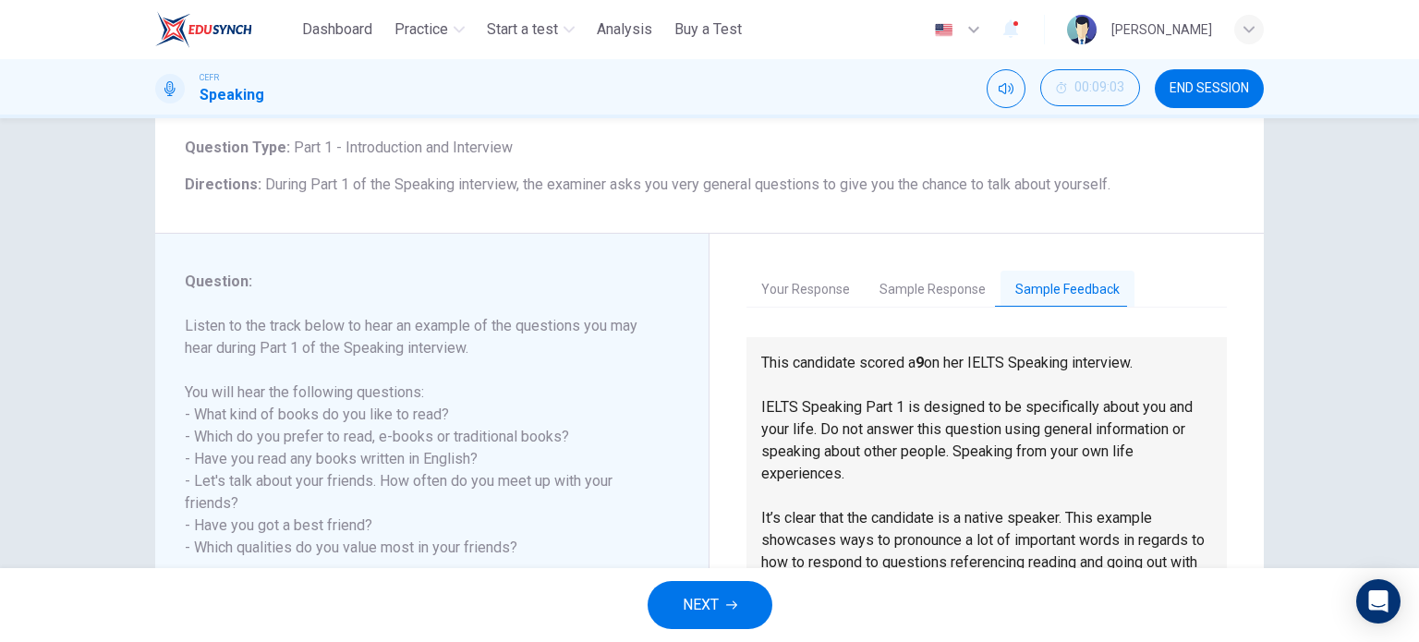
scroll to position [142, 0]
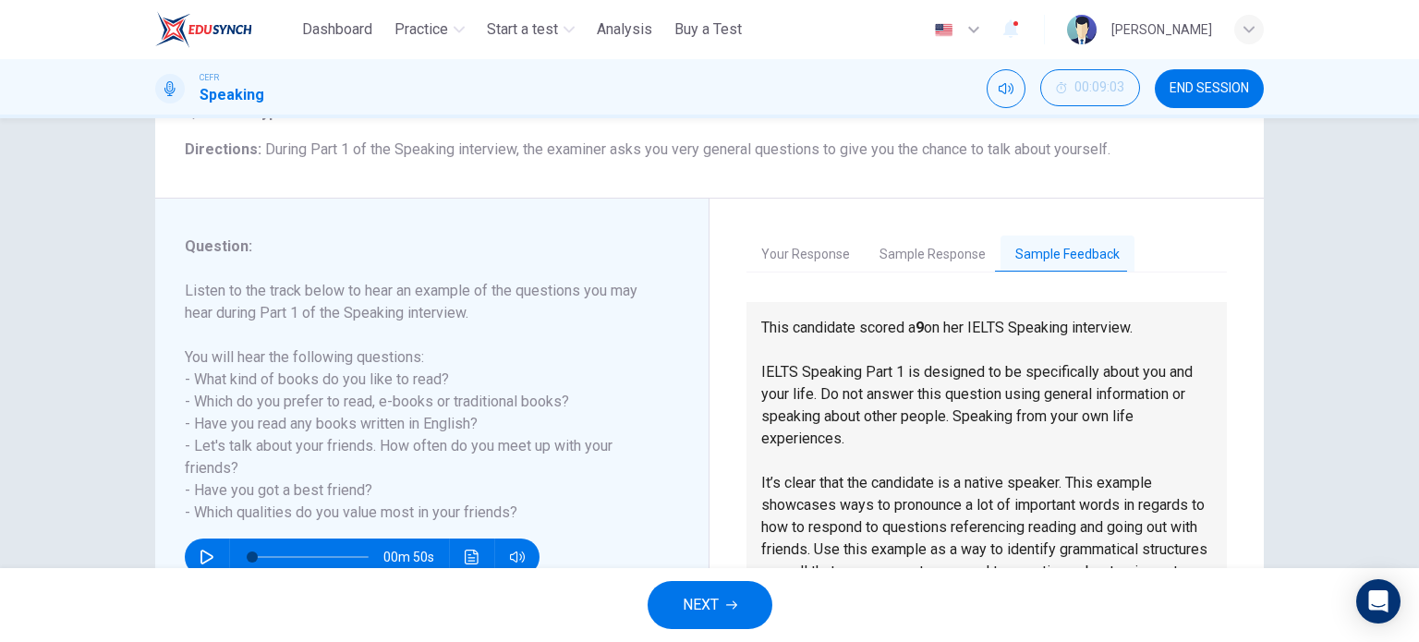
click at [906, 240] on button "Sample Response" at bounding box center [933, 255] width 136 height 39
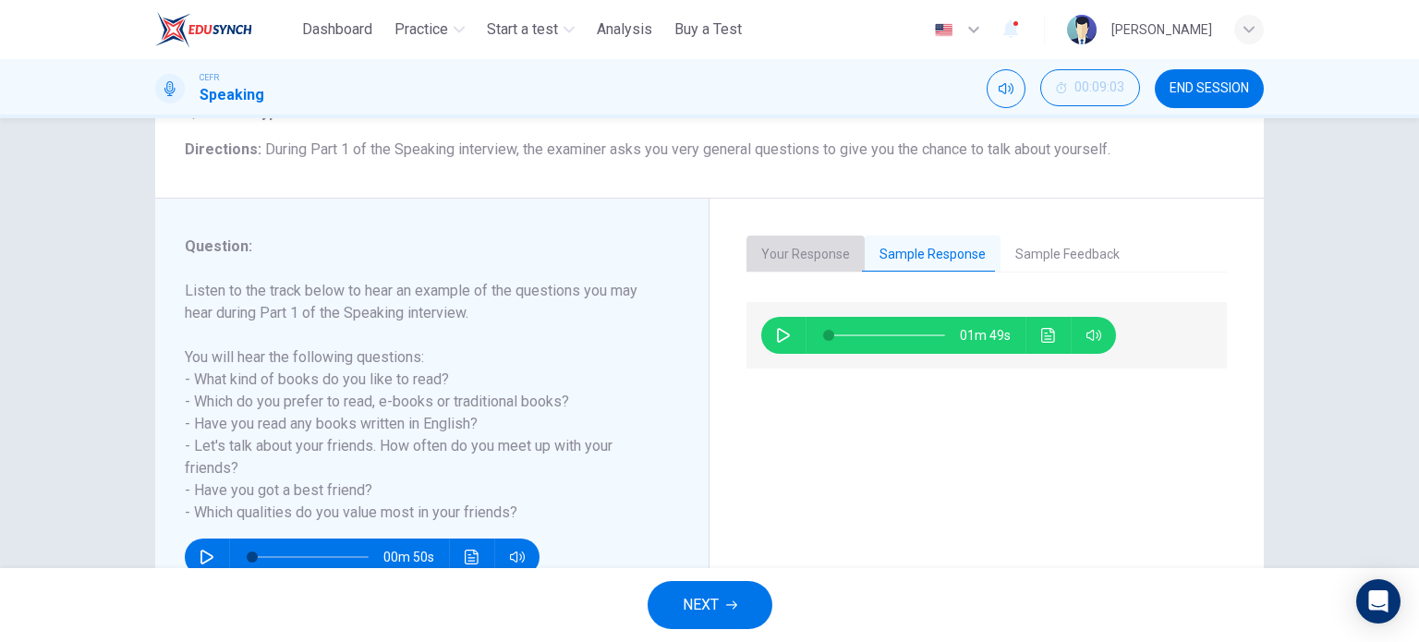
click at [806, 244] on button "Your Response" at bounding box center [806, 255] width 118 height 39
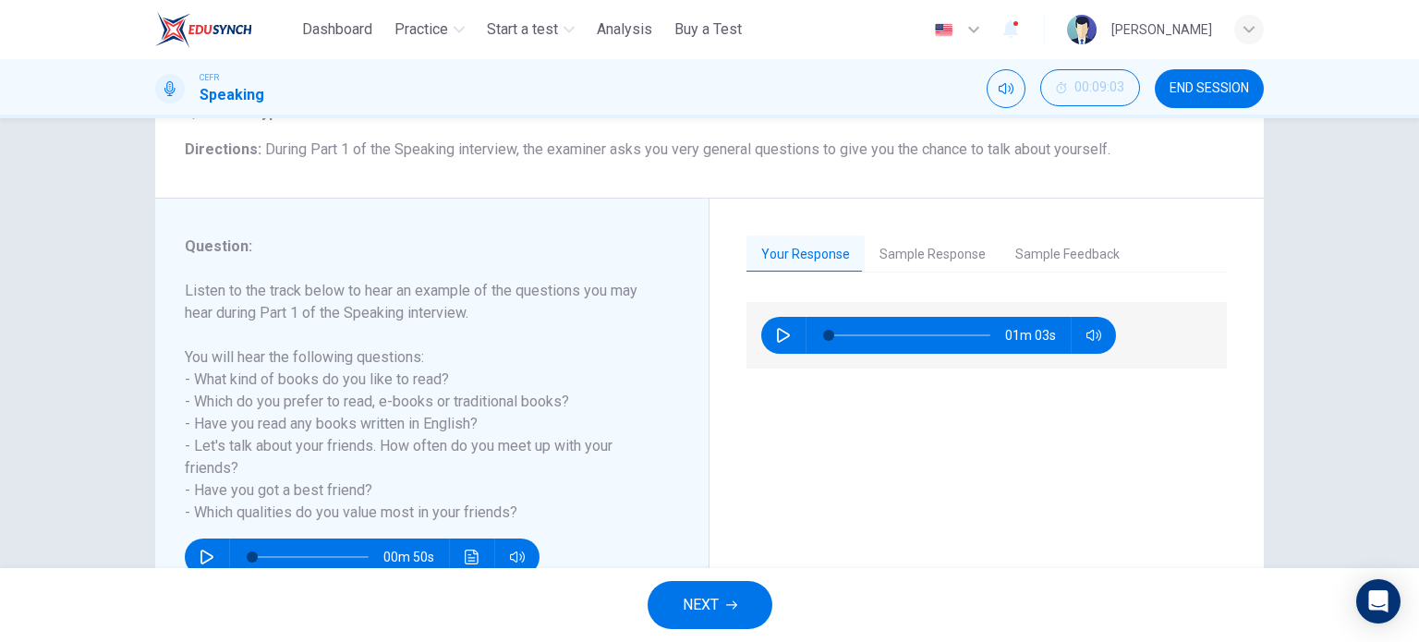
click at [773, 326] on button "button" at bounding box center [784, 335] width 30 height 37
click at [891, 248] on button "Sample Response" at bounding box center [933, 255] width 136 height 39
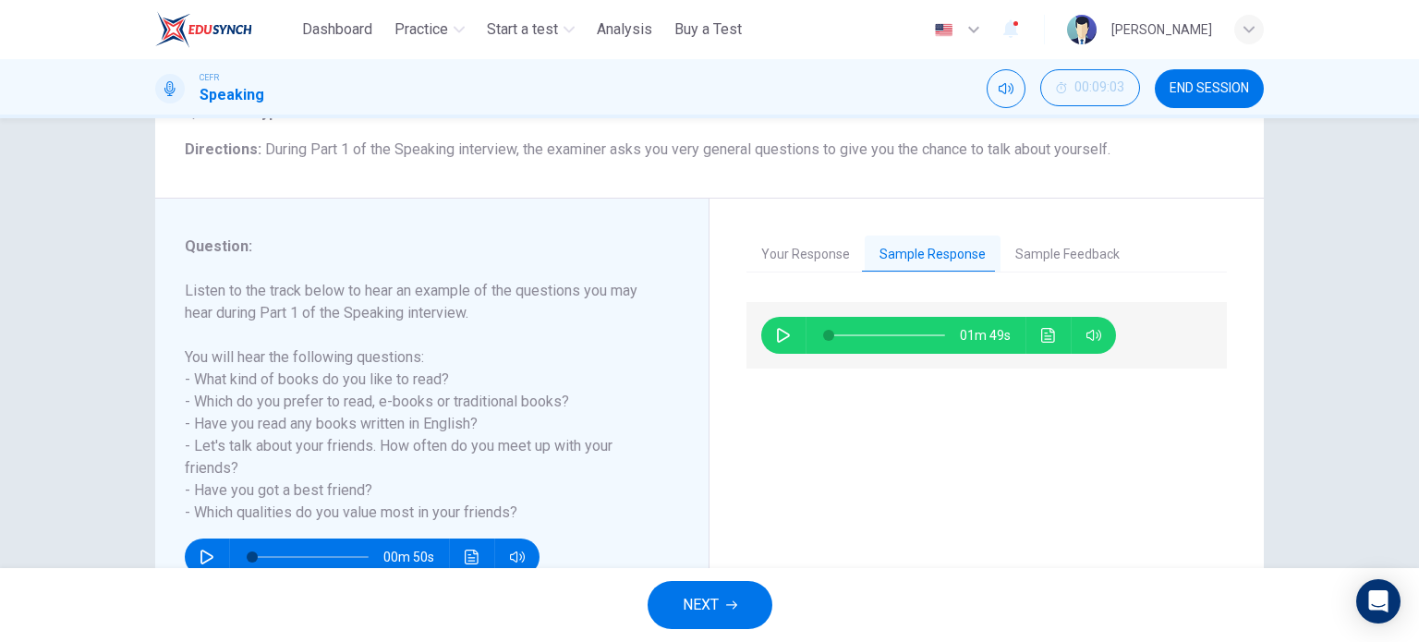
click at [827, 254] on button "Your Response" at bounding box center [806, 255] width 118 height 39
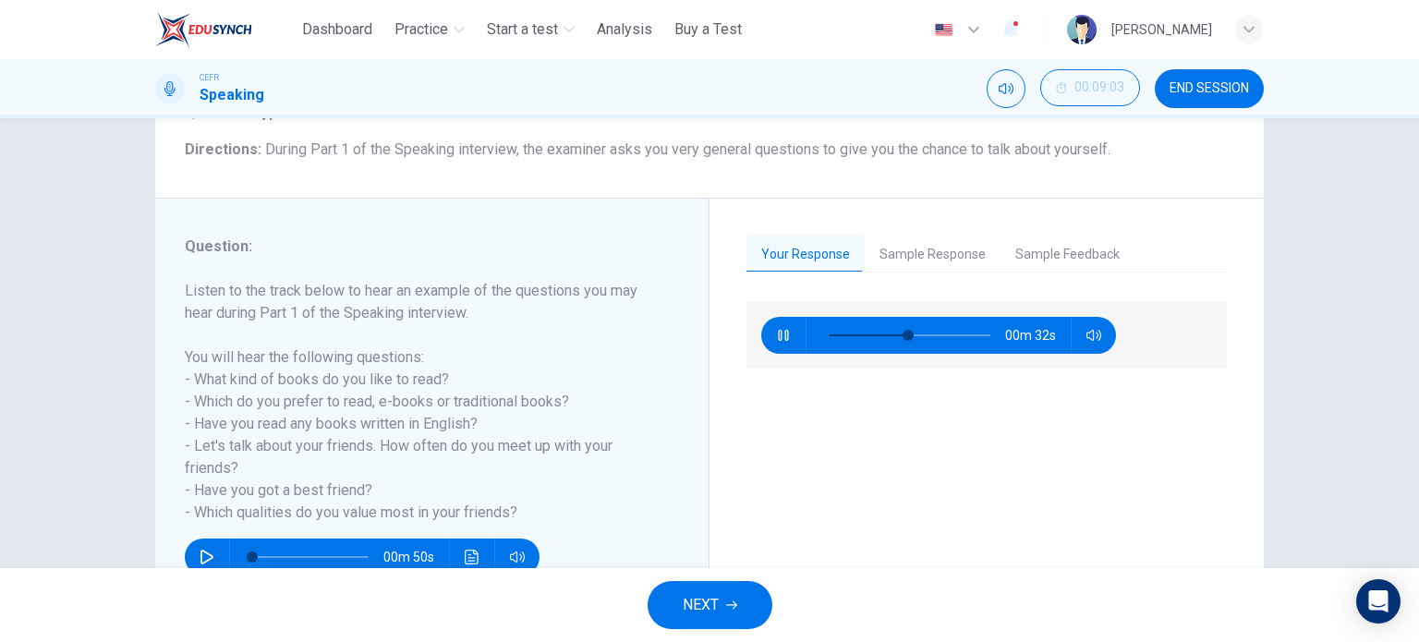
click at [777, 328] on icon "button" at bounding box center [783, 335] width 15 height 15
type input "**"
click at [919, 257] on button "Sample Response" at bounding box center [933, 255] width 136 height 39
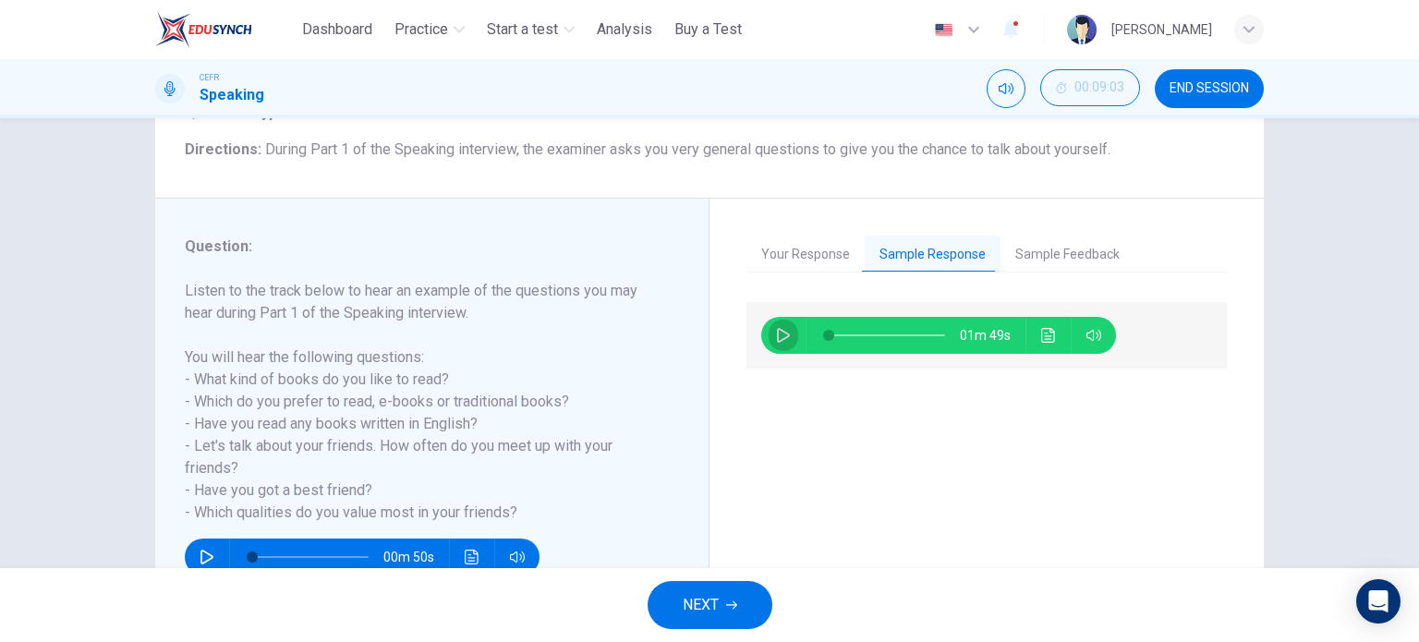
click at [769, 333] on button "button" at bounding box center [784, 335] width 30 height 37
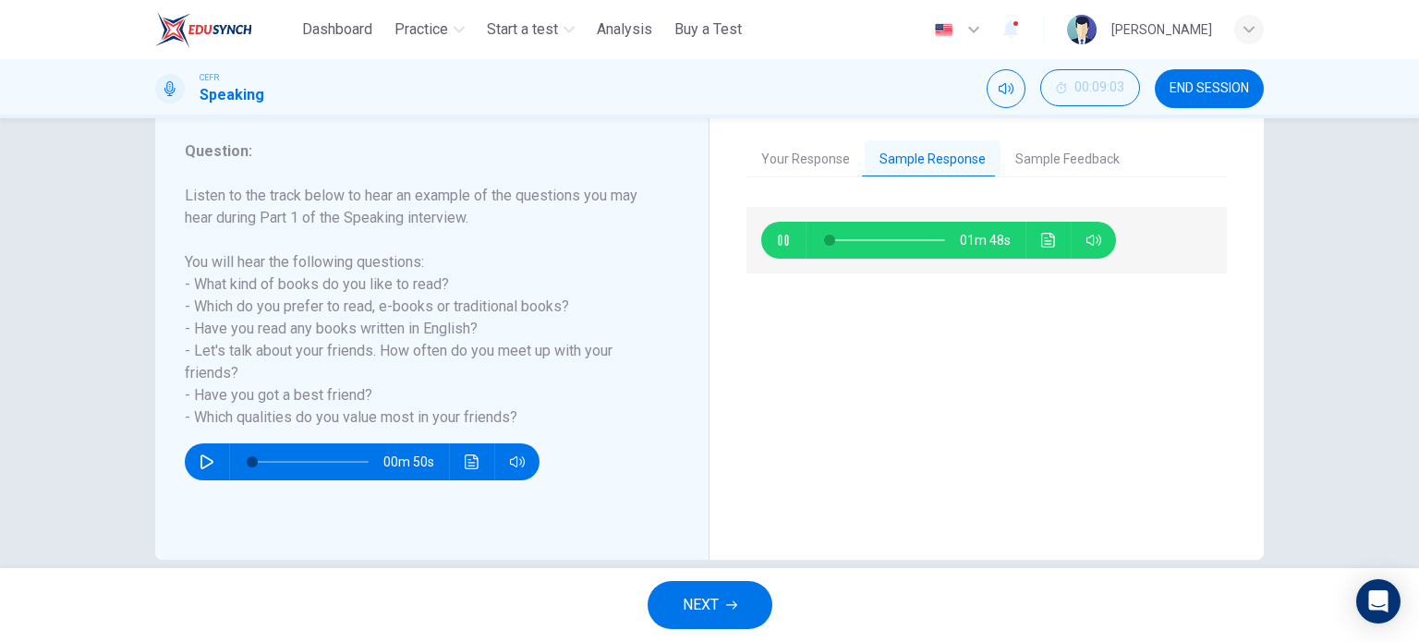
scroll to position [266, 0]
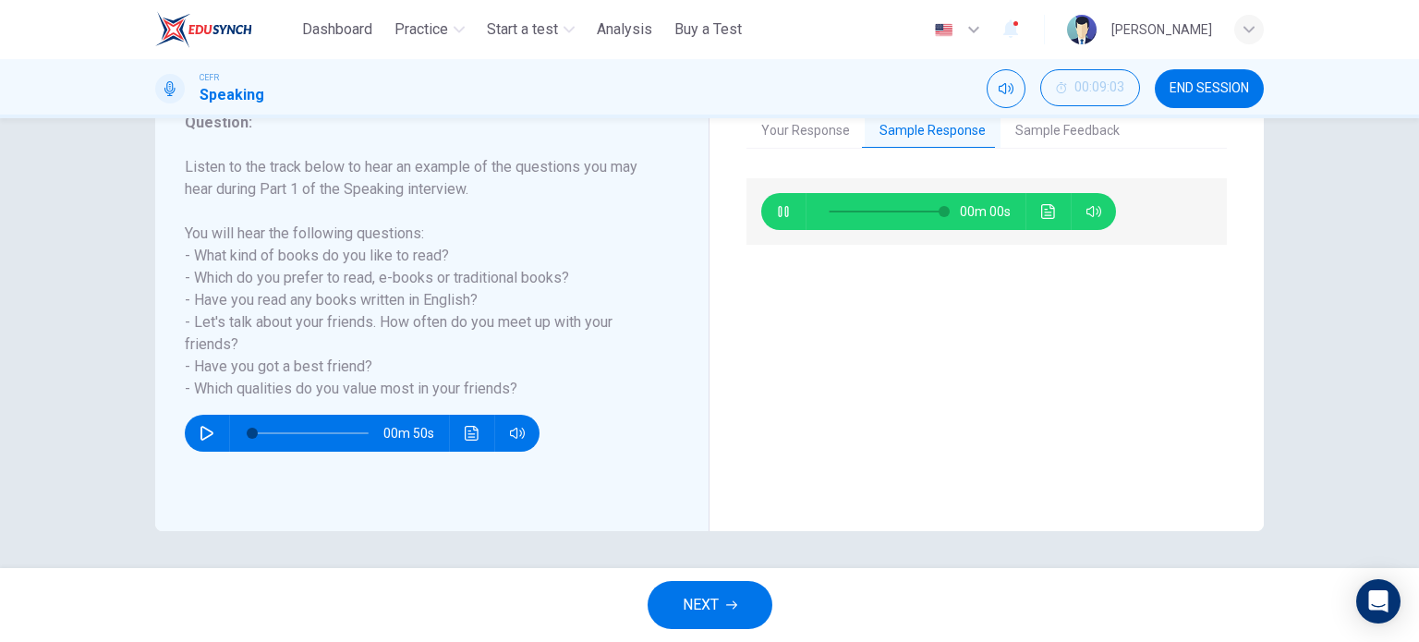
type input "*"
click at [706, 592] on span "NEXT" at bounding box center [701, 605] width 36 height 26
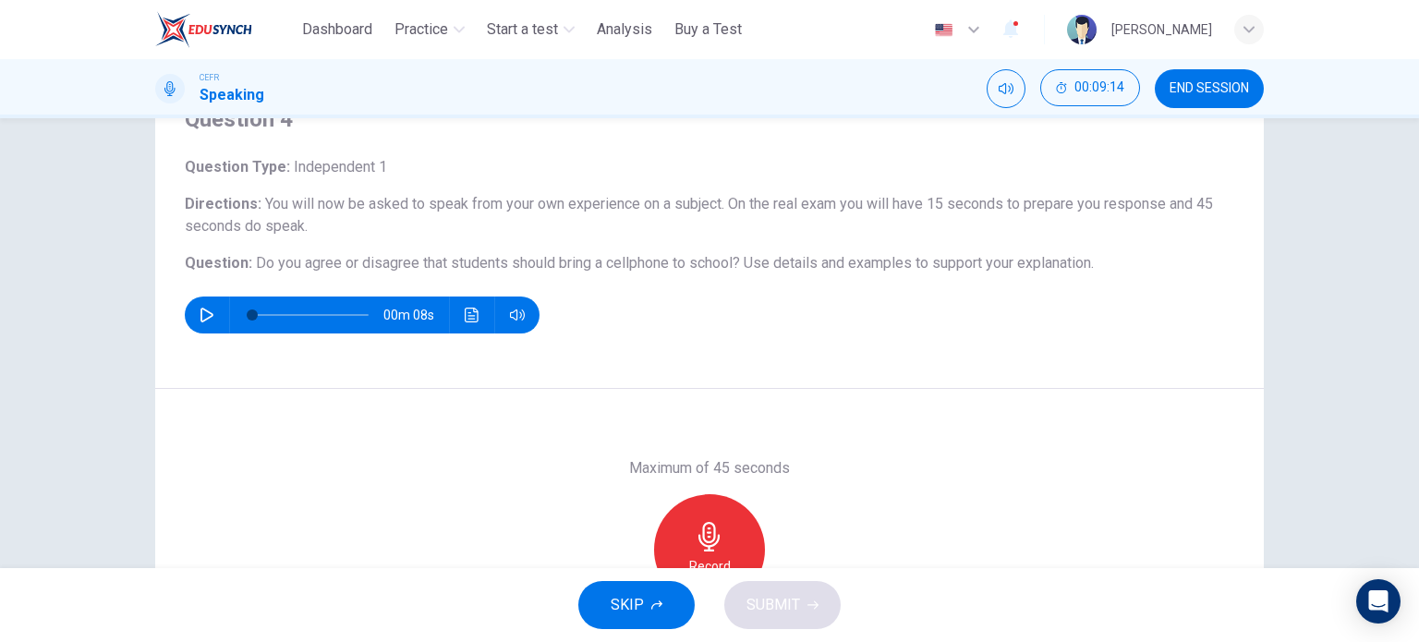
scroll to position [123, 0]
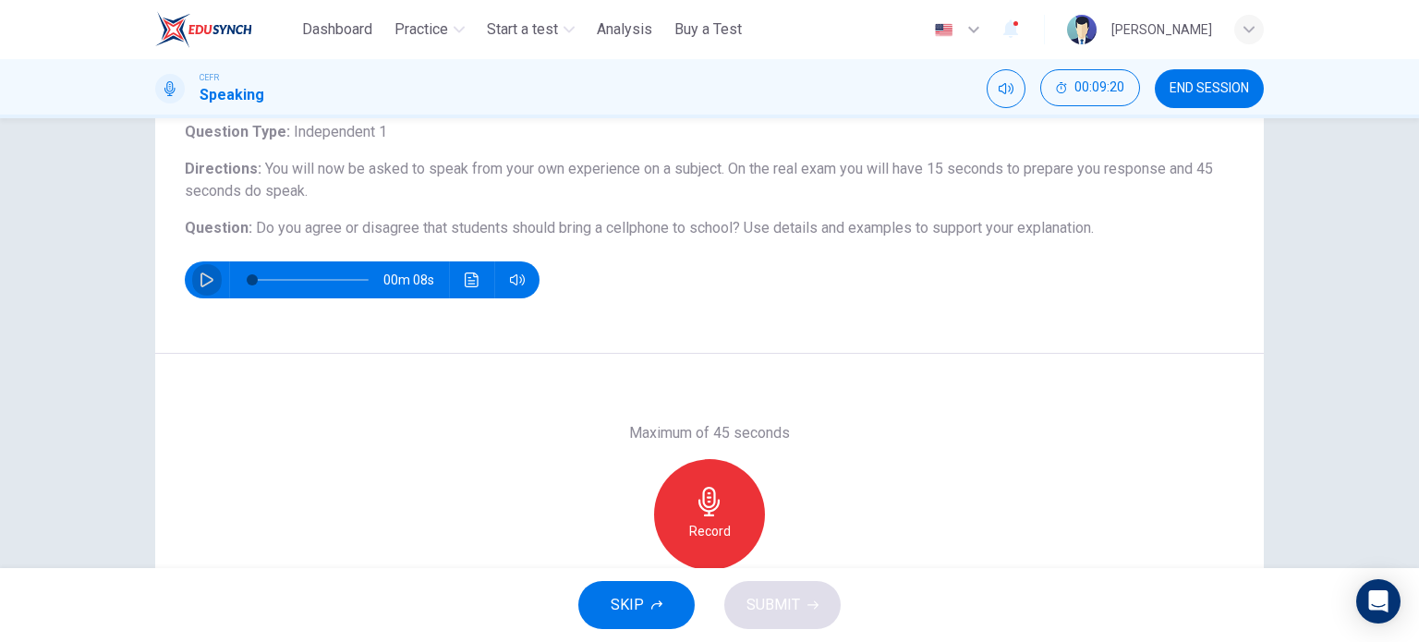
click at [201, 284] on icon "button" at bounding box center [207, 280] width 13 height 15
type input "*"
click at [681, 507] on div "Record" at bounding box center [709, 514] width 111 height 111
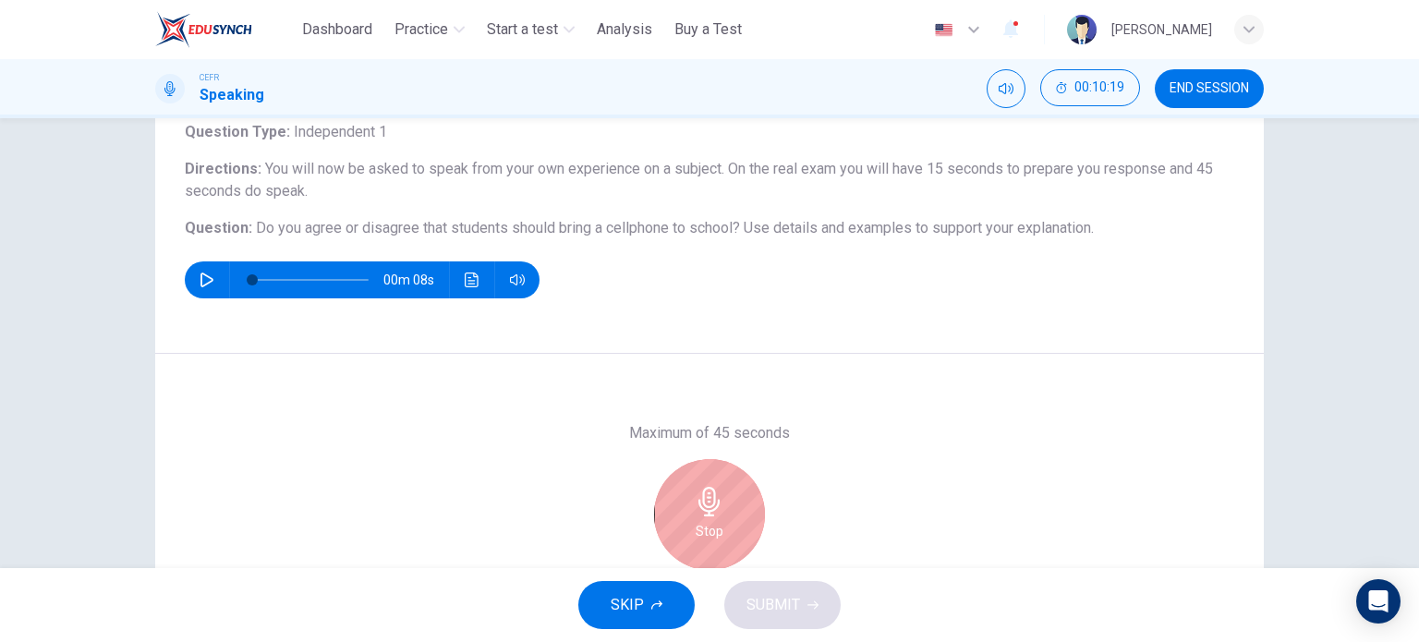
scroll to position [246, 0]
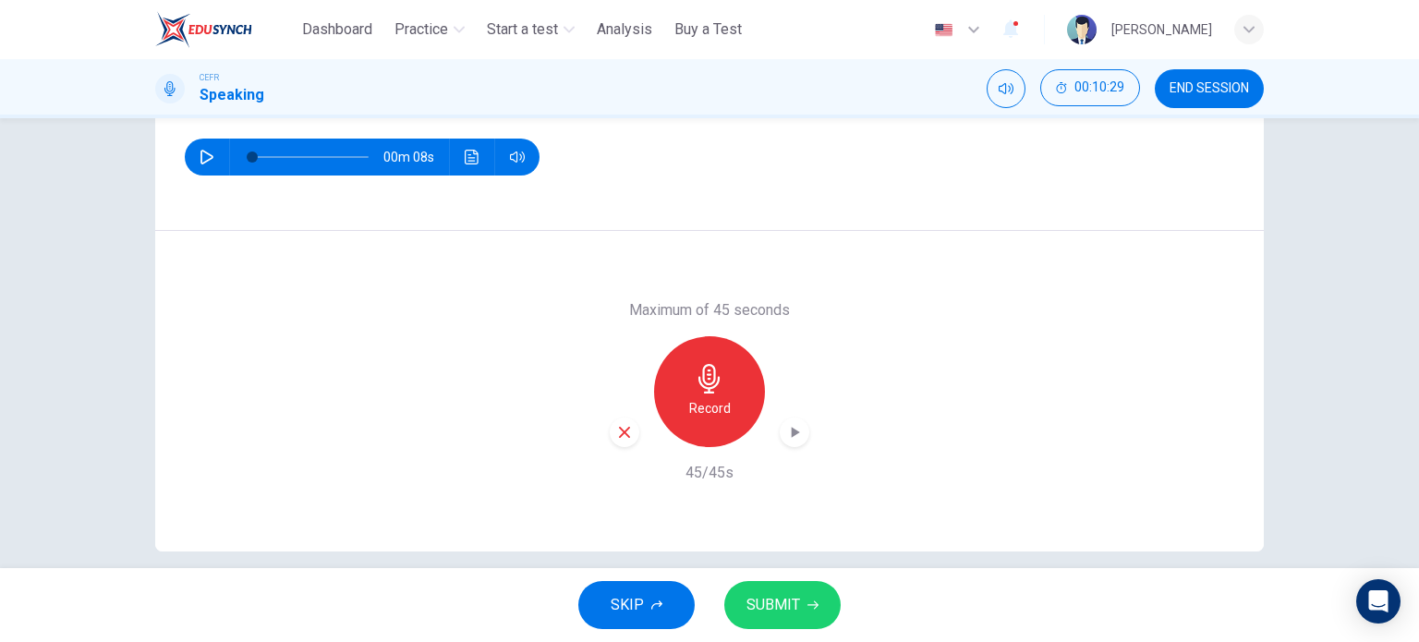
click at [754, 605] on span "SUBMIT" at bounding box center [774, 605] width 54 height 26
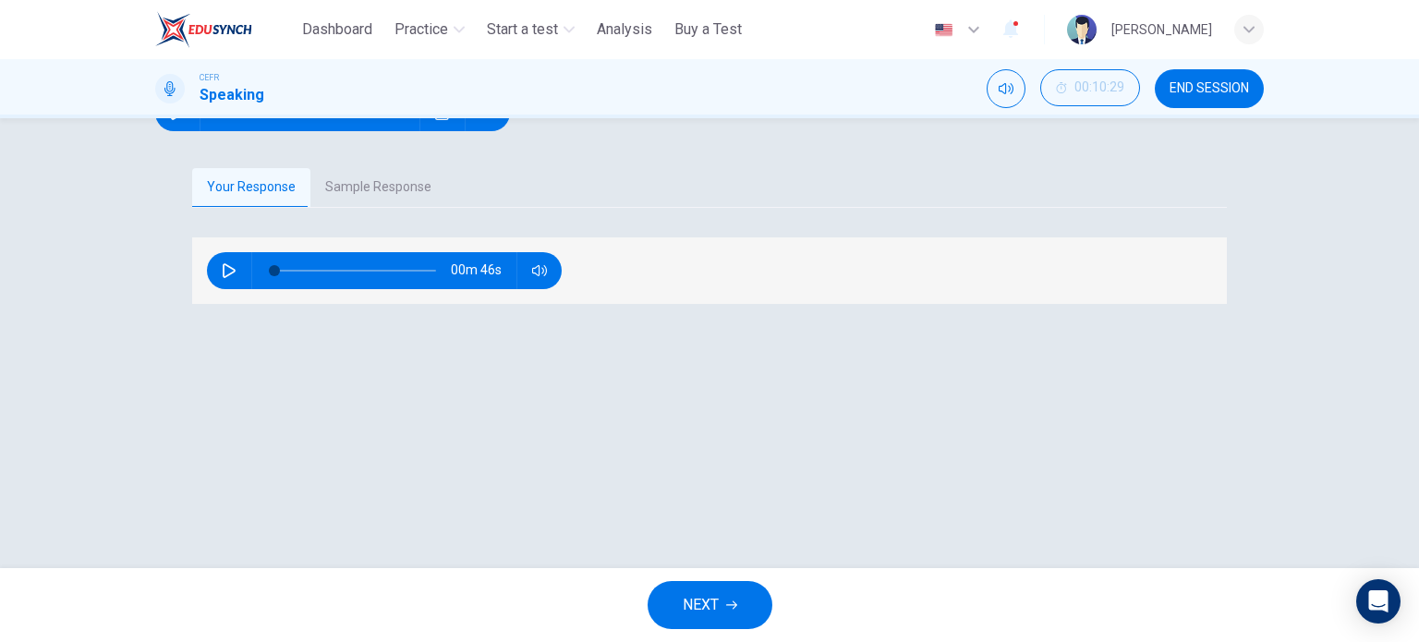
click at [331, 207] on button "Sample Response" at bounding box center [378, 187] width 136 height 39
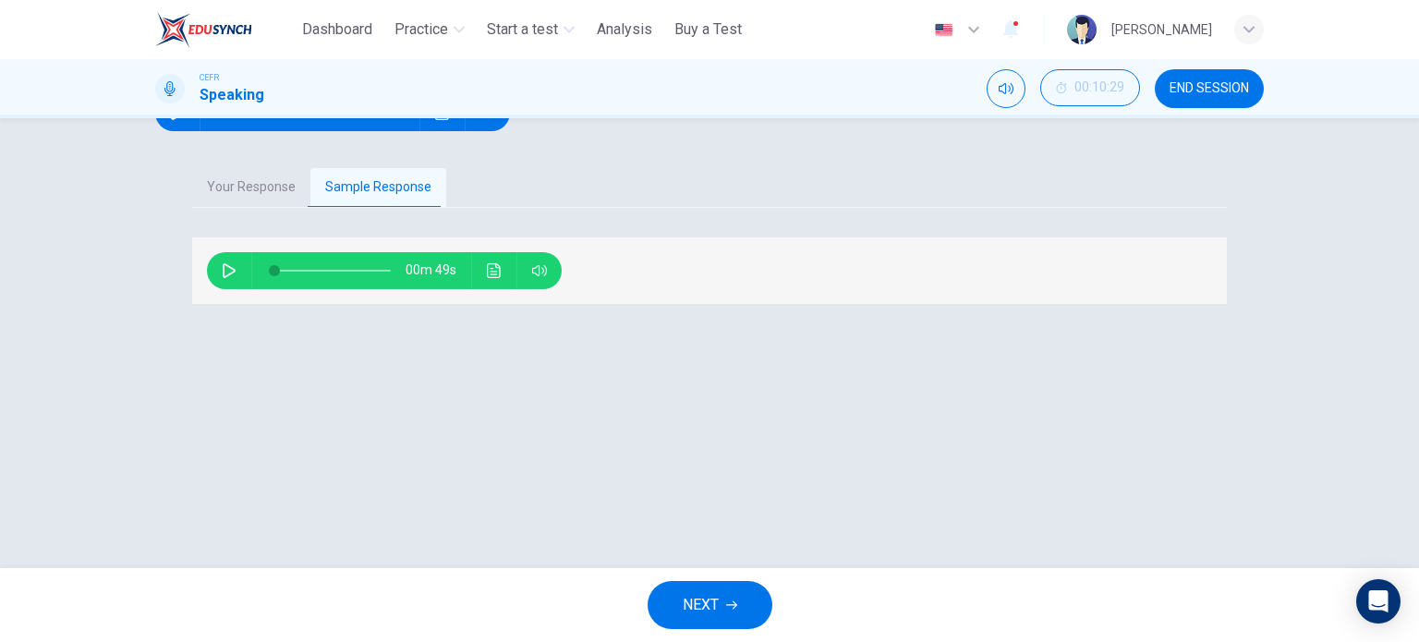
click at [223, 278] on icon "button" at bounding box center [229, 270] width 15 height 15
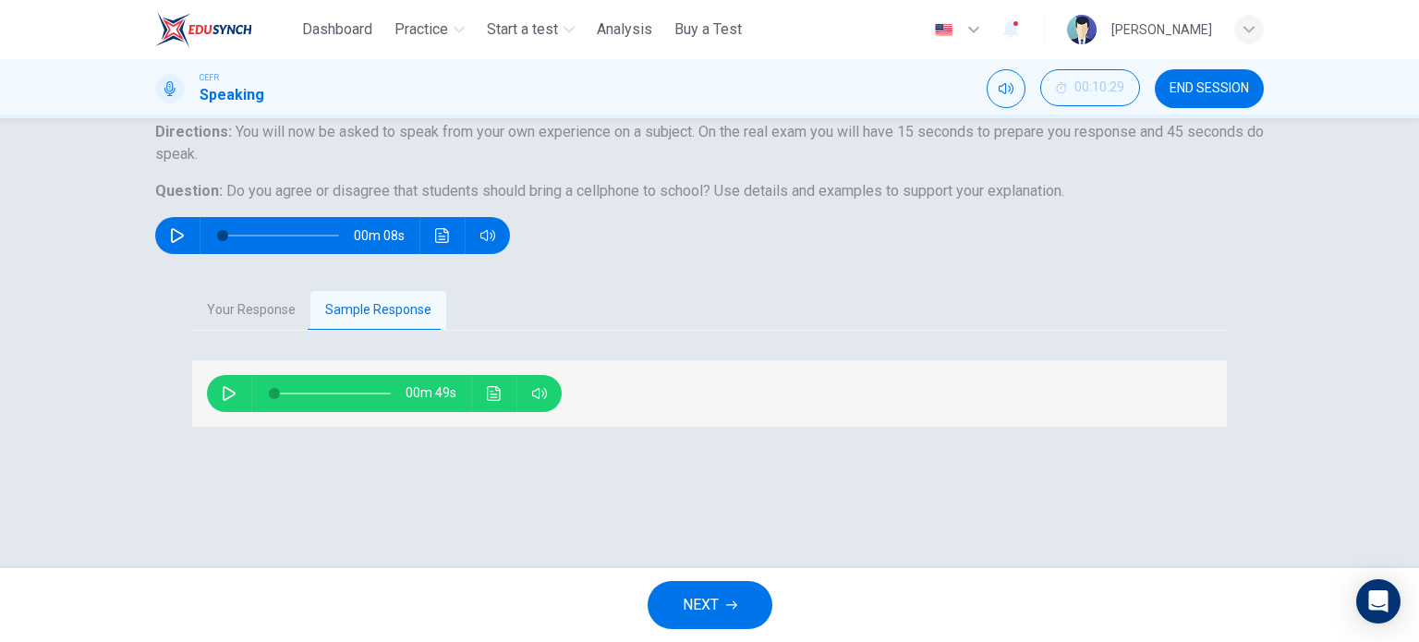
type input "*"
click at [264, 330] on button "Your Response" at bounding box center [251, 310] width 118 height 39
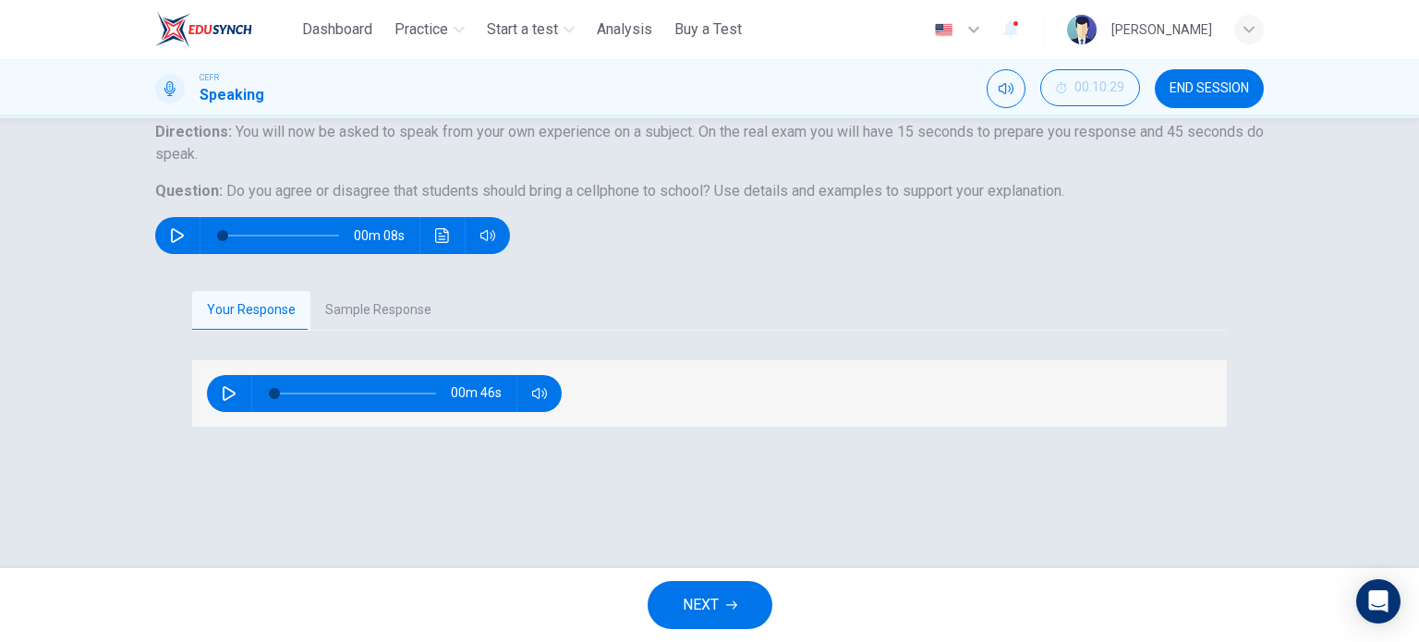
click at [225, 401] on icon "button" at bounding box center [229, 393] width 15 height 15
type input "**"
click at [723, 610] on button "NEXT" at bounding box center [710, 605] width 125 height 48
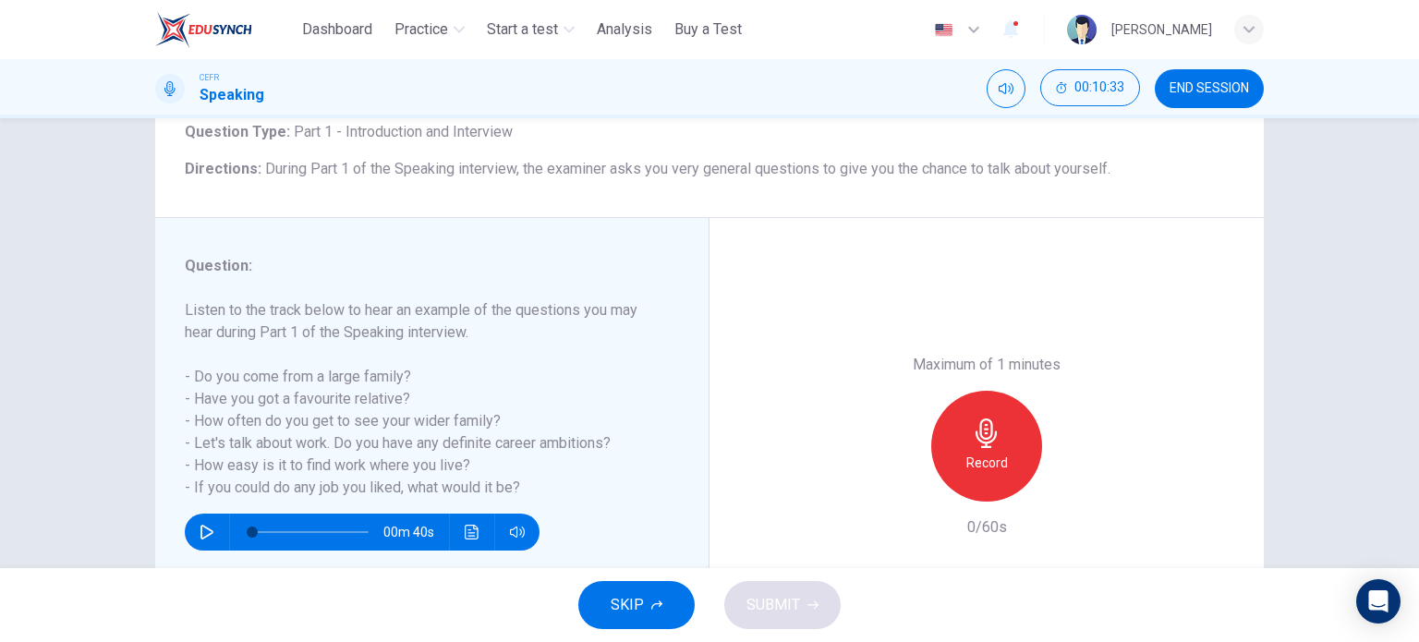
click at [1190, 95] on span "END SESSION" at bounding box center [1209, 88] width 79 height 15
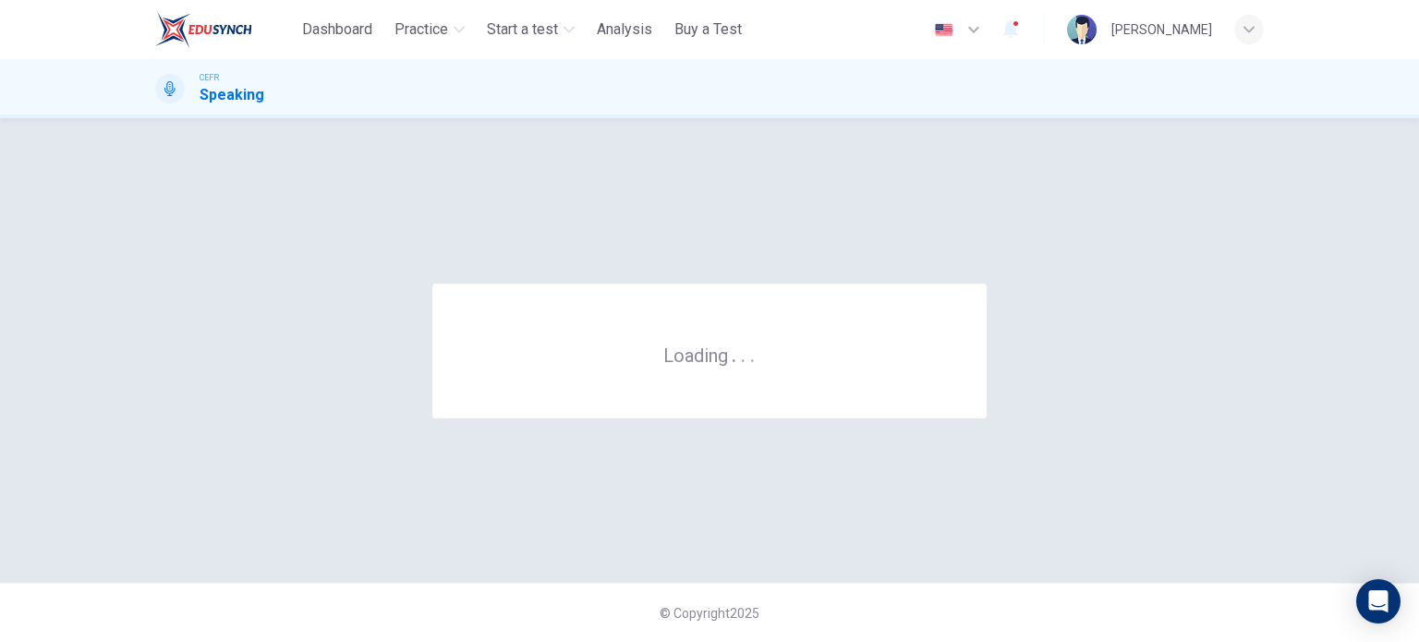
scroll to position [0, 0]
